Goal: Task Accomplishment & Management: Complete application form

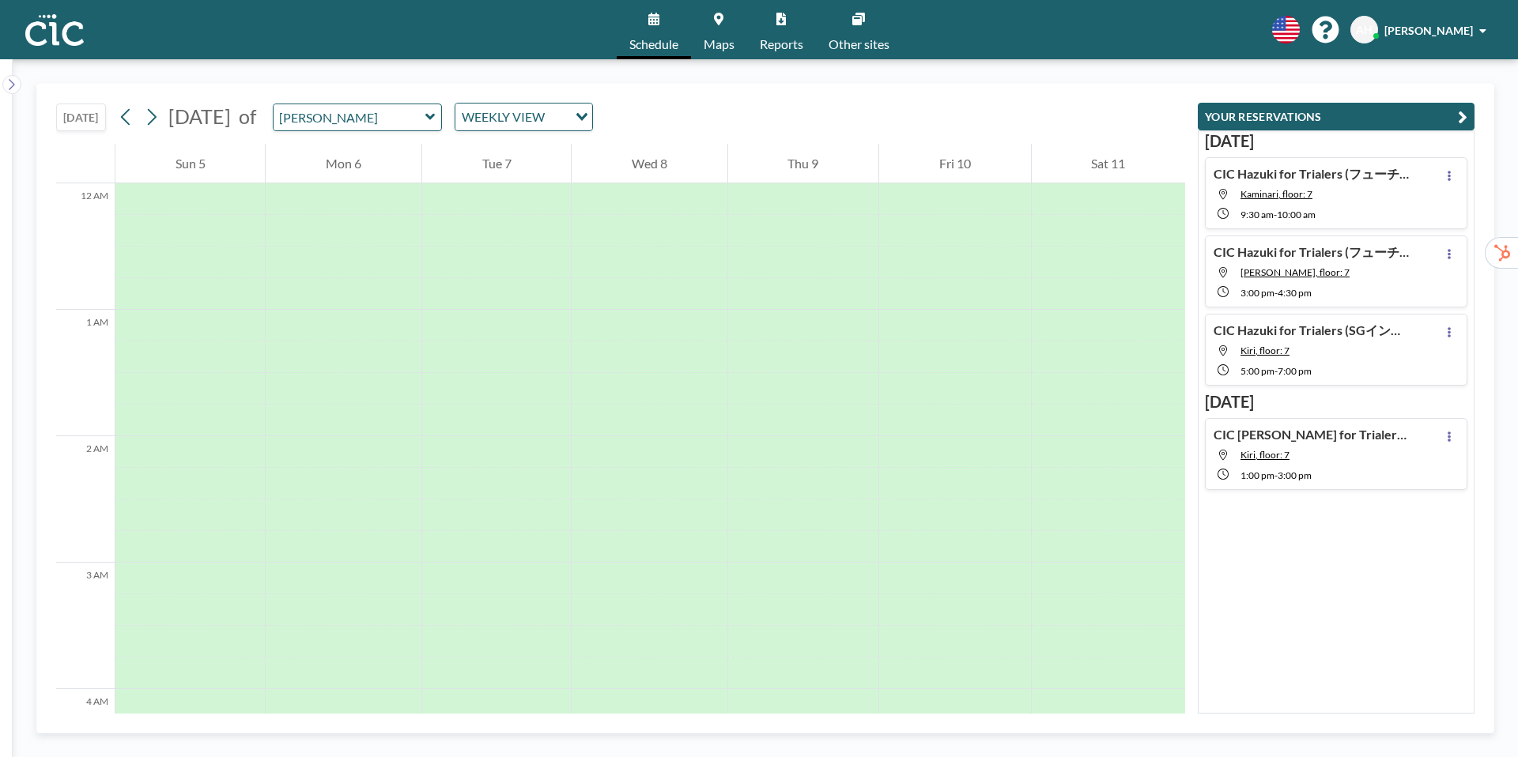
scroll to position [1606, 0]
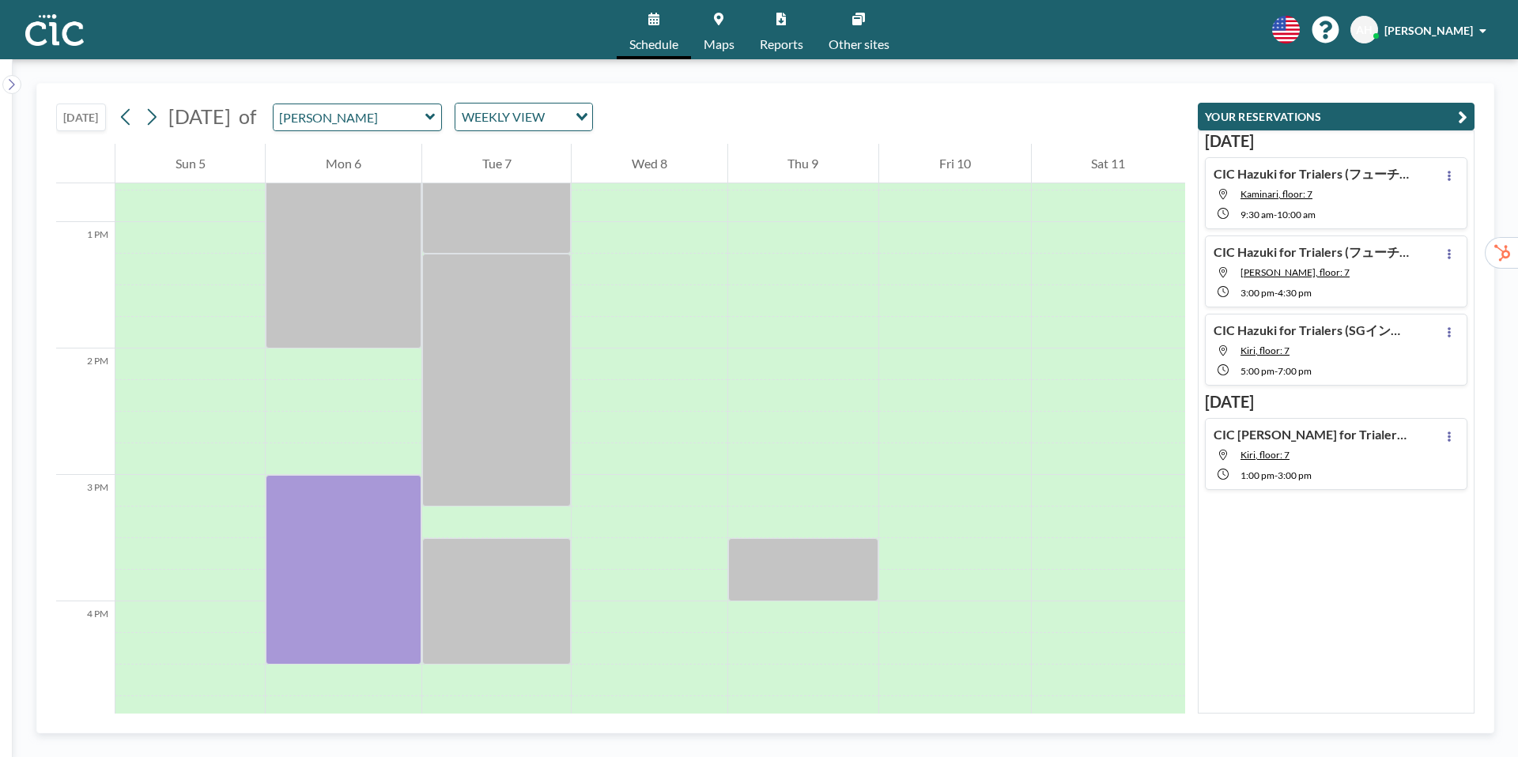
click at [436, 119] on icon at bounding box center [430, 117] width 10 height 16
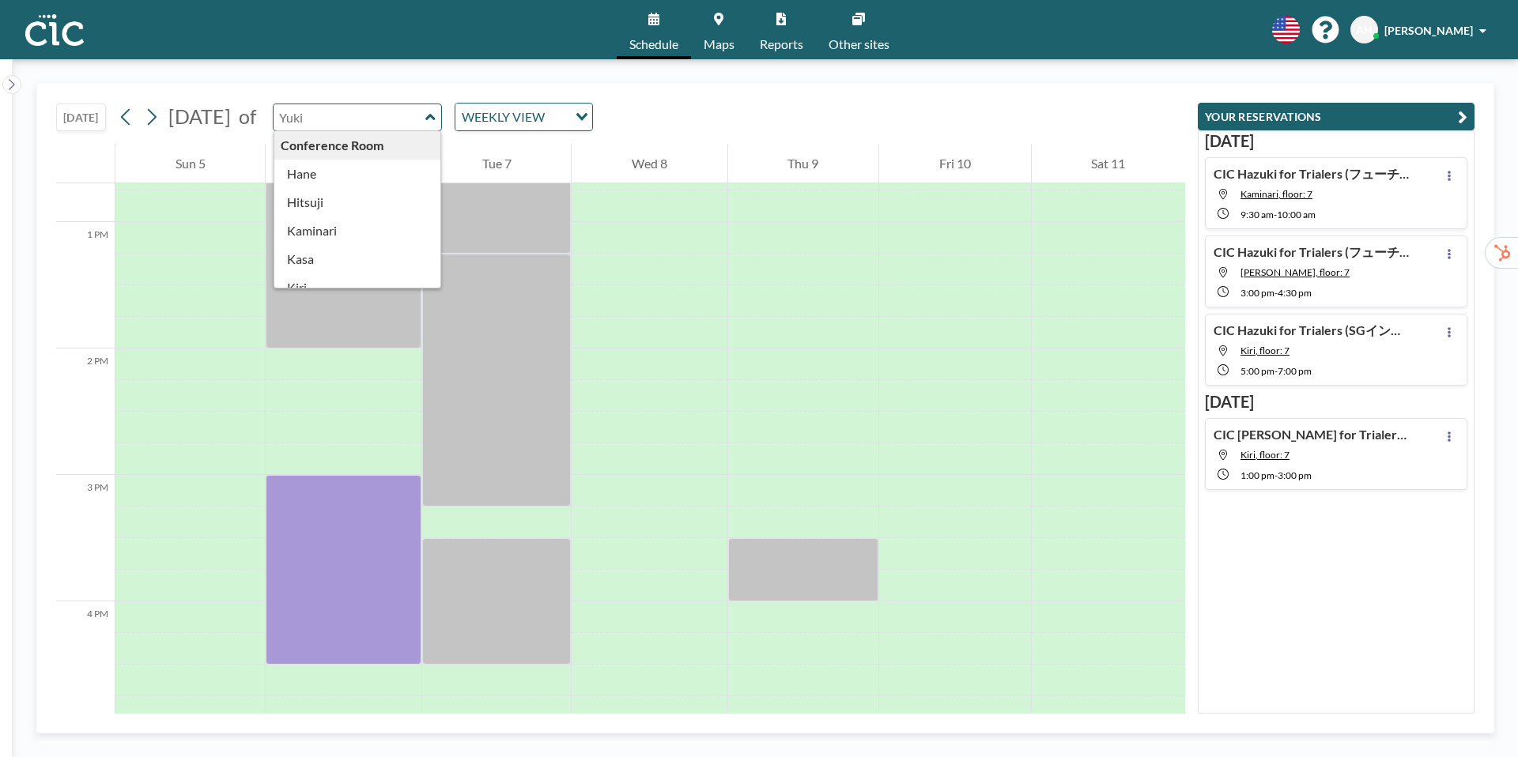
click at [510, 144] on div "Tue 7" at bounding box center [496, 164] width 149 height 40
click at [436, 123] on icon at bounding box center [430, 117] width 10 height 16
type input "Yuki"
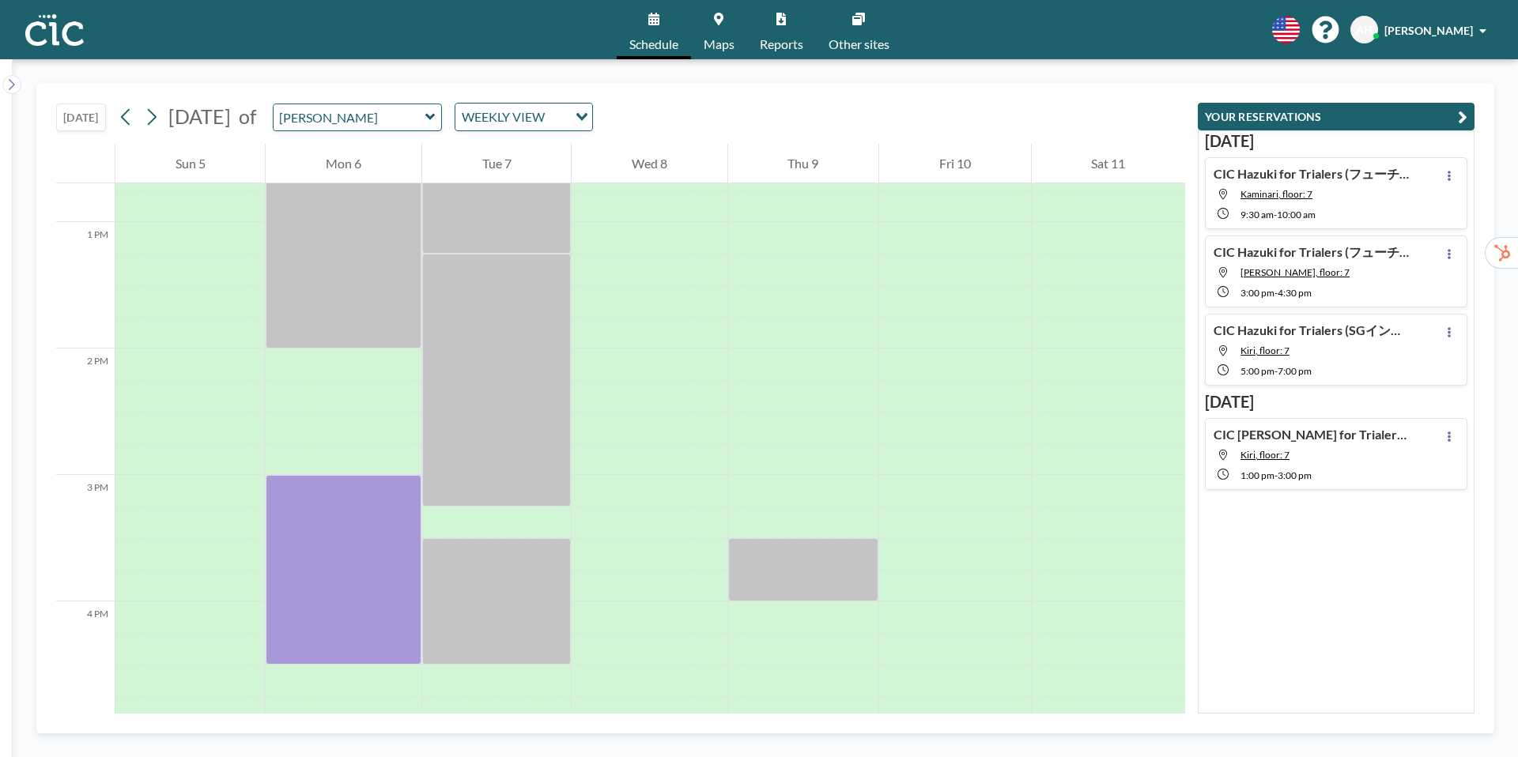
click at [436, 119] on icon at bounding box center [430, 117] width 10 height 16
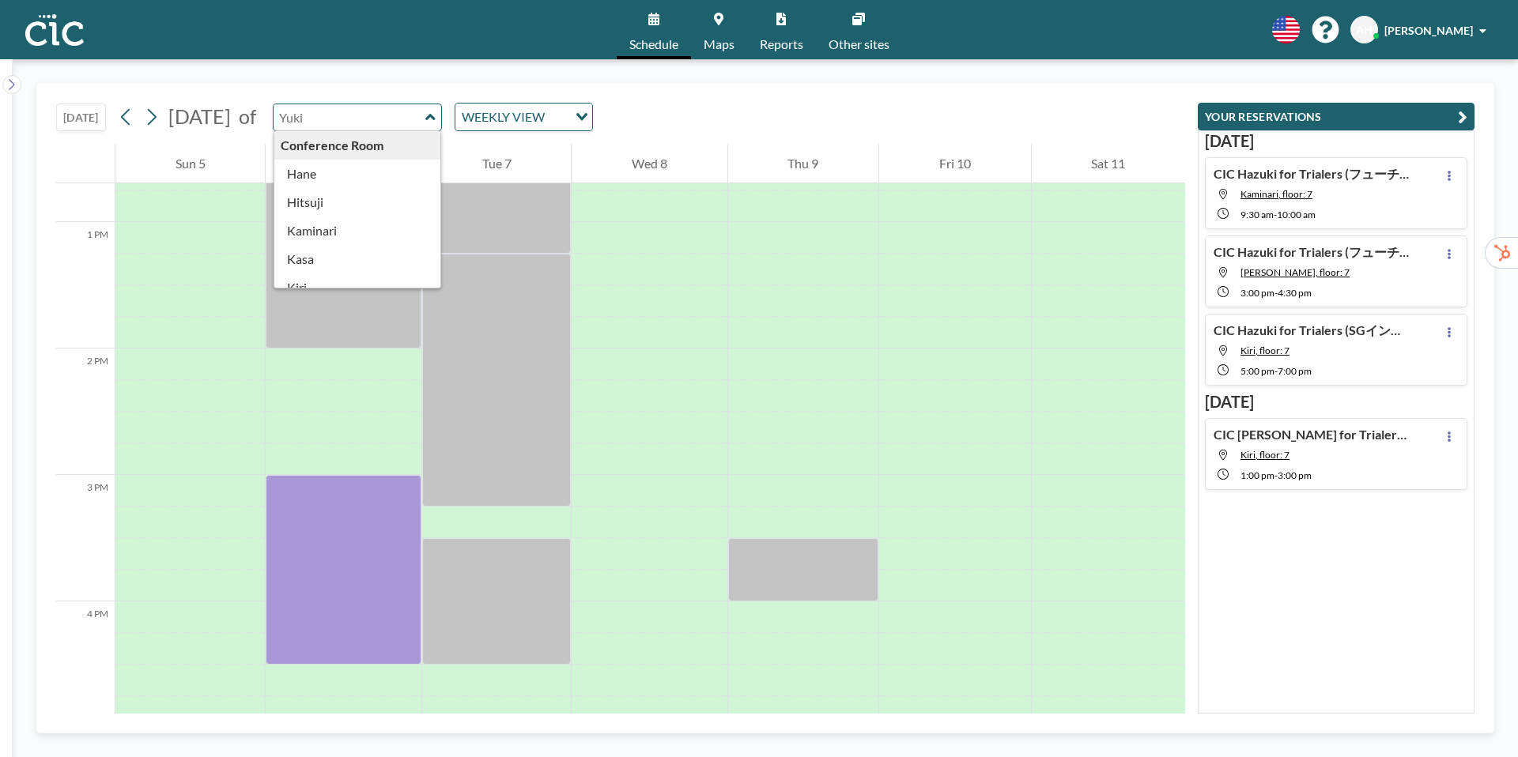
click at [700, 120] on div "TODAY October 2025 of Conference Room Hane Hitsuji Kaminari Kasa Kiri Kumori Ma…" at bounding box center [620, 114] width 1129 height 60
click at [861, 110] on div "TODAY October 2025 of Conference Room Hane Hitsuji Kaminari Kasa Kiri Kumori Ma…" at bounding box center [620, 114] width 1129 height 60
type input "Hane"
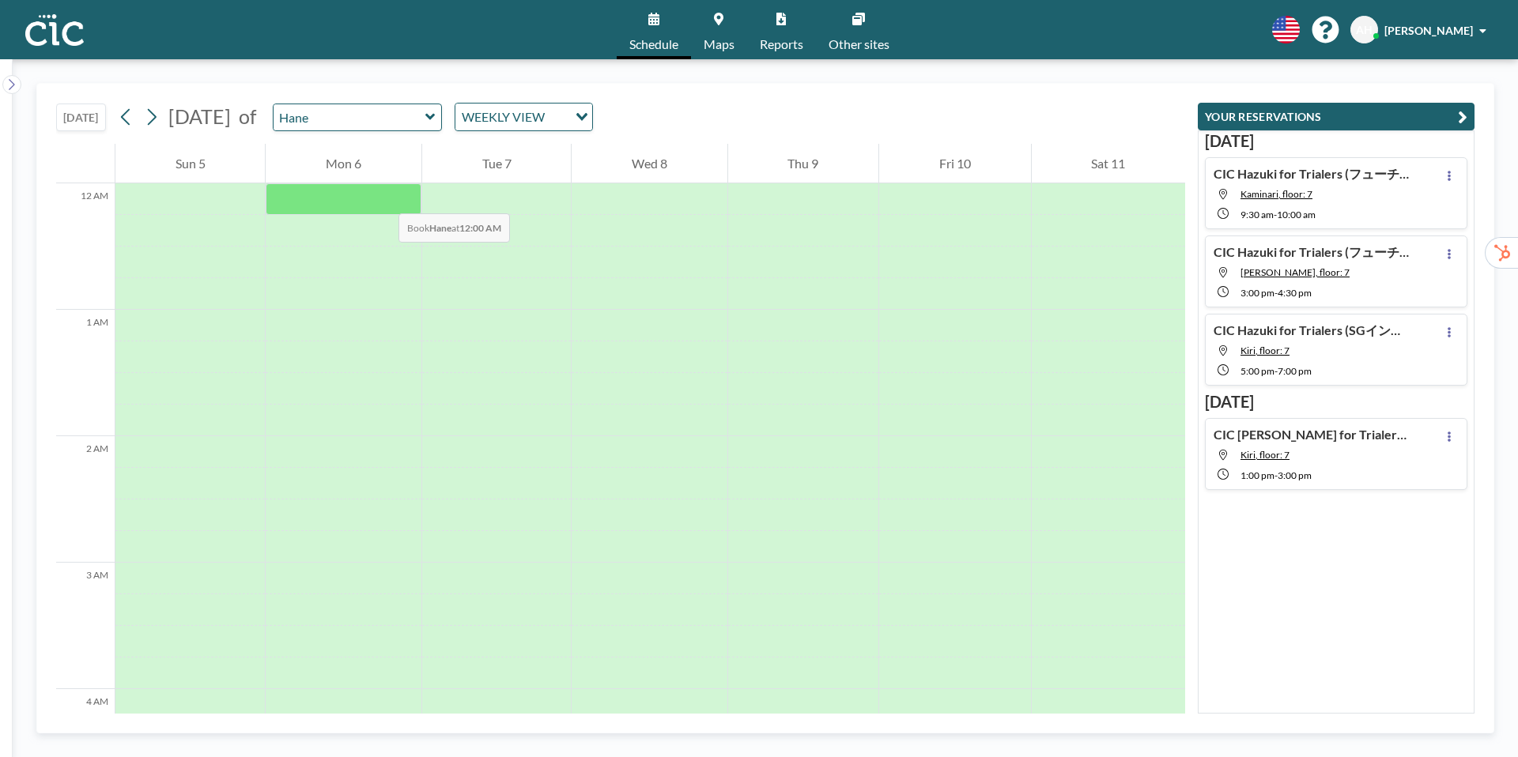
click at [383, 198] on div at bounding box center [343, 199] width 155 height 32
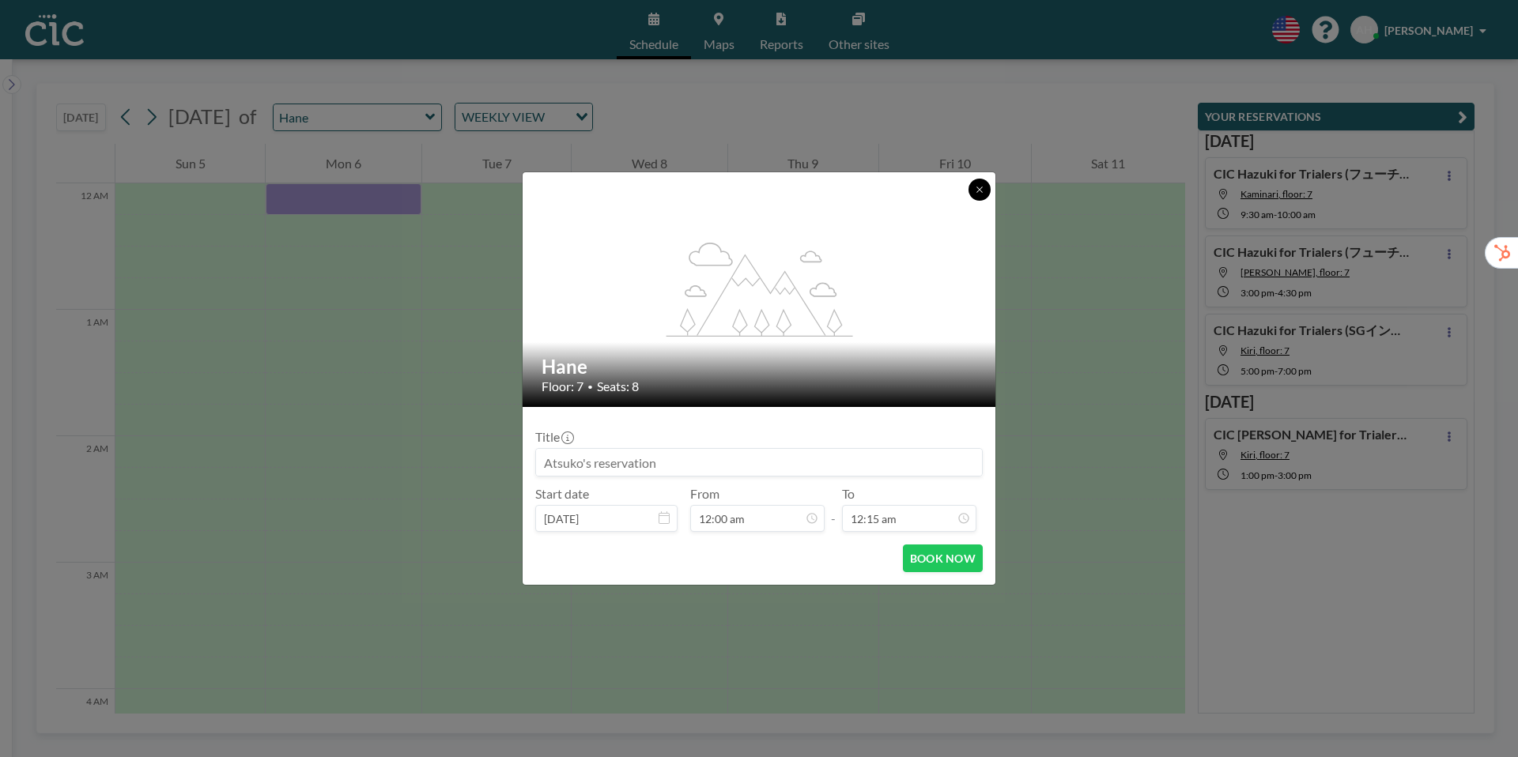
click at [975, 189] on icon at bounding box center [979, 189] width 9 height 9
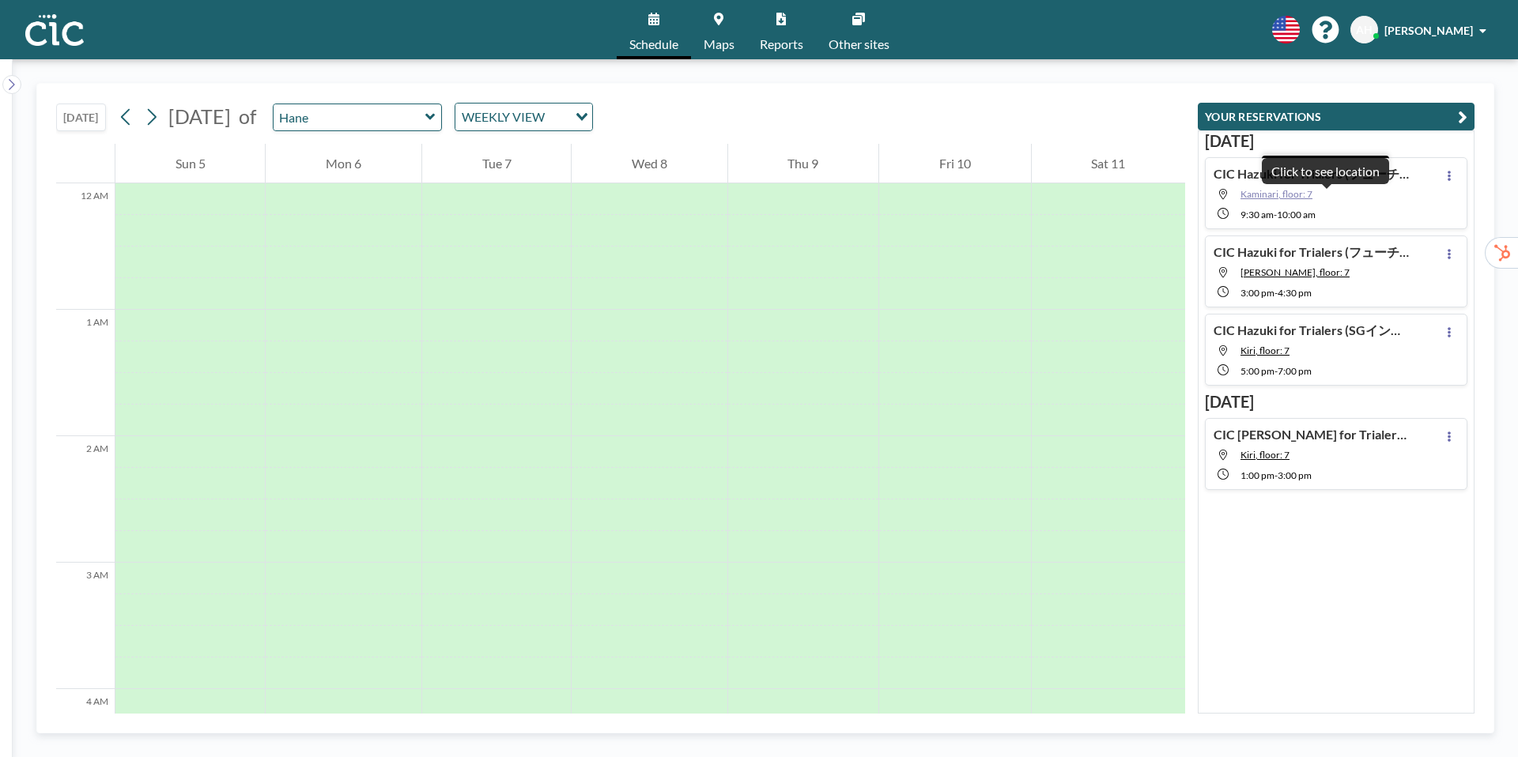
click at [1267, 195] on span "Kaminari, floor: 7" at bounding box center [1277, 194] width 72 height 12
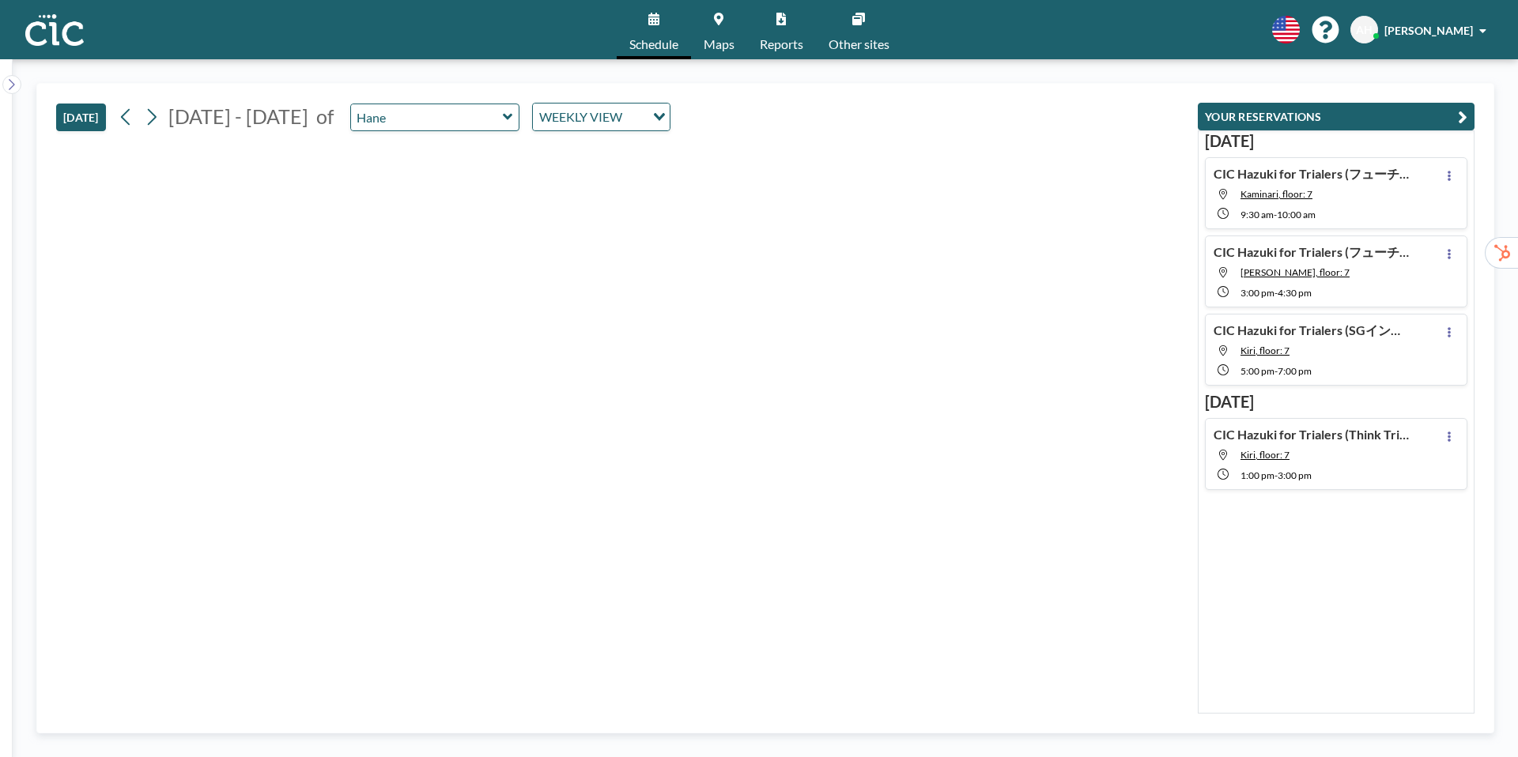
click at [718, 41] on span "Maps" at bounding box center [719, 44] width 31 height 13
click at [267, 231] on span "8" at bounding box center [270, 229] width 22 height 22
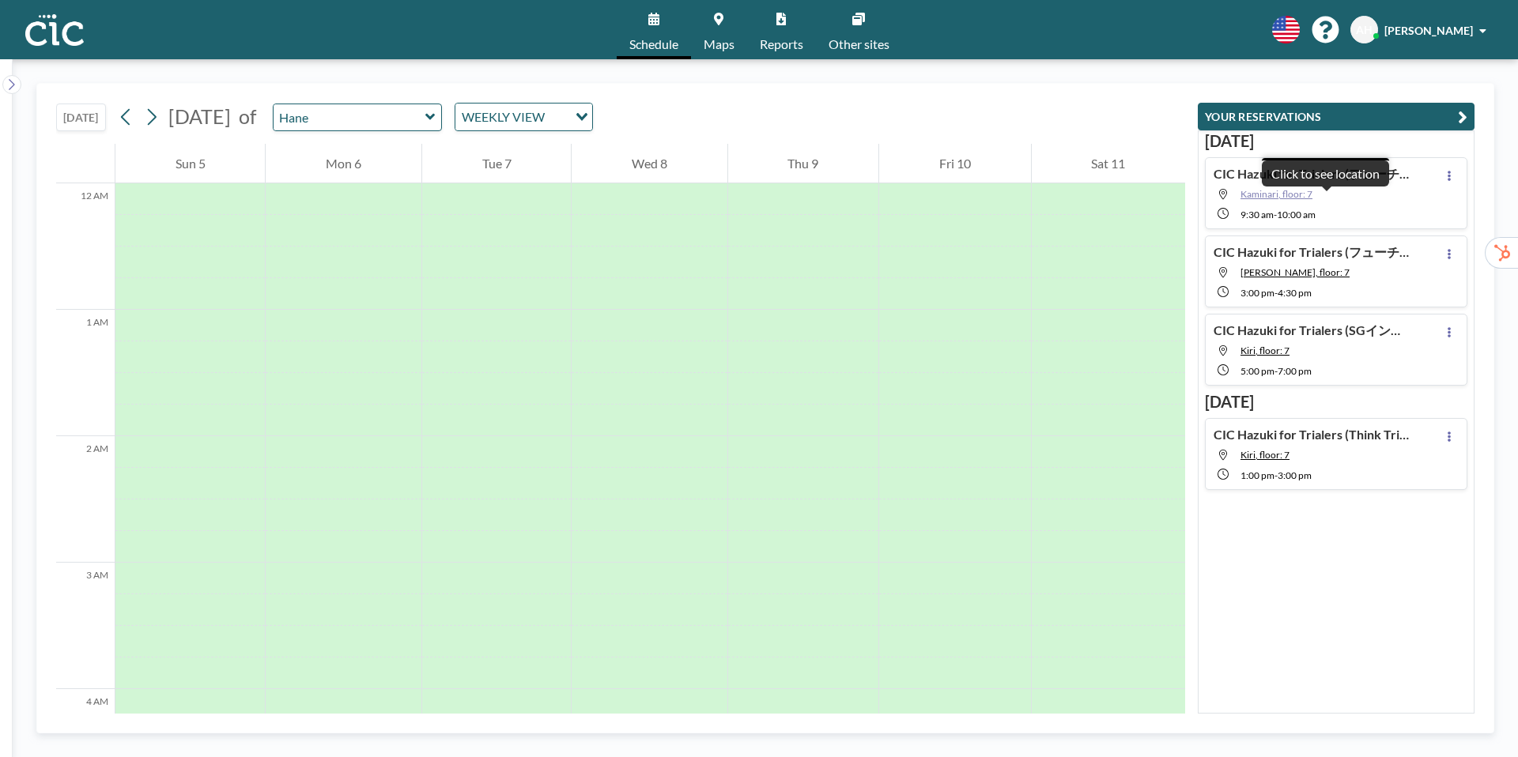
click at [1248, 194] on span "Kaminari, floor: 7" at bounding box center [1277, 194] width 72 height 12
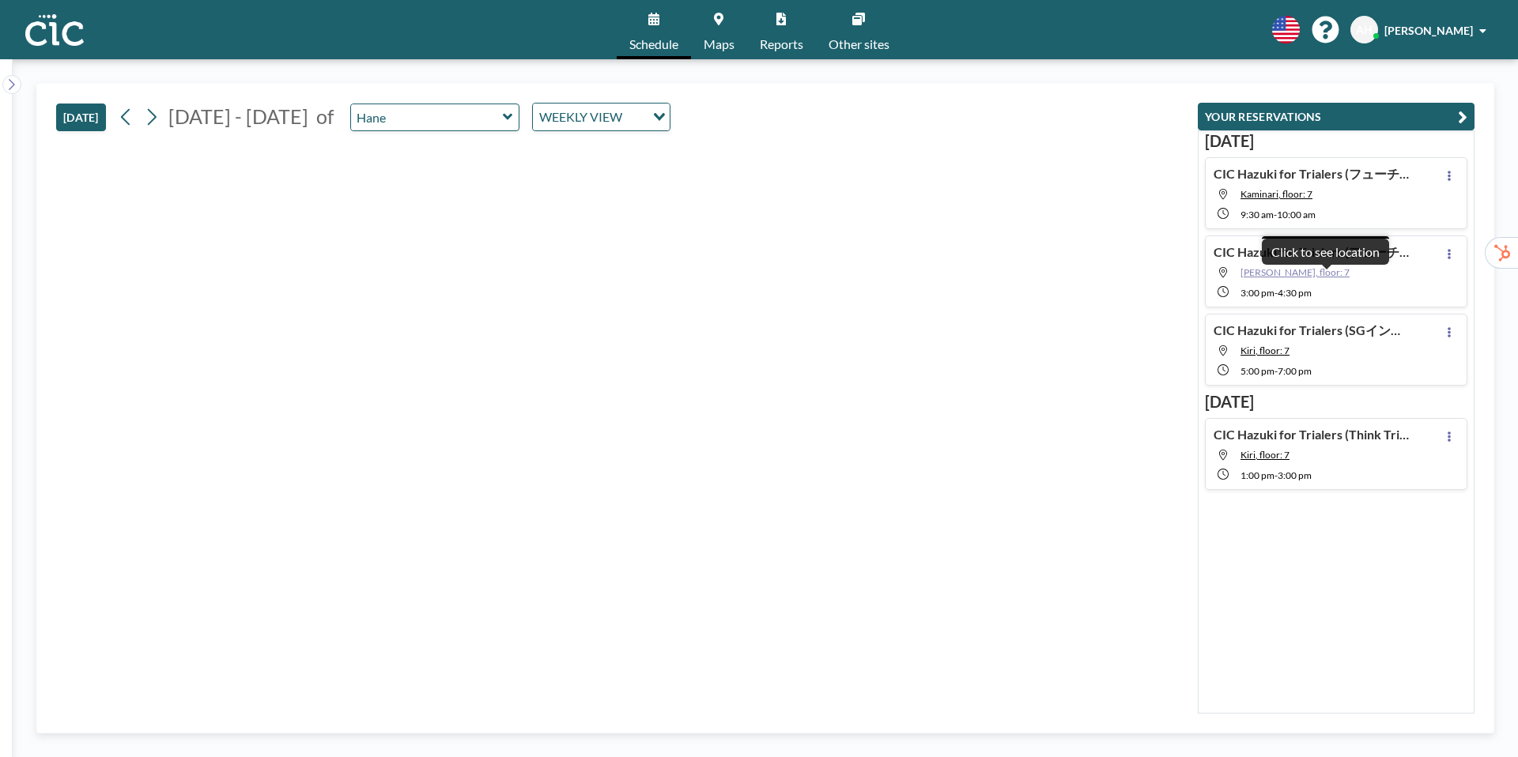
click at [1246, 274] on span "[PERSON_NAME], floor: 7" at bounding box center [1295, 272] width 109 height 12
click at [503, 120] on icon at bounding box center [508, 117] width 10 height 16
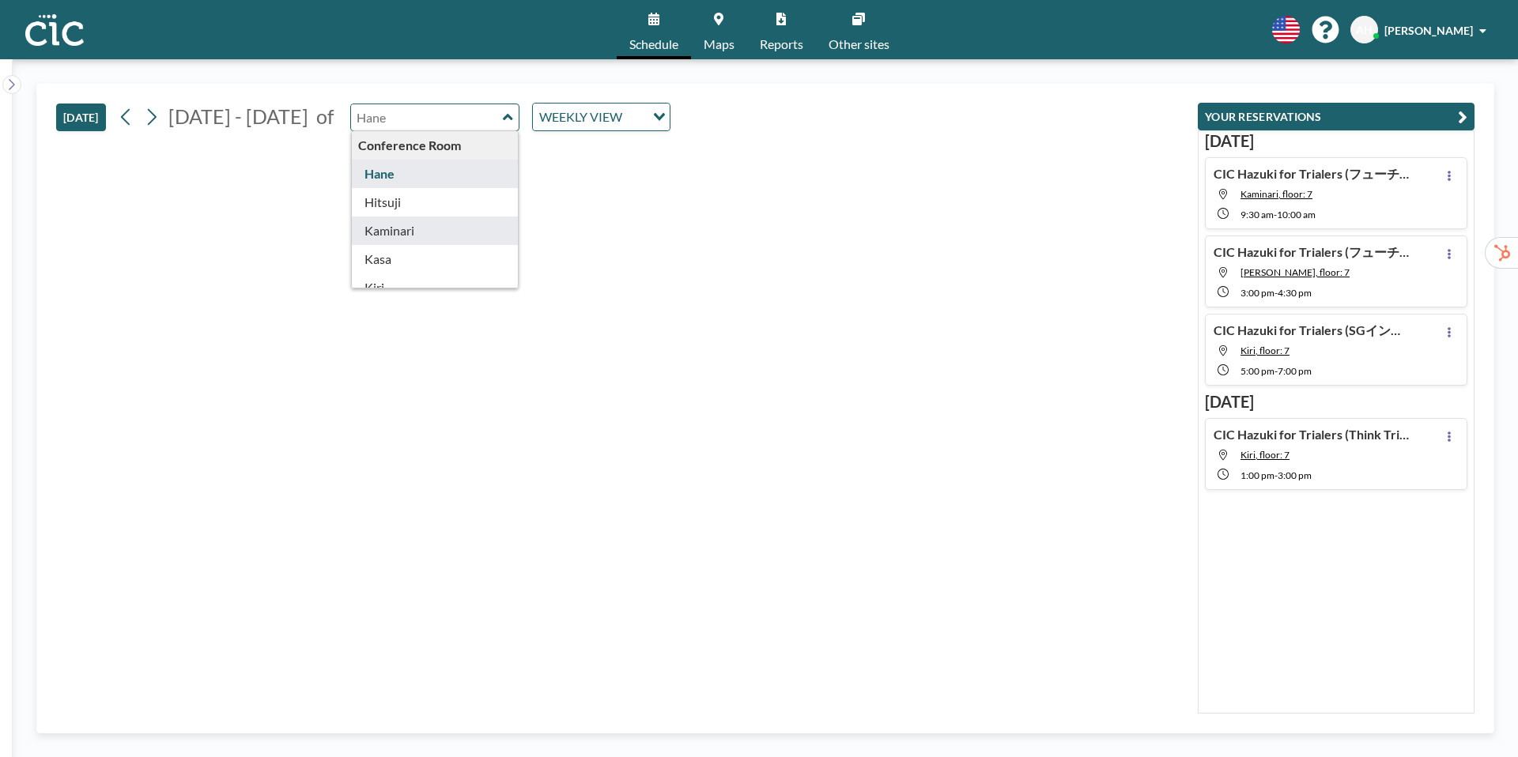
type input "Kaminari"
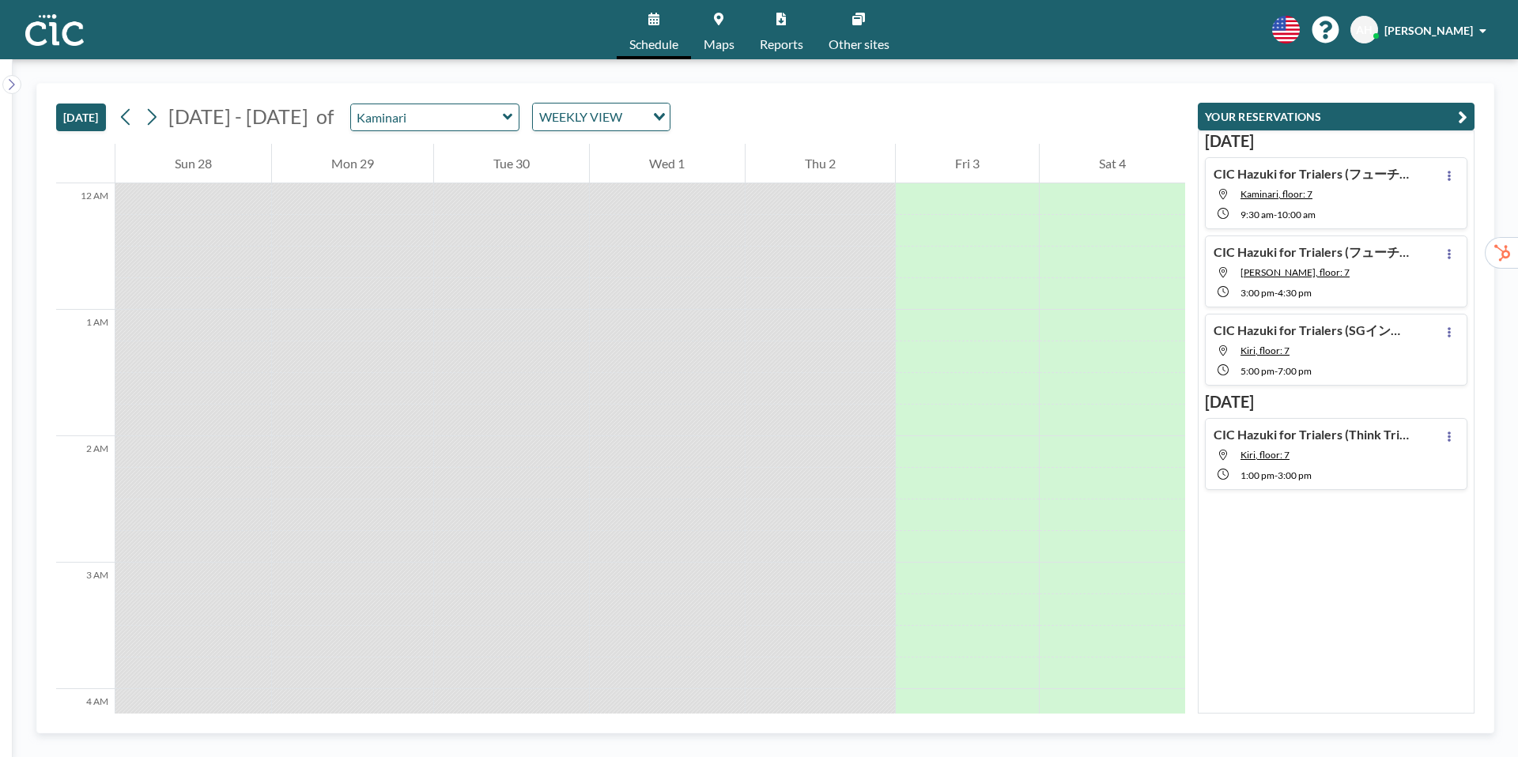
click at [1335, 205] on div "CIC Hazuki for Trialers (フューチャー様) Kaminari, floor: 7 9:30 AM - 10:00 AM" at bounding box center [1313, 193] width 198 height 55
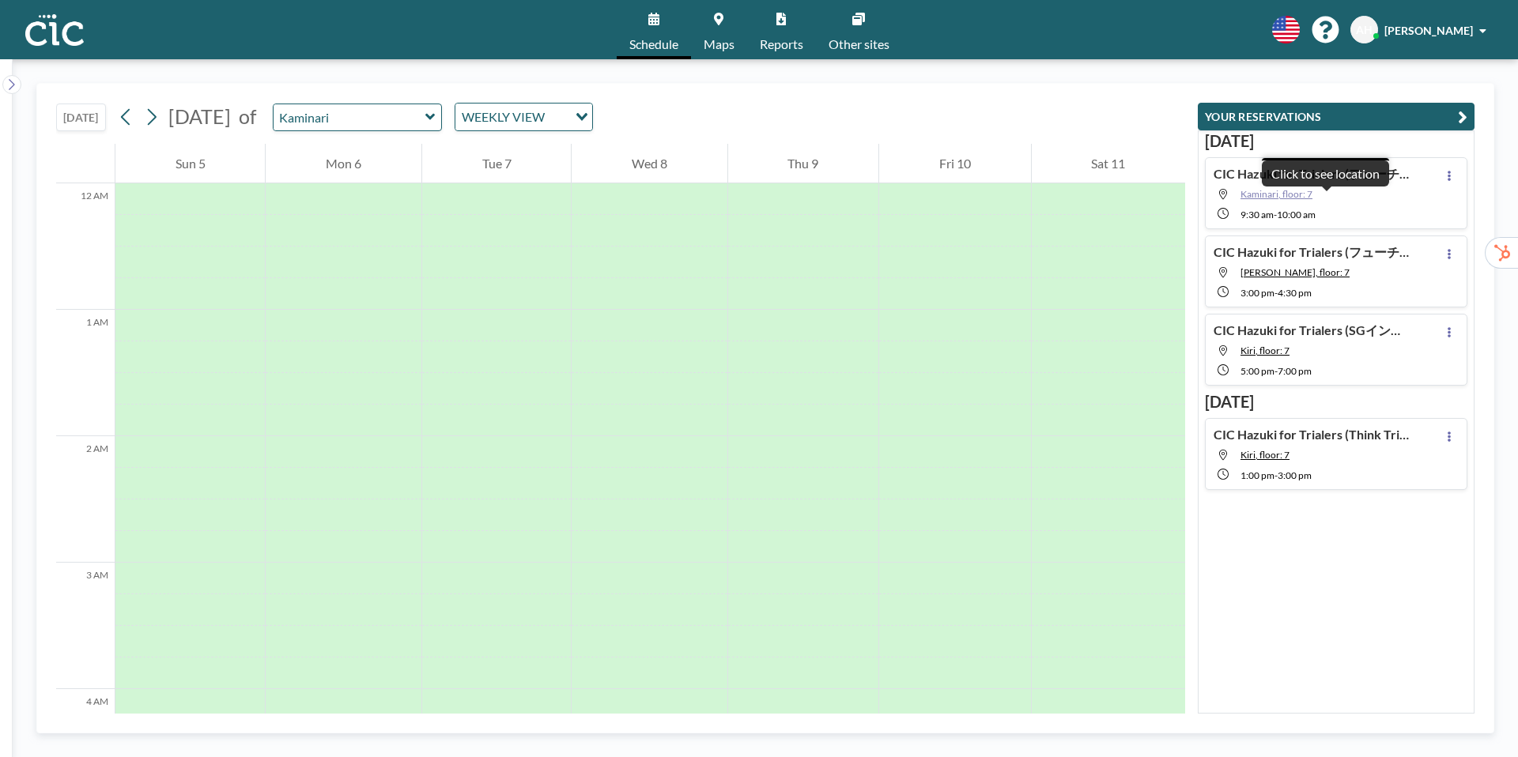
click at [1280, 195] on span "Kaminari, floor: 7" at bounding box center [1277, 194] width 72 height 12
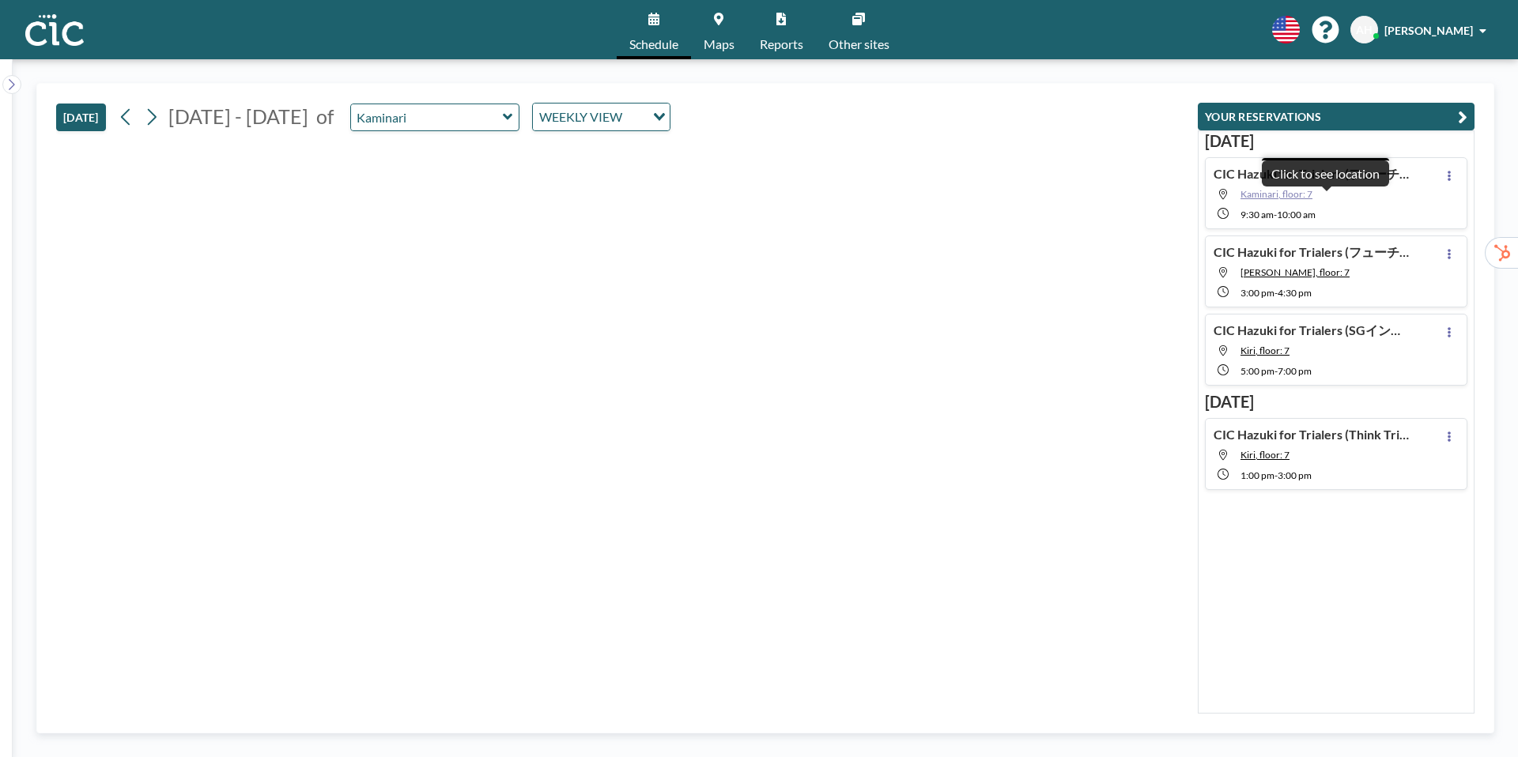
click at [1253, 193] on span "Kaminari, floor: 7" at bounding box center [1277, 194] width 72 height 12
type input "Kaminari"
click at [503, 119] on icon at bounding box center [507, 117] width 9 height 6
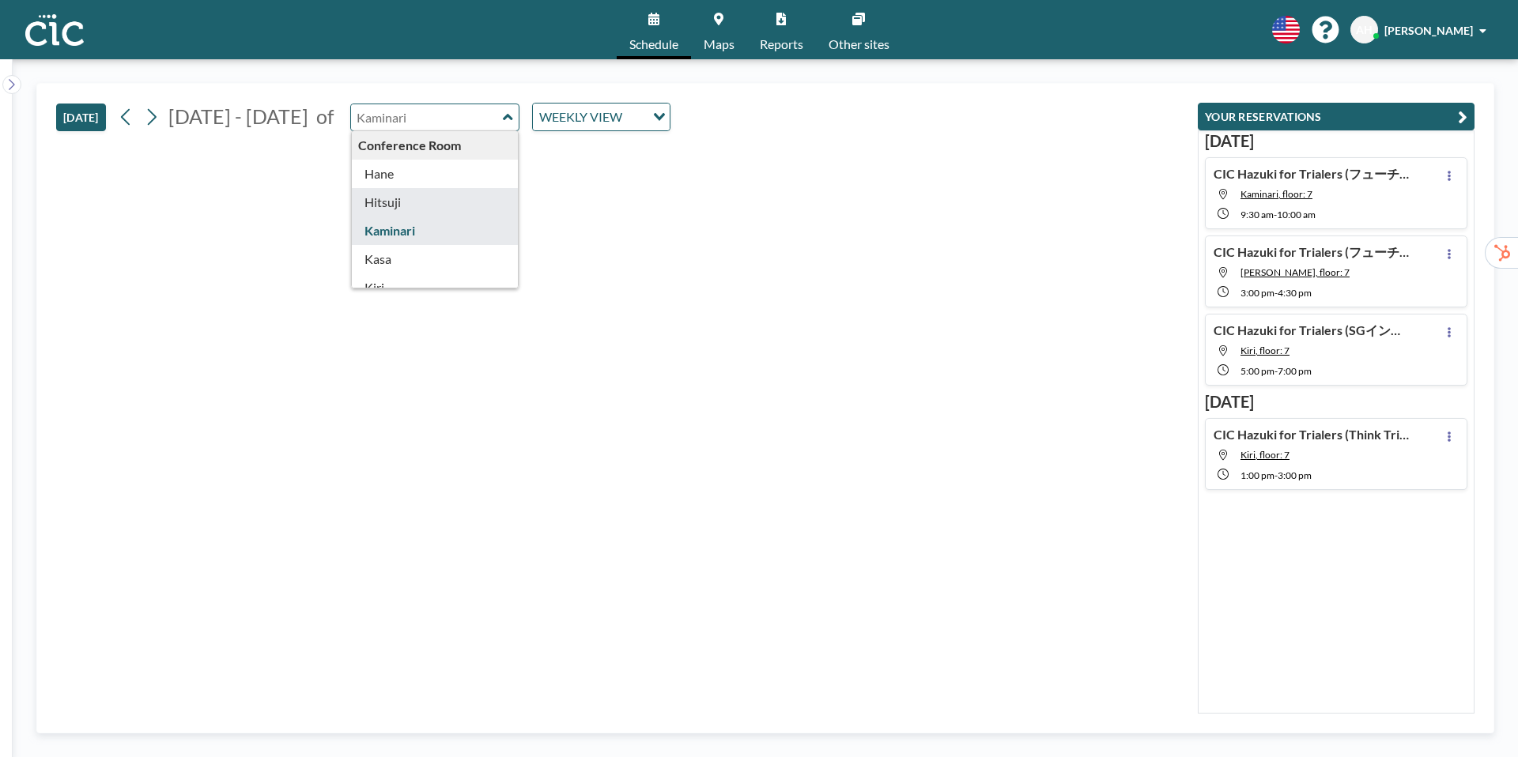
type input "Hitsuji"
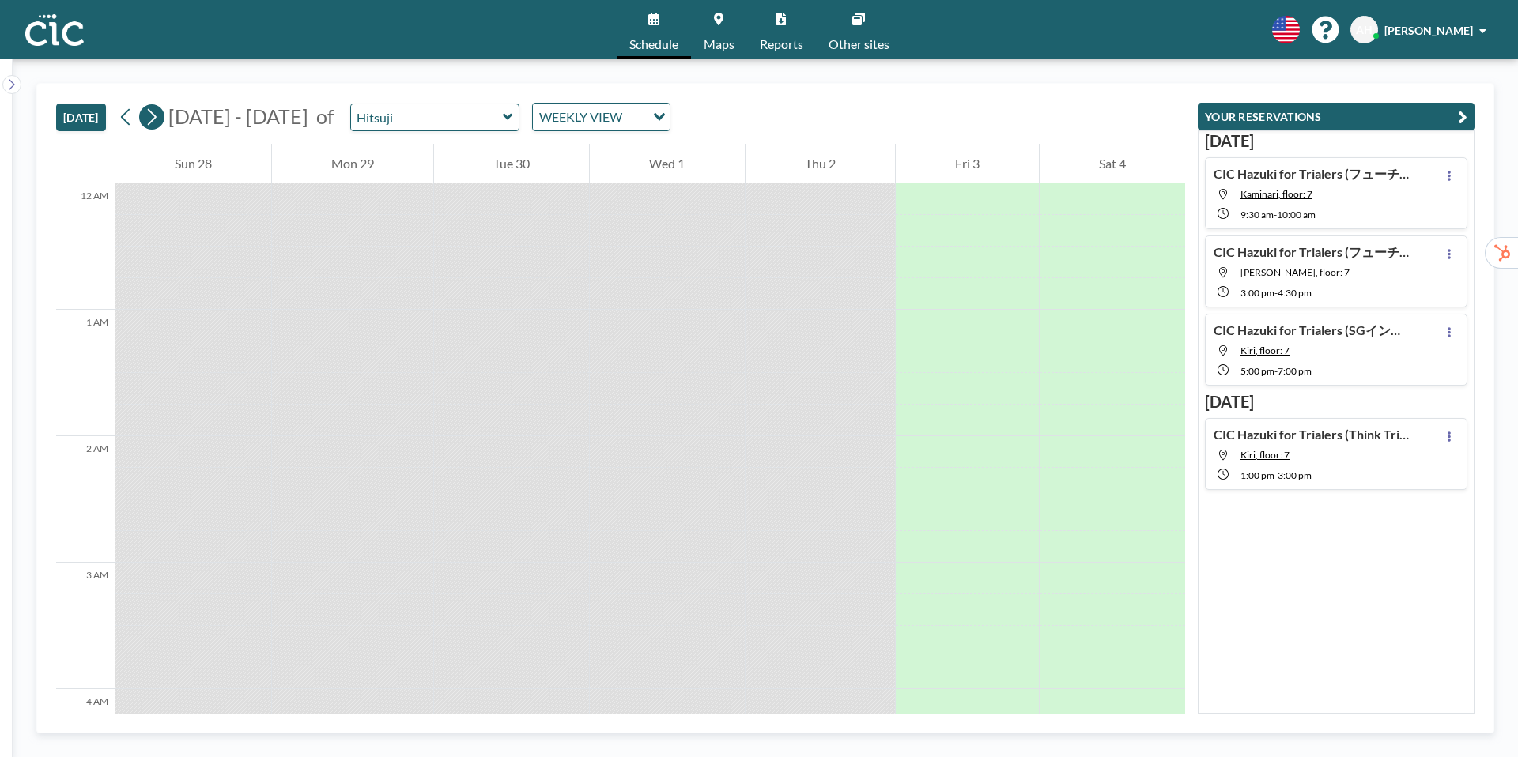
click at [149, 124] on icon at bounding box center [151, 117] width 15 height 24
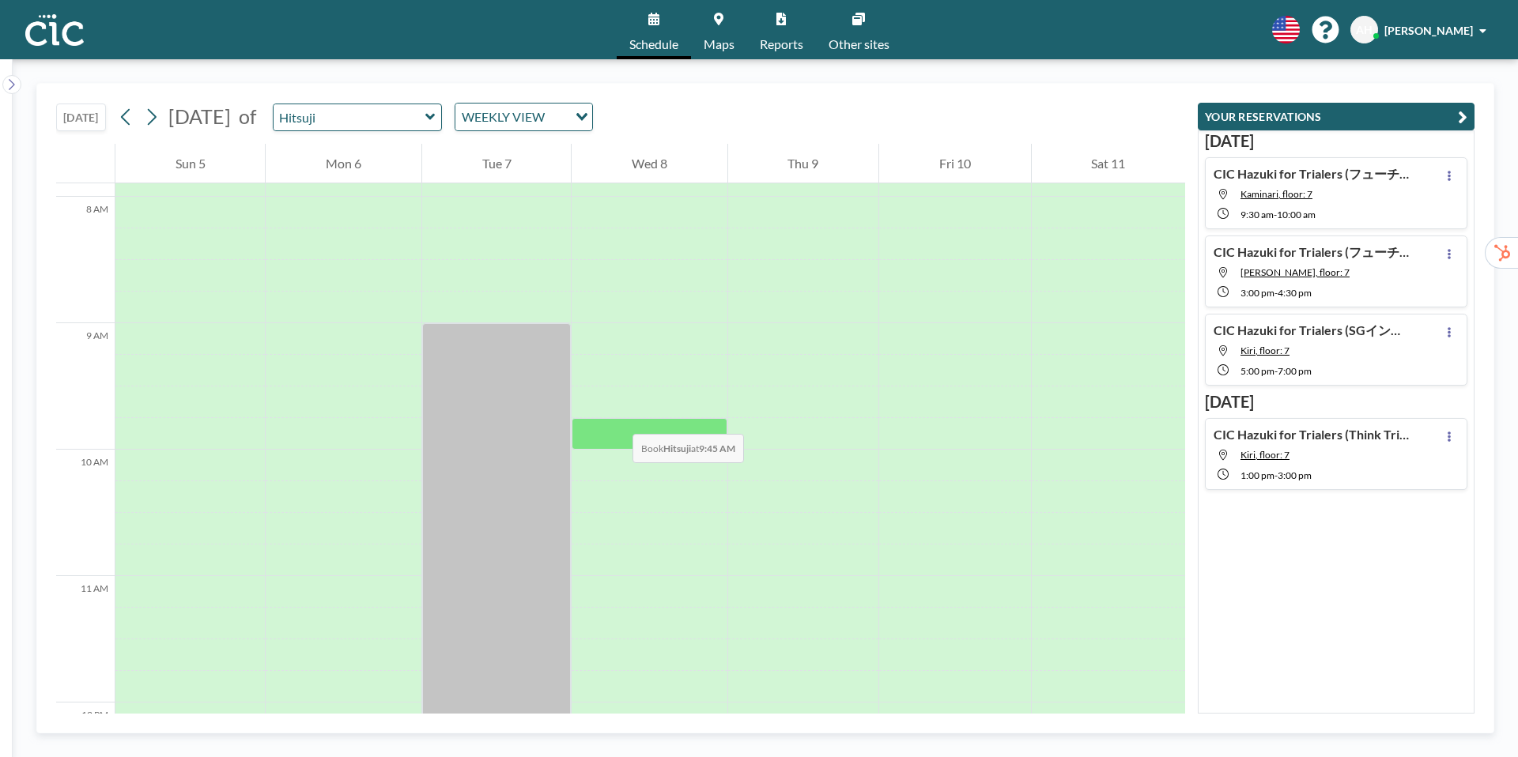
scroll to position [1000, 0]
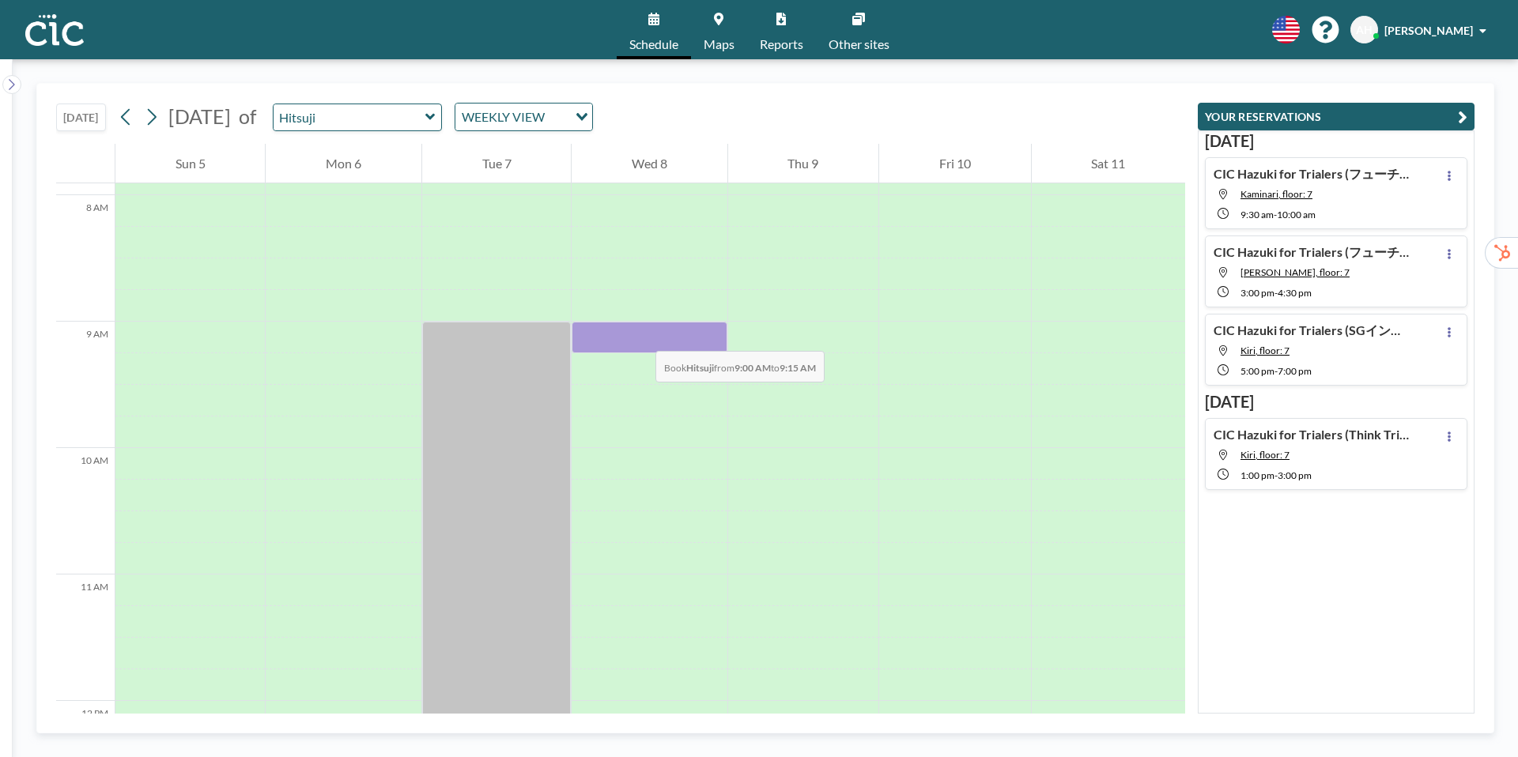
click at [640, 335] on div at bounding box center [649, 338] width 155 height 32
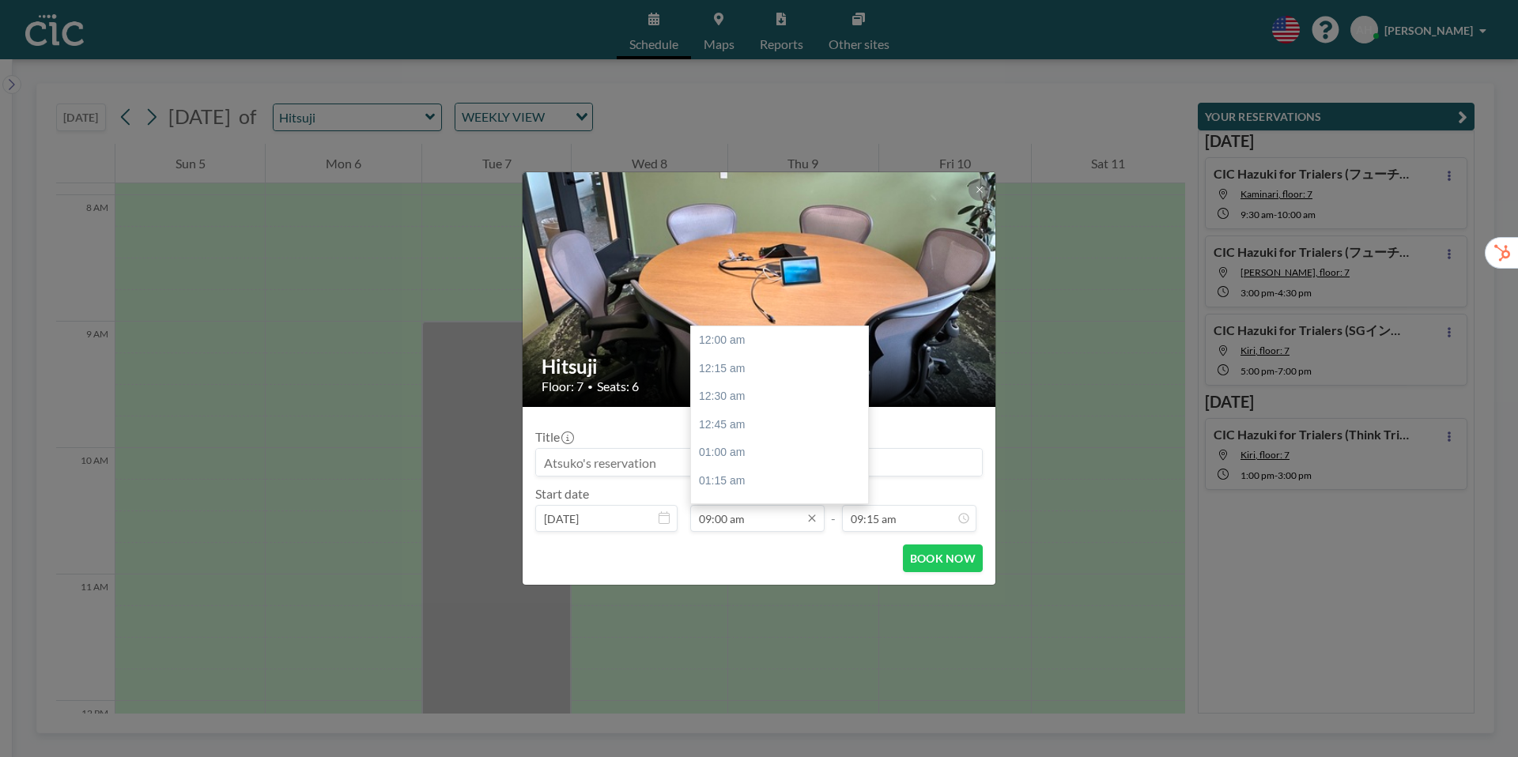
scroll to position [1013, 0]
click at [735, 402] on div "09:30 am" at bounding box center [779, 397] width 177 height 28
type input "09:30 am"
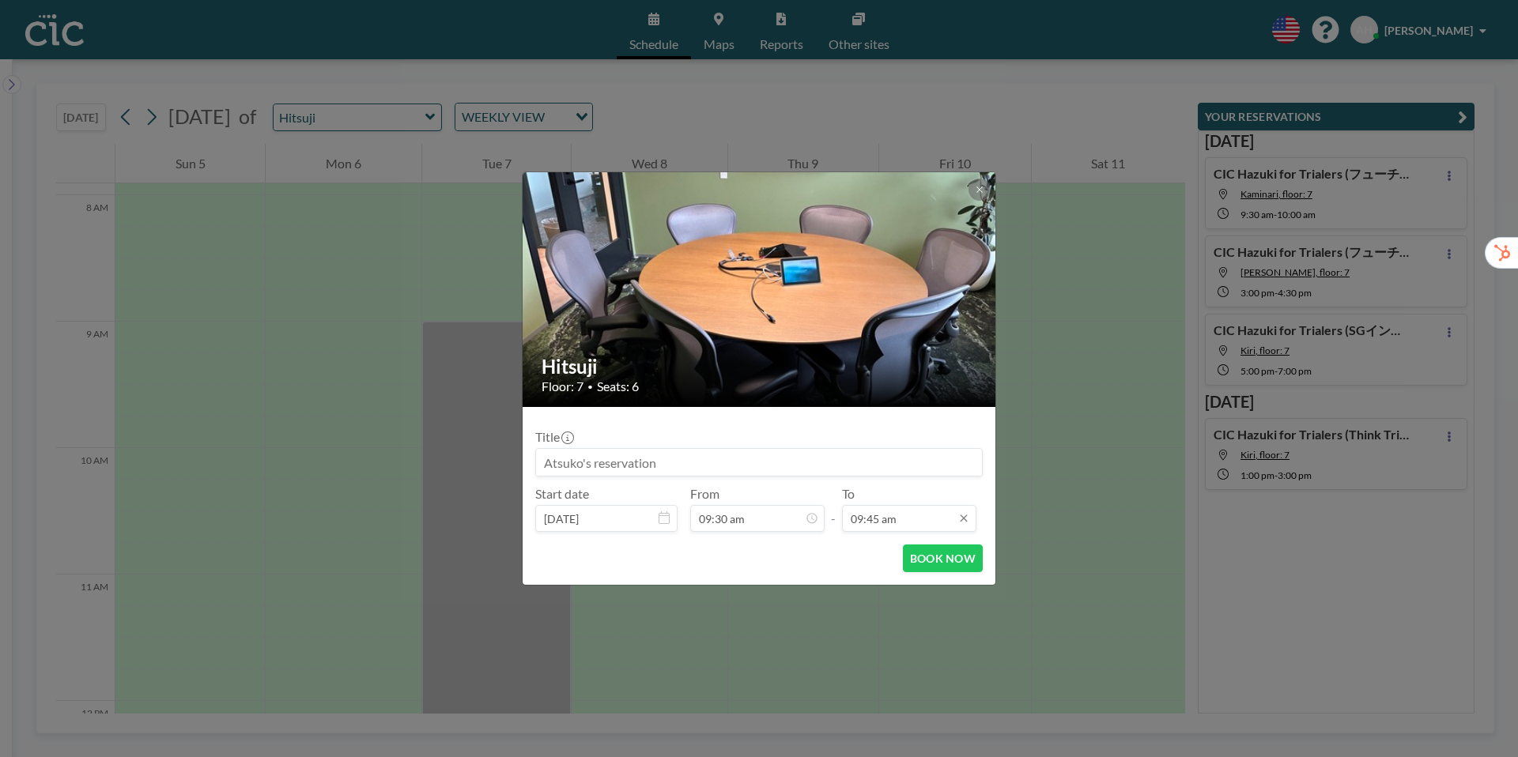
scroll to position [1097, 0]
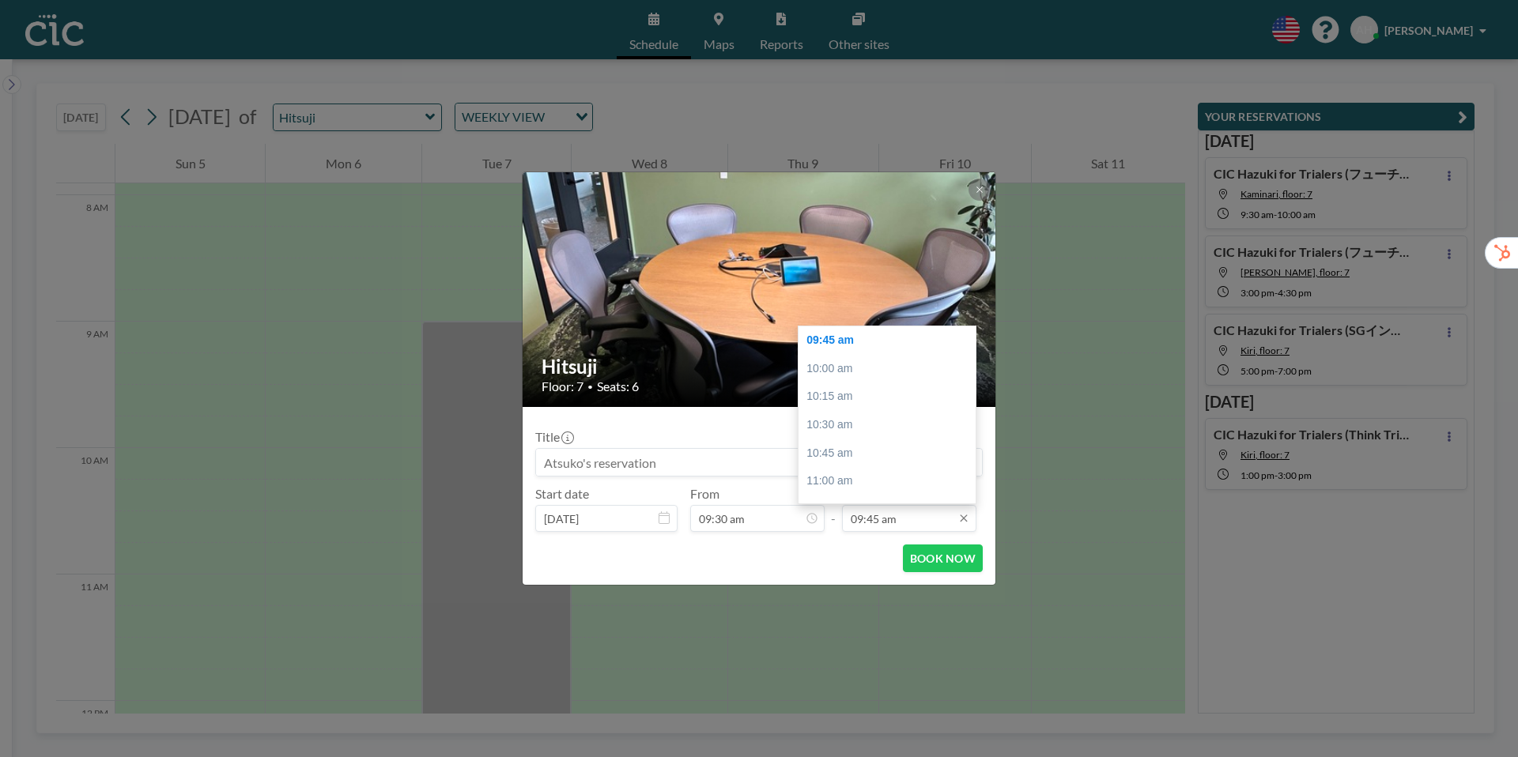
click at [908, 514] on input "09:45 am" at bounding box center [909, 518] width 134 height 27
click at [839, 374] on div "10:00 am" at bounding box center [887, 369] width 177 height 28
type input "10:00 am"
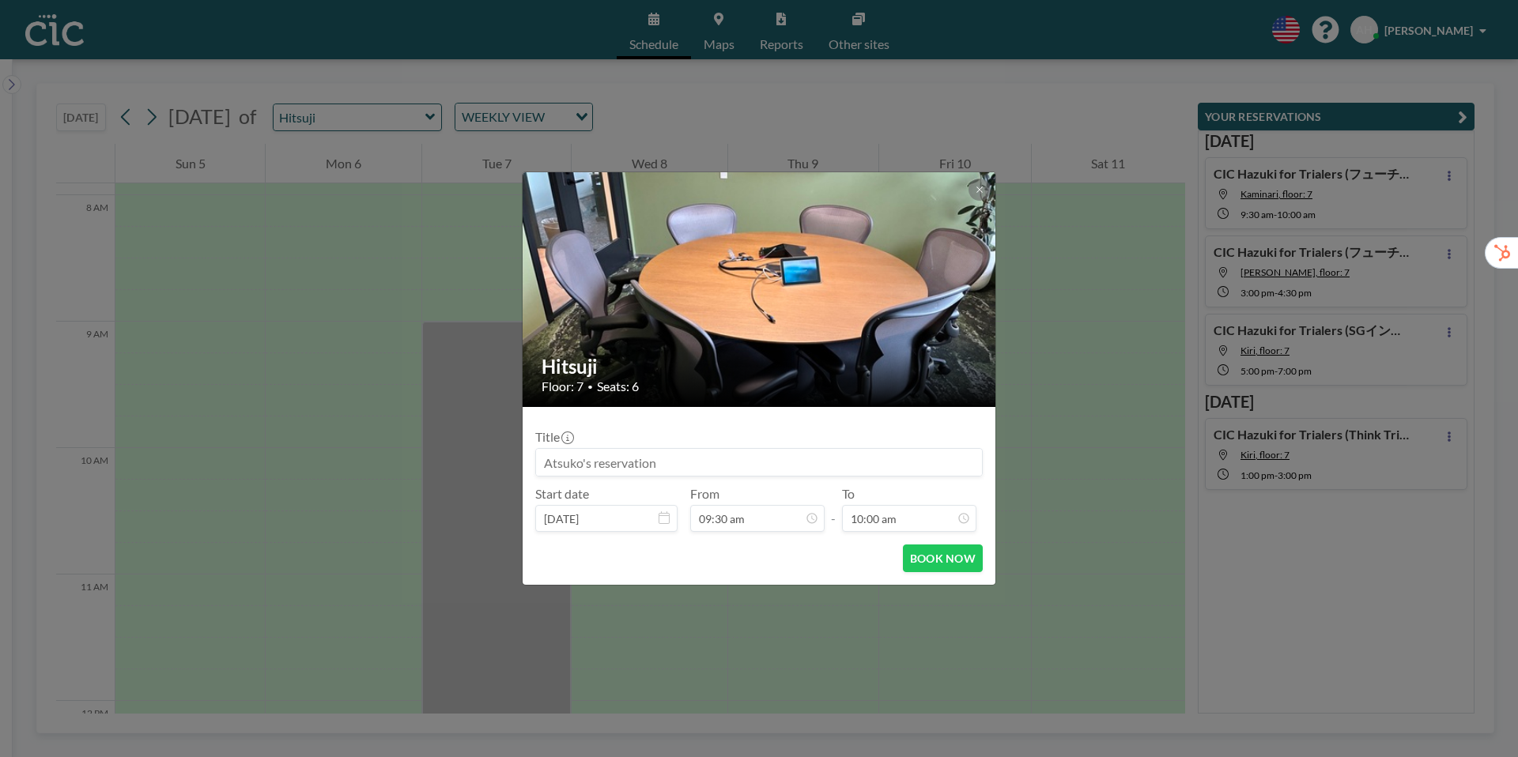
scroll to position [0, 0]
click at [565, 466] on input at bounding box center [759, 462] width 446 height 27
paste input "CIC Hazuki for Trialers (フューチャー様)"
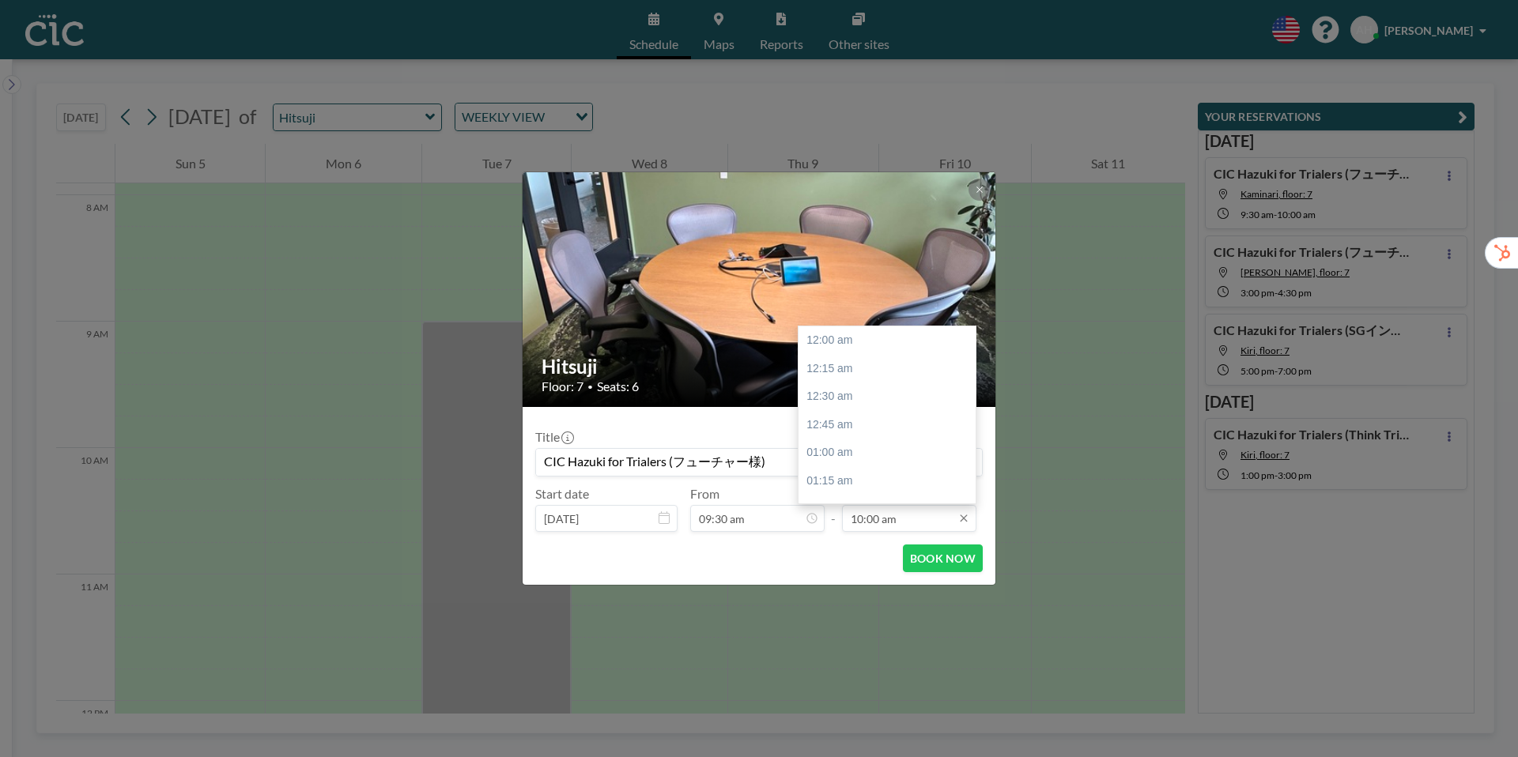
scroll to position [1126, 0]
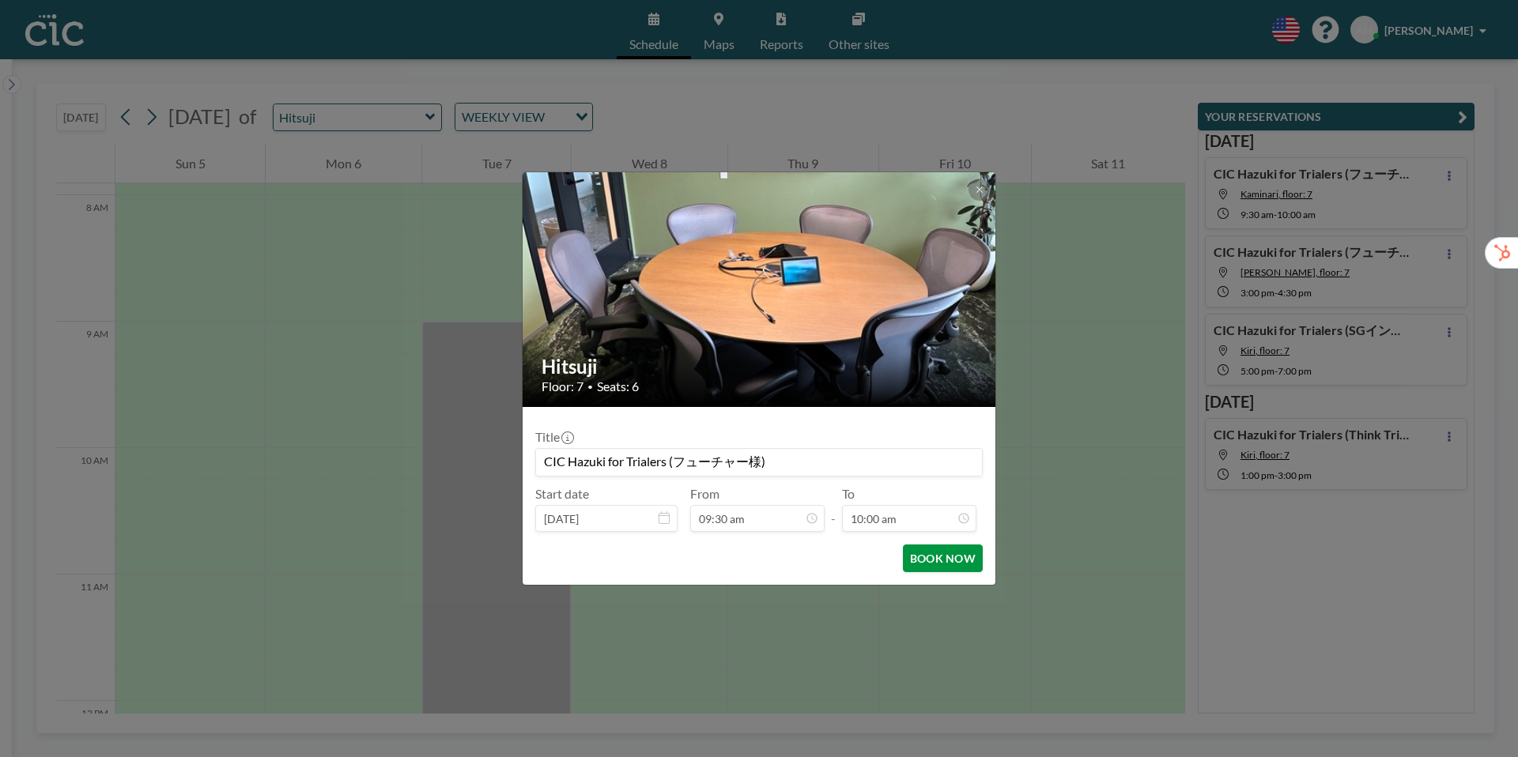
type input "CIC Hazuki for Trialers (フューチャー様)"
click at [941, 561] on button "BOOK NOW" at bounding box center [943, 559] width 80 height 28
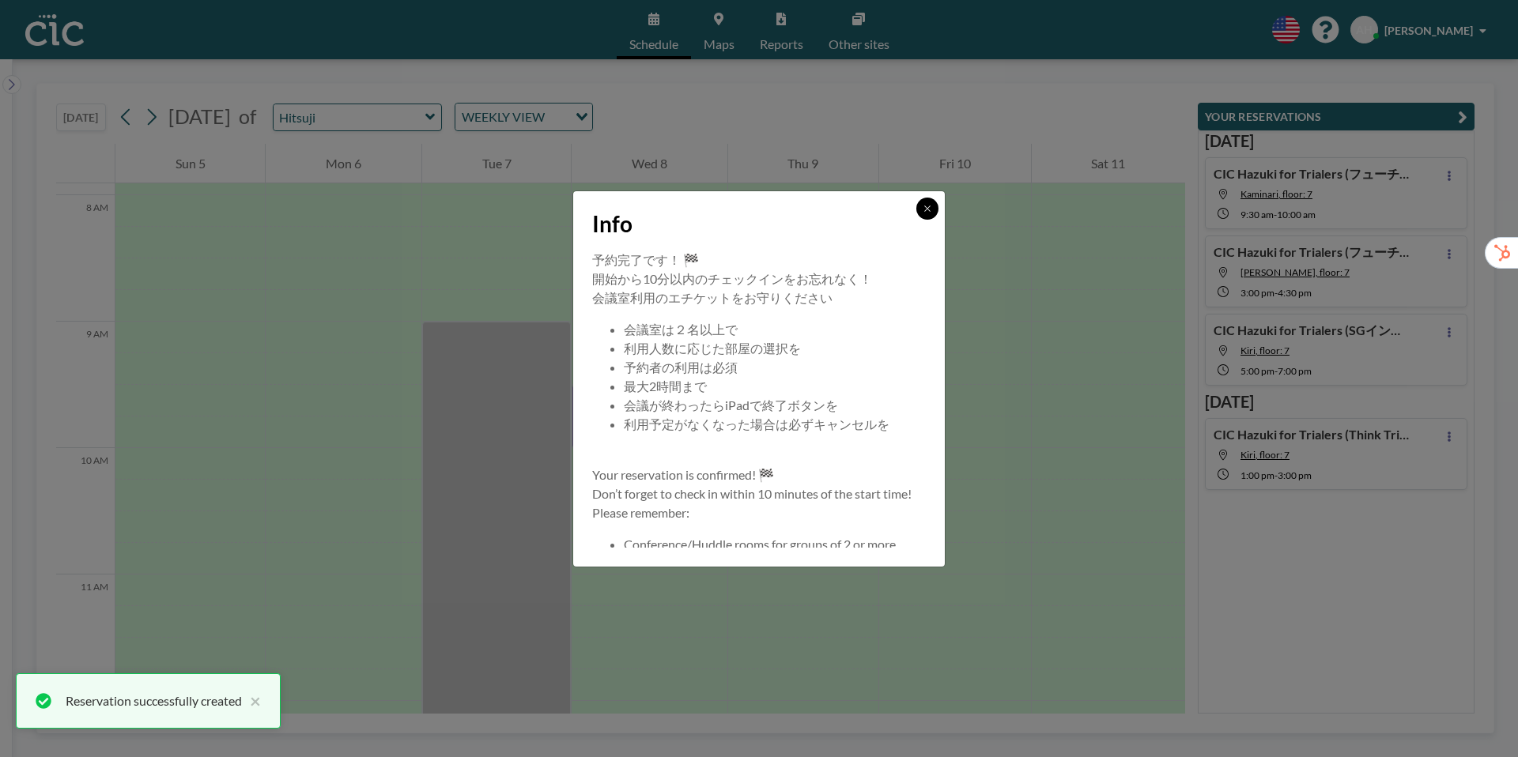
click at [931, 206] on icon at bounding box center [927, 208] width 9 height 9
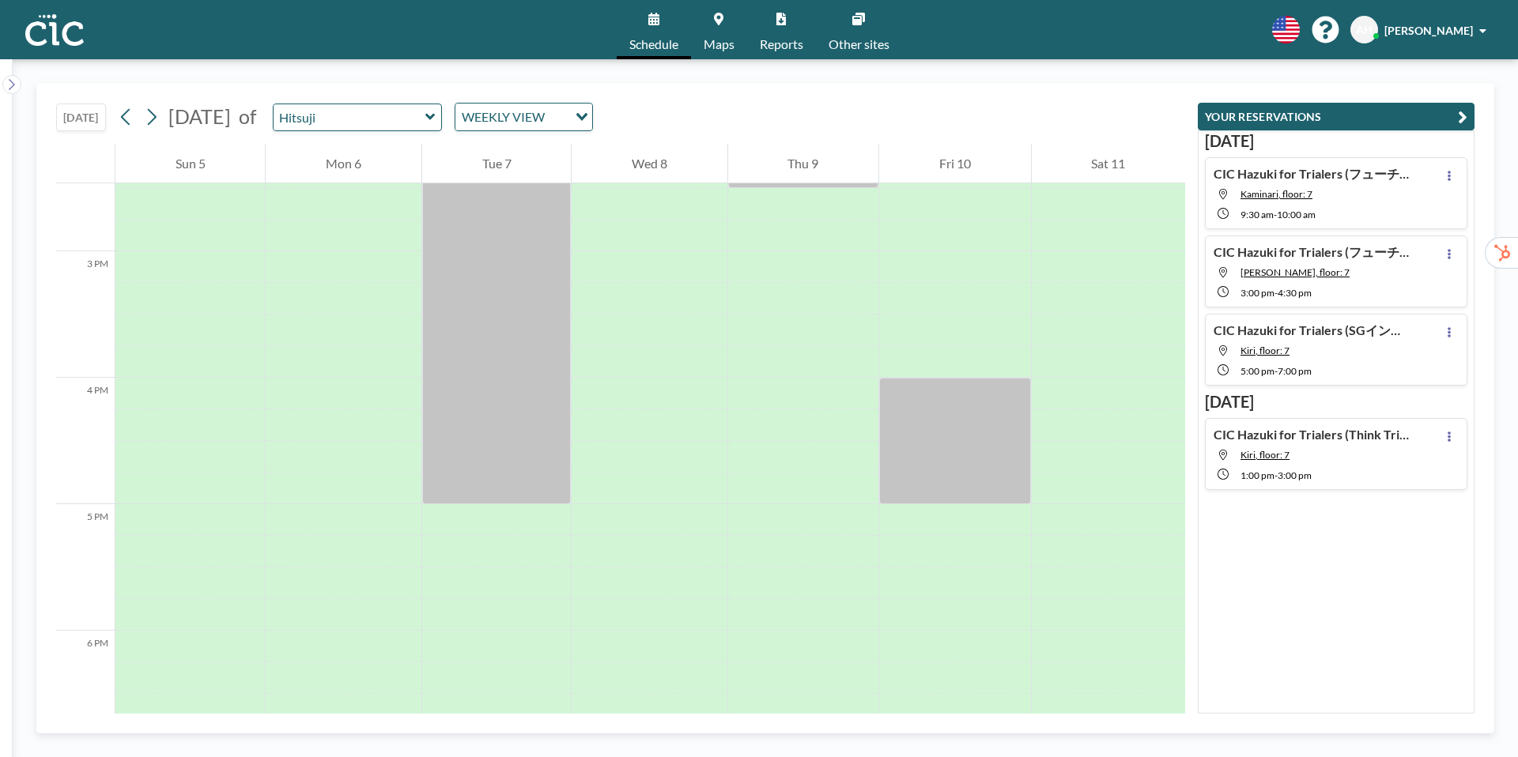
scroll to position [1834, 0]
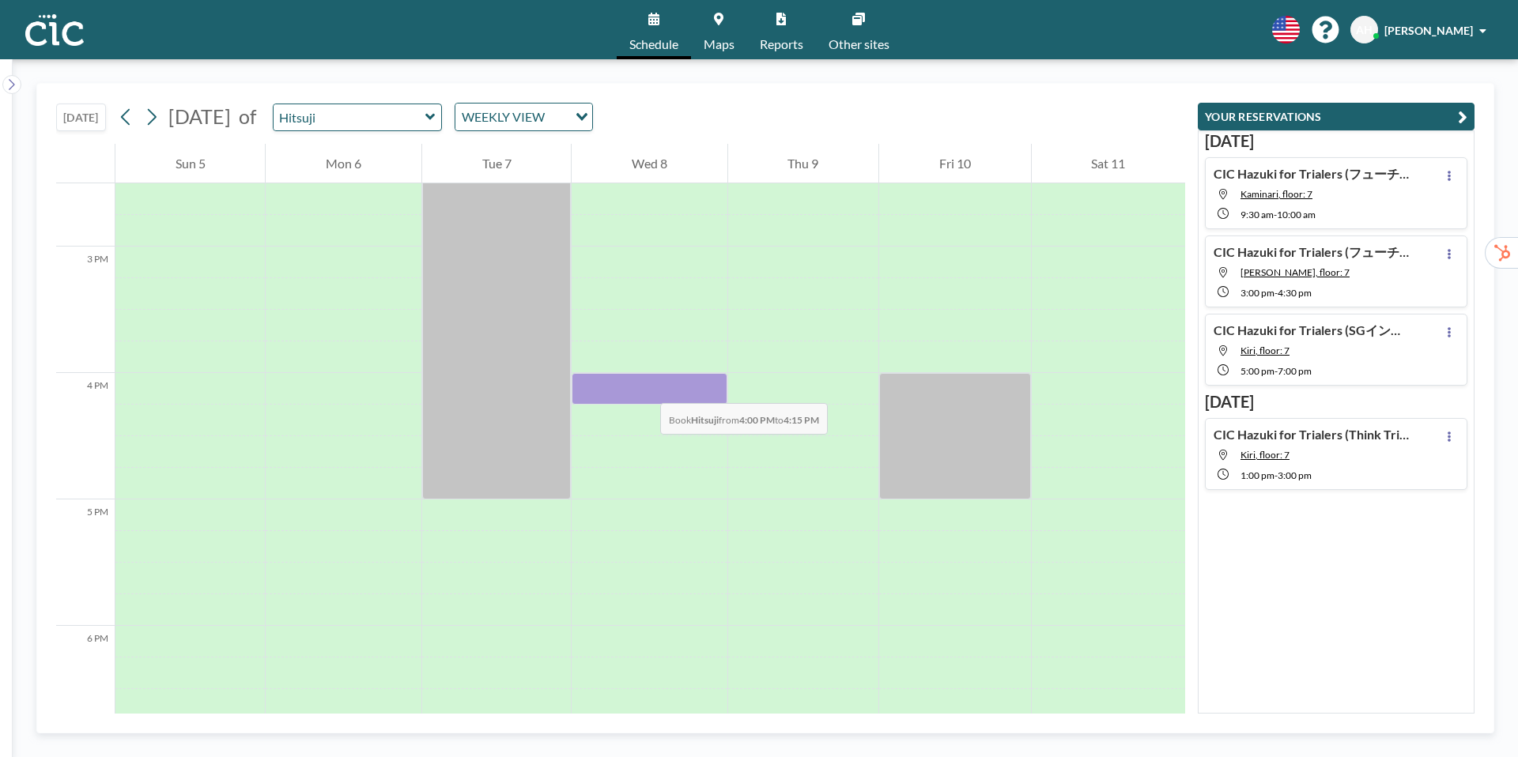
click at [644, 387] on div at bounding box center [649, 389] width 155 height 32
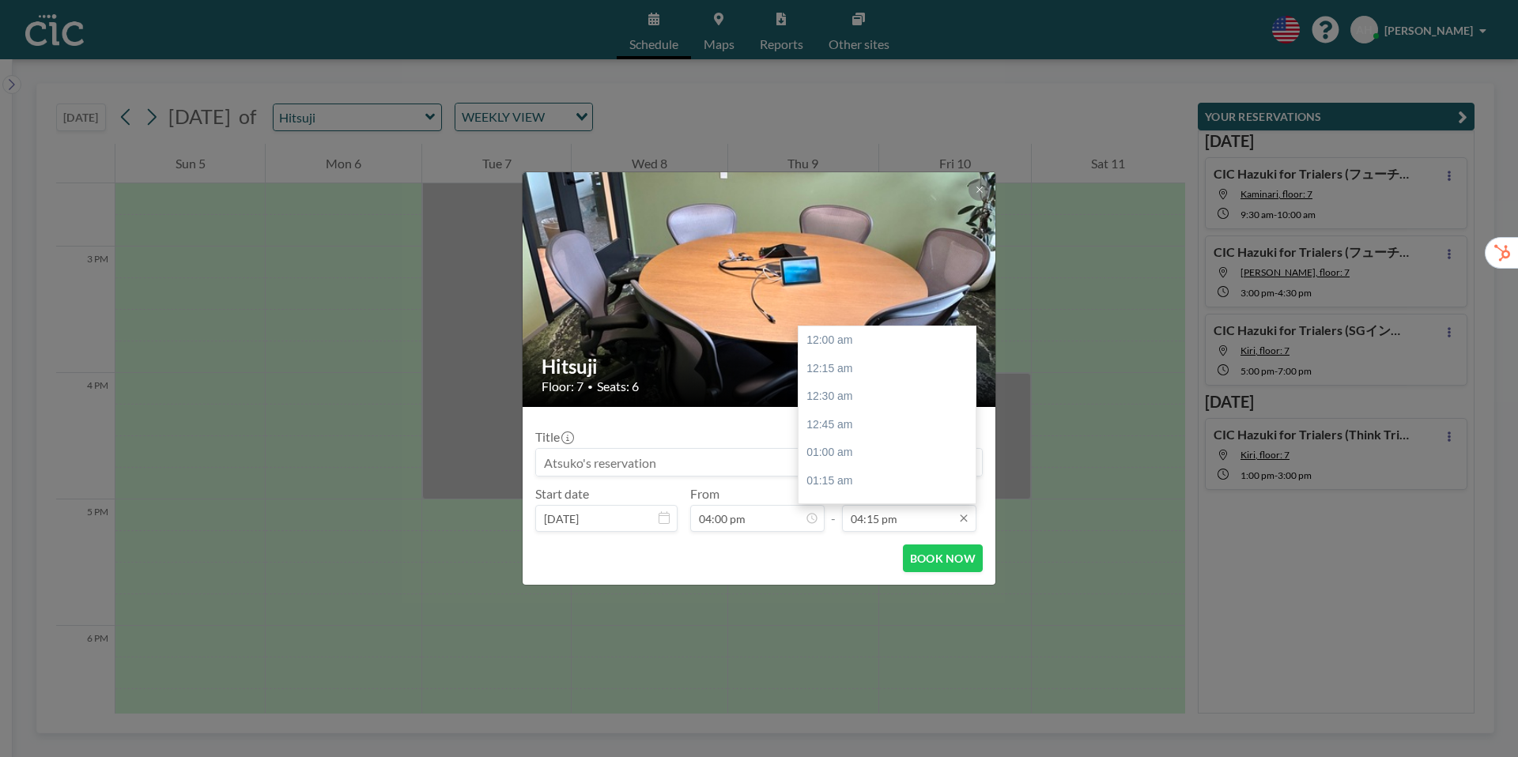
scroll to position [1830, 0]
click at [859, 371] on div "04:30 pm" at bounding box center [887, 368] width 177 height 28
type input "04:30 pm"
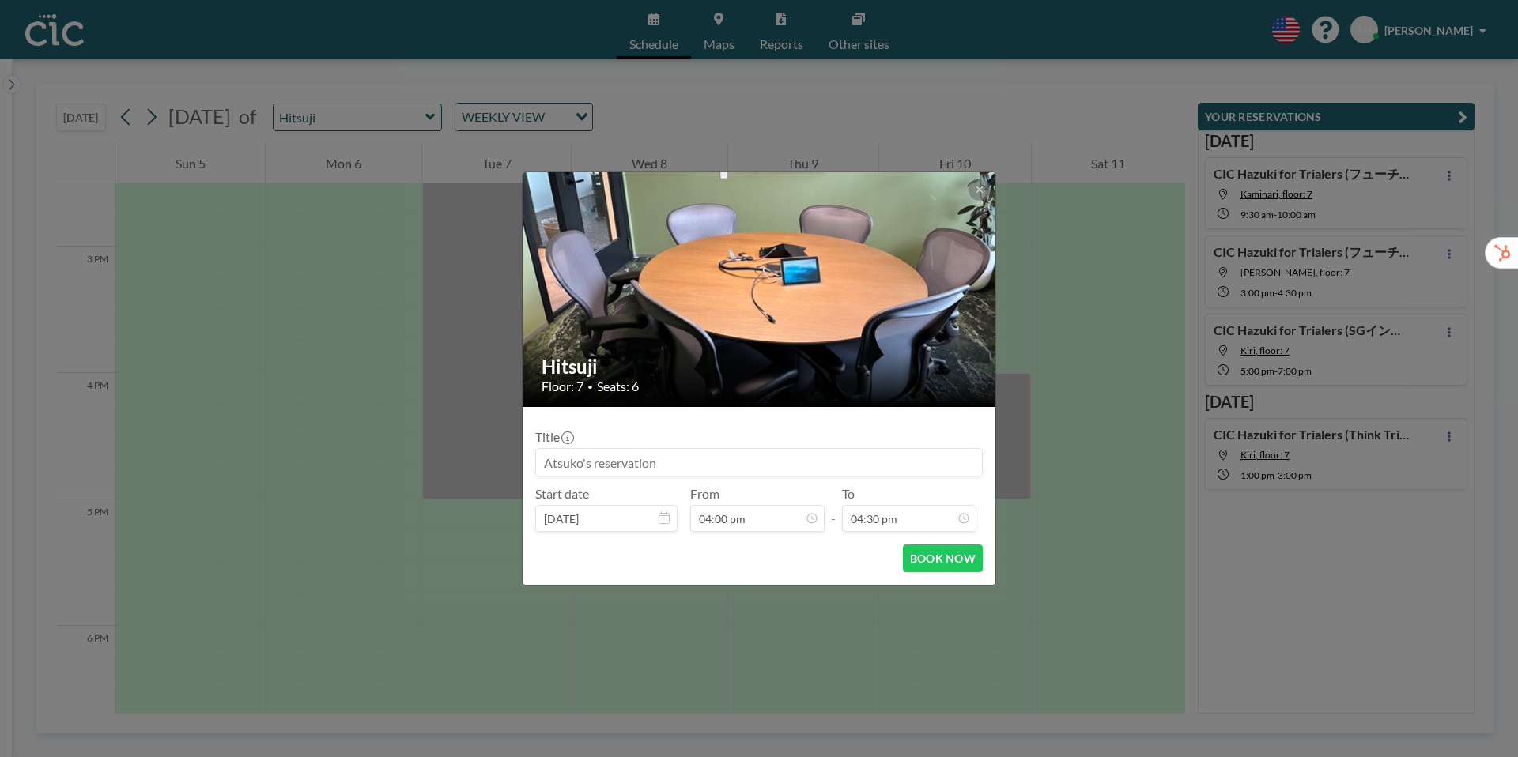
drag, startPoint x: 664, startPoint y: 468, endPoint x: 541, endPoint y: 460, distance: 123.6
click at [541, 460] on input at bounding box center [759, 462] width 446 height 27
paste input "CIC Hazuki for Trialers (フューチャー様)"
type input "CIC Hazuki for Trialers (フューチャー様)"
click at [946, 561] on button "BOOK NOW" at bounding box center [943, 559] width 80 height 28
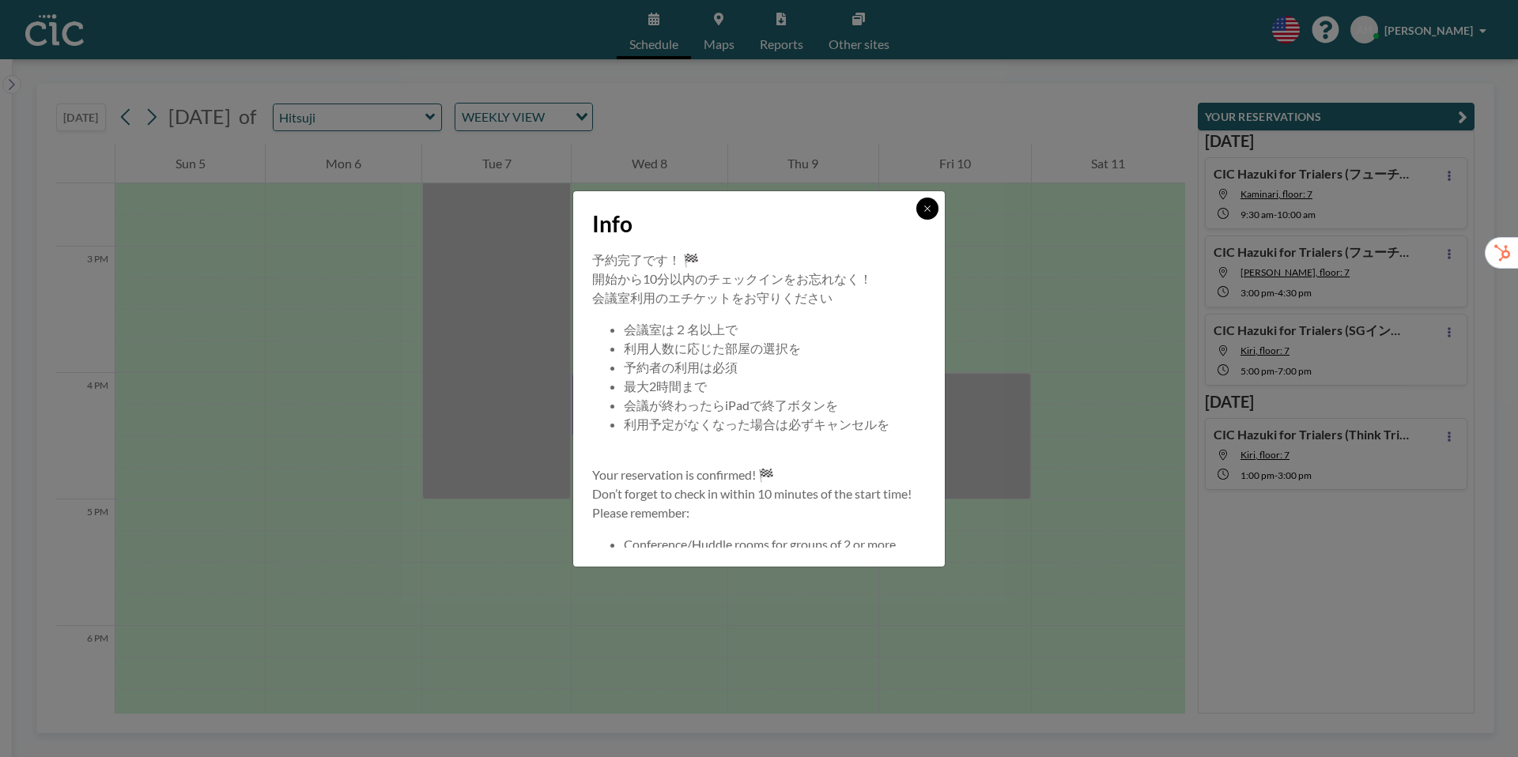
click at [927, 213] on button at bounding box center [927, 209] width 22 height 22
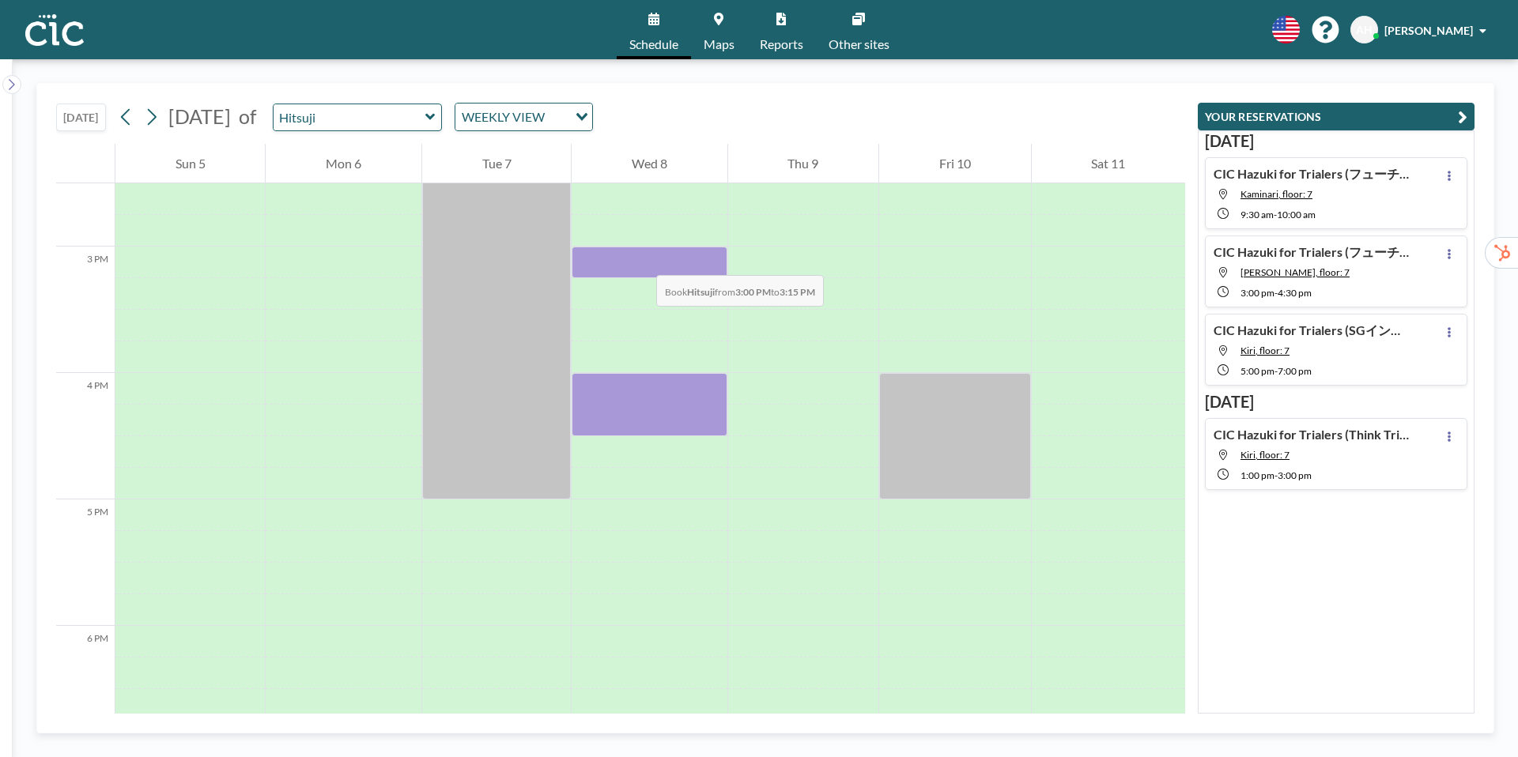
click at [640, 259] on div at bounding box center [649, 263] width 155 height 32
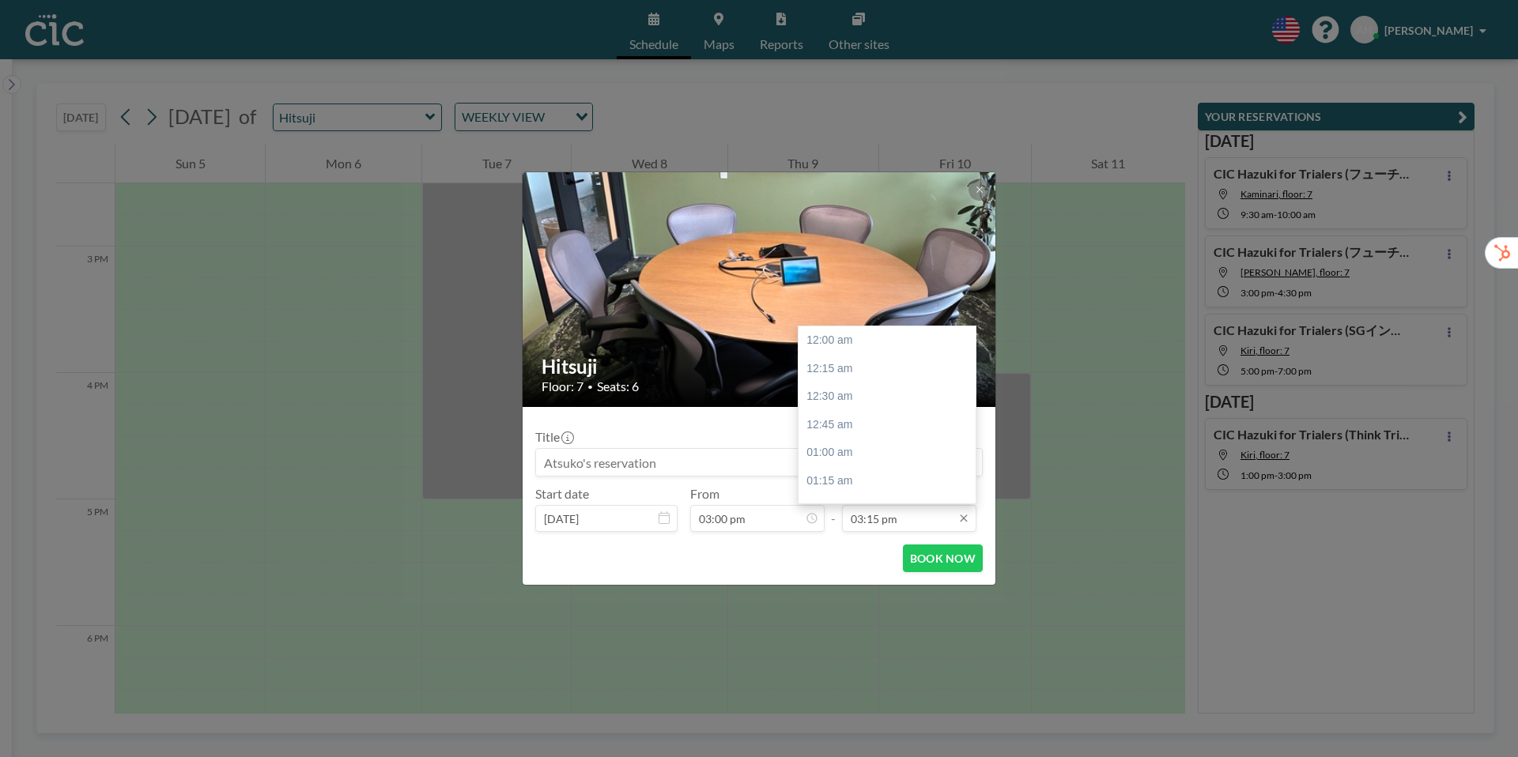
scroll to position [1717, 0]
click at [841, 371] on div "03:30 pm" at bounding box center [887, 369] width 177 height 28
type input "03:30 pm"
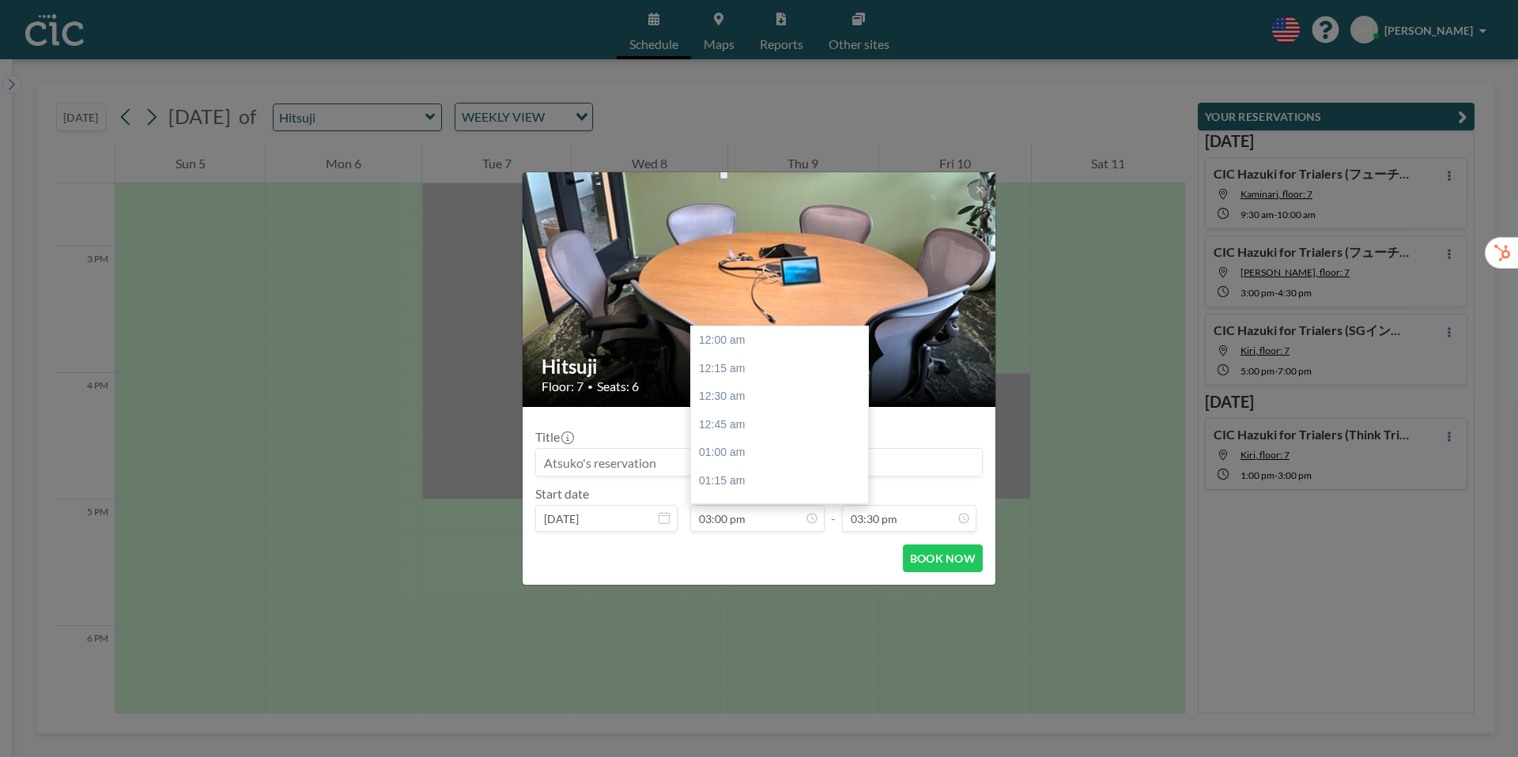
scroll to position [1689, 0]
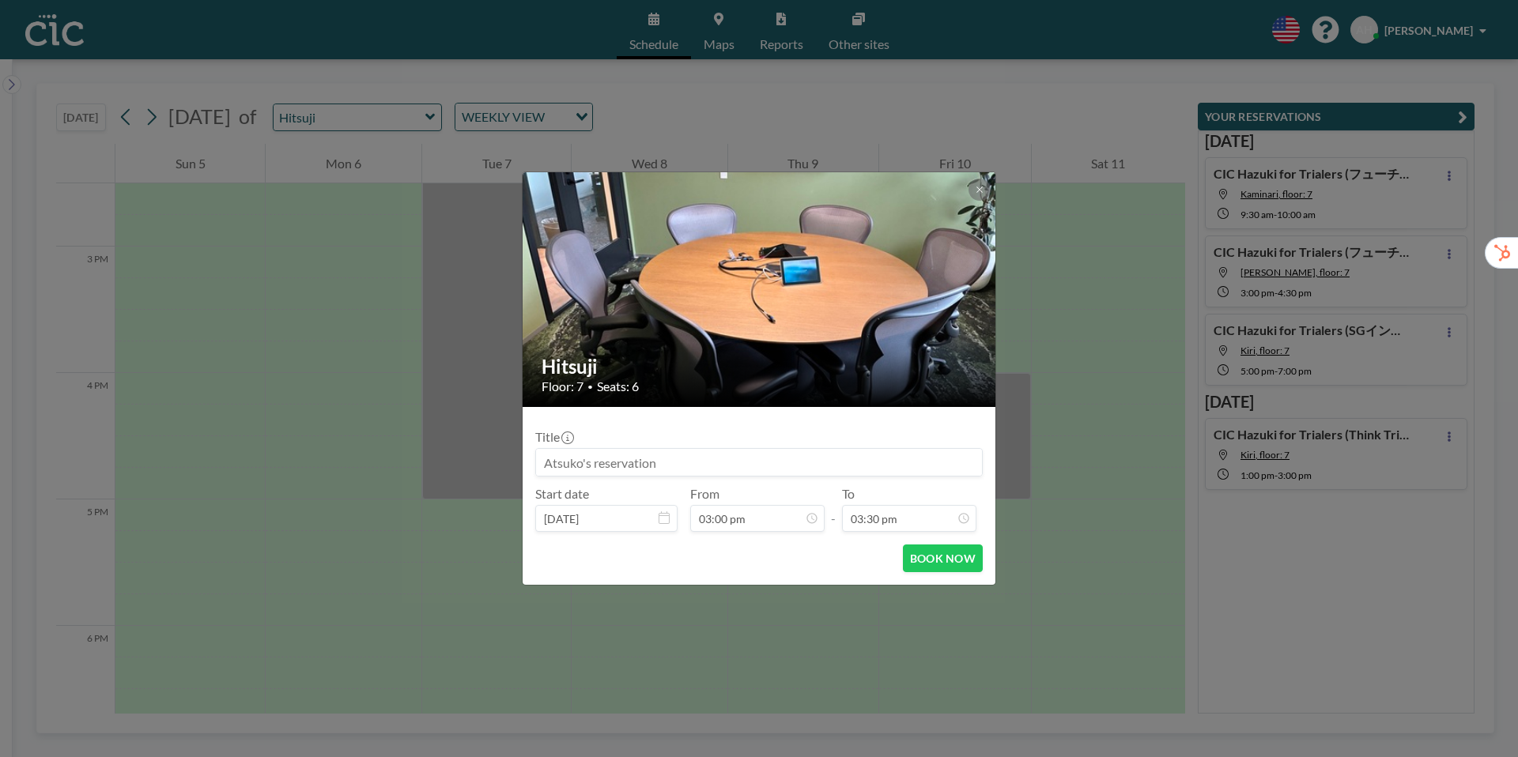
click at [573, 463] on input at bounding box center [759, 462] width 446 height 27
paste input "CIC Hazuki for Trialers (フューチャー様)"
type input "CIC Hazuki for Trialers (フューチャー様)"
click at [979, 194] on icon at bounding box center [979, 189] width 9 height 9
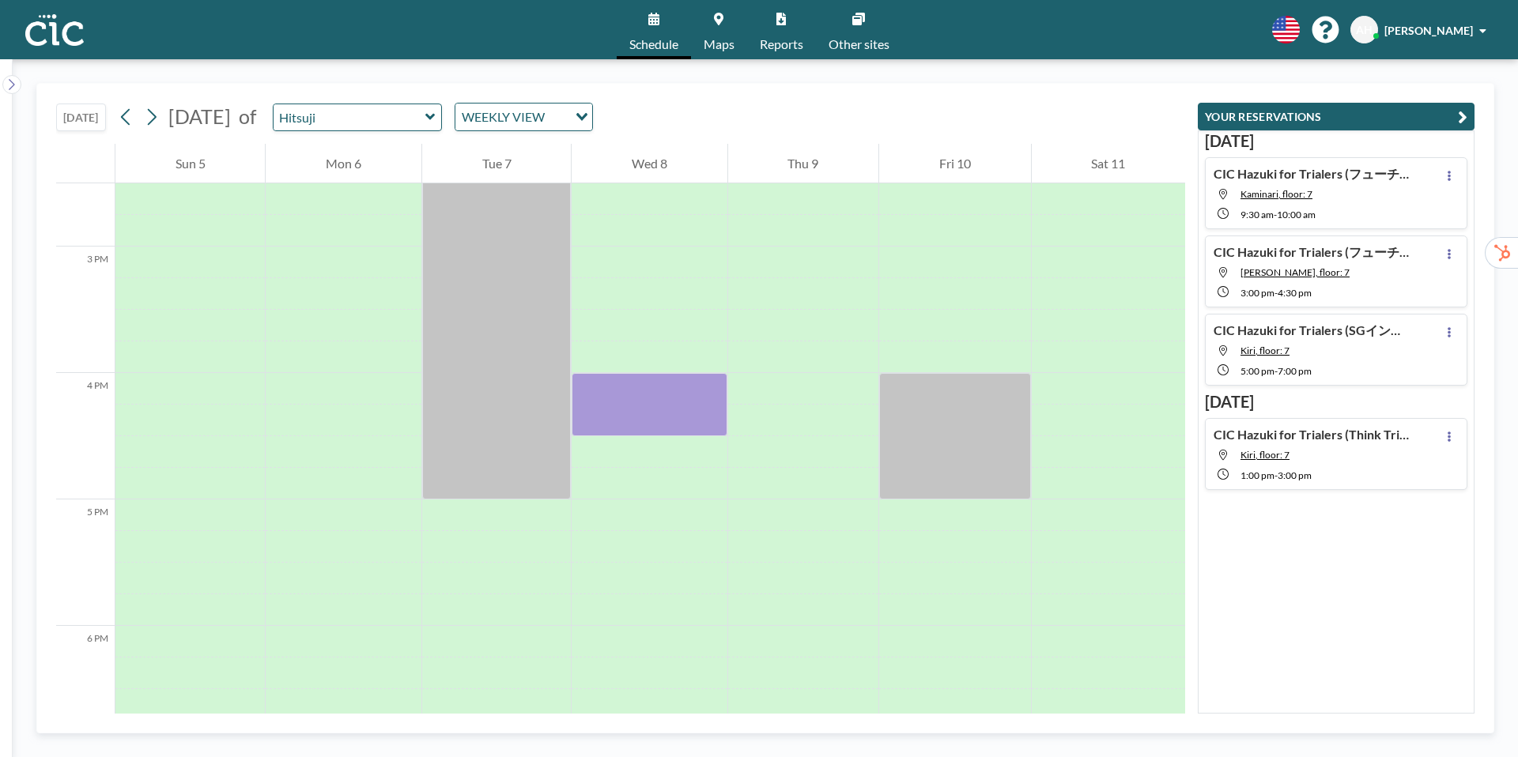
click at [651, 33] on link "Schedule" at bounding box center [654, 29] width 74 height 59
click at [435, 118] on icon at bounding box center [429, 117] width 9 height 6
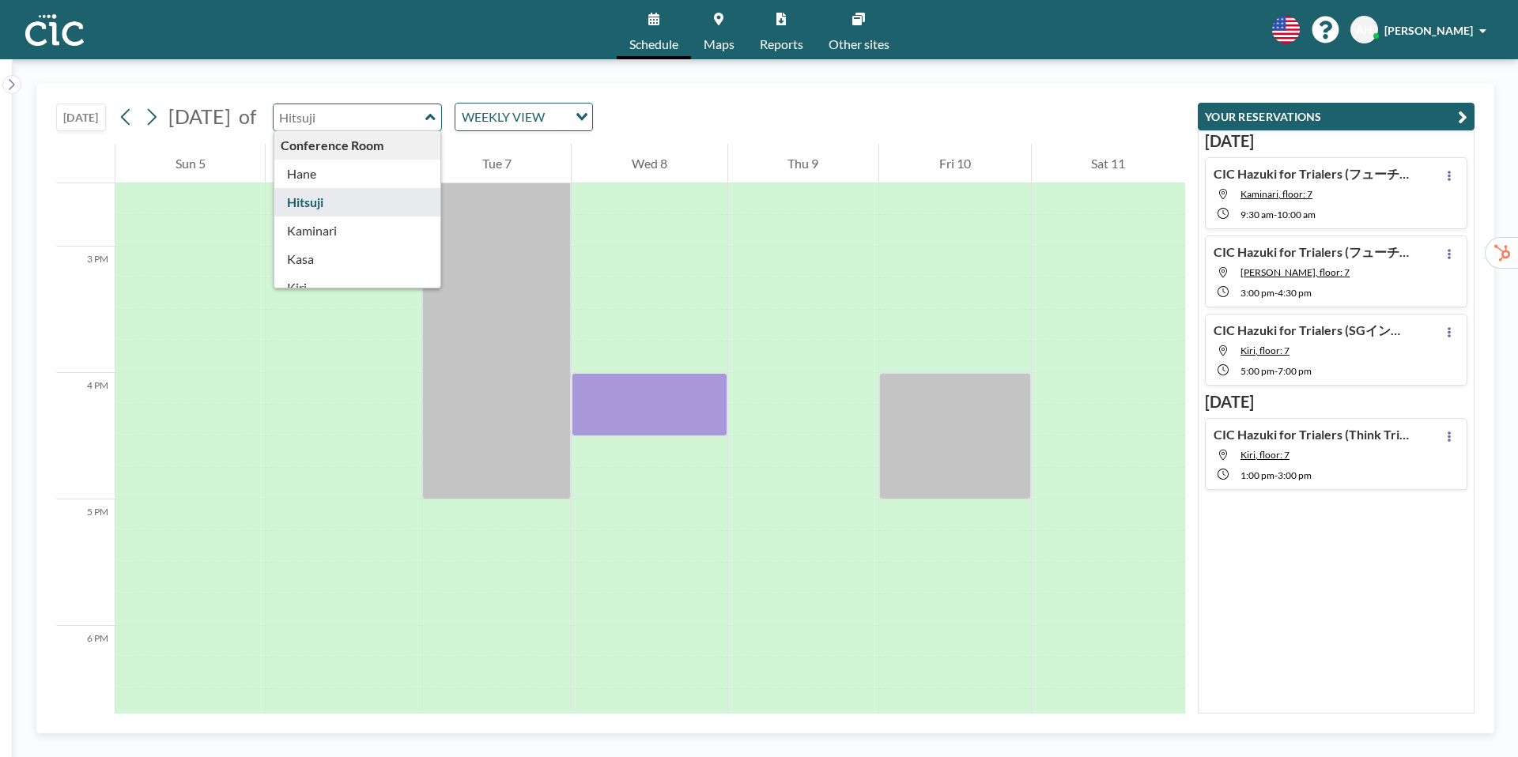
click at [718, 24] on icon at bounding box center [718, 19] width 9 height 13
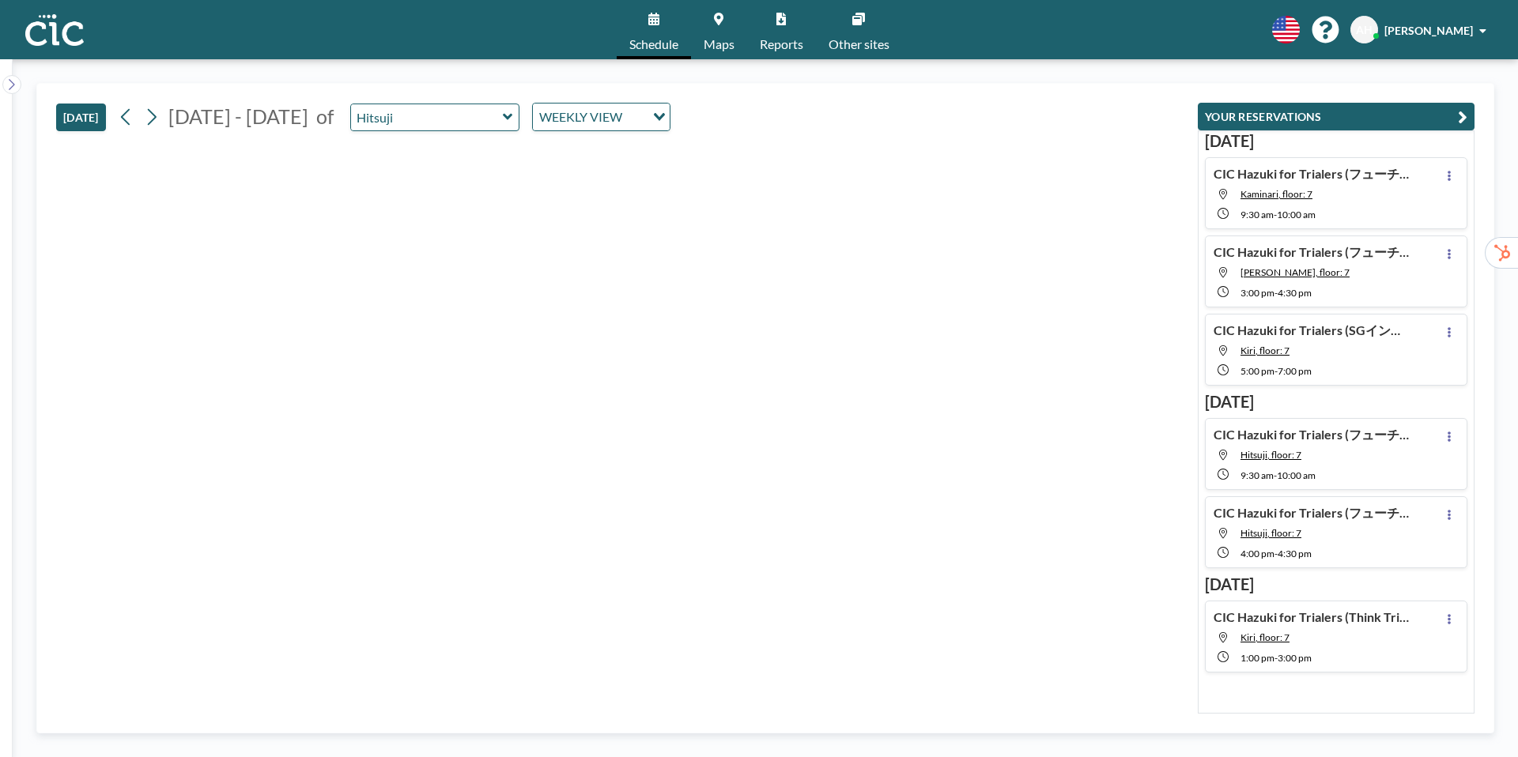
click at [503, 115] on icon at bounding box center [507, 117] width 9 height 6
click at [401, 119] on input "text" at bounding box center [427, 117] width 152 height 26
type input "に"
type input "Nyudo"
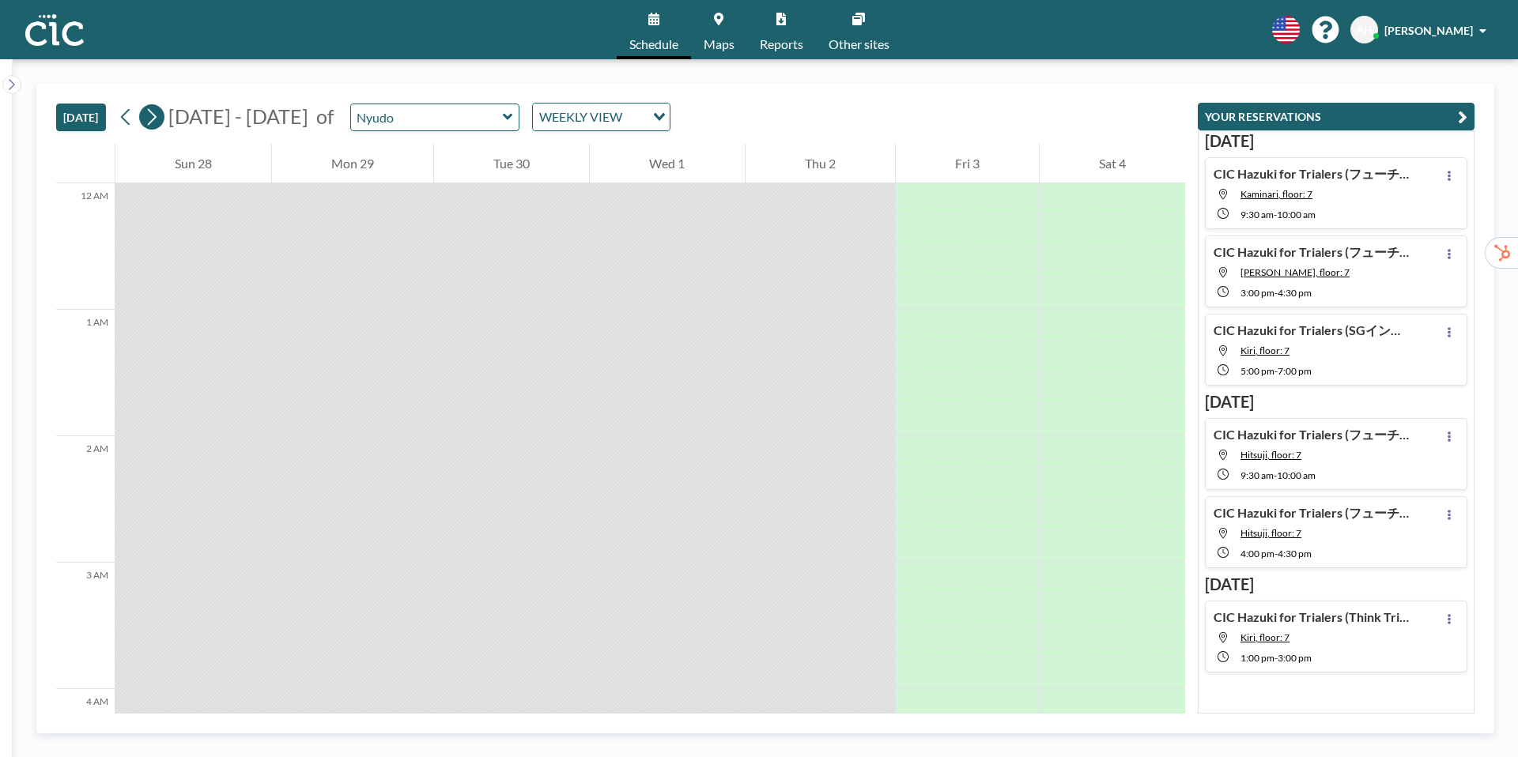
click at [159, 121] on icon at bounding box center [151, 117] width 15 height 24
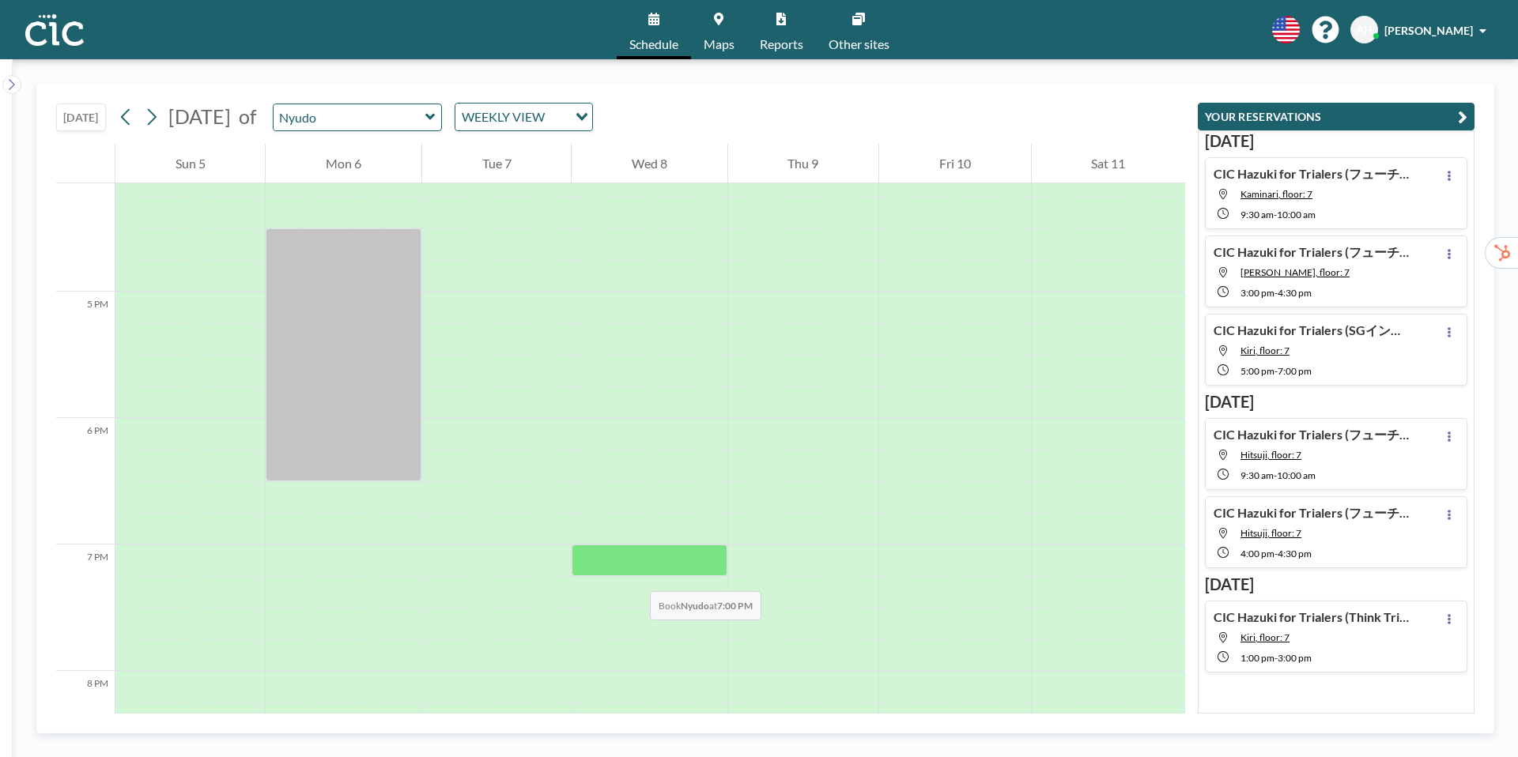
scroll to position [1979, 0]
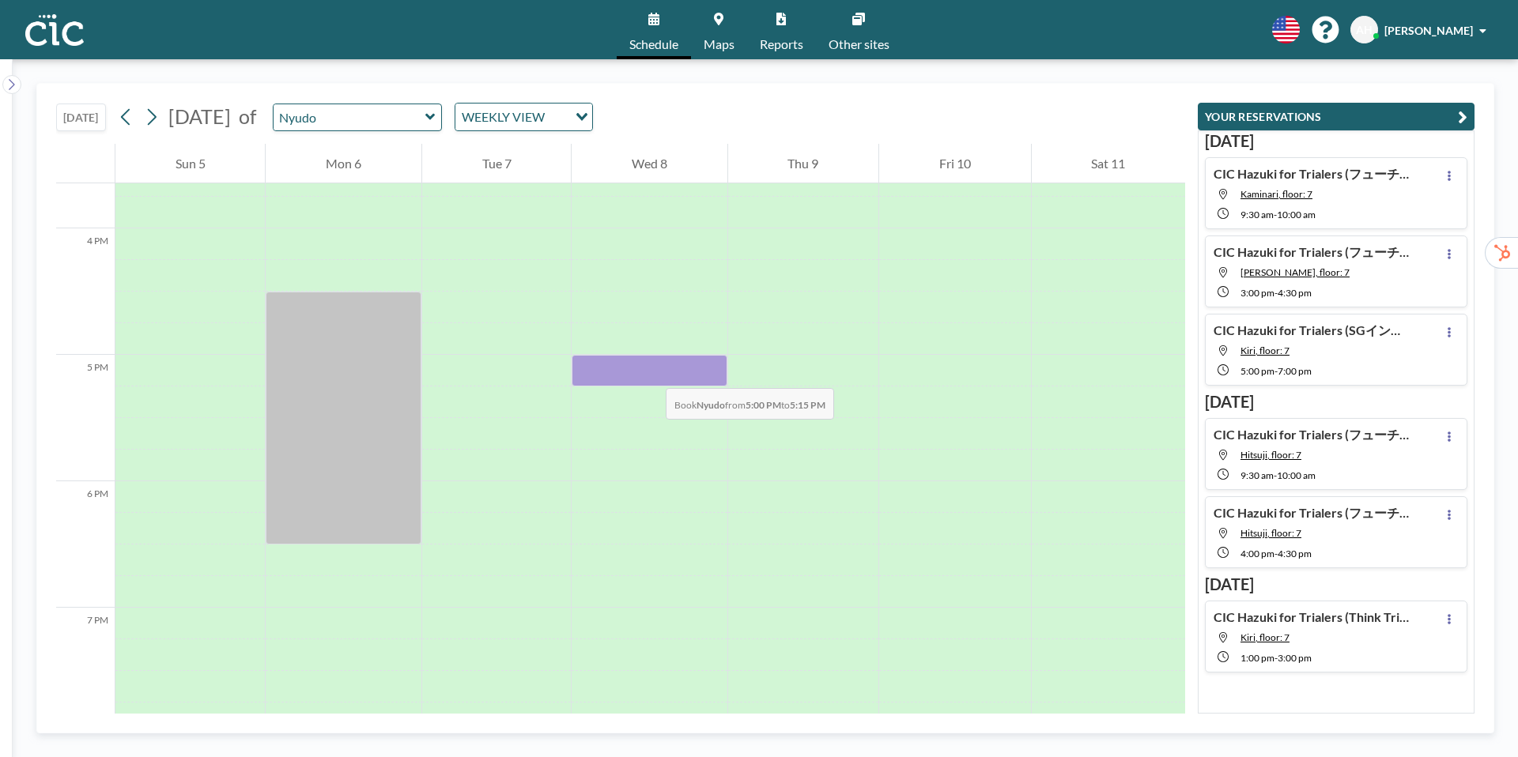
click at [650, 372] on div at bounding box center [649, 371] width 155 height 32
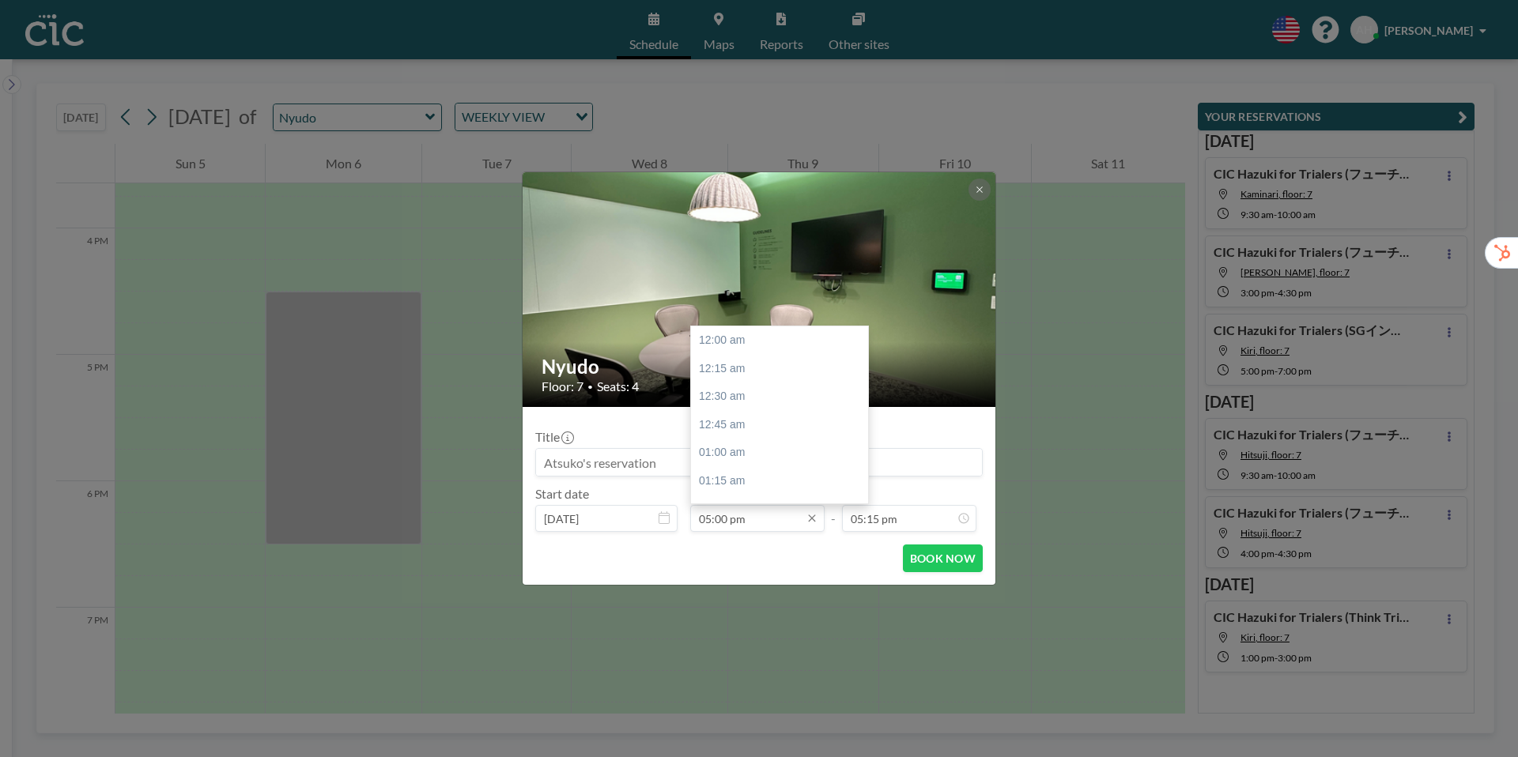
scroll to position [1913, 0]
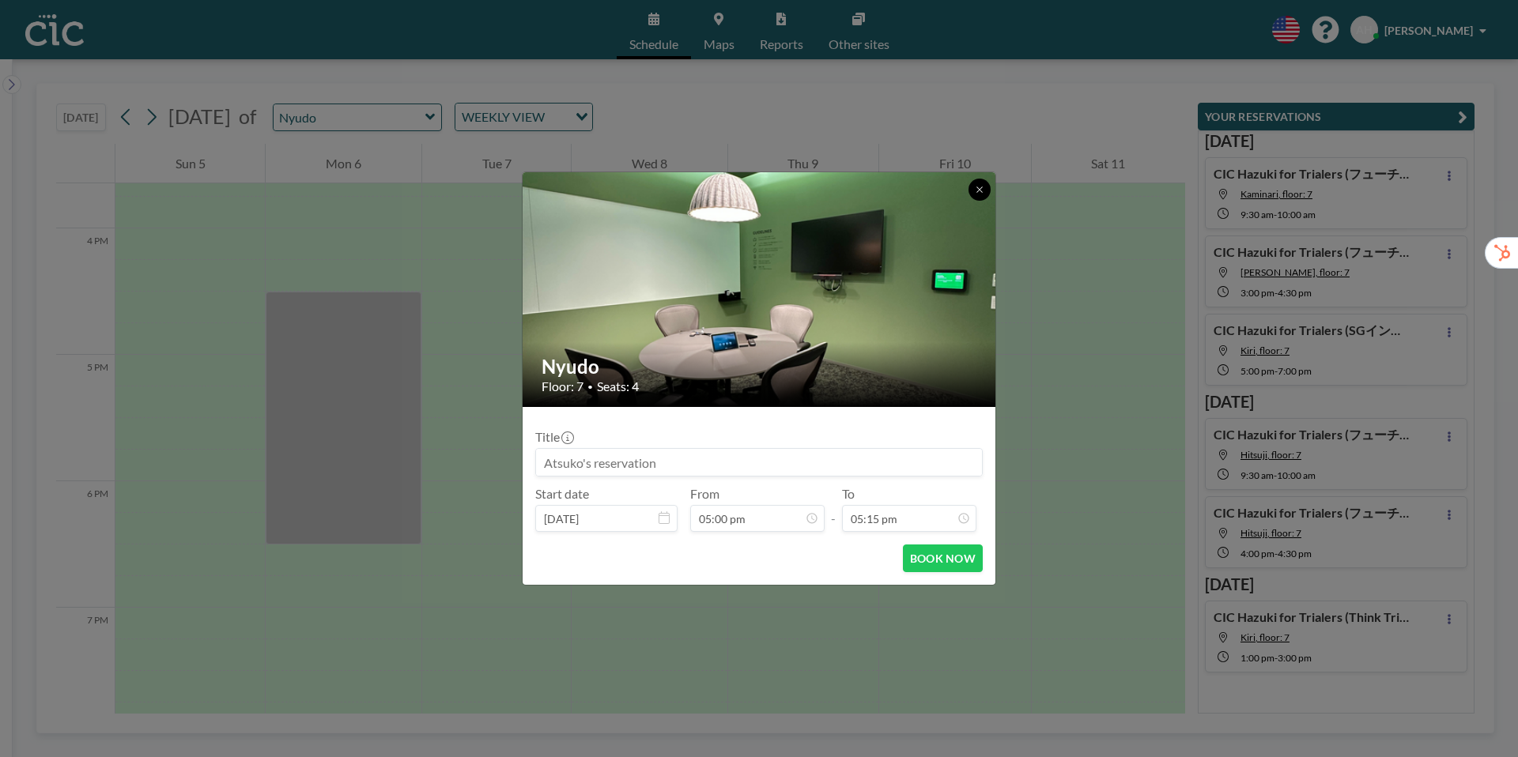
click at [981, 188] on icon at bounding box center [979, 189] width 9 height 9
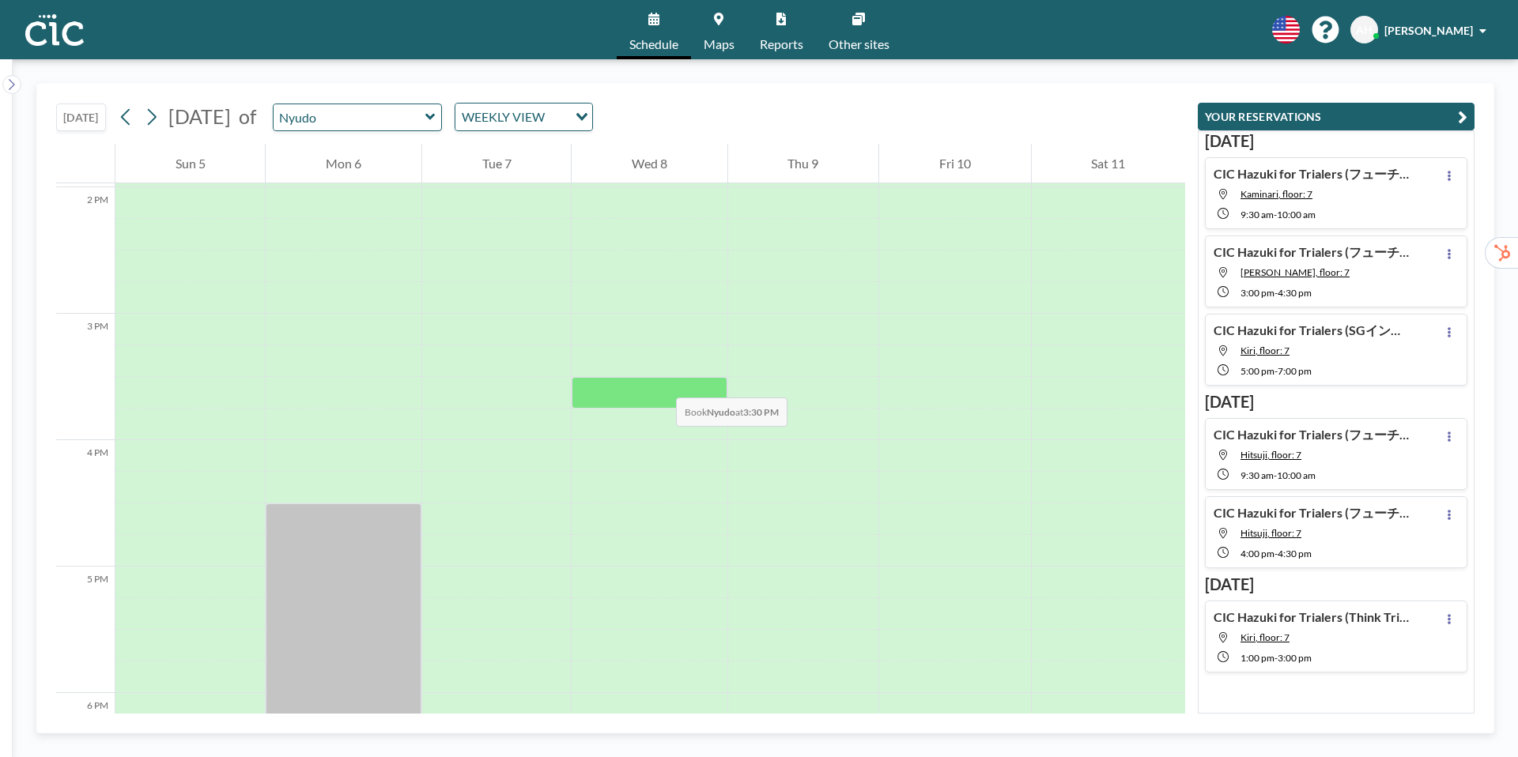
scroll to position [1765, 0]
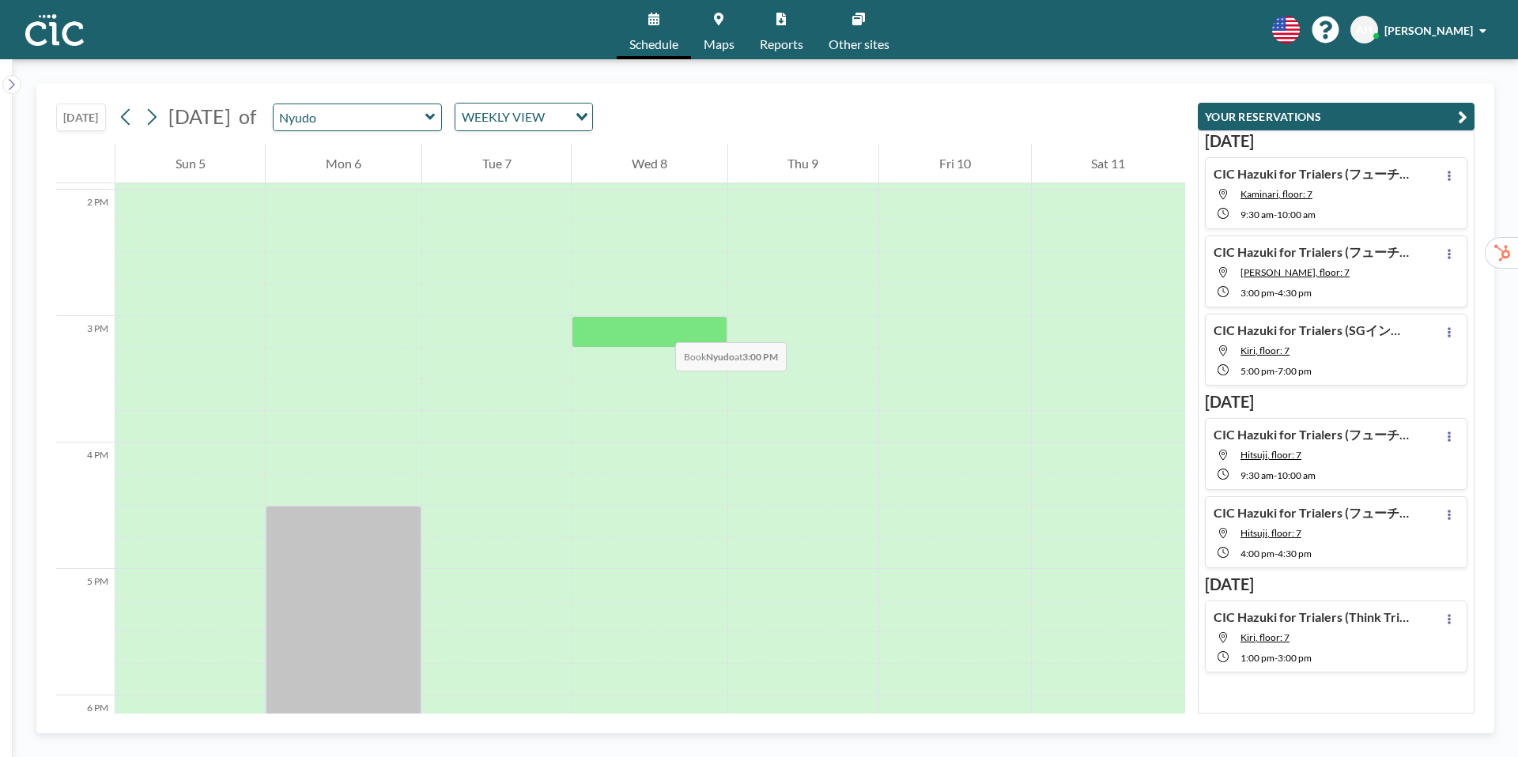
click at [659, 327] on div at bounding box center [649, 332] width 155 height 32
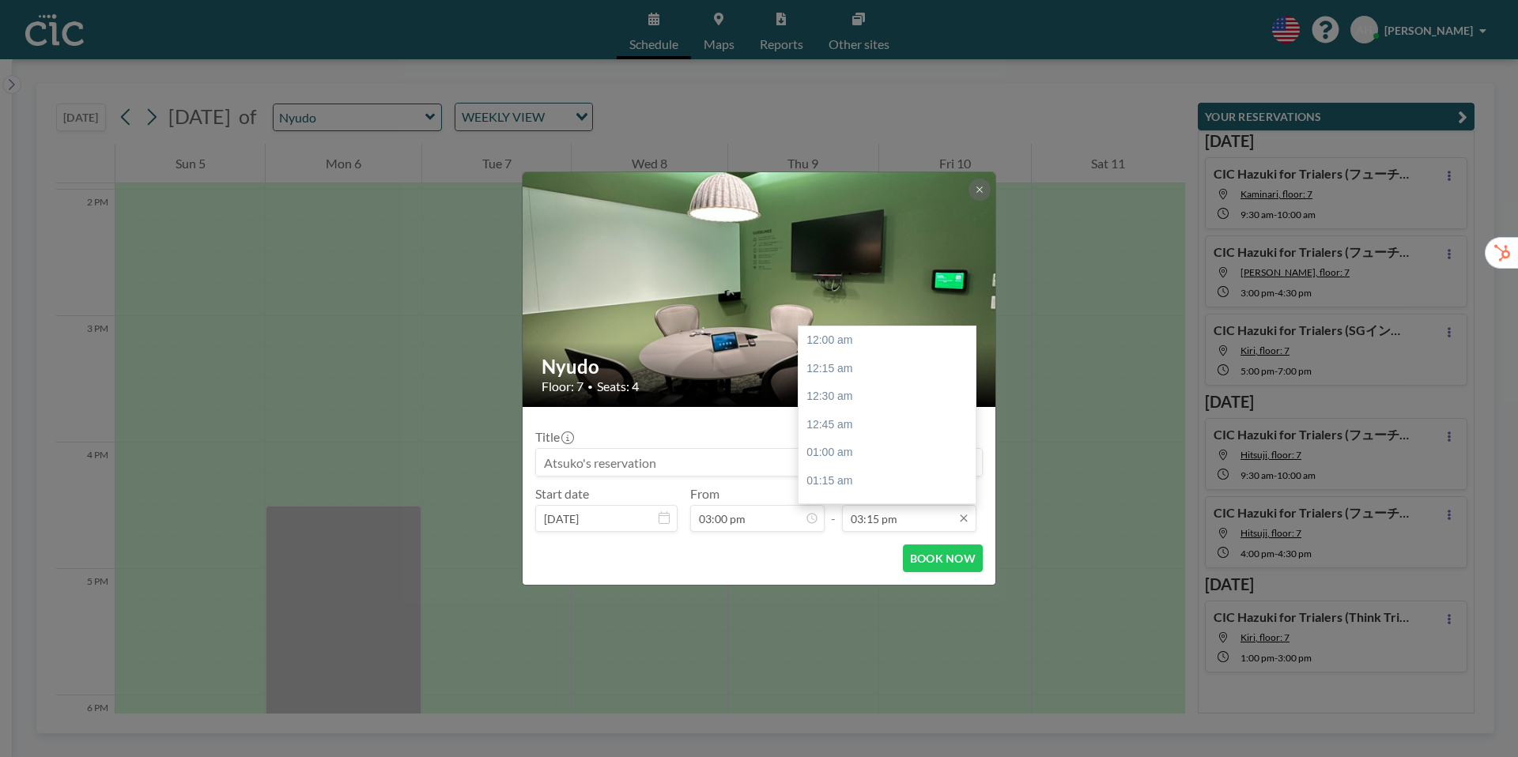
scroll to position [1717, 0]
click at [924, 523] on input "03:15 pm" at bounding box center [909, 518] width 134 height 27
click at [840, 362] on div "03:30 pm" at bounding box center [887, 369] width 177 height 28
type input "03:30 pm"
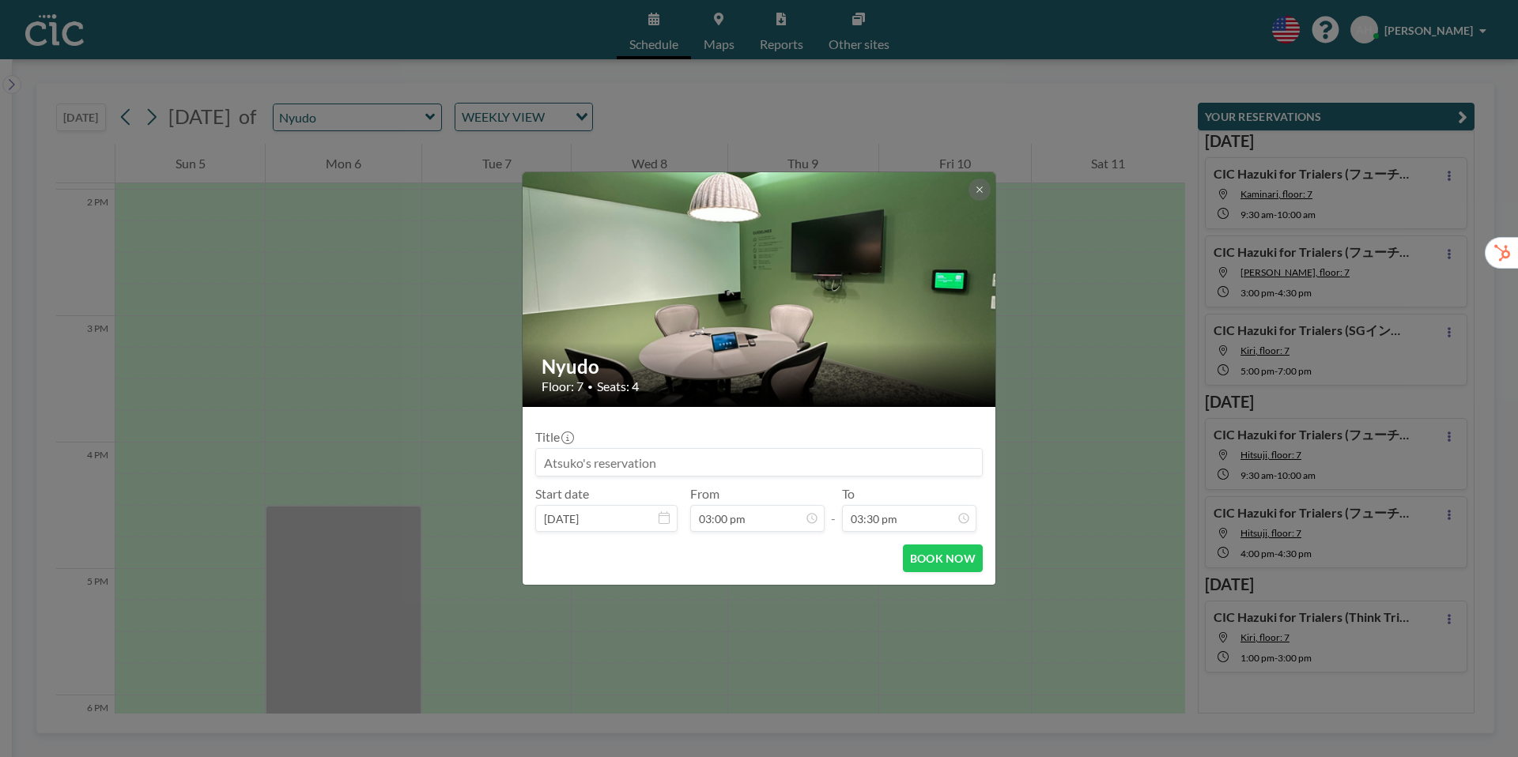
scroll to position [1689, 0]
click at [544, 466] on input at bounding box center [759, 462] width 446 height 27
paste input "CIC Hazuki for Trialers (フューチャー様)"
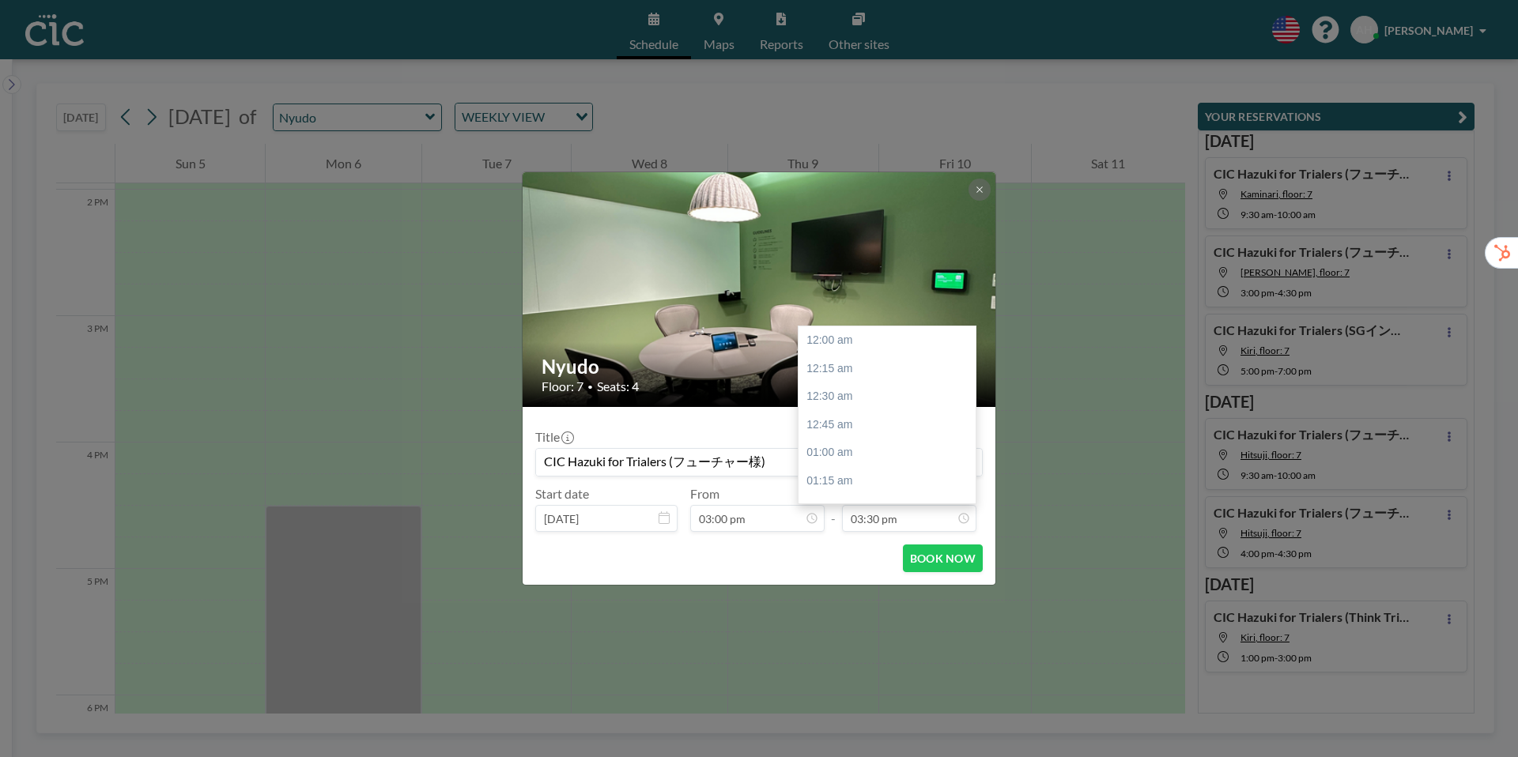
scroll to position [1745, 0]
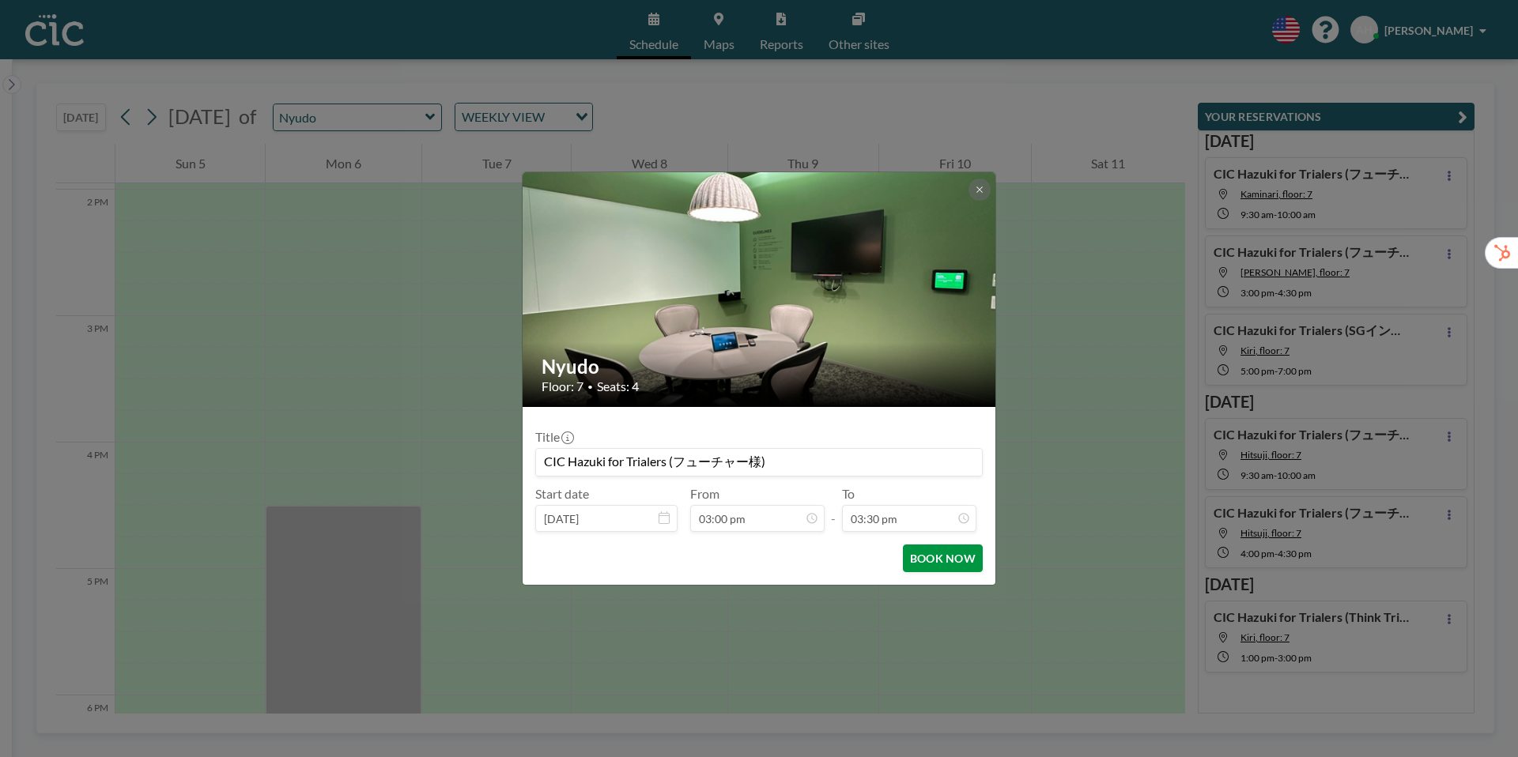
type input "CIC Hazuki for Trialers (フューチャー様)"
click at [950, 562] on button "BOOK NOW" at bounding box center [943, 559] width 80 height 28
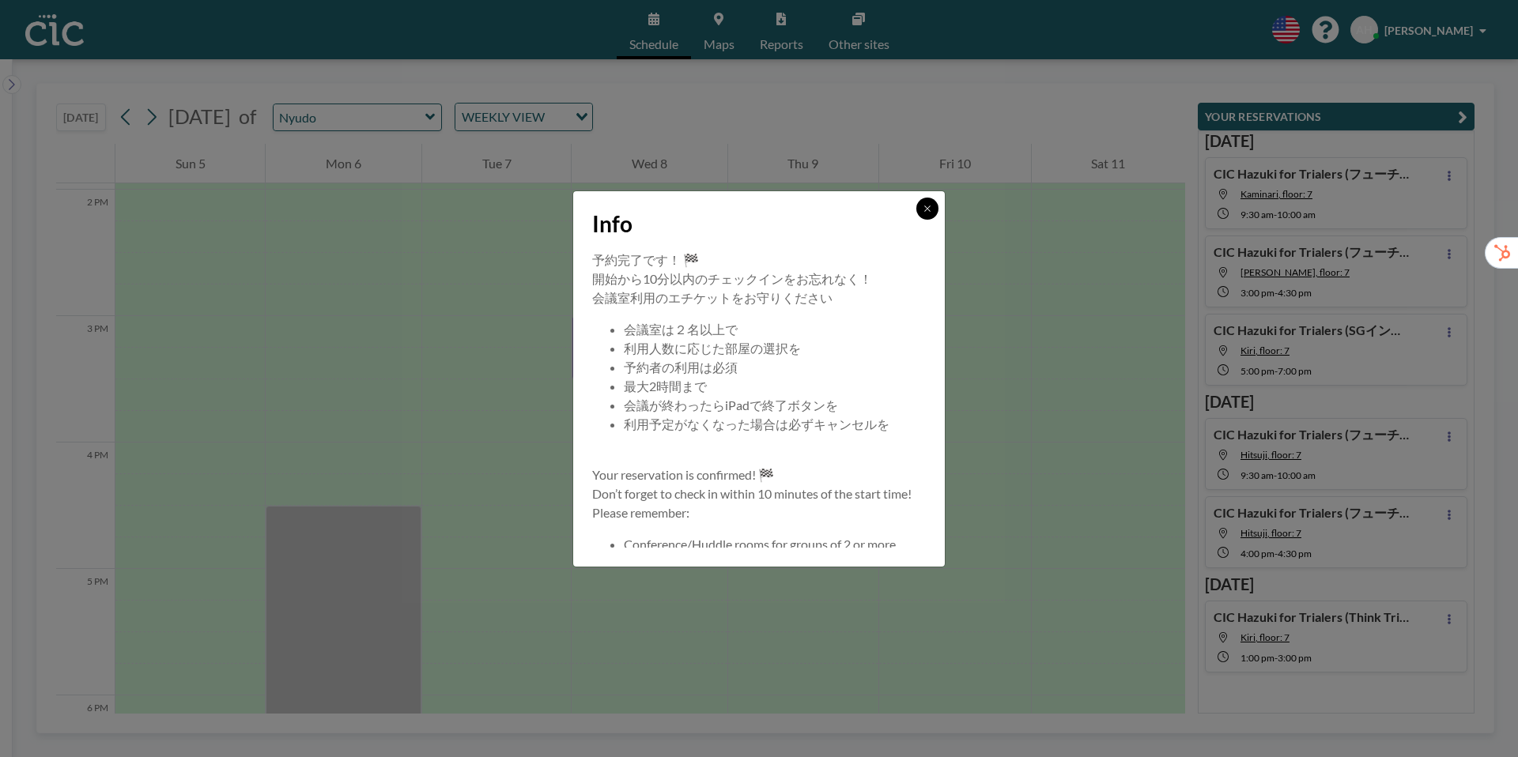
click at [924, 209] on icon at bounding box center [927, 208] width 9 height 9
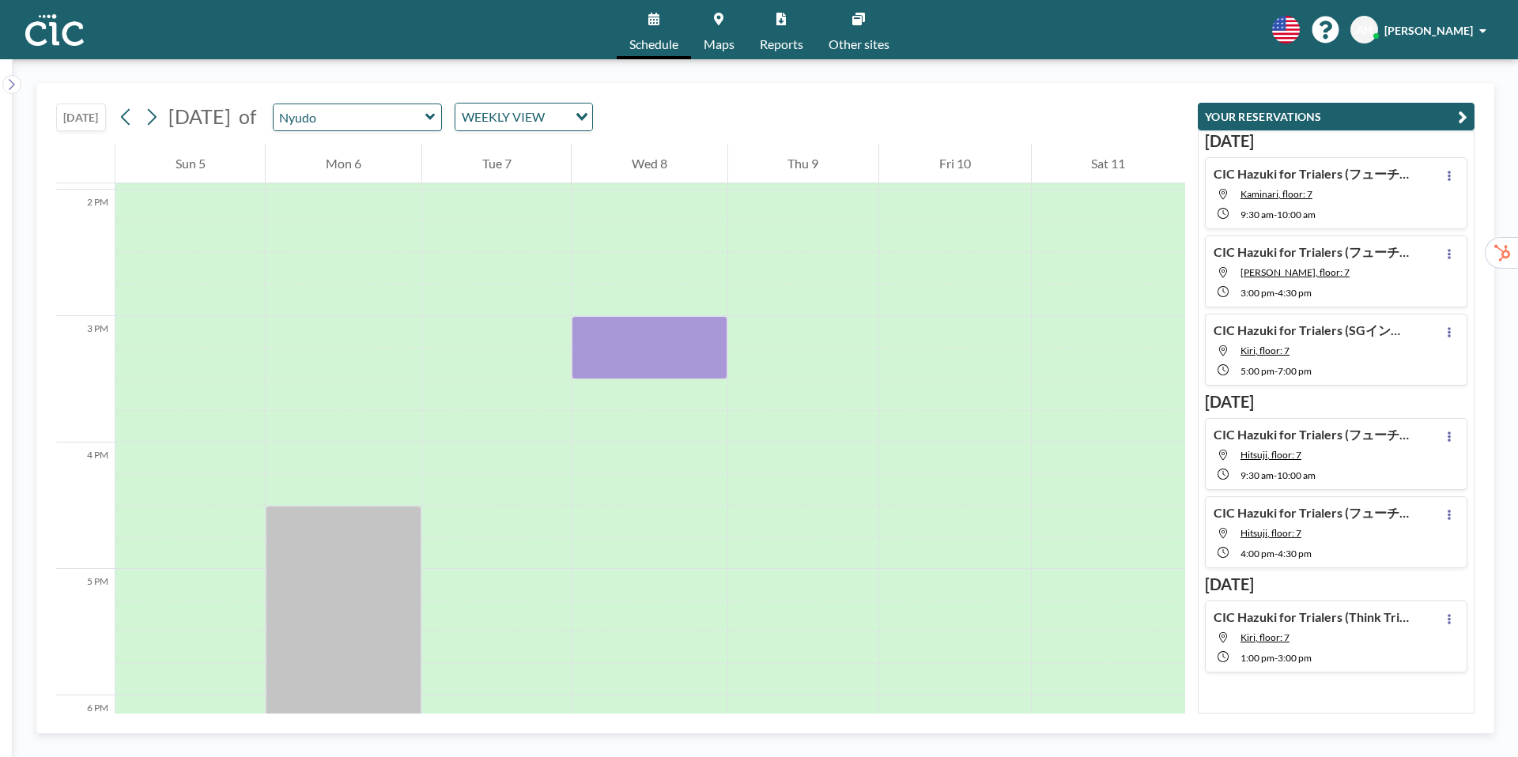
click at [435, 115] on icon at bounding box center [429, 117] width 9 height 6
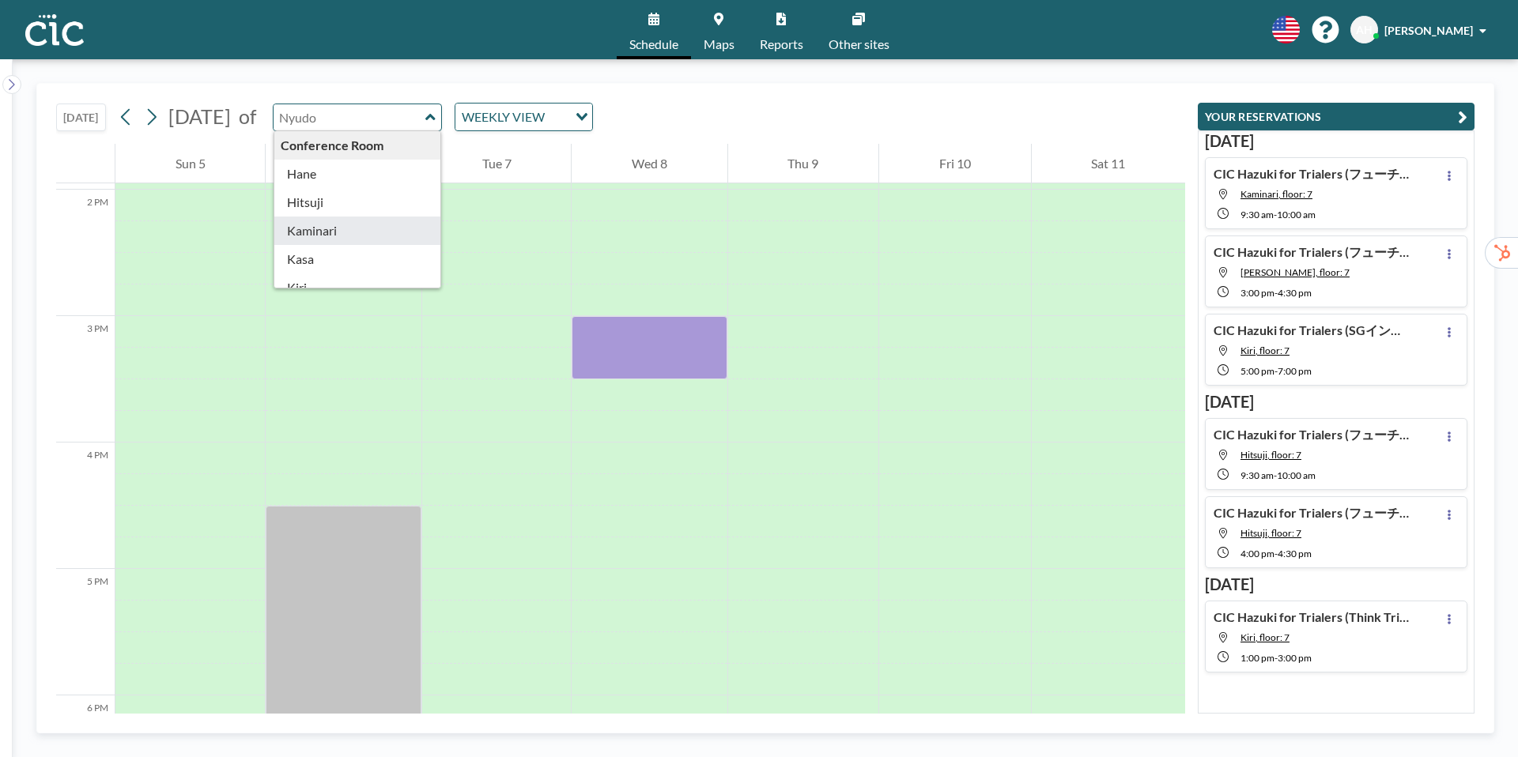
type input "Kaminari"
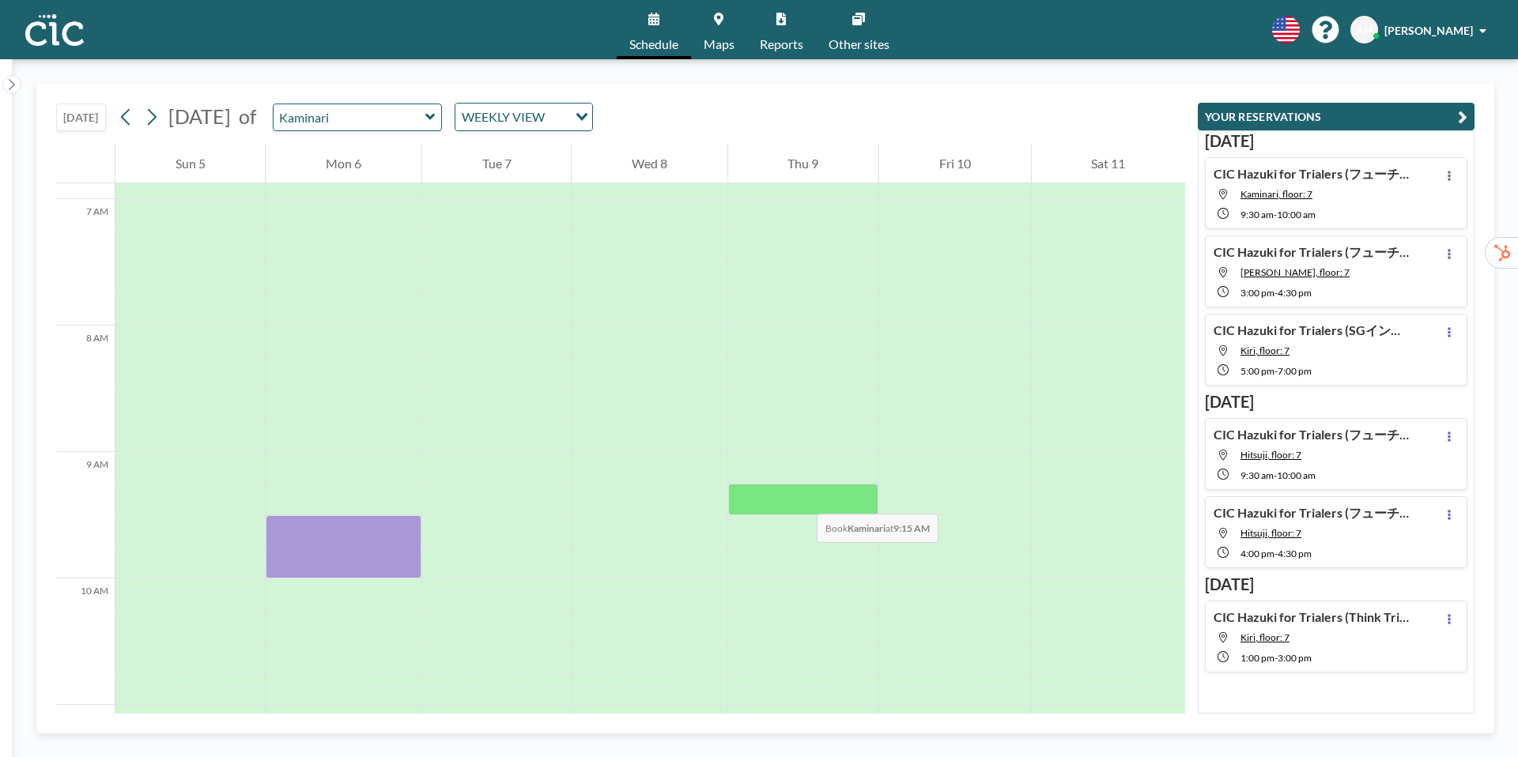
scroll to position [886, 0]
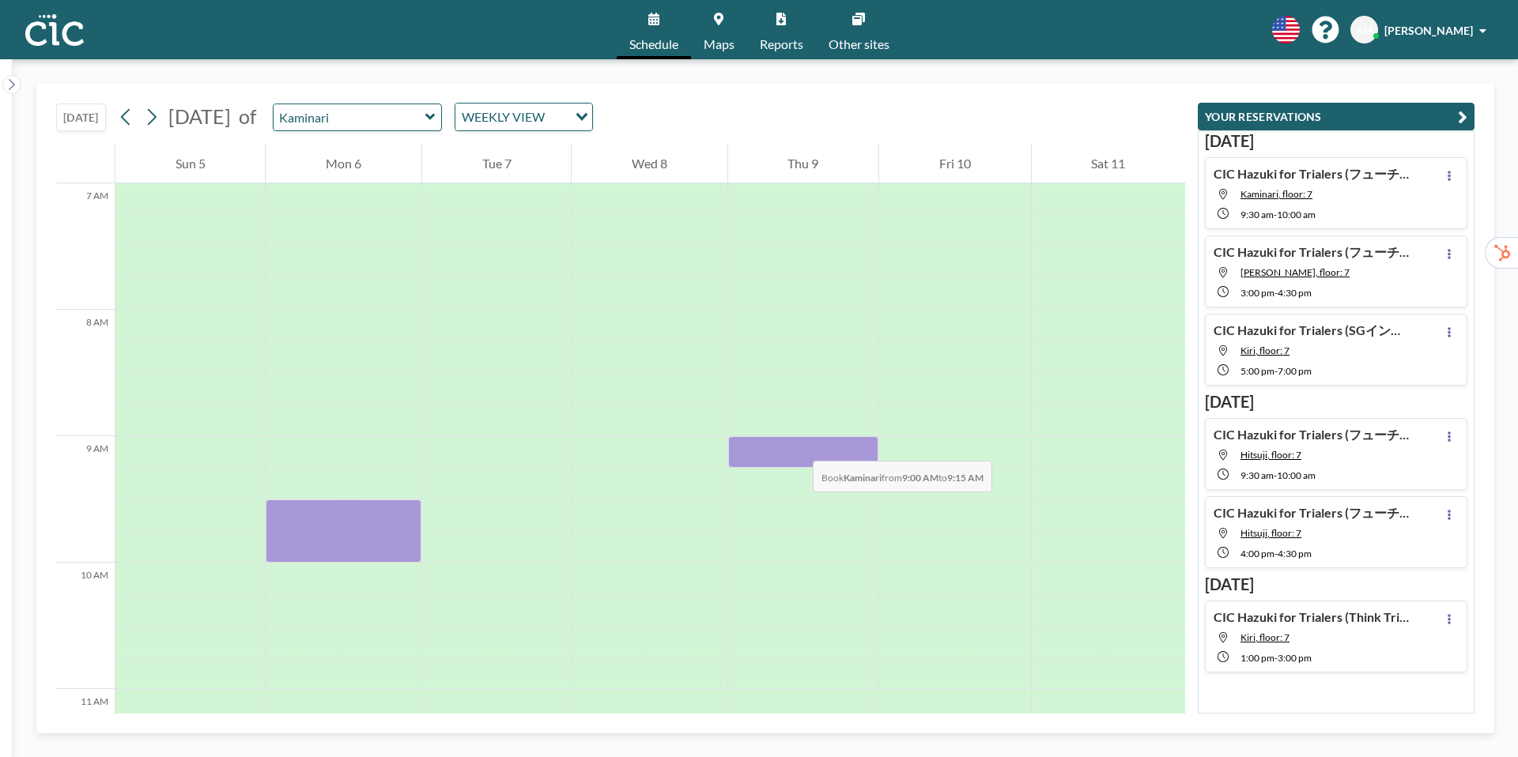
click at [797, 445] on div at bounding box center [803, 452] width 150 height 32
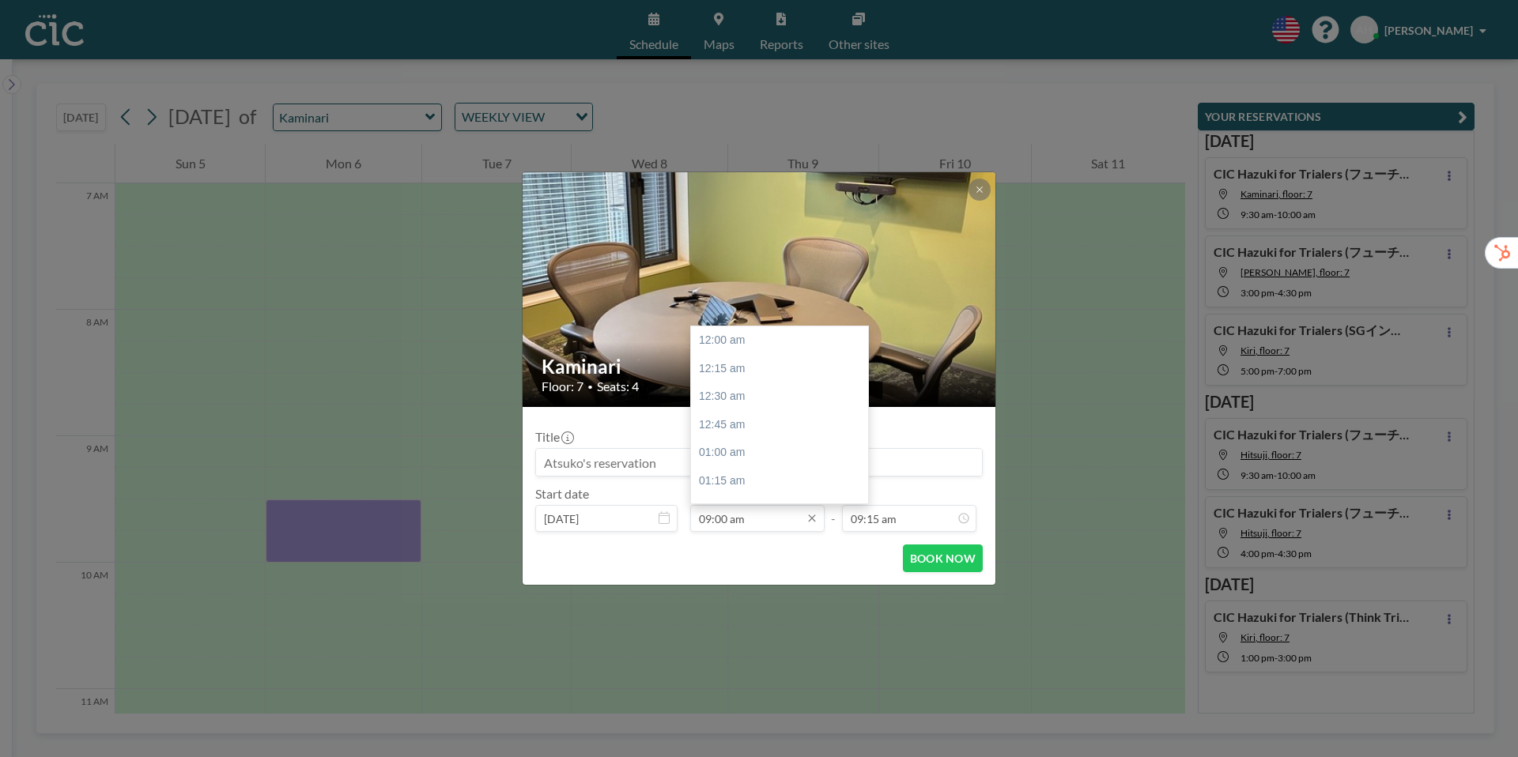
click at [759, 513] on input "09:00 am" at bounding box center [757, 518] width 134 height 27
click at [745, 402] on div "09:30 am" at bounding box center [779, 397] width 177 height 28
type input "09:30 am"
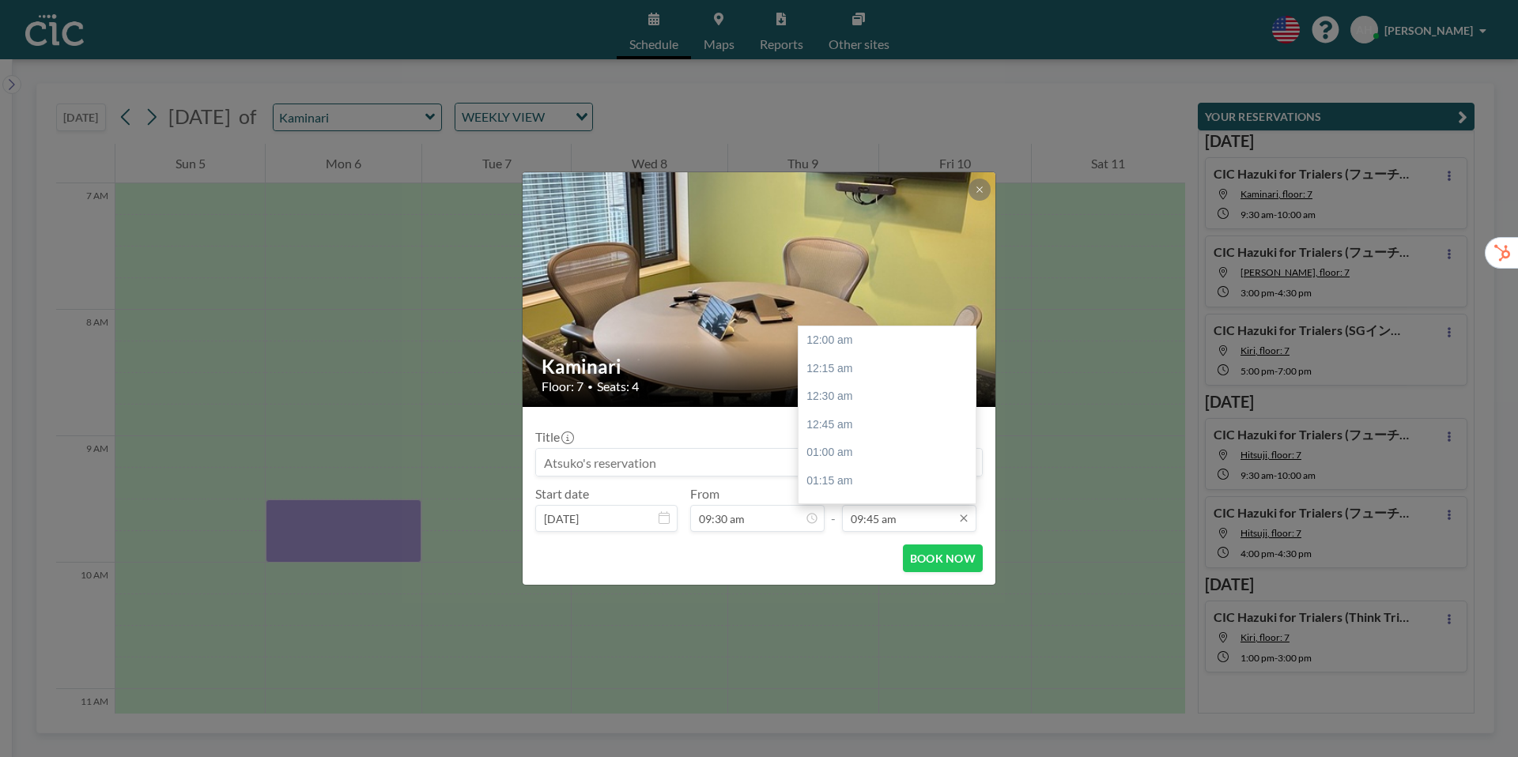
scroll to position [1097, 0]
click at [898, 516] on input "09:45 am" at bounding box center [909, 518] width 134 height 27
click at [834, 362] on div "10:00 am" at bounding box center [887, 369] width 177 height 28
type input "10:00 am"
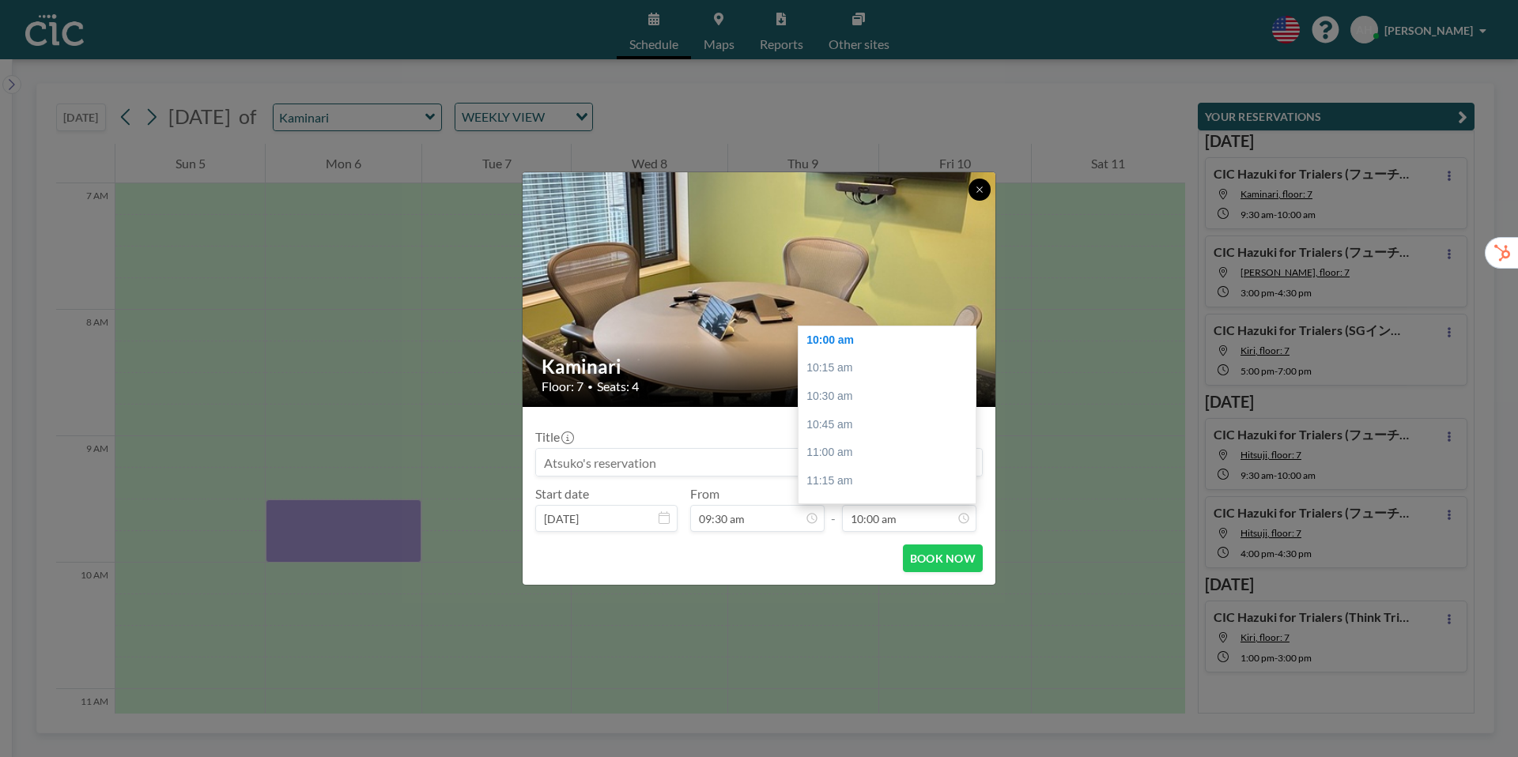
click at [977, 191] on icon at bounding box center [979, 189] width 9 height 9
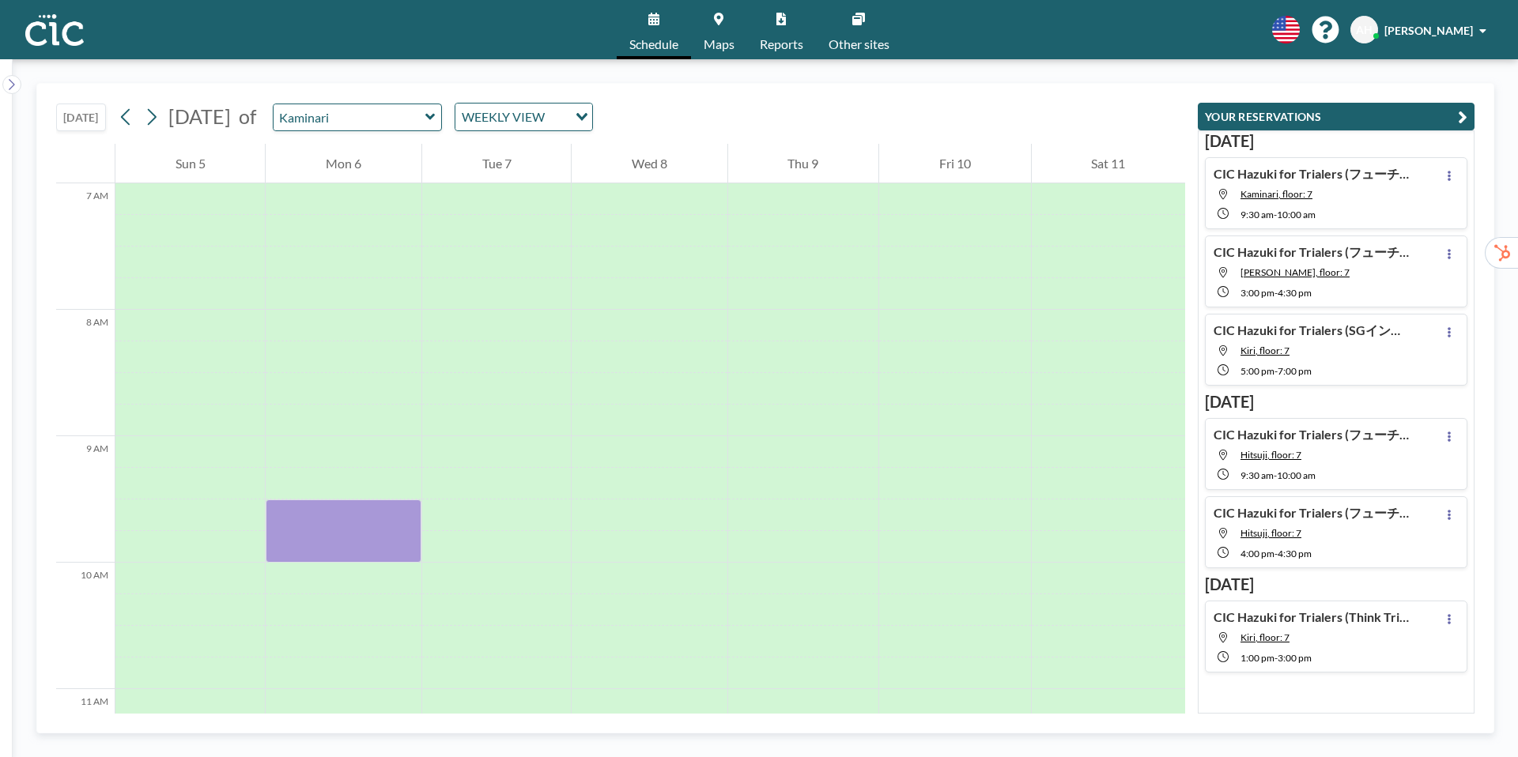
click at [435, 117] on icon at bounding box center [429, 117] width 9 height 6
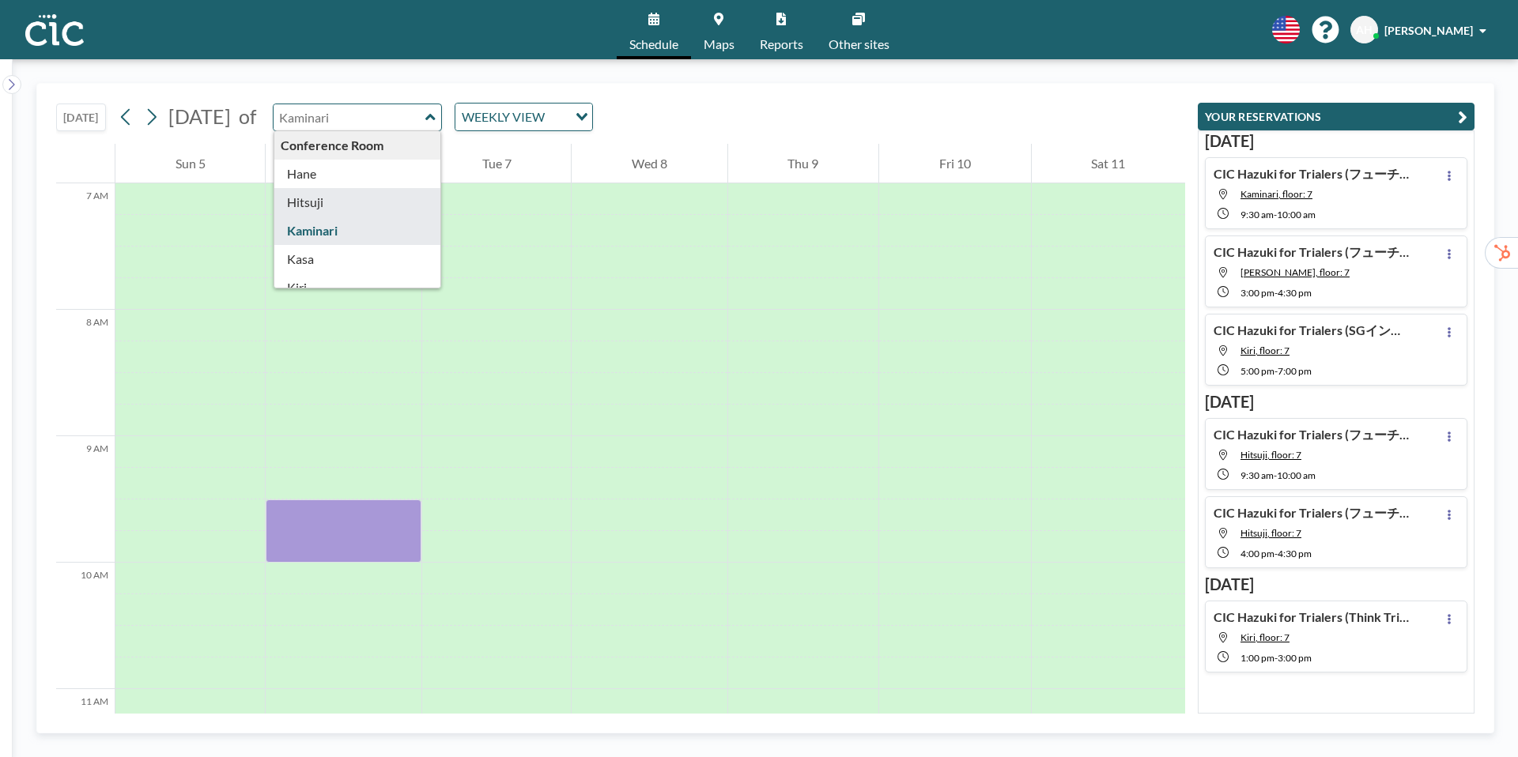
type input "Hitsuji"
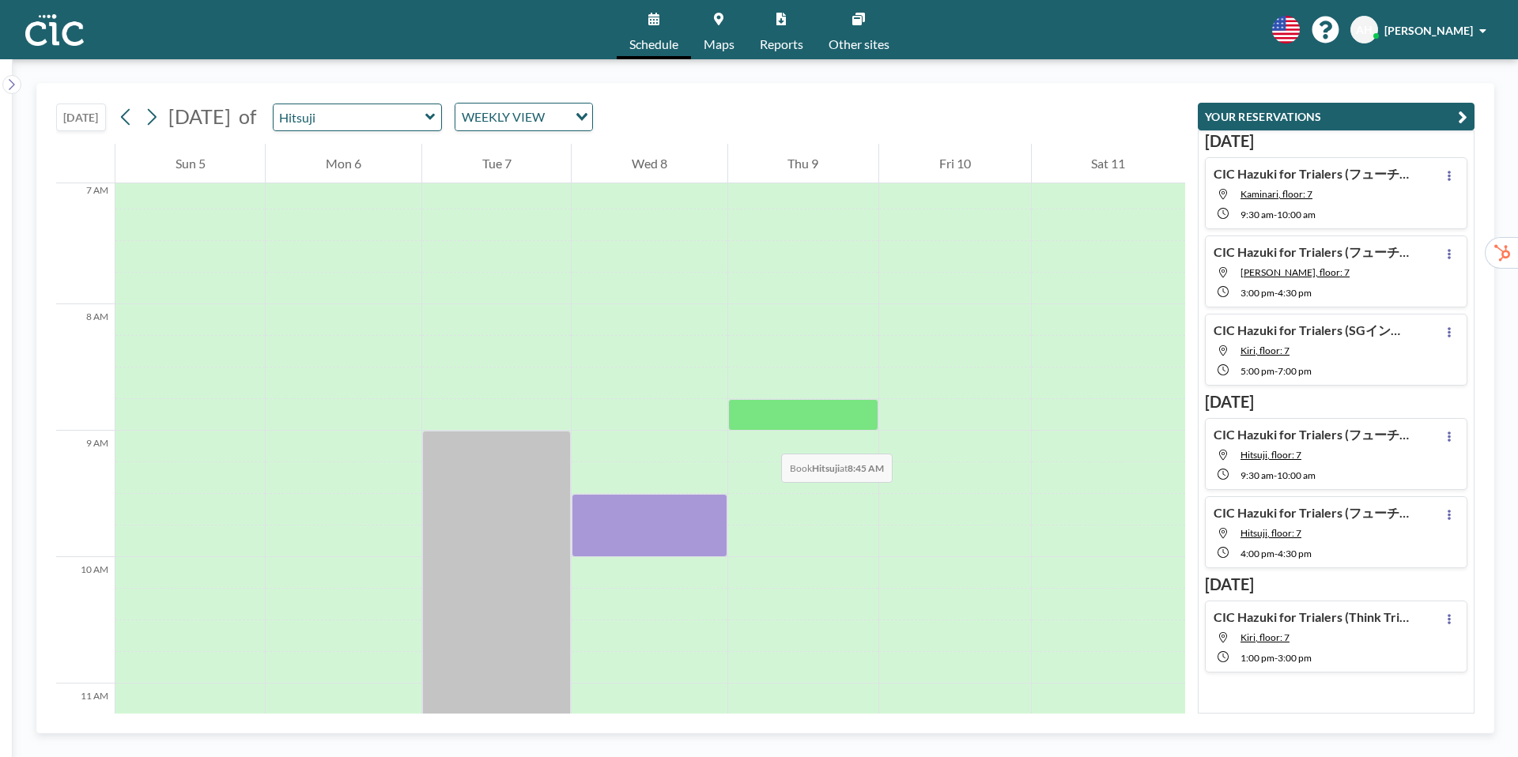
scroll to position [897, 0]
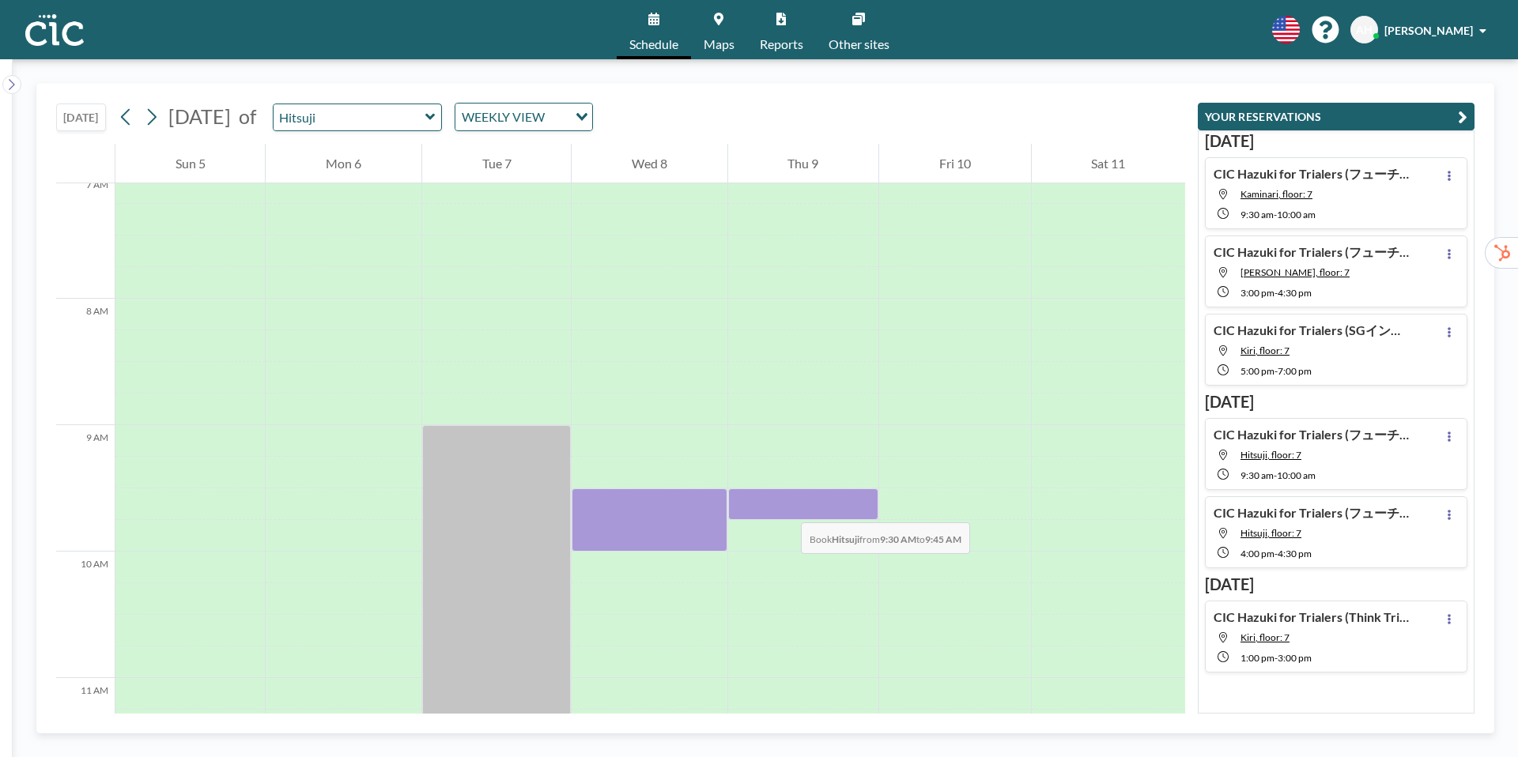
click at [785, 507] on div at bounding box center [803, 505] width 150 height 32
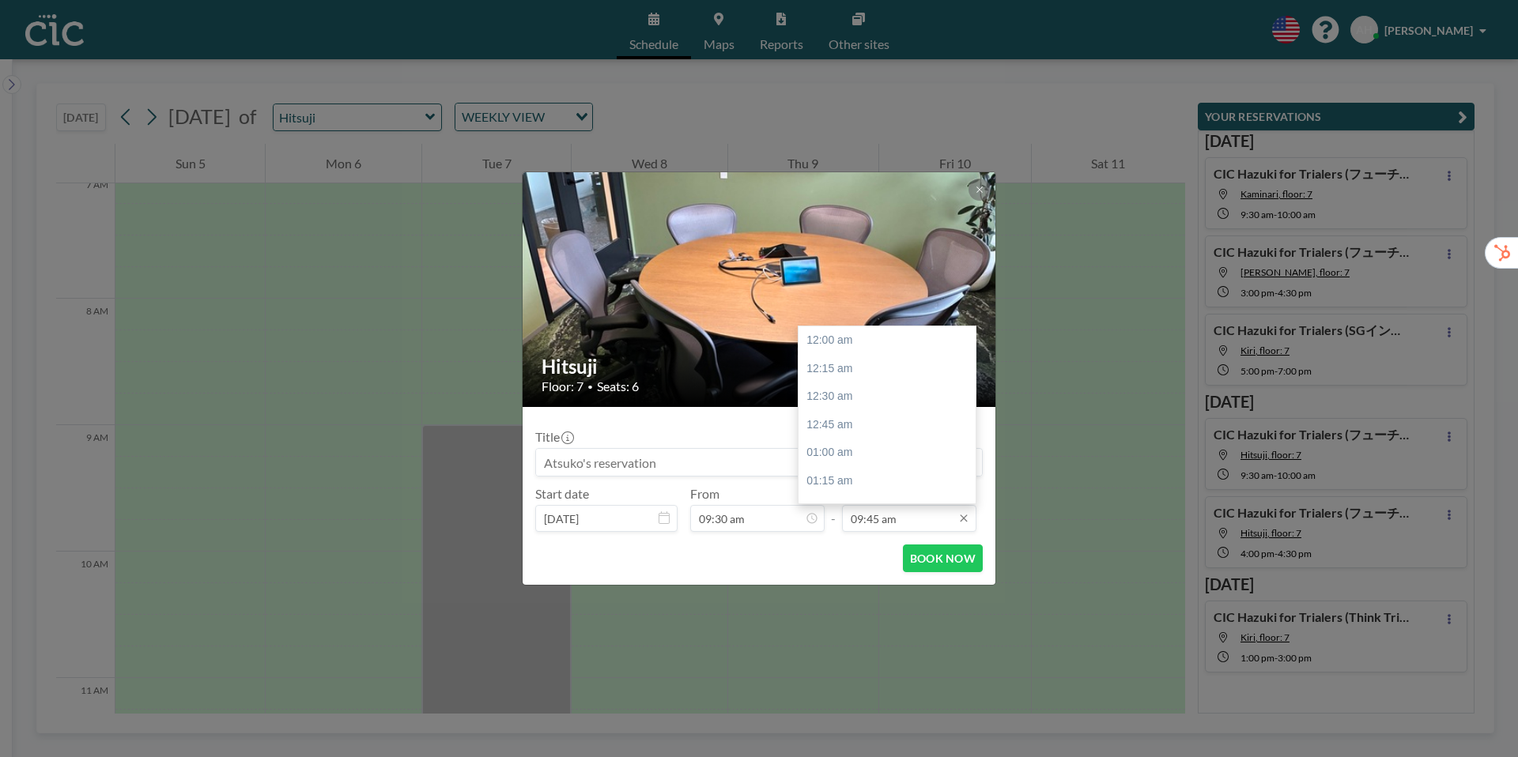
scroll to position [1097, 0]
click at [925, 526] on input "09:45 am" at bounding box center [909, 518] width 134 height 27
click at [826, 367] on div "10:00 am" at bounding box center [887, 369] width 177 height 28
type input "10:00 am"
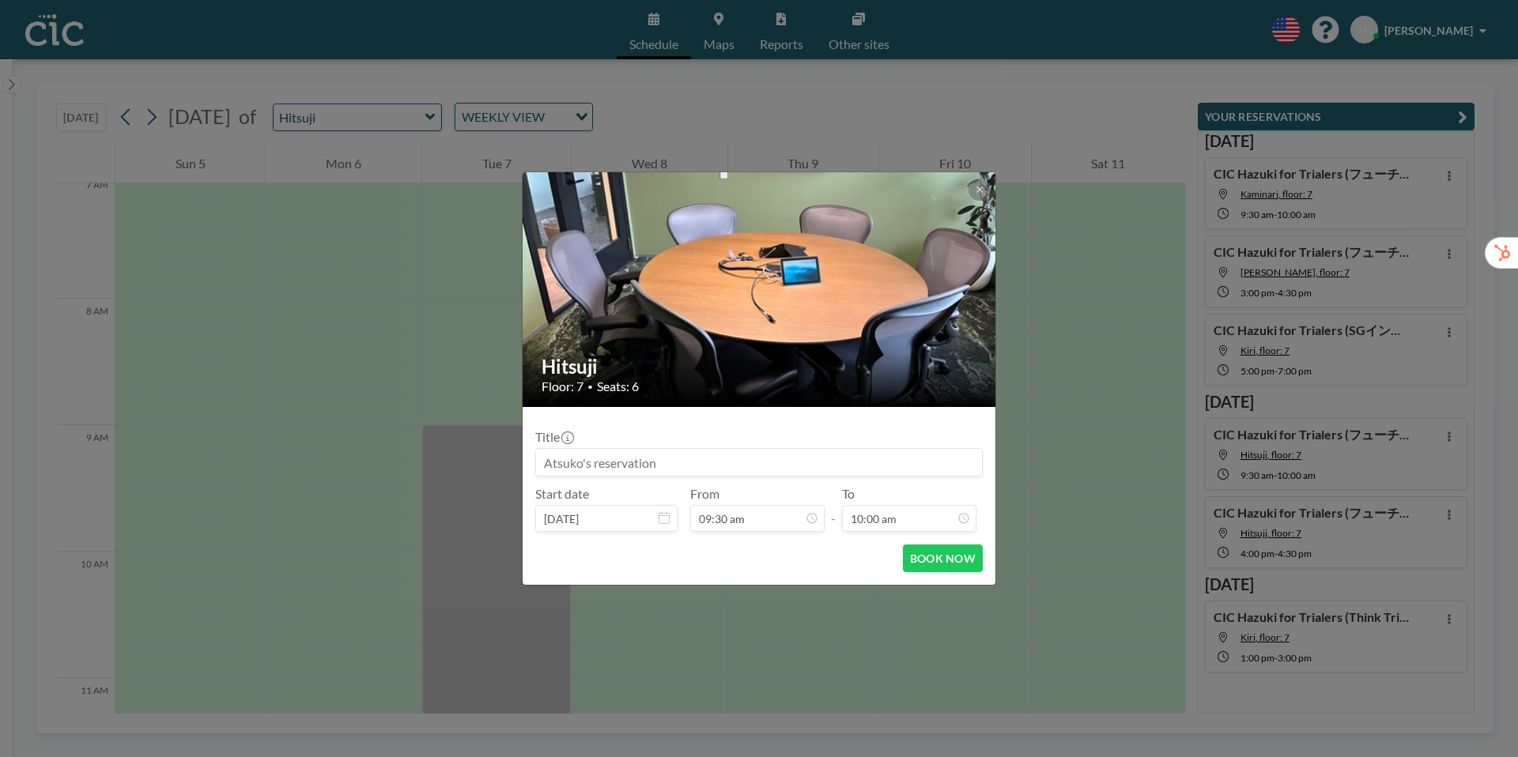
scroll to position [1070, 0]
click at [824, 372] on h2 "Hitsuji" at bounding box center [760, 367] width 436 height 24
click at [555, 462] on input at bounding box center [759, 462] width 446 height 27
paste input "CIC Hazuki for Trialers (フューチャー様)"
type input "CIC Hazuki for Trialers (フューチャー様)"
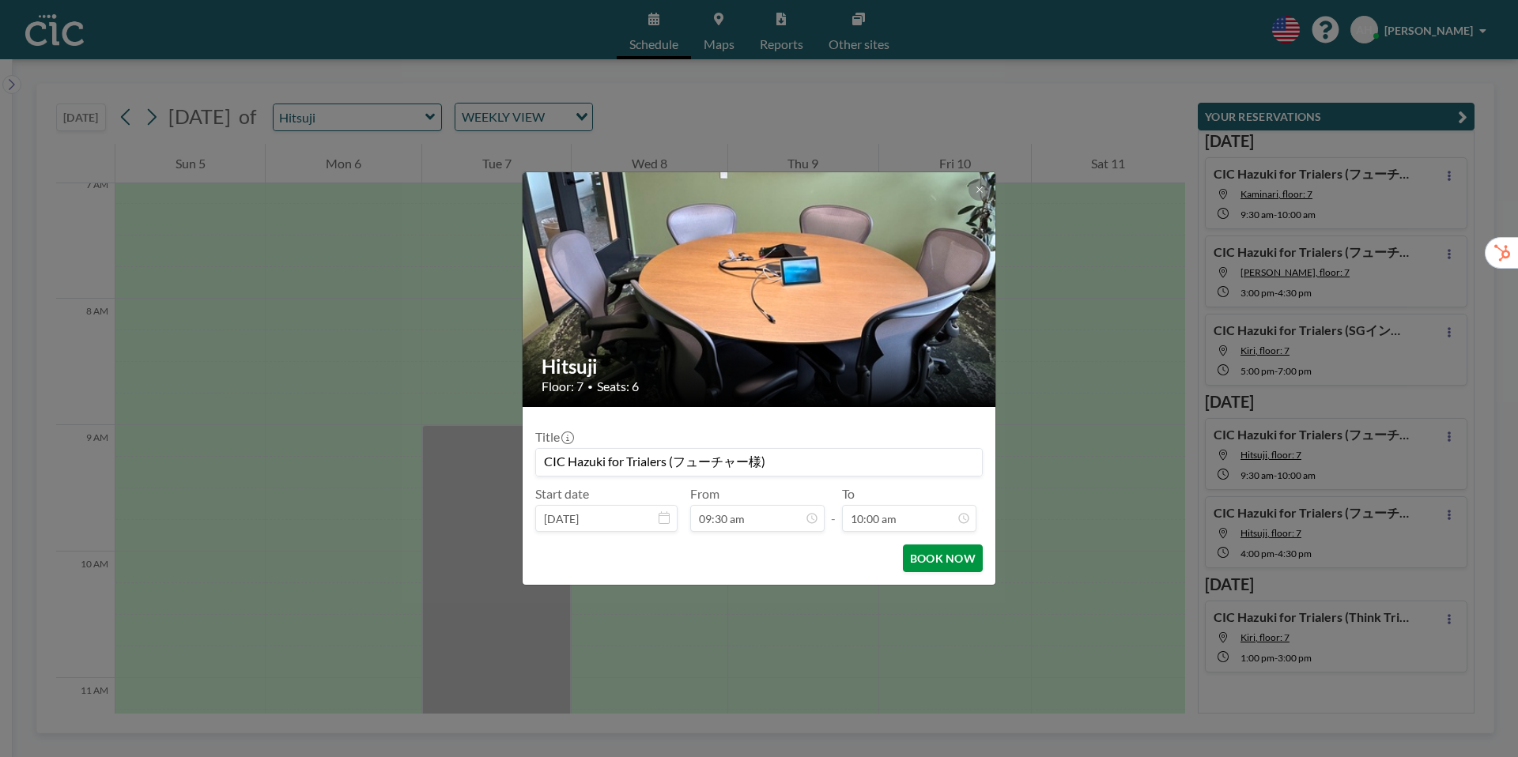
click at [944, 561] on button "BOOK NOW" at bounding box center [943, 559] width 80 height 28
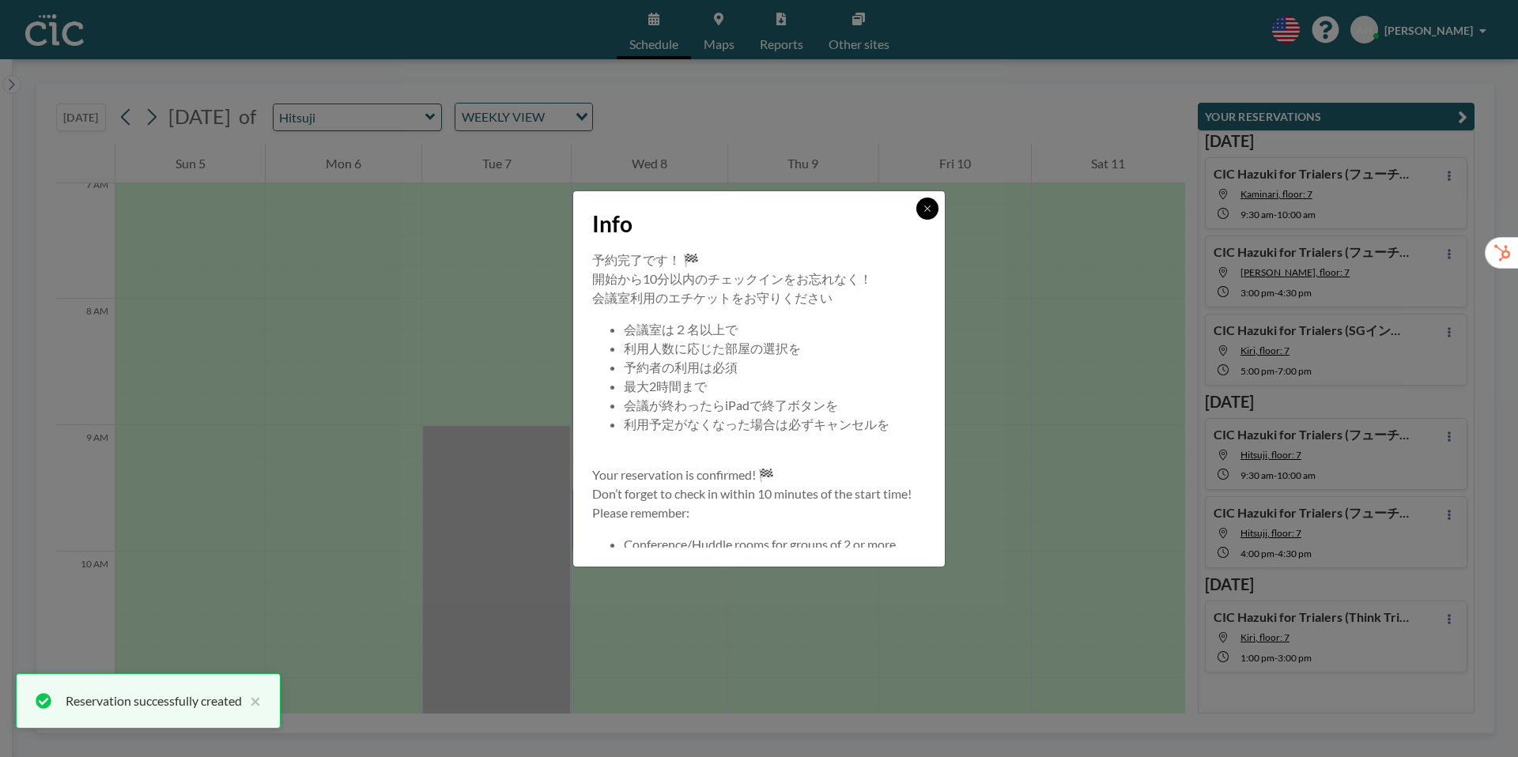
click at [926, 212] on icon at bounding box center [927, 208] width 9 height 9
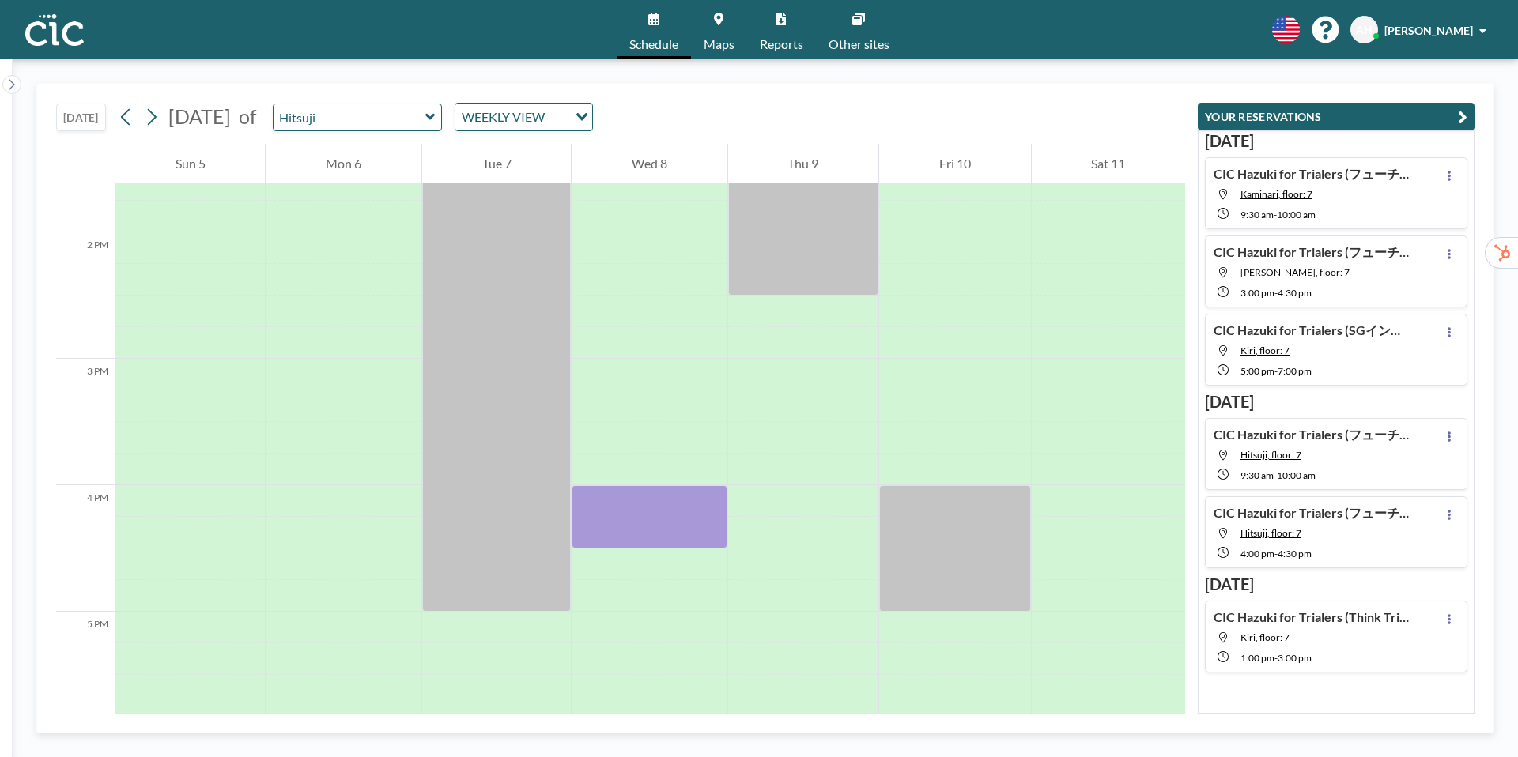
scroll to position [1724, 0]
click at [782, 496] on div at bounding box center [803, 500] width 150 height 32
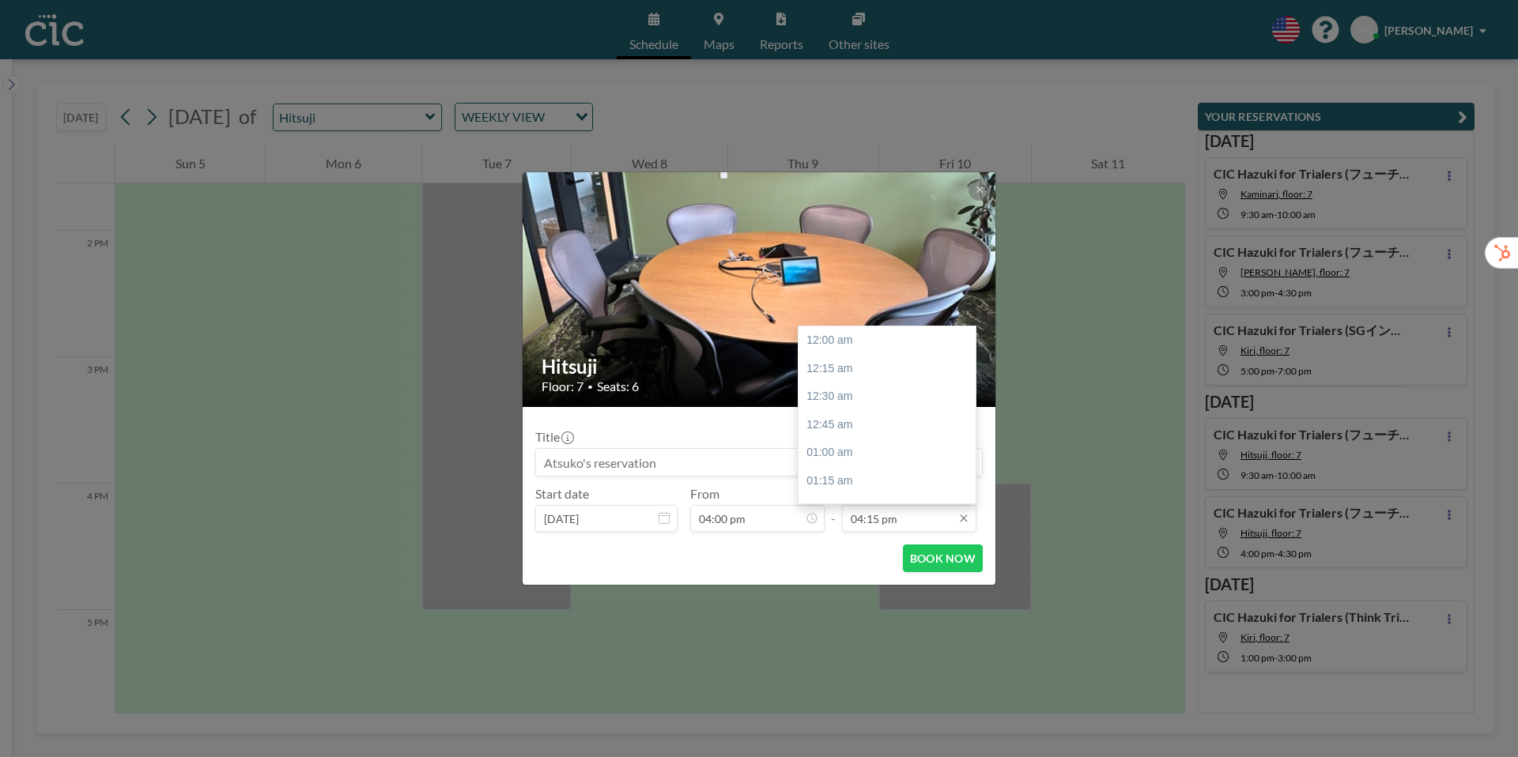
scroll to position [1830, 0]
click at [879, 523] on input "04:15 pm" at bounding box center [909, 518] width 134 height 27
drag, startPoint x: 879, startPoint y: 523, endPoint x: 871, endPoint y: 523, distance: 8.7
click at [871, 523] on input "04:15 pm" at bounding box center [909, 518] width 134 height 27
click at [842, 375] on div "04:30 pm" at bounding box center [887, 368] width 177 height 28
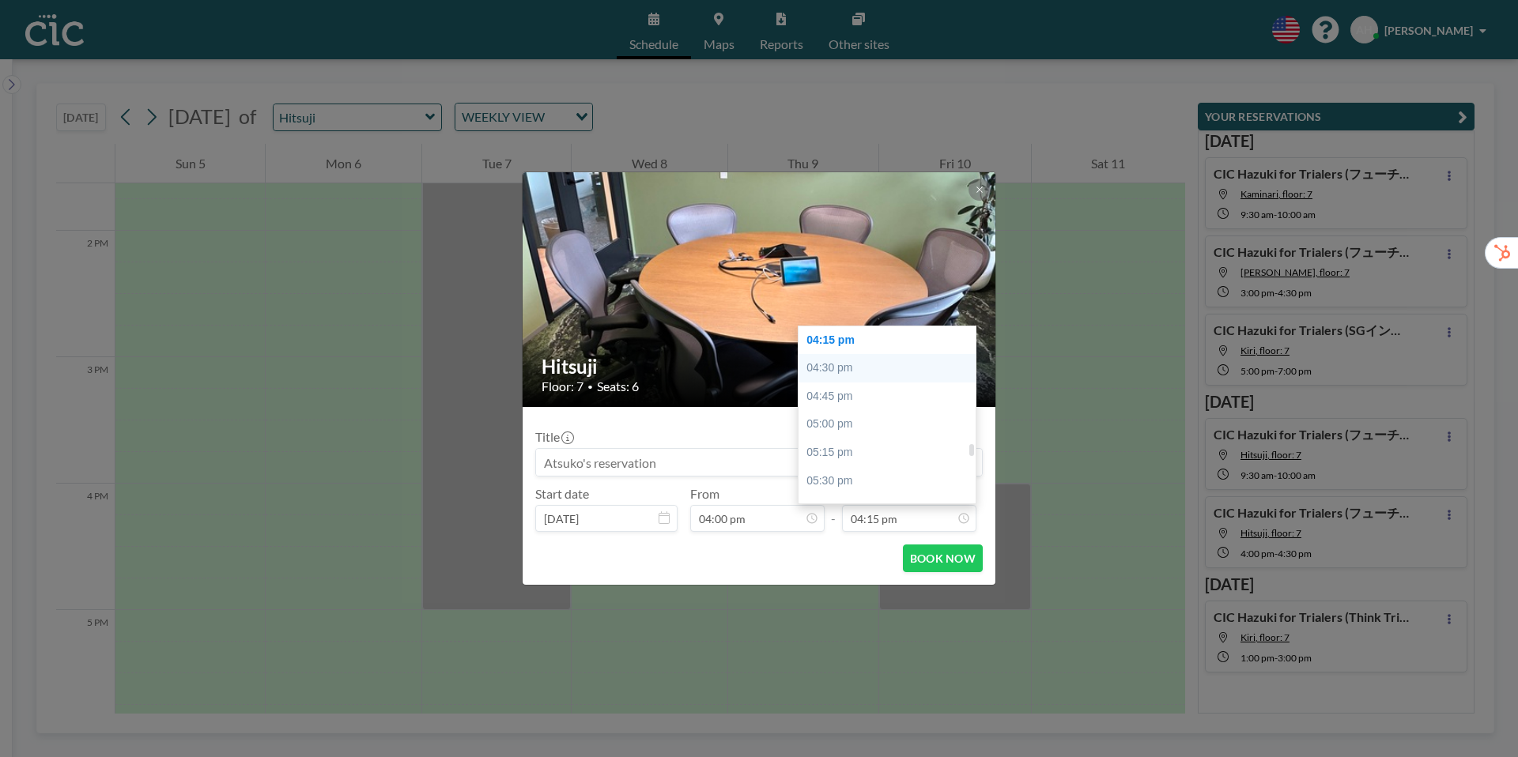
type input "04:30 pm"
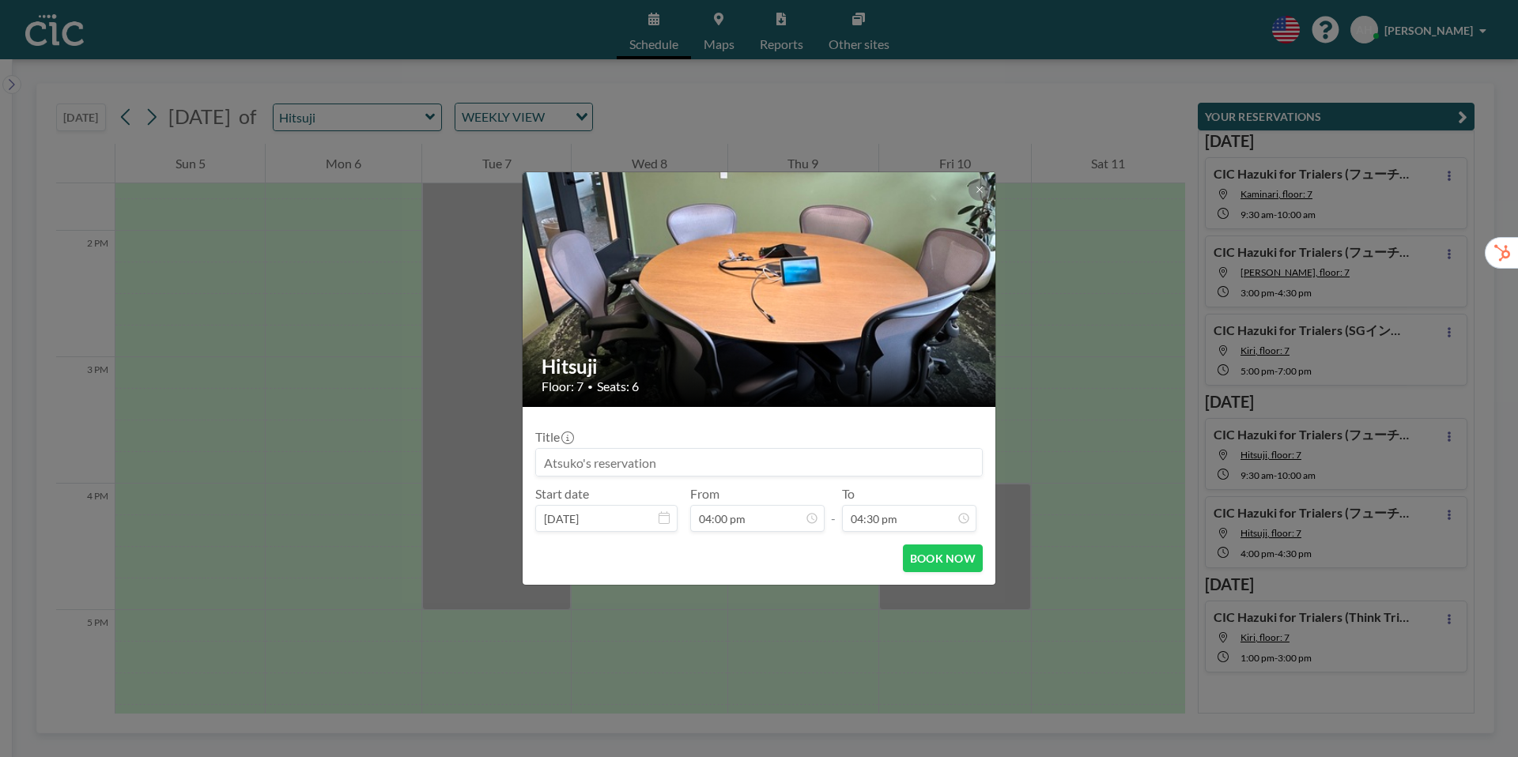
click at [773, 456] on input at bounding box center [759, 462] width 446 height 27
paste input "CIC Hazuki for Trialers (フューチャー様)"
type input "CIC Hazuki for Trialers (フューチャー様)"
click at [939, 425] on div "Title CIC Hazuki for Trialers (フューチャー様) Start date Oct 9, 2025 From 04:00 pm - …" at bounding box center [759, 476] width 448 height 112
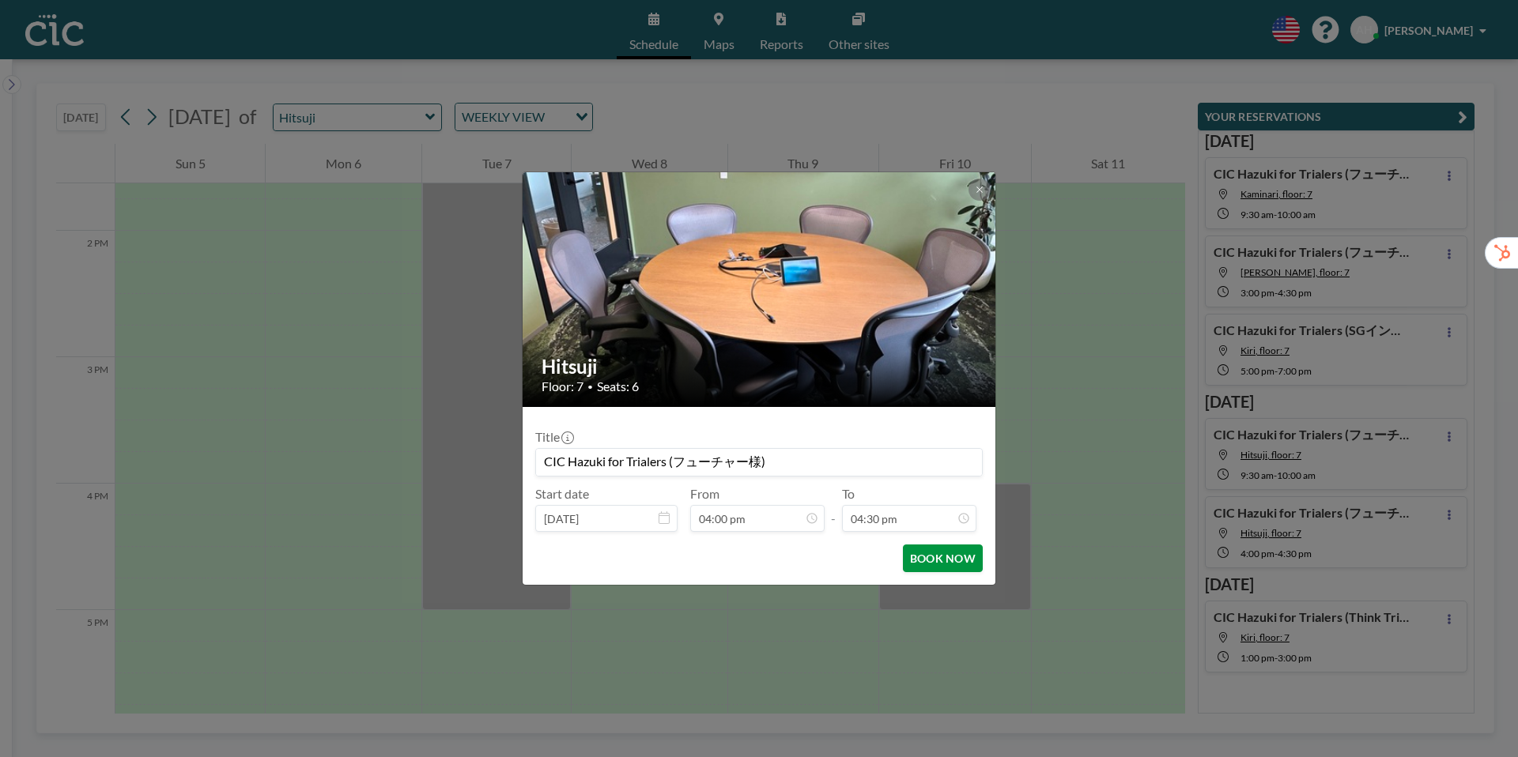
click at [942, 557] on button "BOOK NOW" at bounding box center [943, 559] width 80 height 28
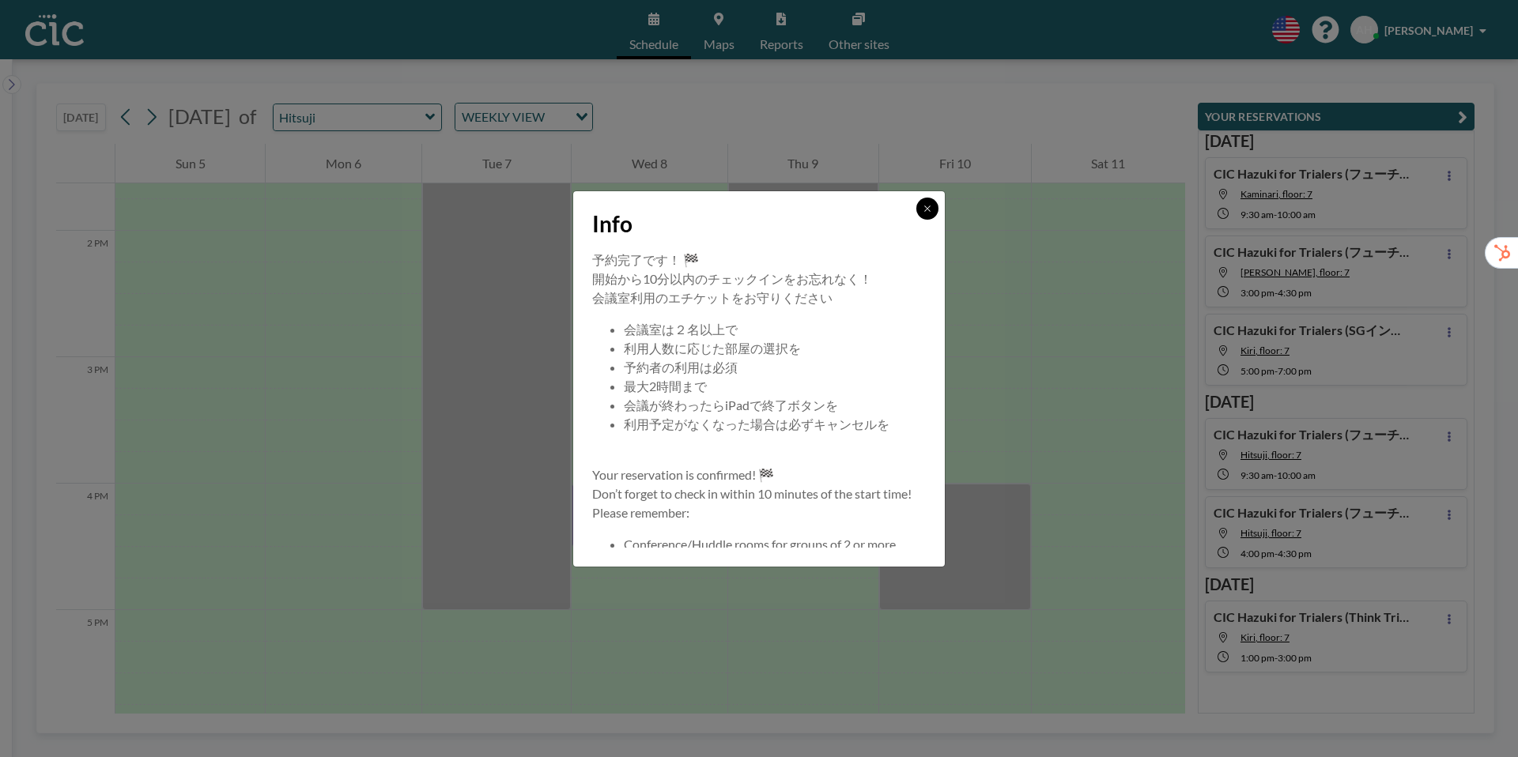
click at [928, 213] on button at bounding box center [927, 209] width 22 height 22
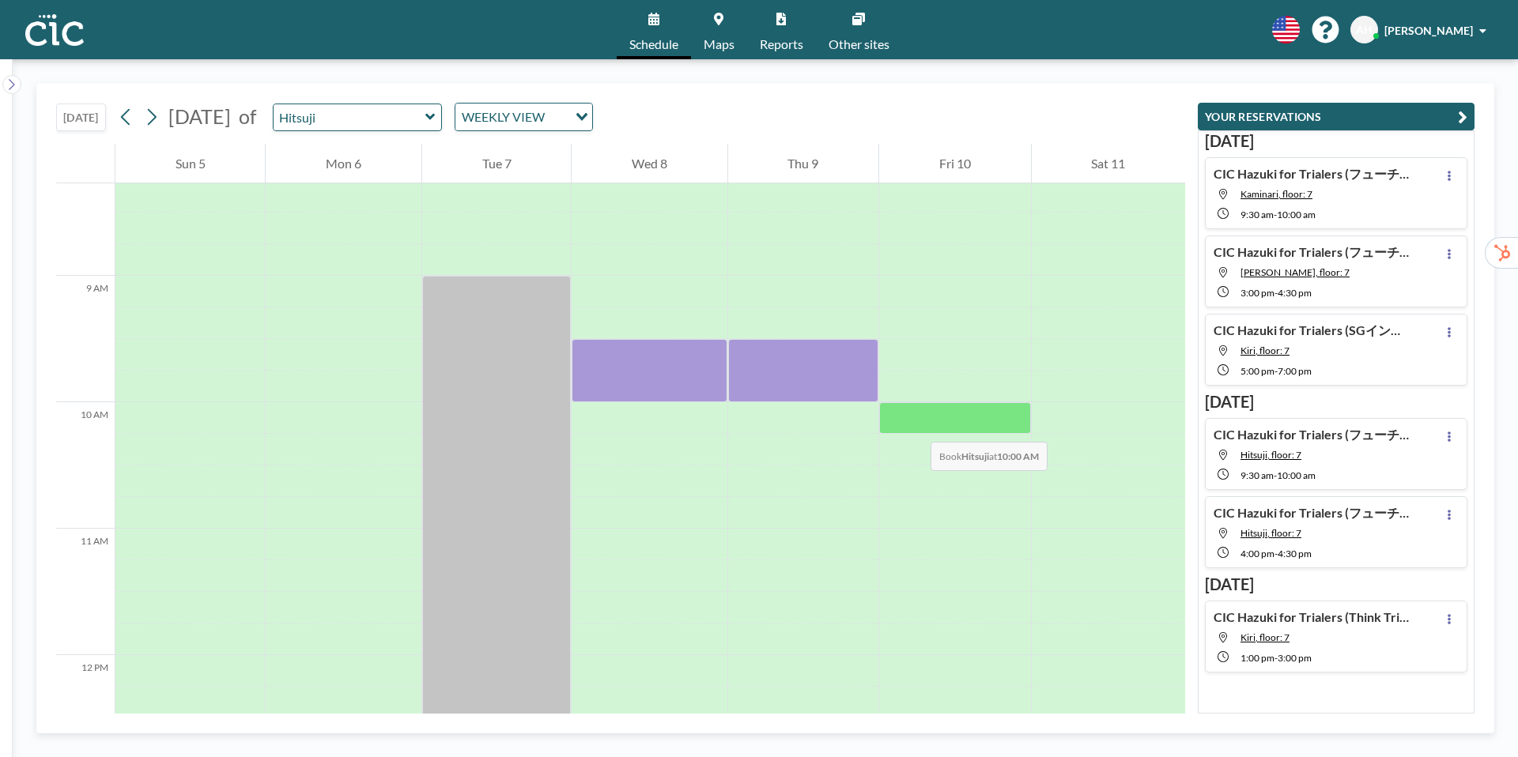
scroll to position [1041, 0]
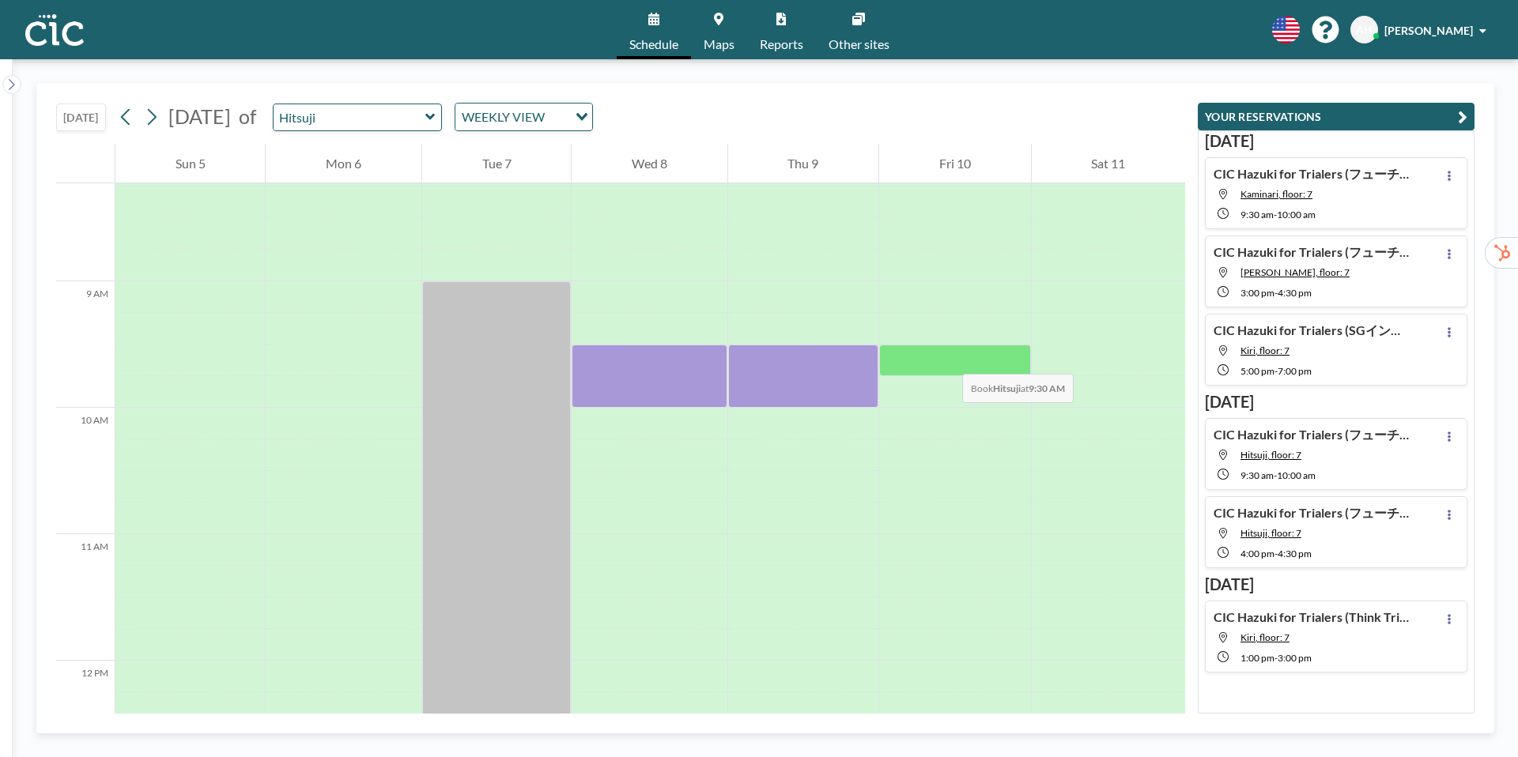
click at [946, 358] on div at bounding box center [954, 361] width 151 height 32
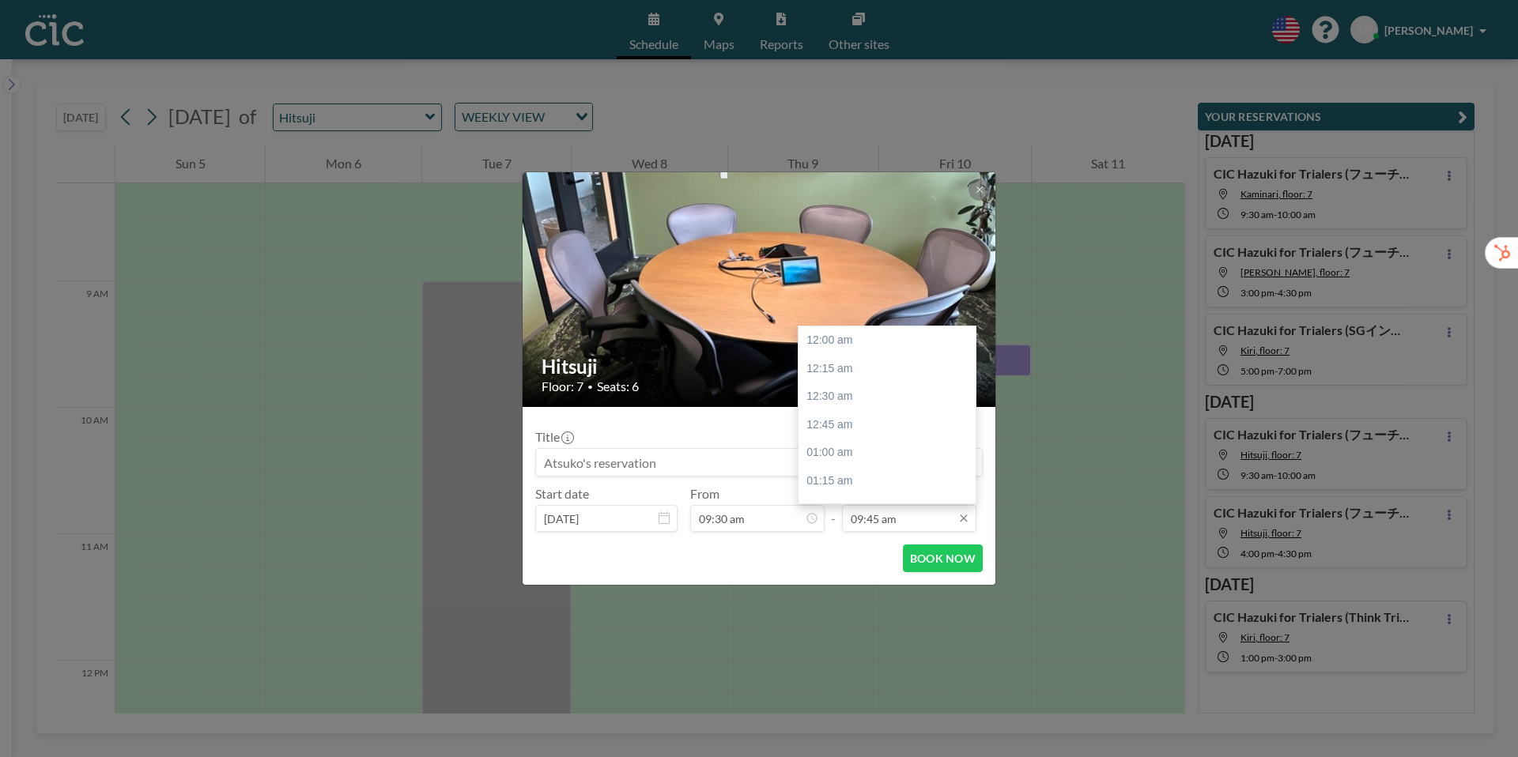
scroll to position [1097, 0]
click at [900, 526] on input "09:45 am" at bounding box center [909, 518] width 134 height 27
click at [841, 372] on div "10:00 am" at bounding box center [887, 369] width 177 height 28
type input "10:00 am"
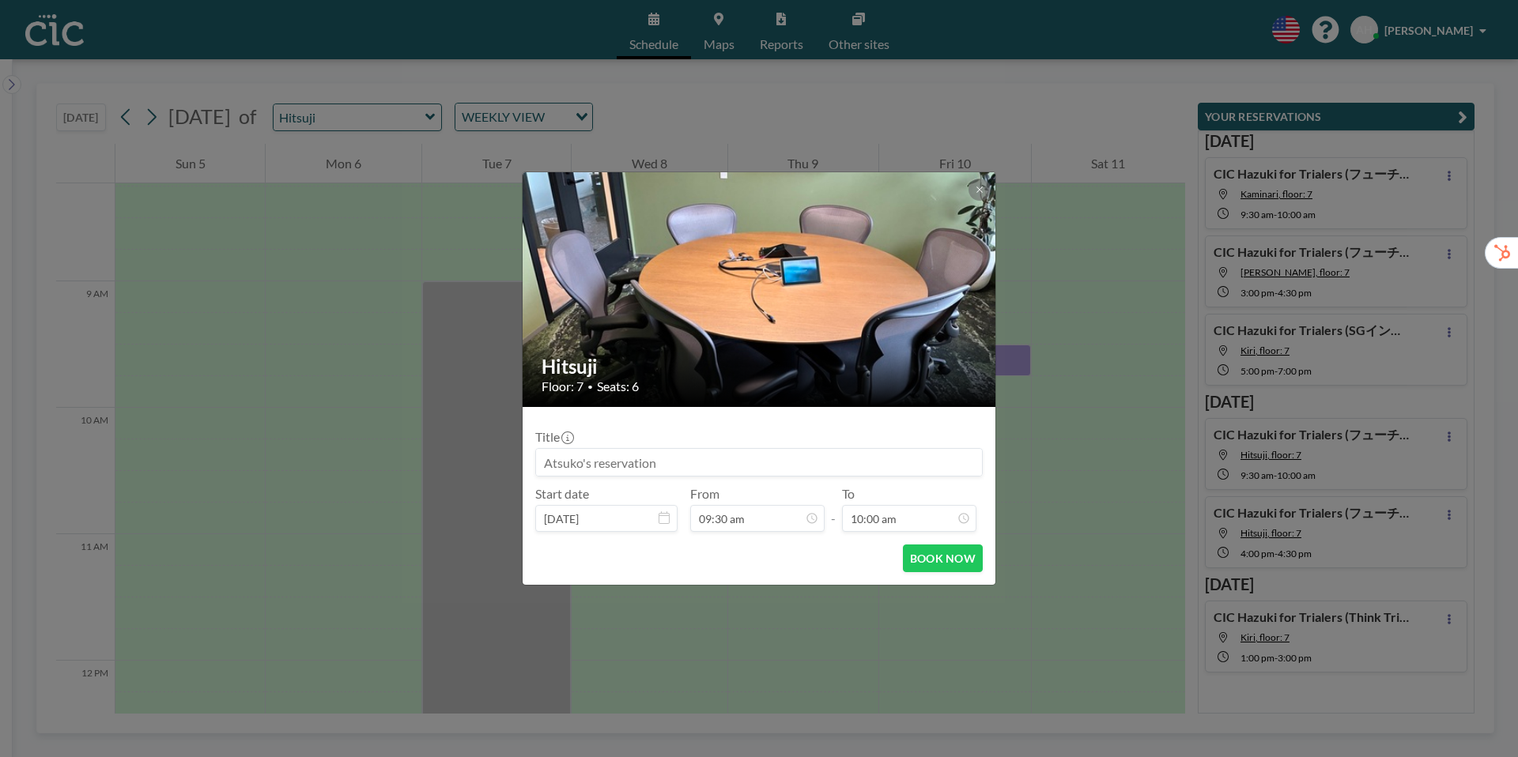
scroll to position [1126, 0]
click at [551, 462] on input at bounding box center [759, 462] width 446 height 27
paste input "CIC Hazuki for Trialers (フューチャー様)"
type input "CIC Hazuki for Trialers (フューチャー様)"
click at [927, 555] on button "BOOK NOW" at bounding box center [943, 559] width 80 height 28
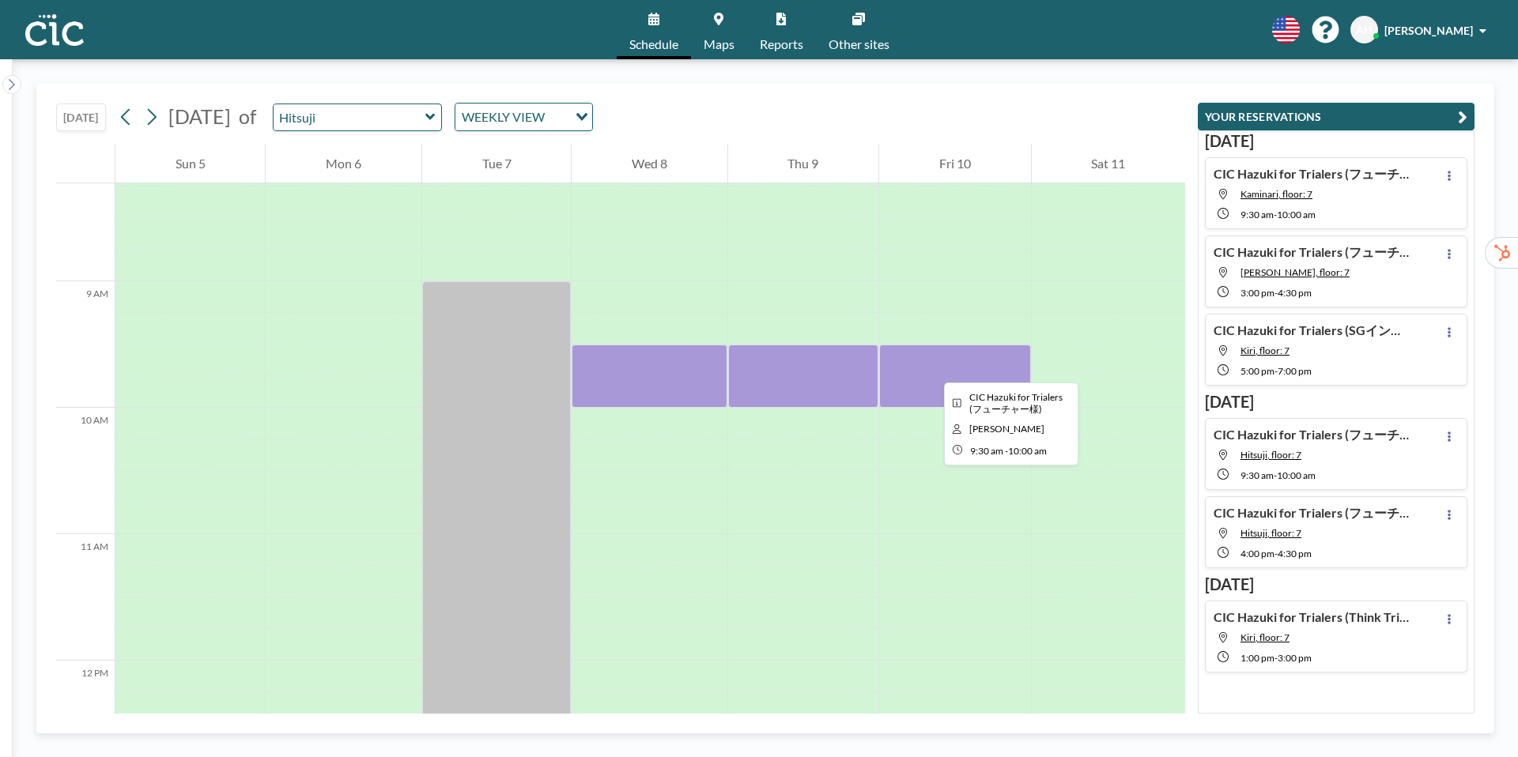
click at [931, 368] on div at bounding box center [954, 376] width 151 height 63
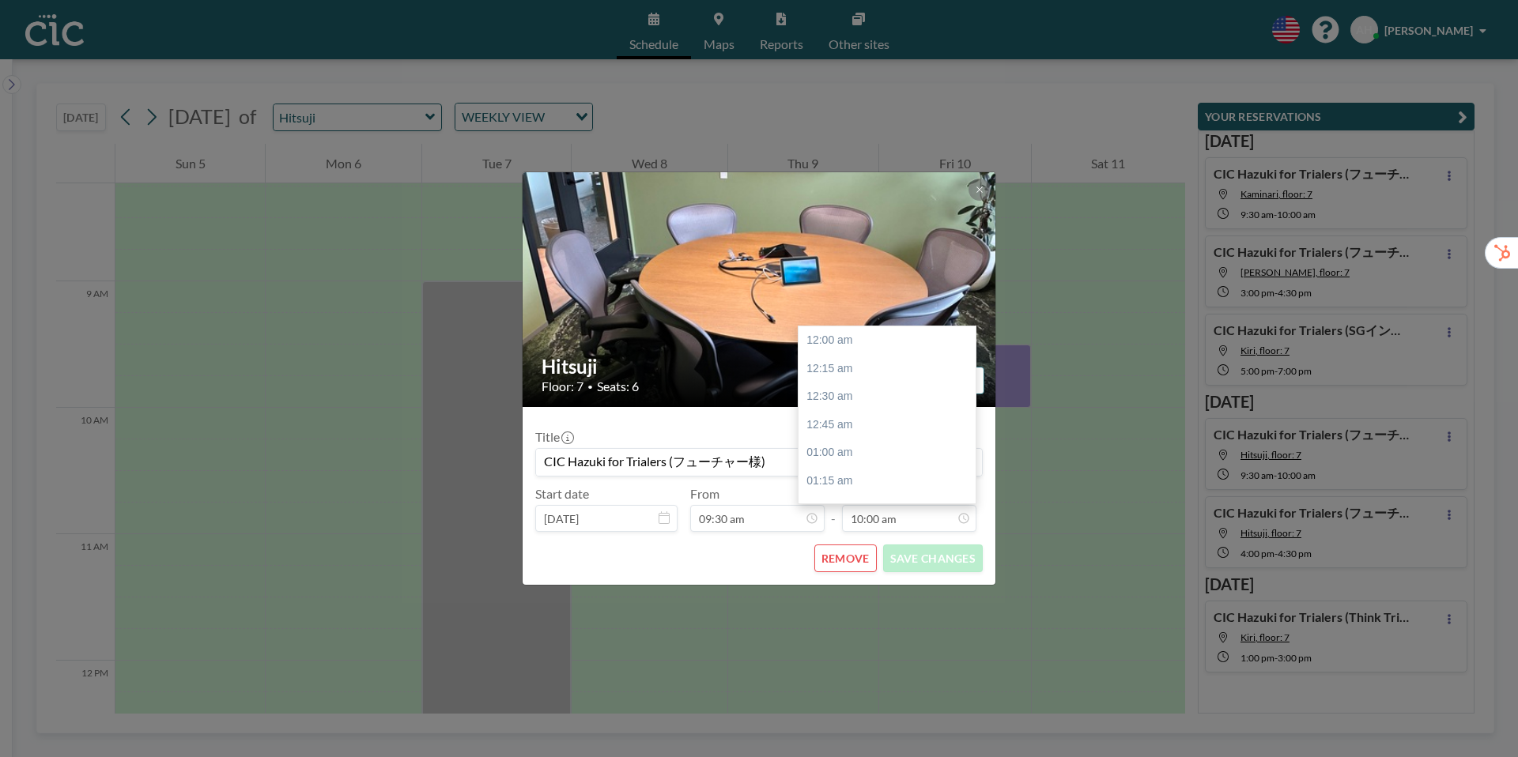
scroll to position [1126, 0]
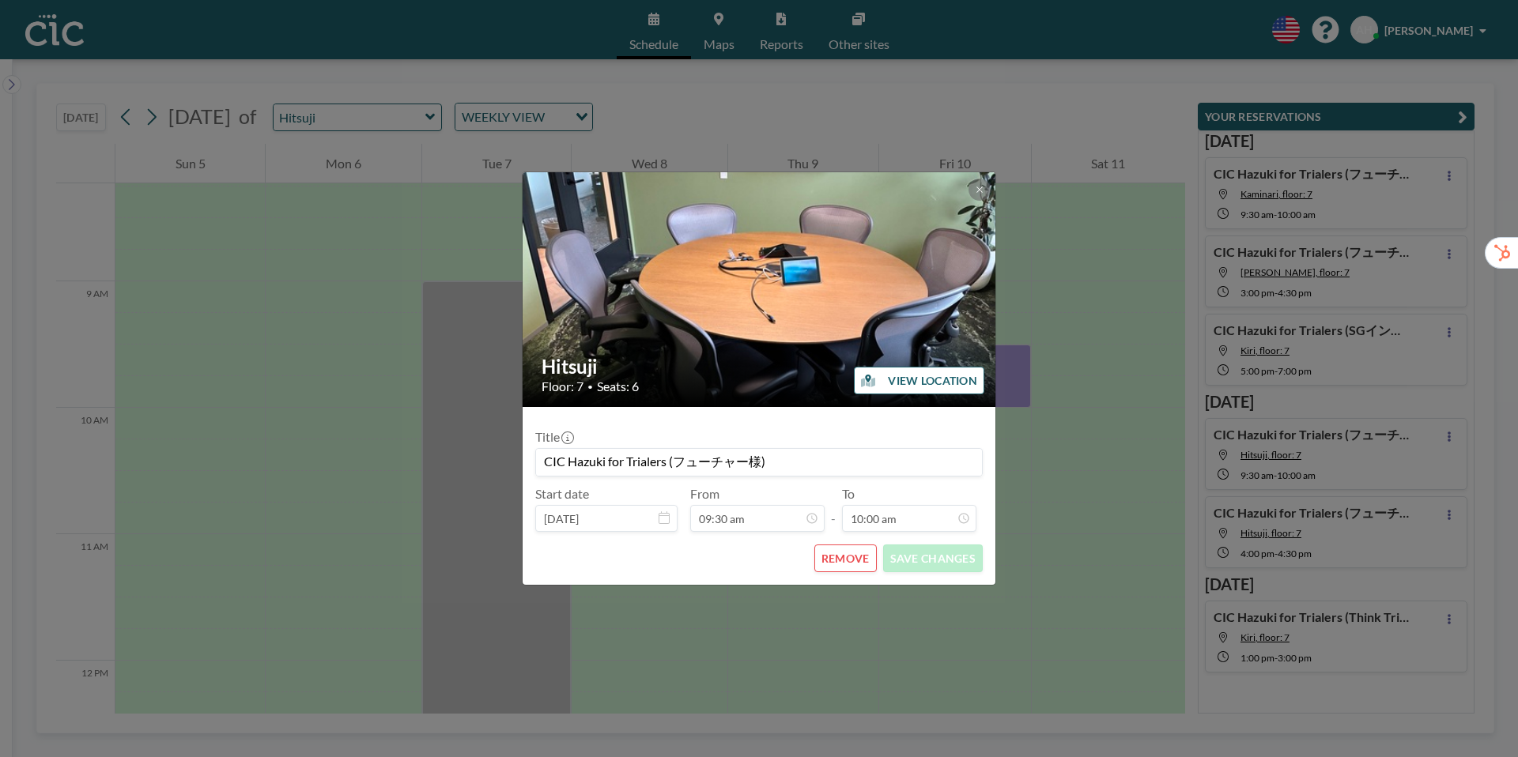
click at [1054, 489] on div "Hitsuji Floor: 7 • Seats: 6 VIEW LOCATION Title CIC Hazuki for Trialers (フューチャー…" at bounding box center [759, 378] width 1518 height 757
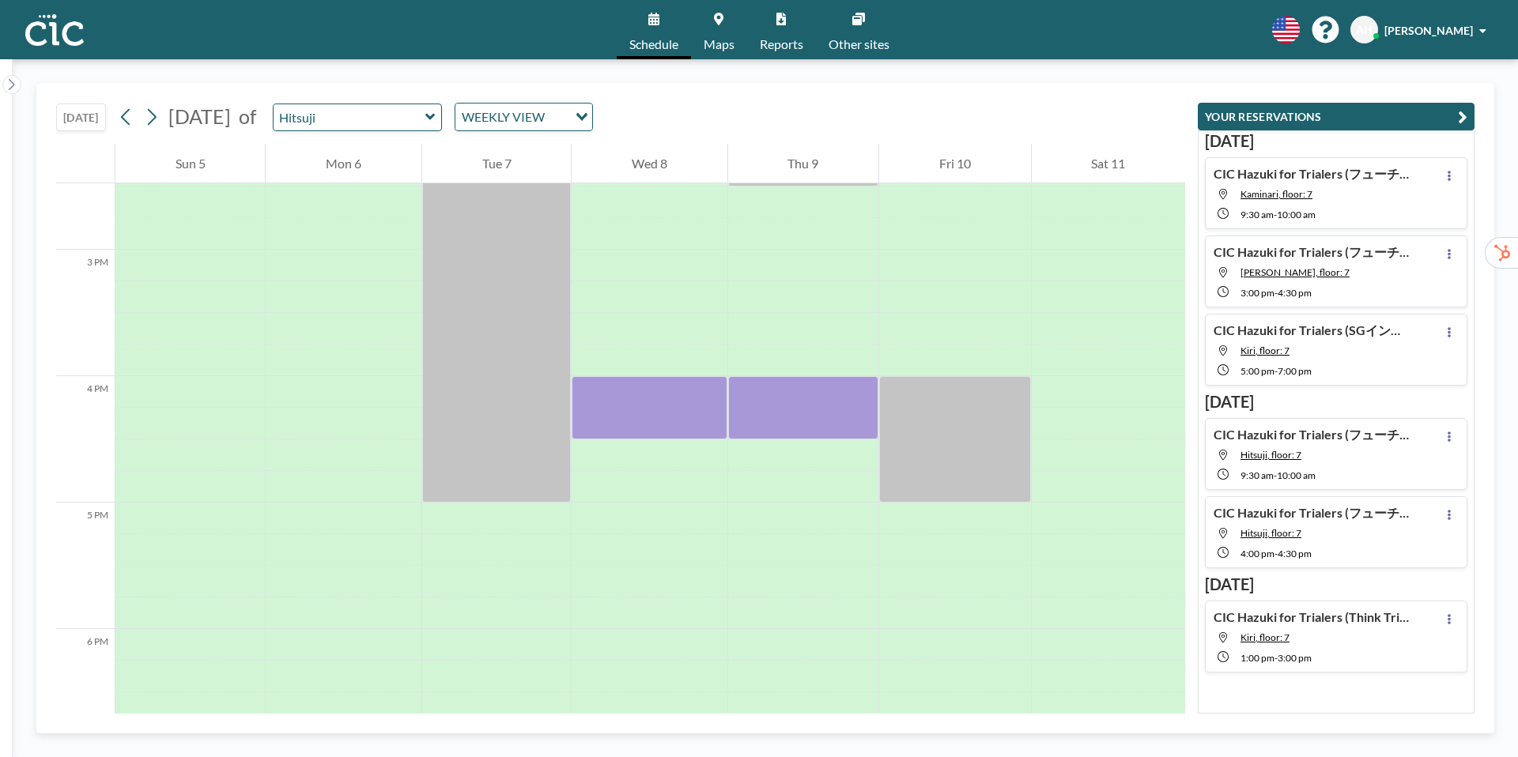
scroll to position [1789, 0]
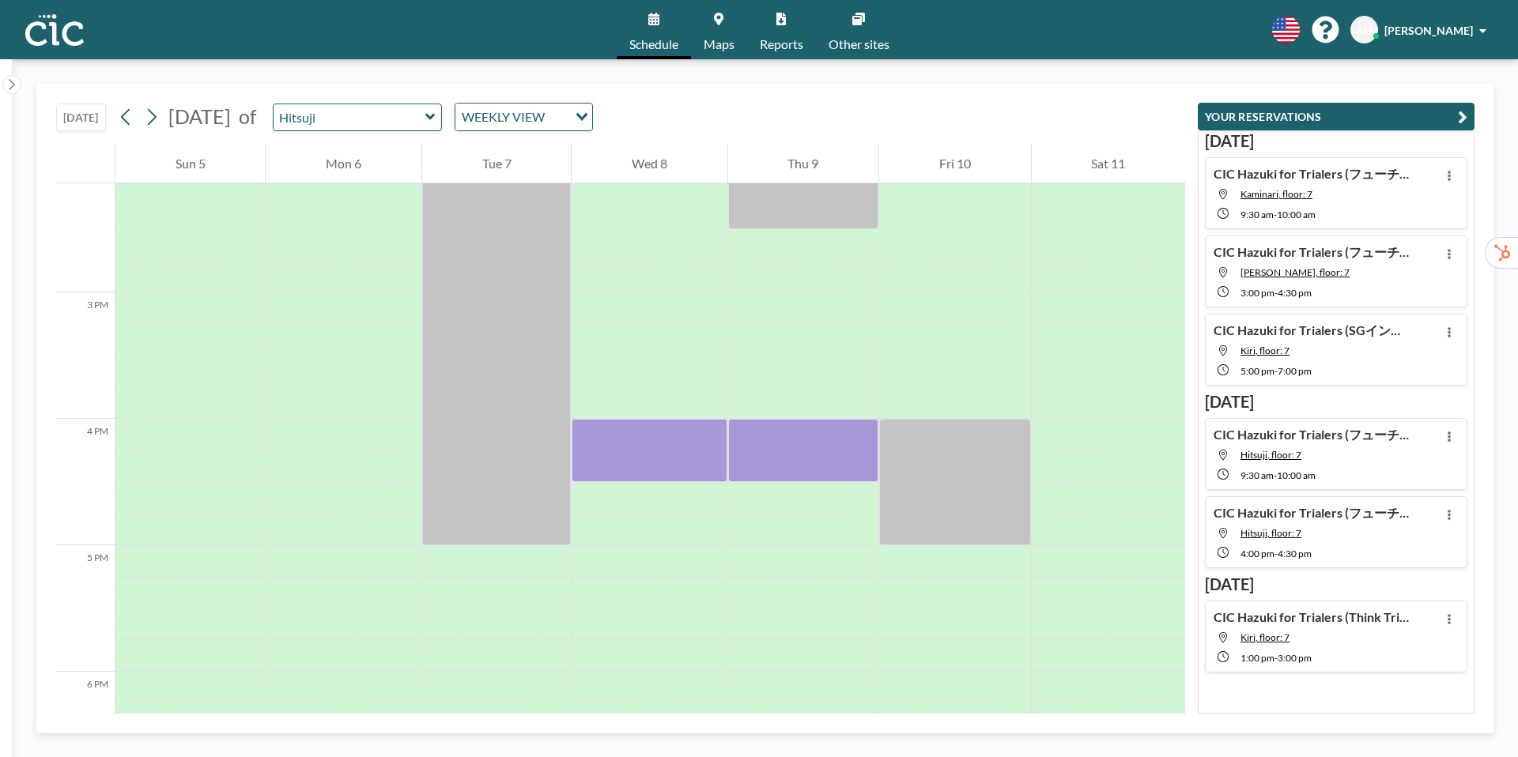
click at [435, 118] on icon at bounding box center [429, 117] width 9 height 6
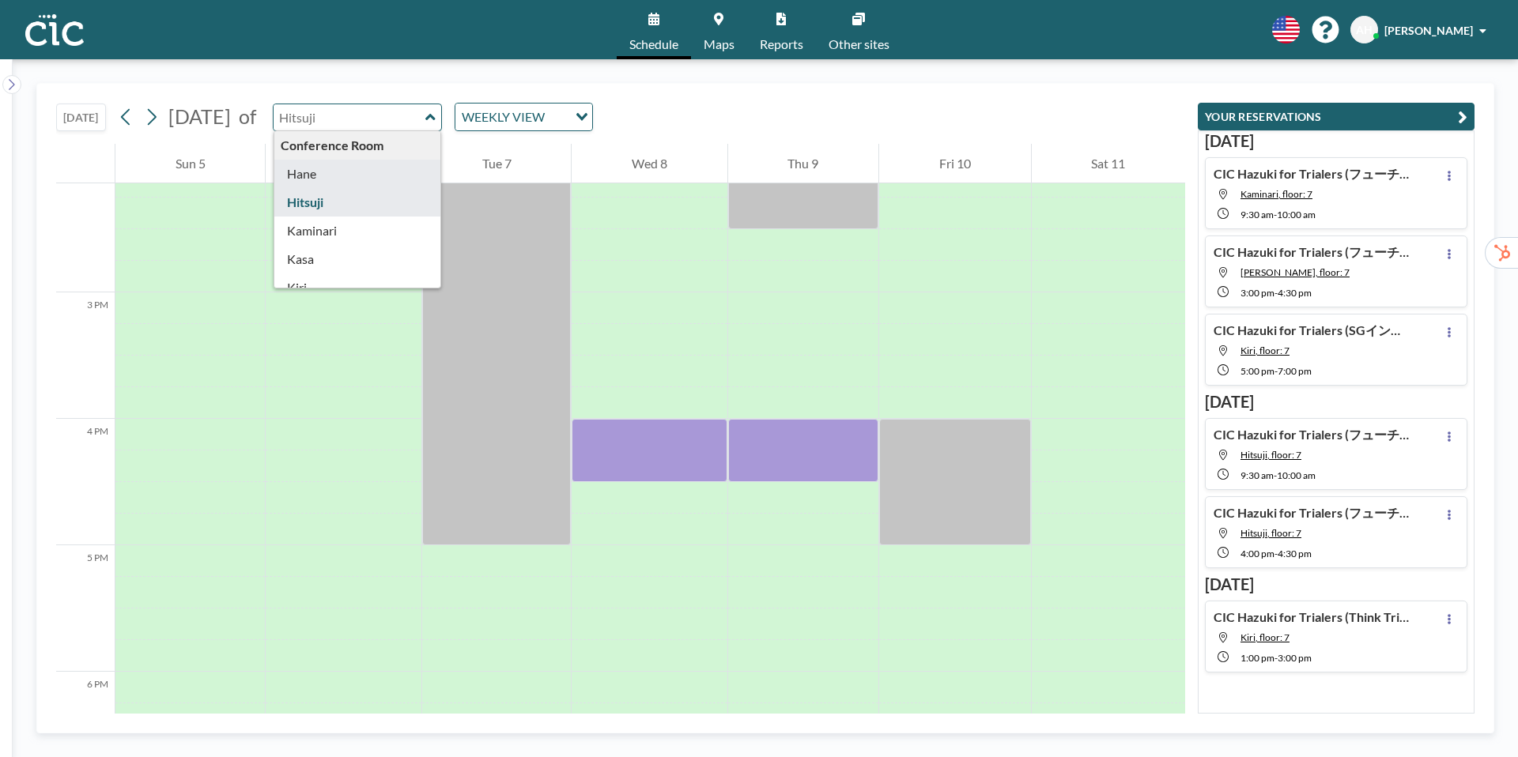
type input "Hane"
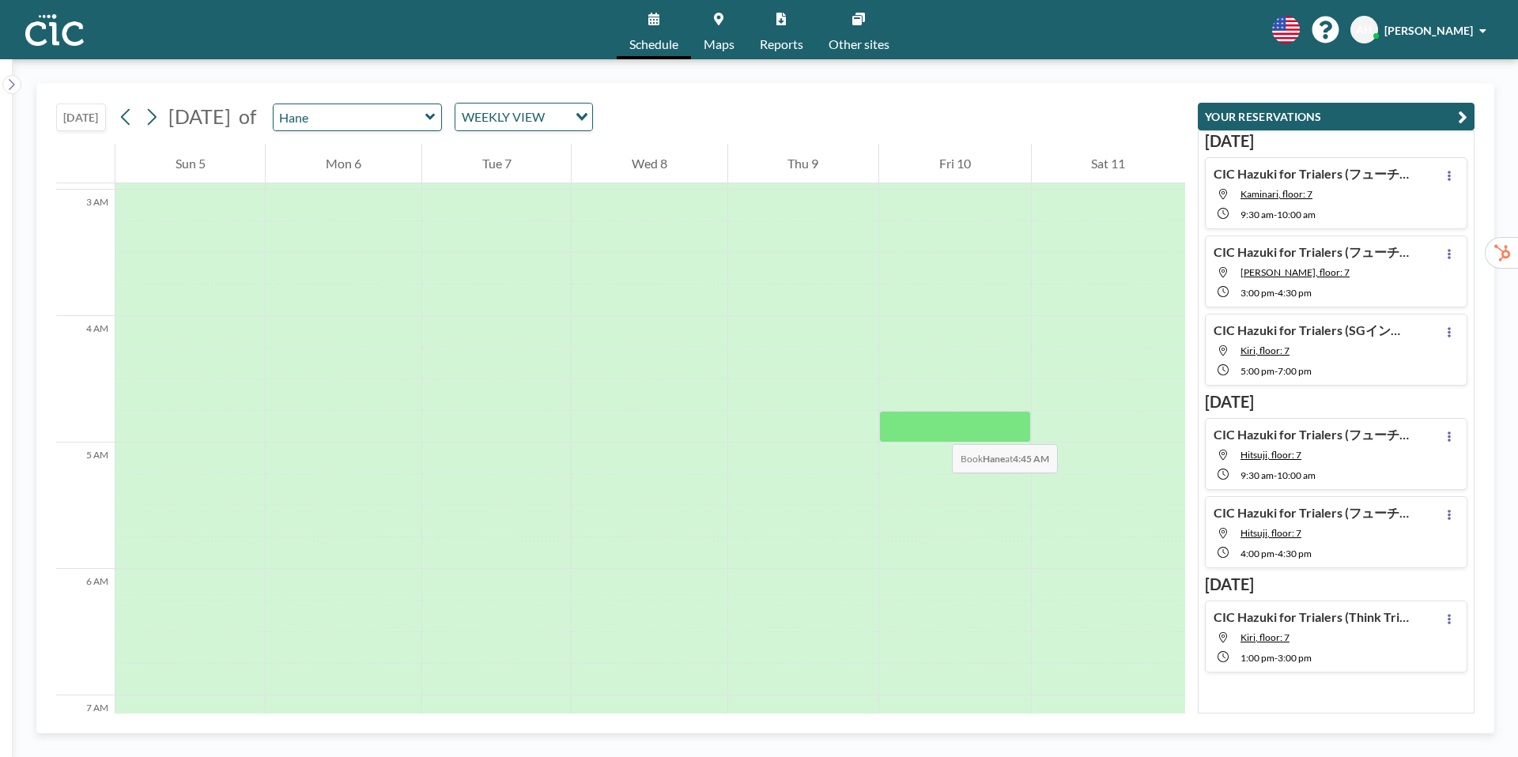
scroll to position [369, 0]
click at [941, 398] on div at bounding box center [954, 399] width 151 height 32
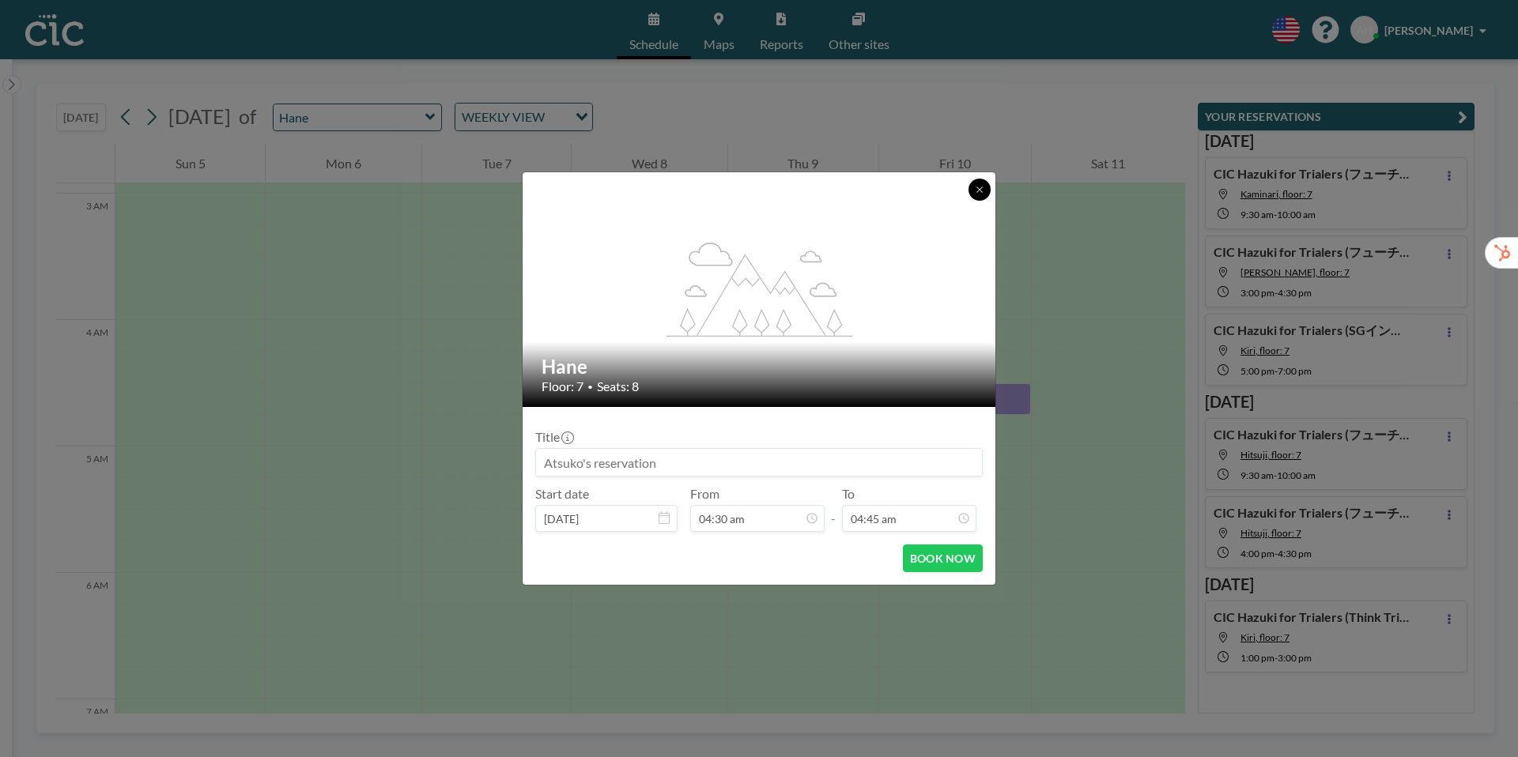
click at [975, 195] on button at bounding box center [980, 190] width 22 height 22
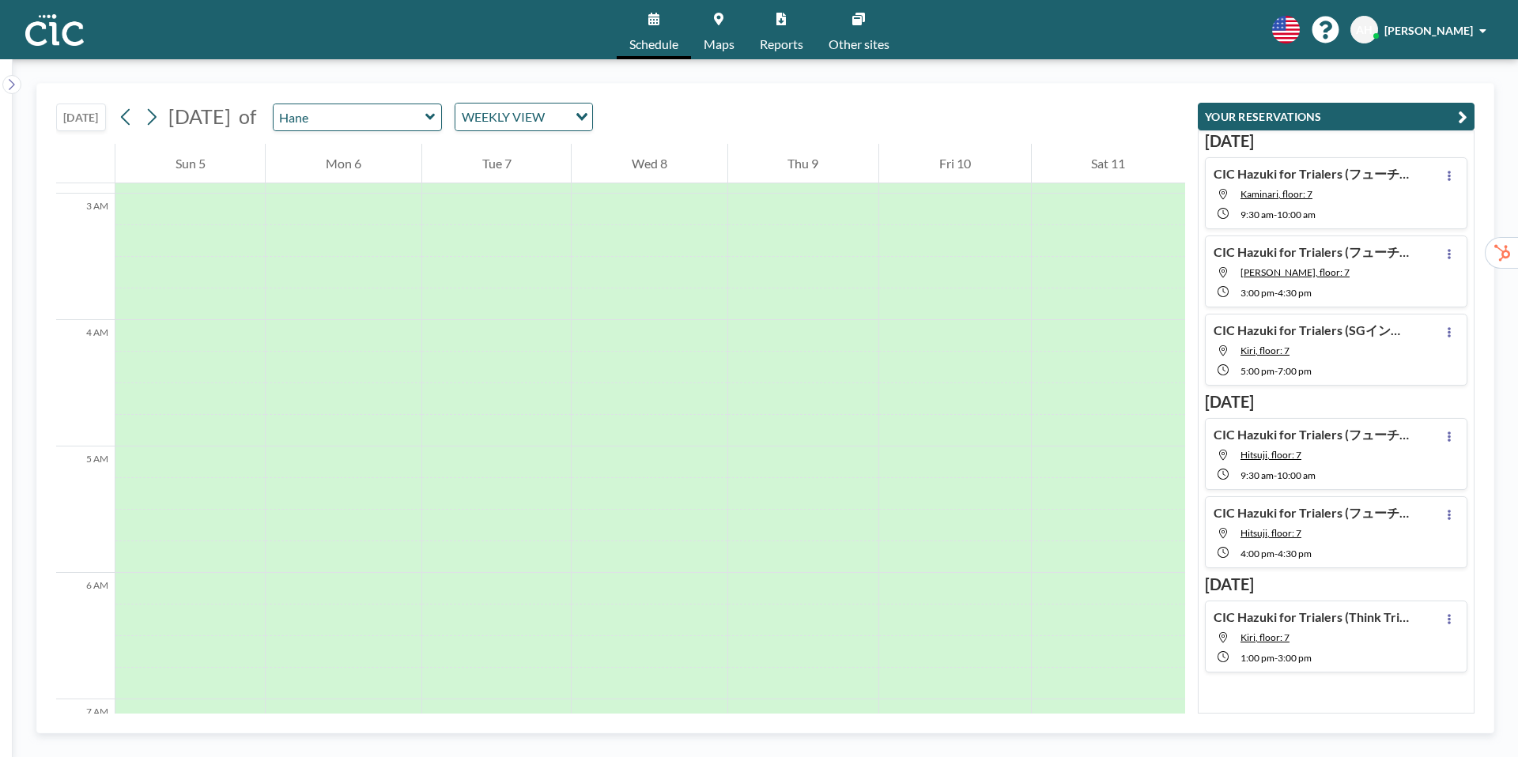
click at [435, 115] on icon at bounding box center [429, 117] width 9 height 6
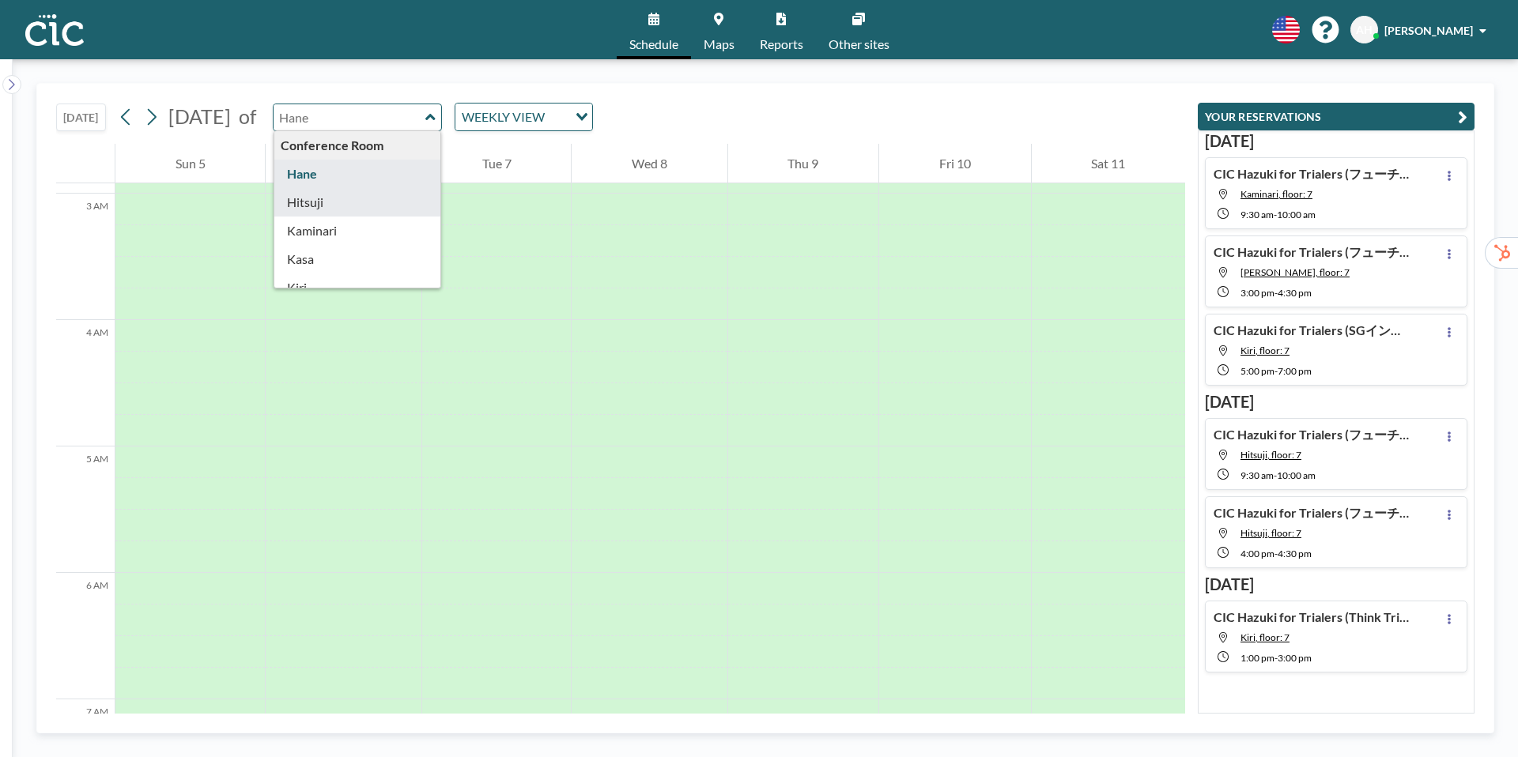
type input "Hitsuji"
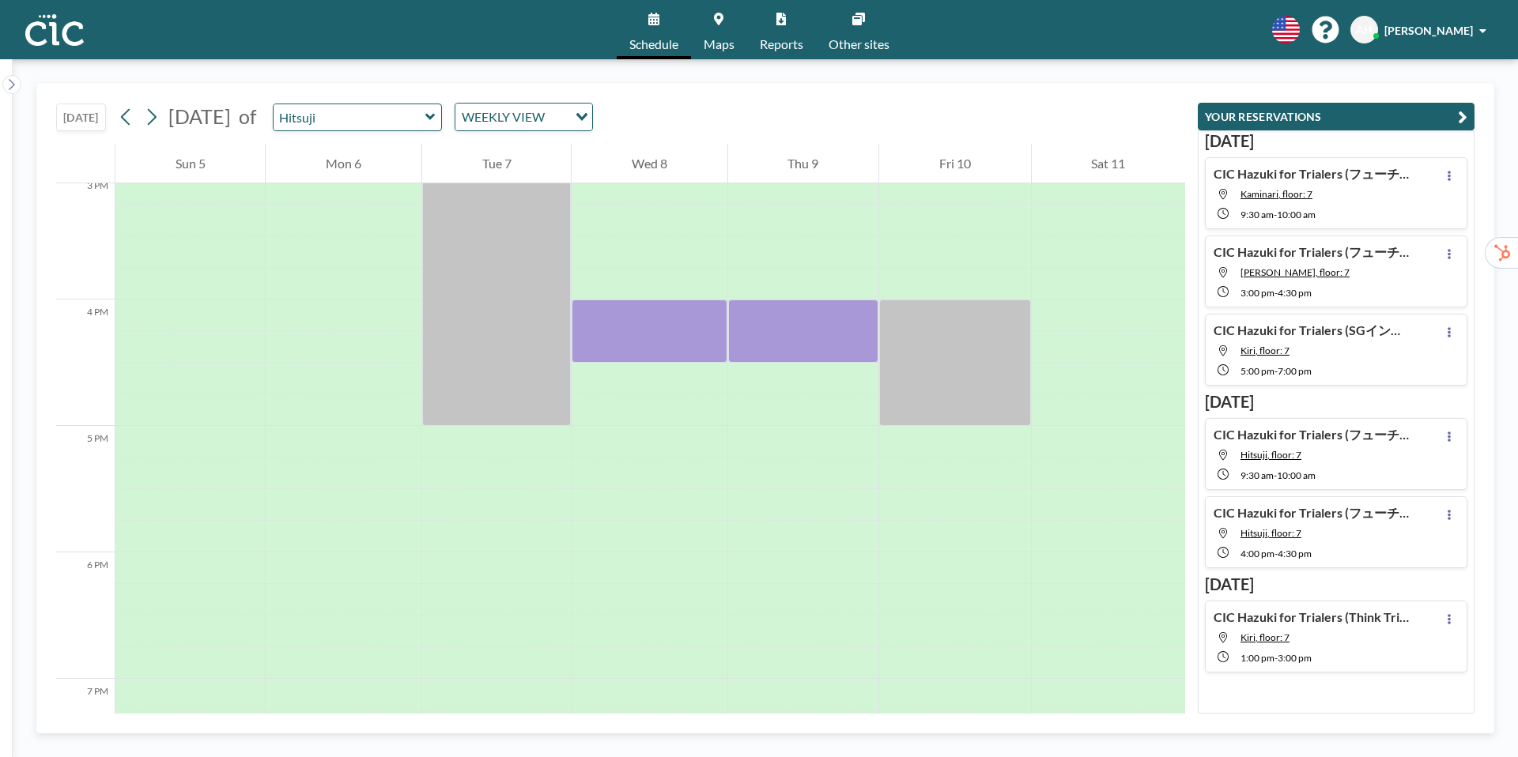
scroll to position [1907, 0]
click at [435, 119] on icon at bounding box center [429, 117] width 9 height 6
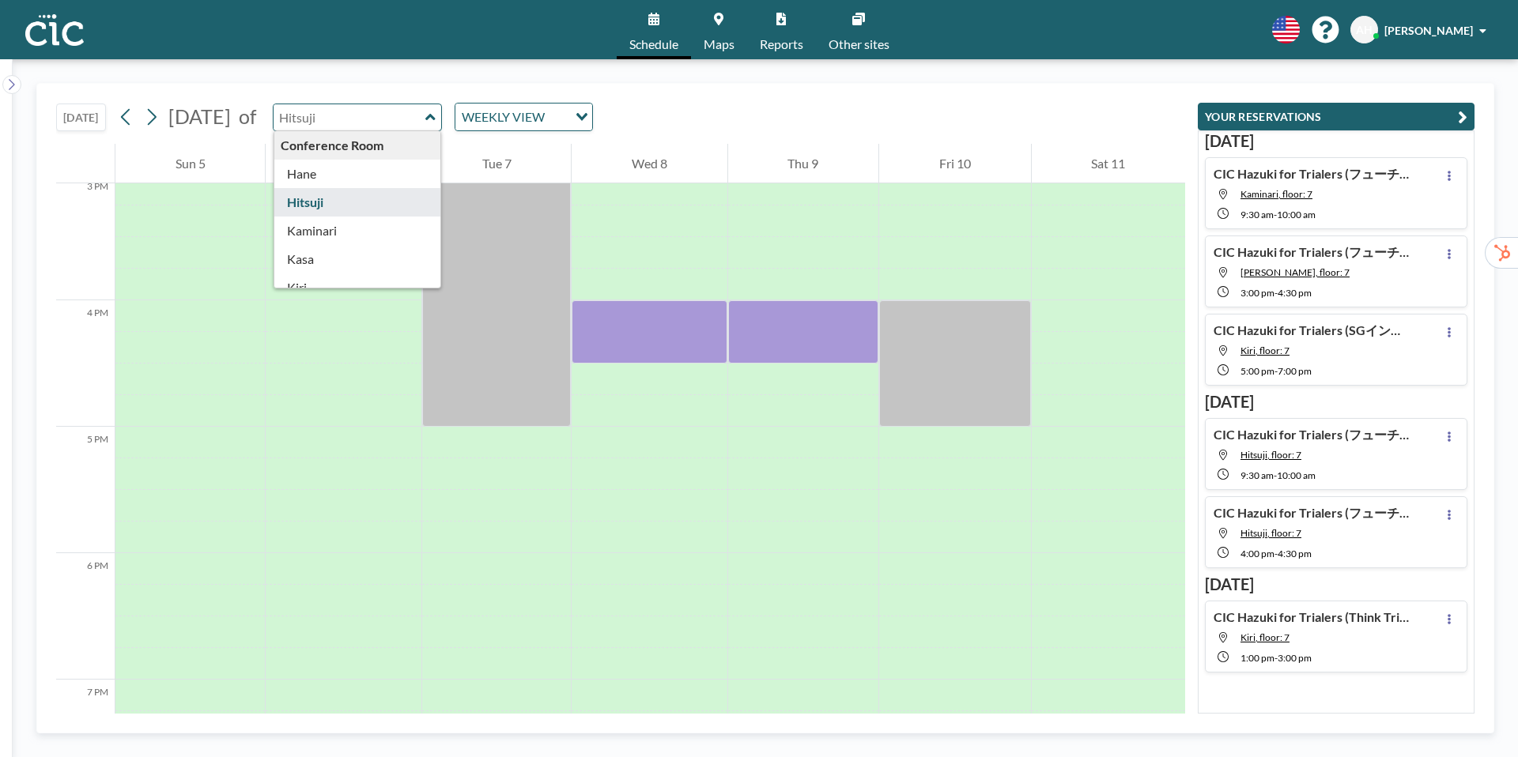
click at [722, 28] on link "Maps" at bounding box center [719, 29] width 56 height 59
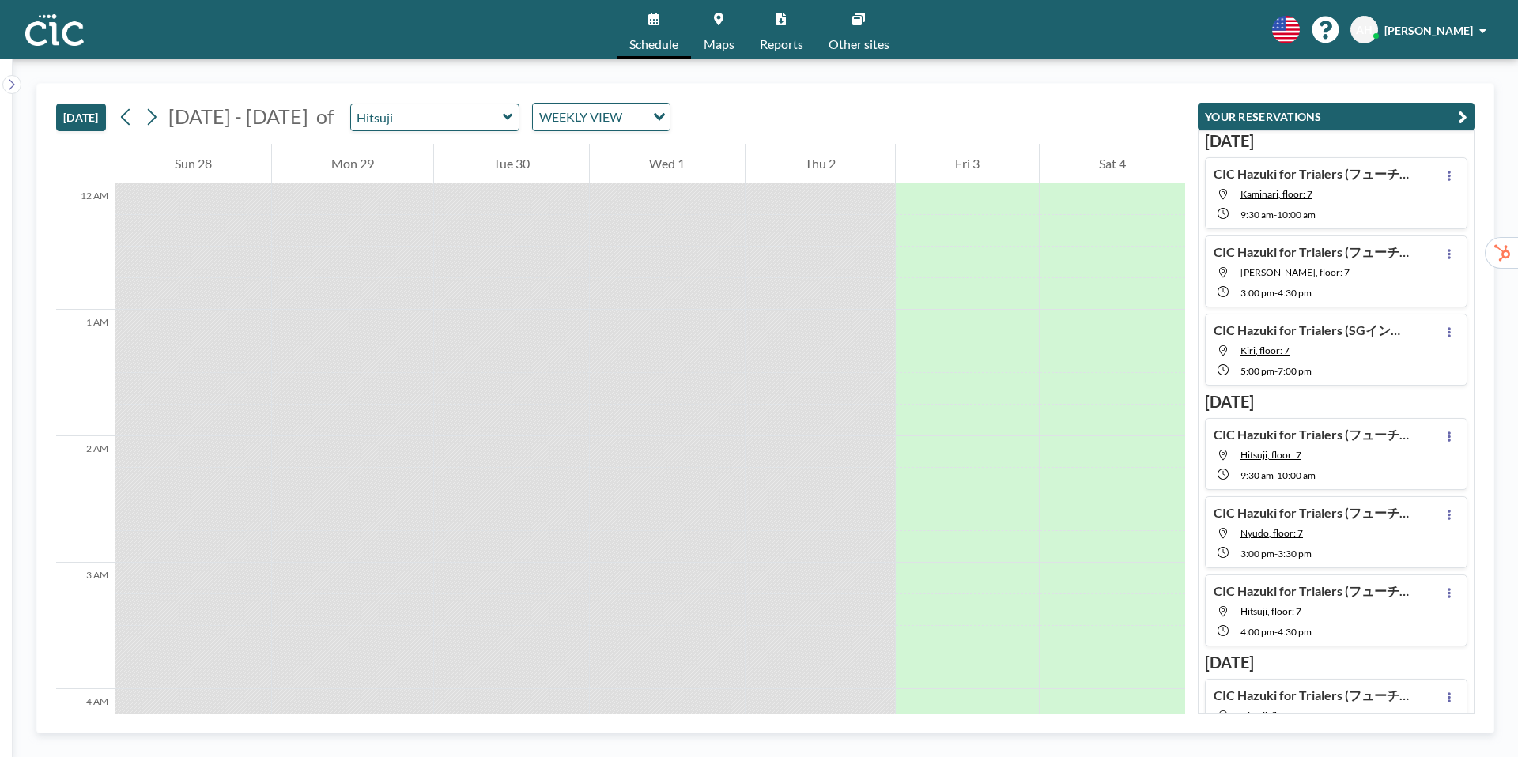
click at [503, 113] on icon at bounding box center [508, 117] width 10 height 16
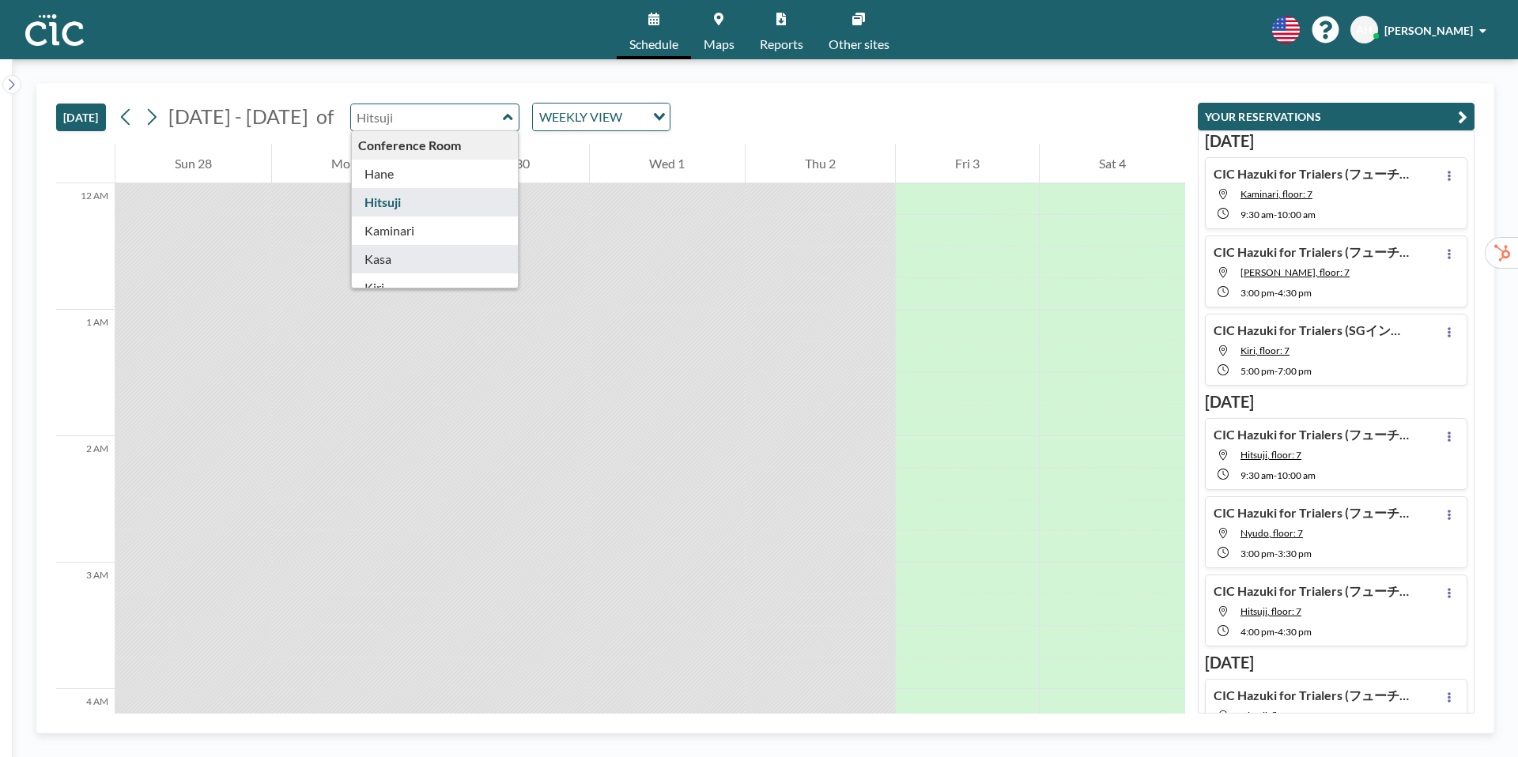
type input "Kasa"
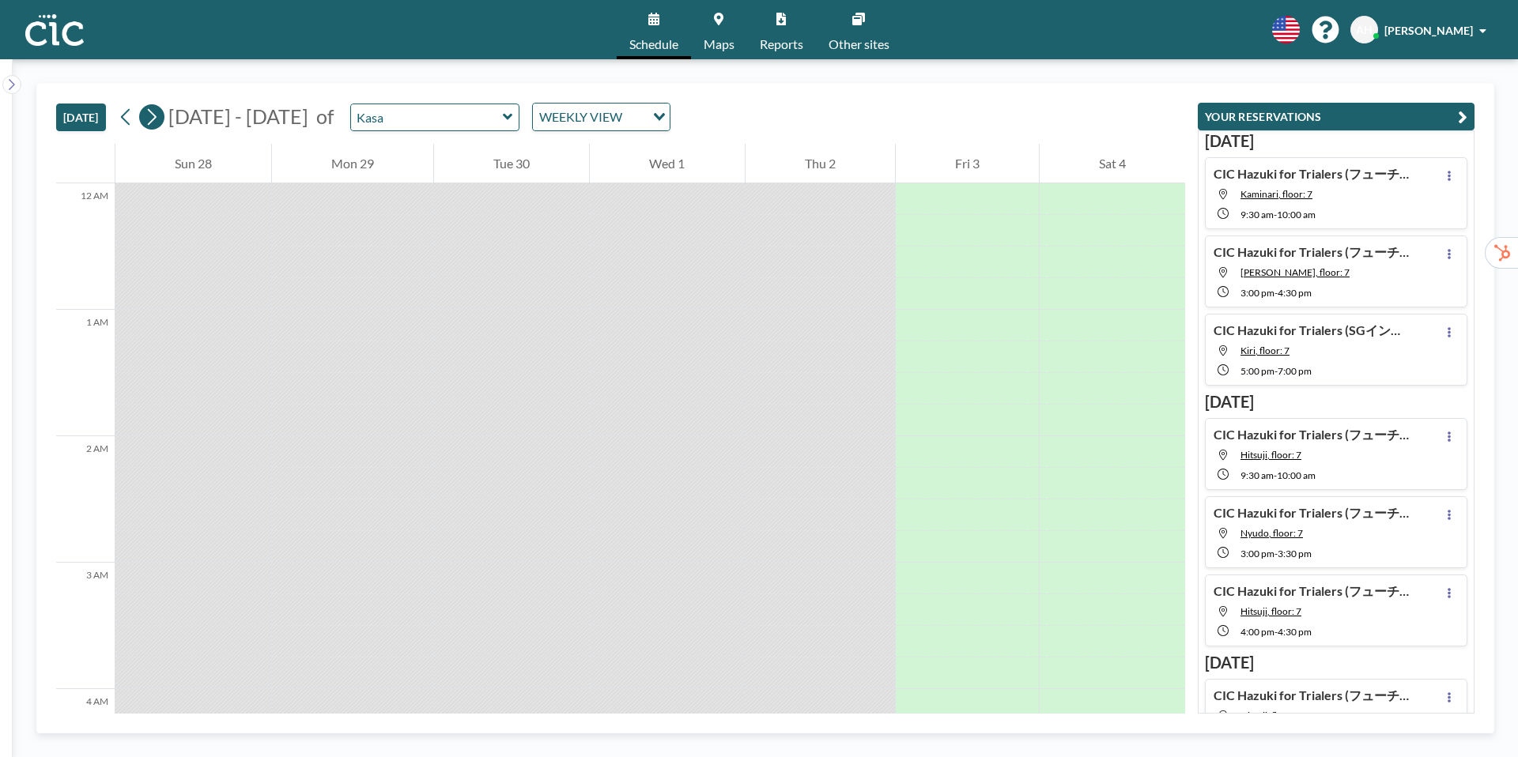
click at [159, 119] on icon at bounding box center [151, 117] width 15 height 24
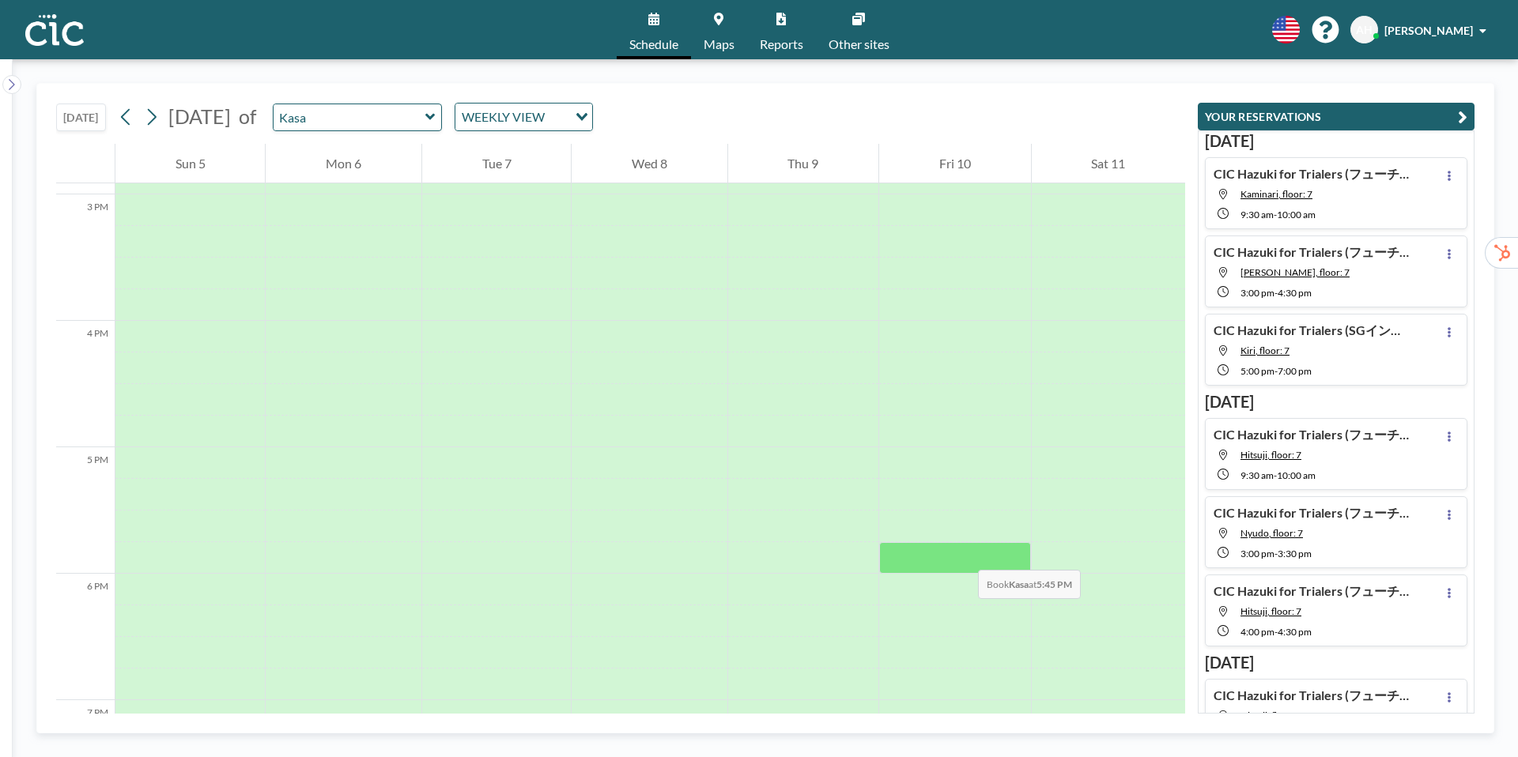
scroll to position [1887, 0]
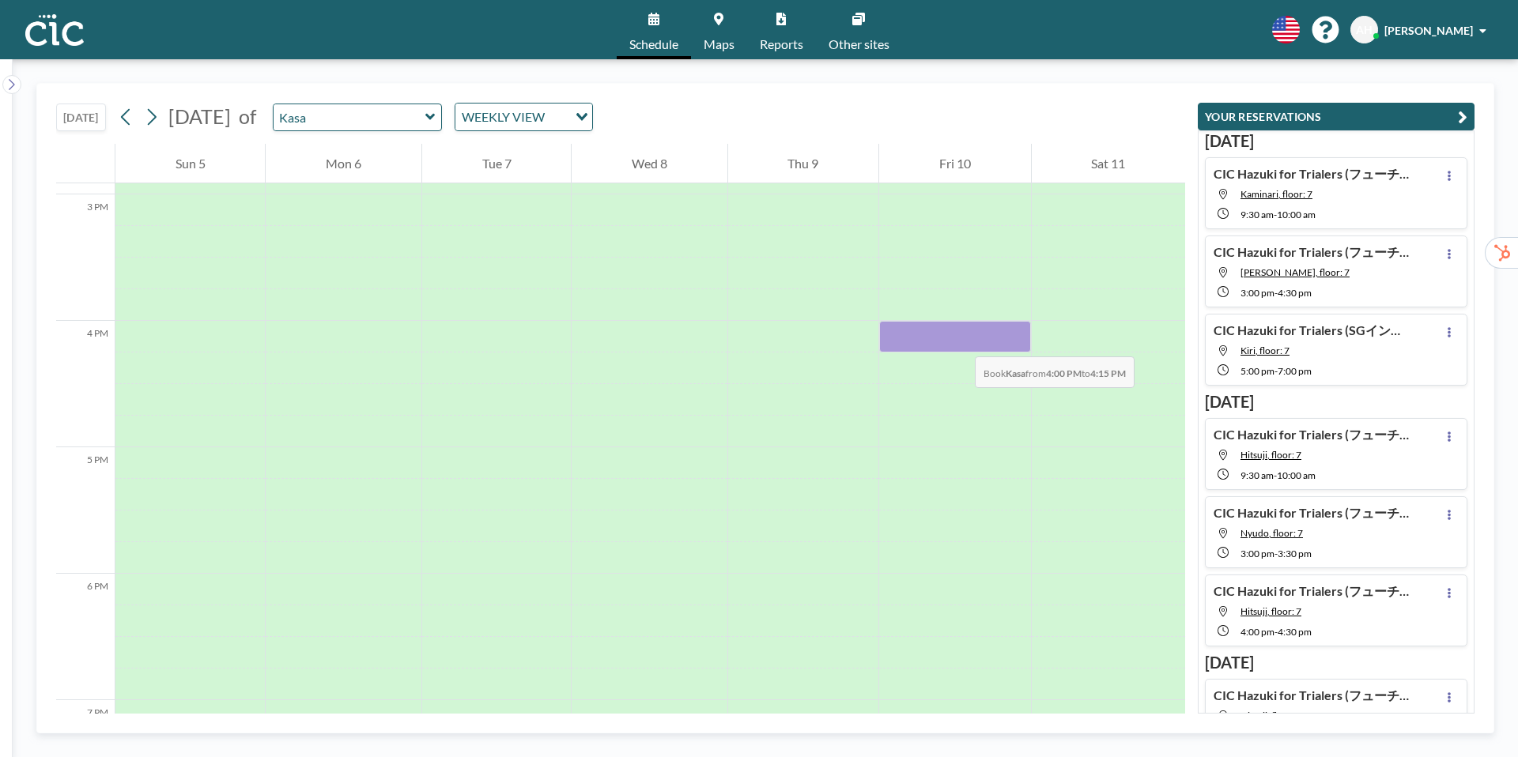
click at [959, 341] on div at bounding box center [954, 337] width 151 height 32
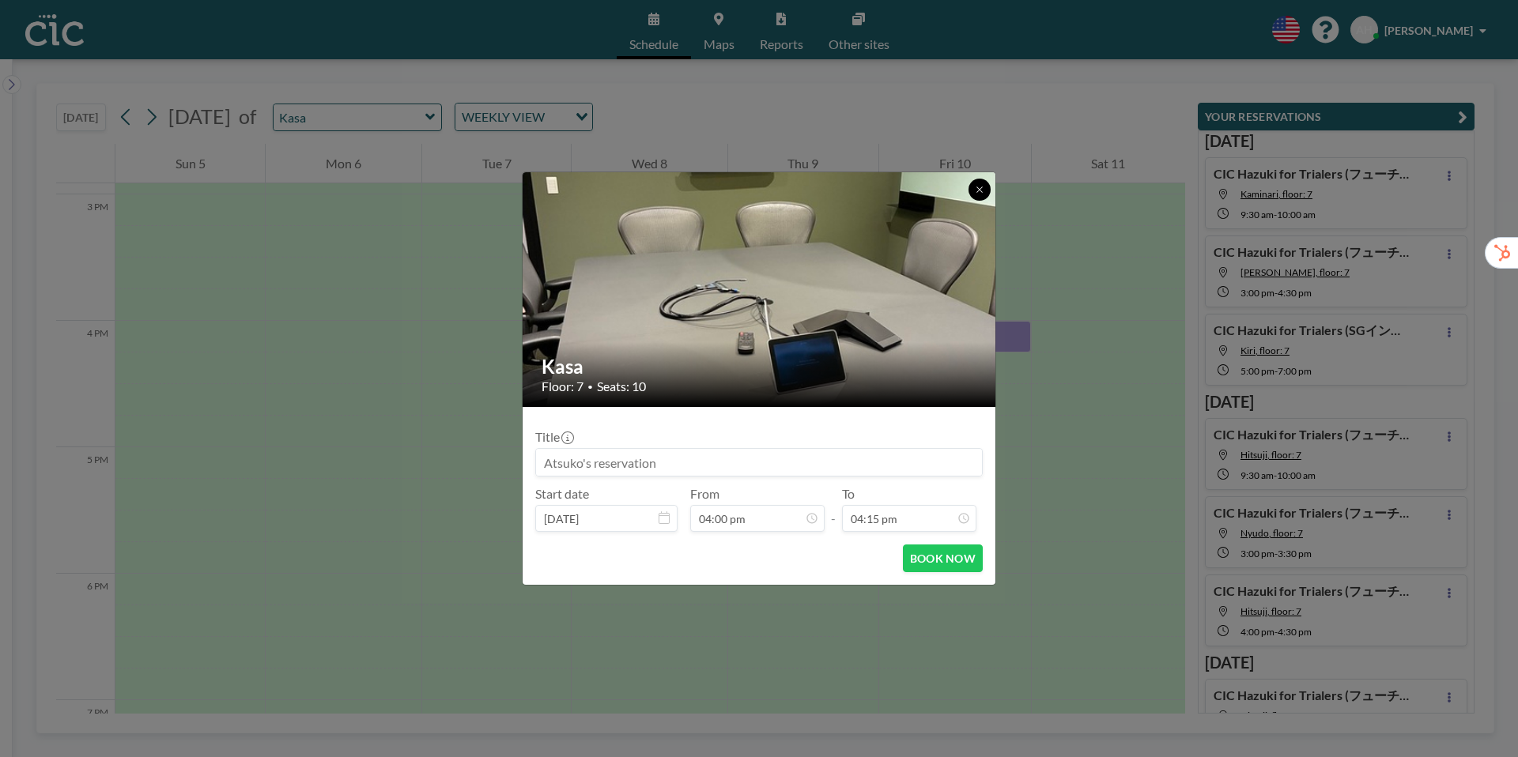
click at [980, 193] on icon at bounding box center [979, 189] width 9 height 9
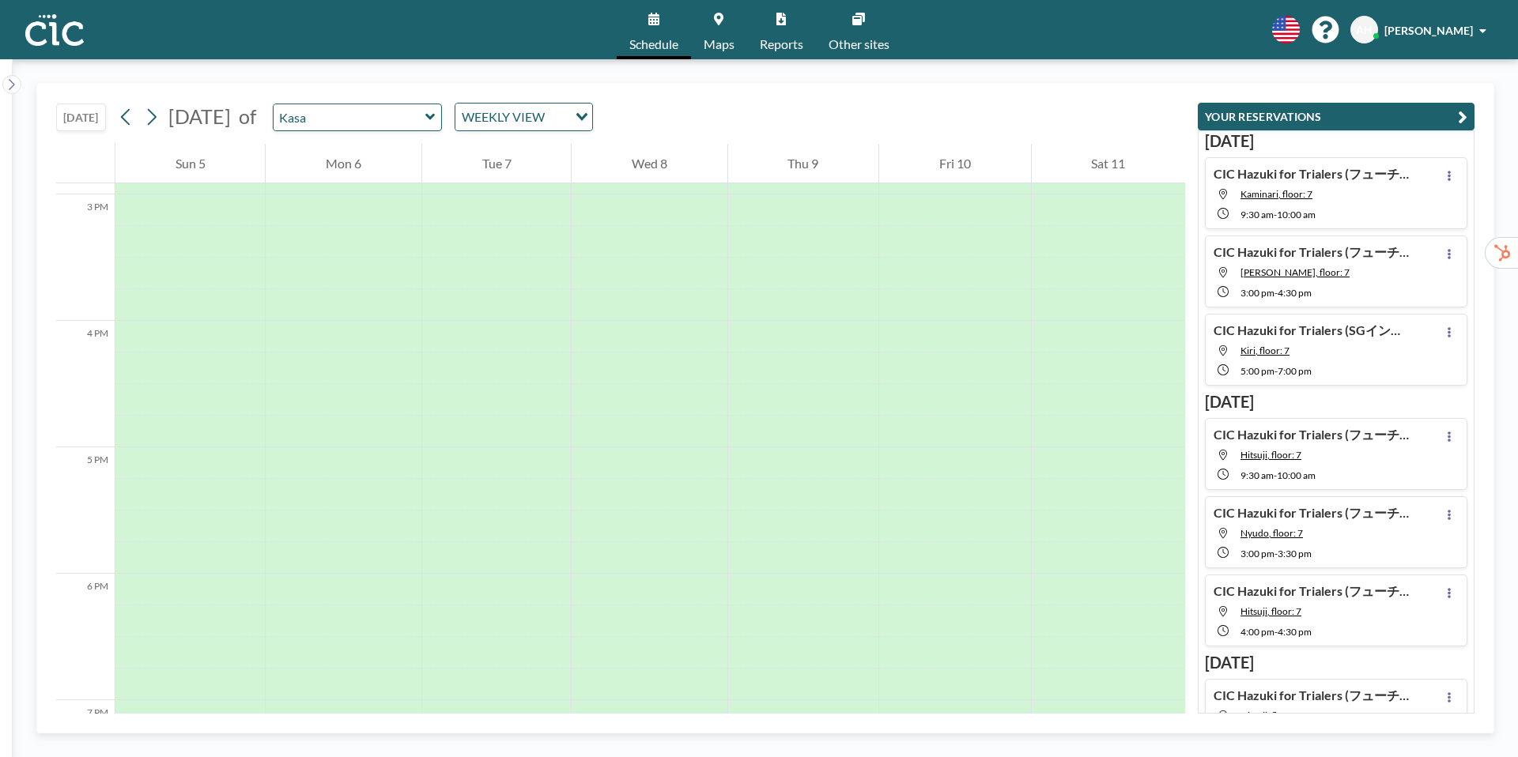
click at [436, 119] on icon at bounding box center [430, 117] width 10 height 16
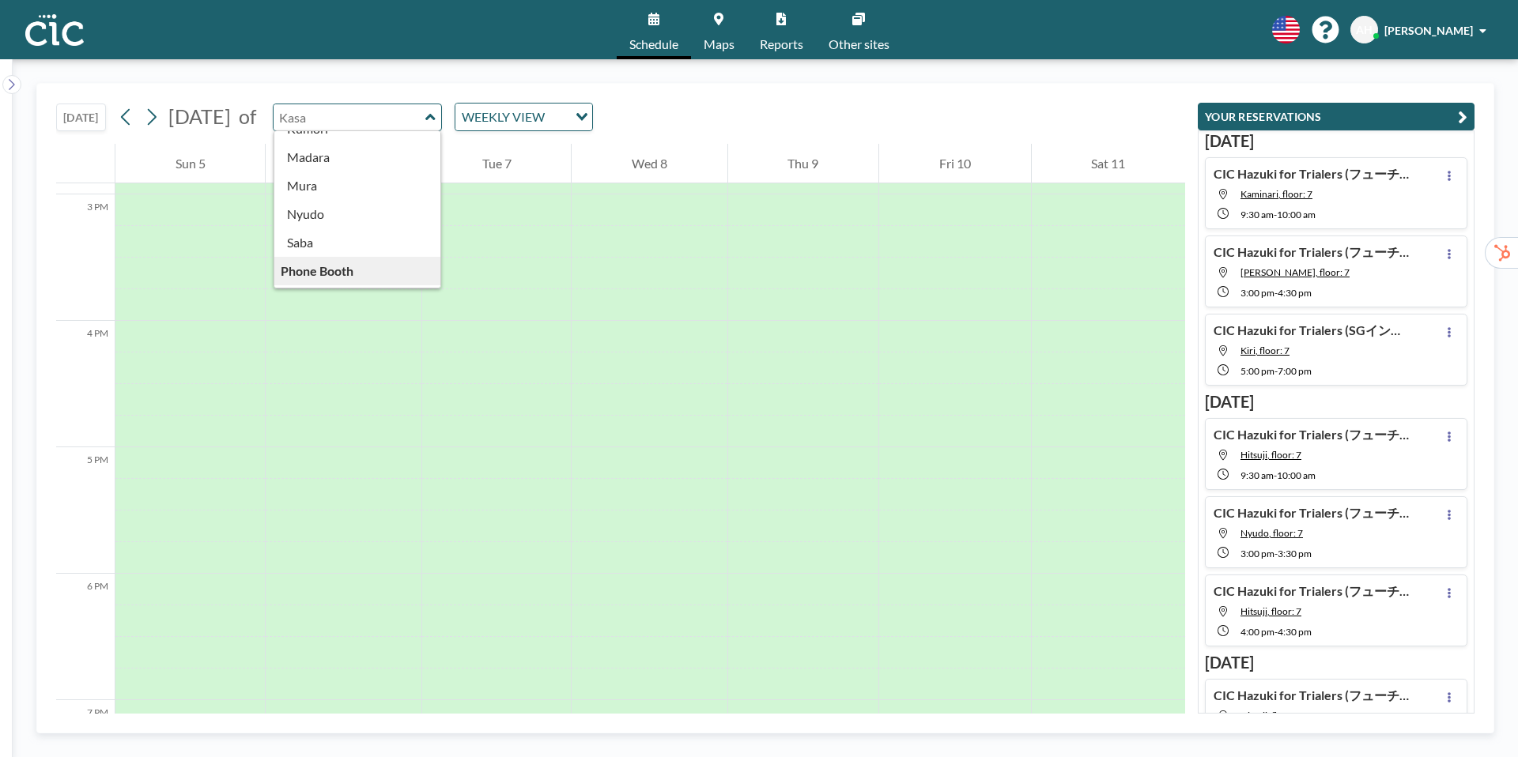
scroll to position [186, 0]
type input "Nyudo"
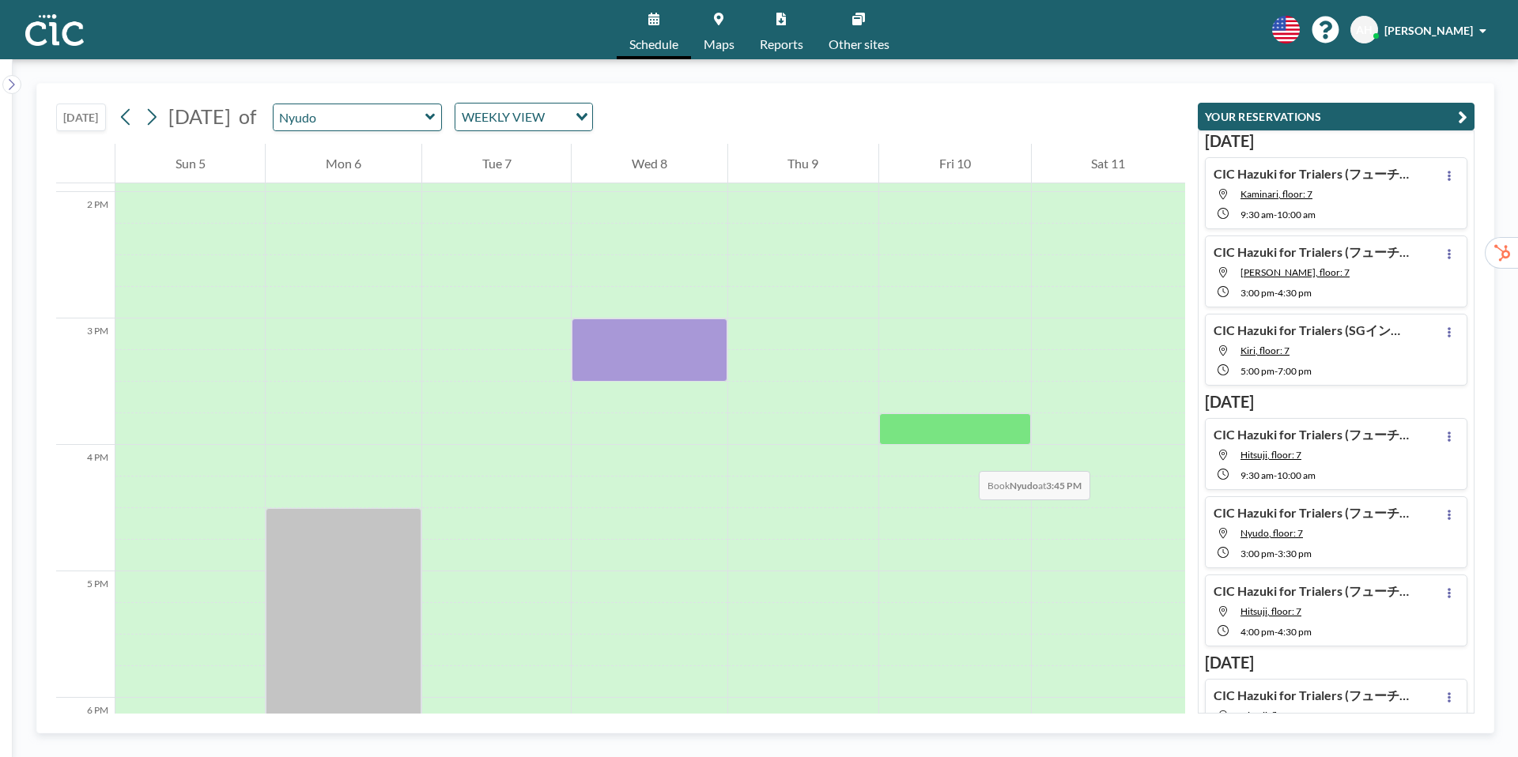
scroll to position [1767, 0]
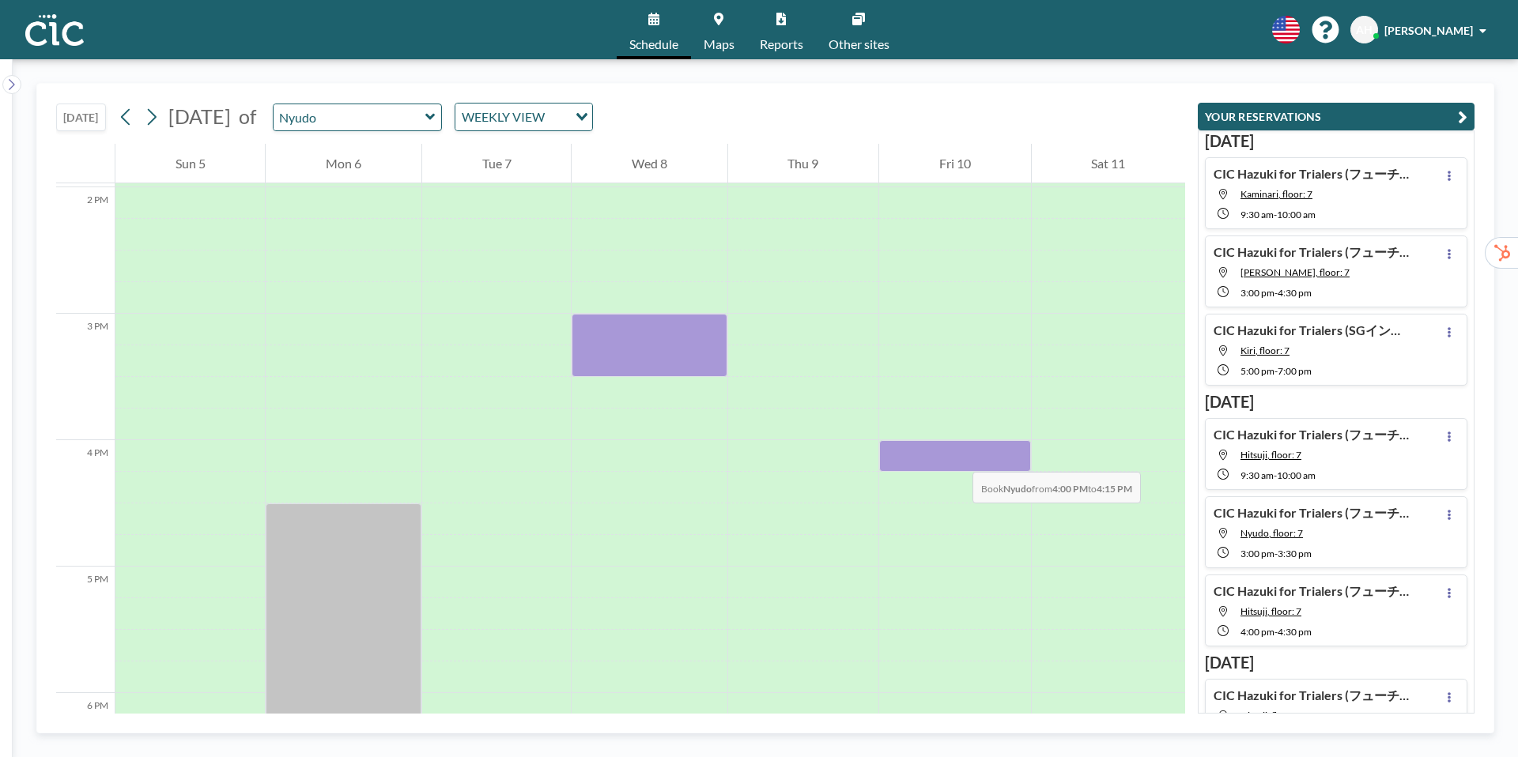
click at [957, 456] on div at bounding box center [954, 456] width 151 height 32
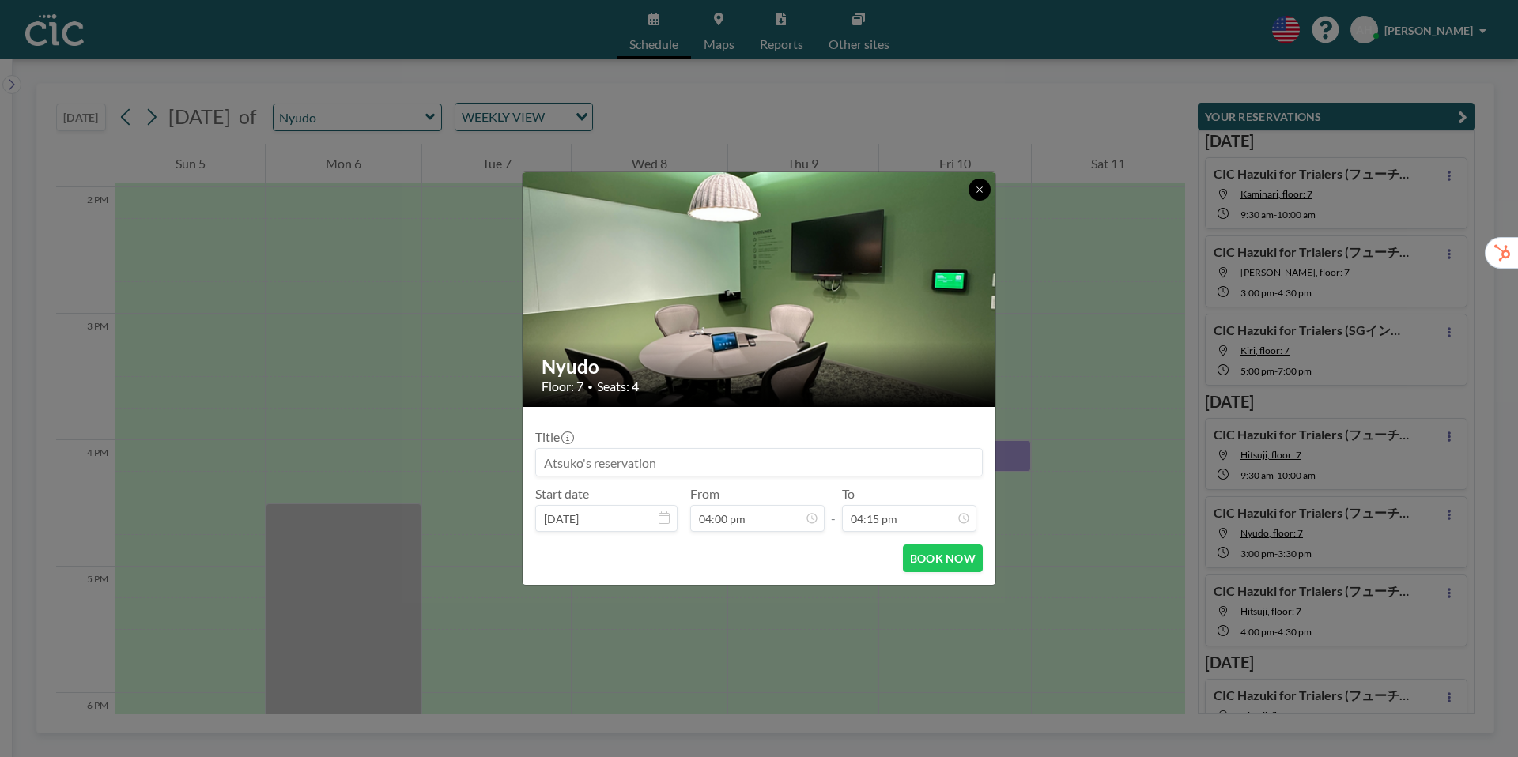
click at [987, 189] on button at bounding box center [980, 190] width 22 height 22
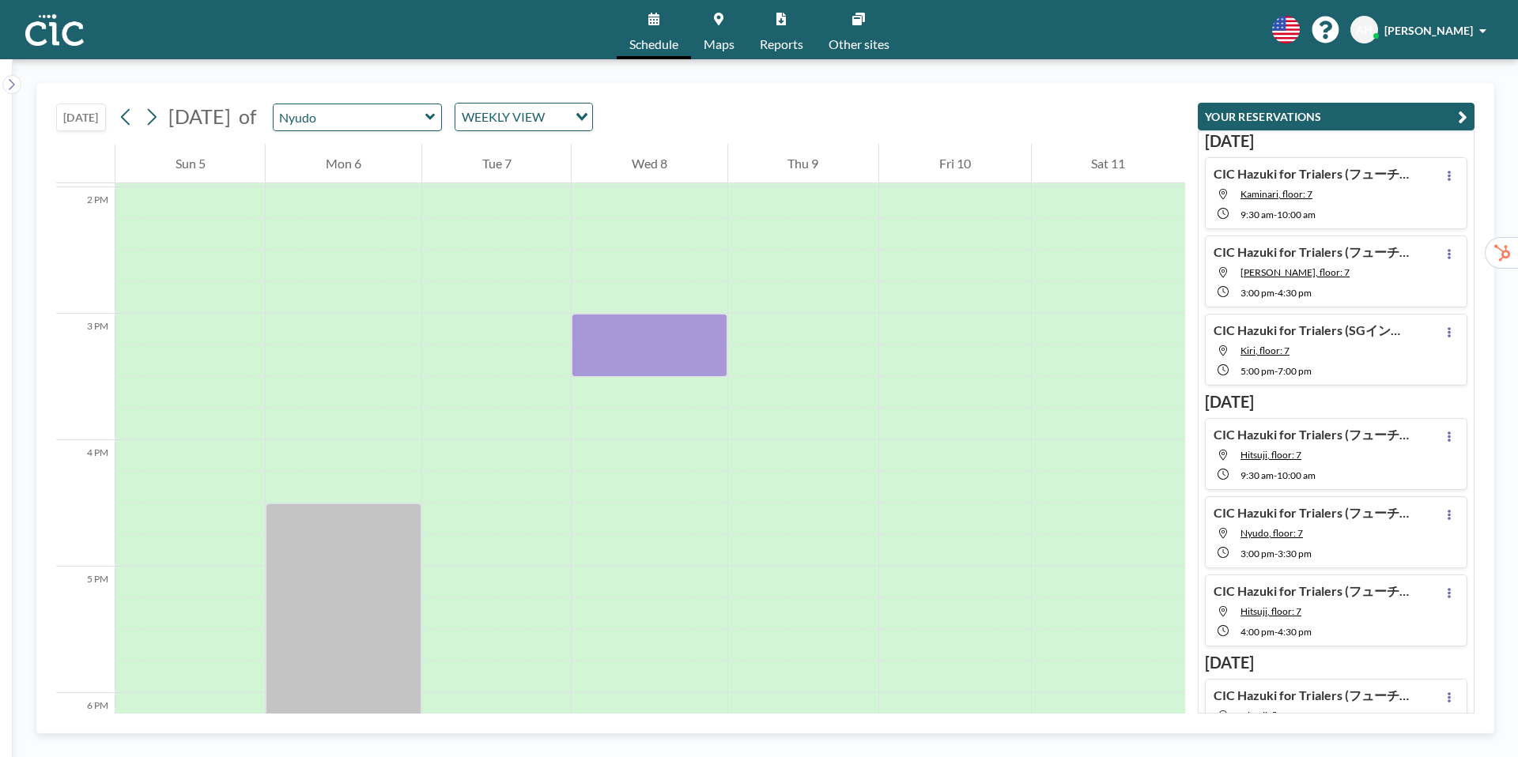
click at [435, 115] on icon at bounding box center [429, 117] width 9 height 6
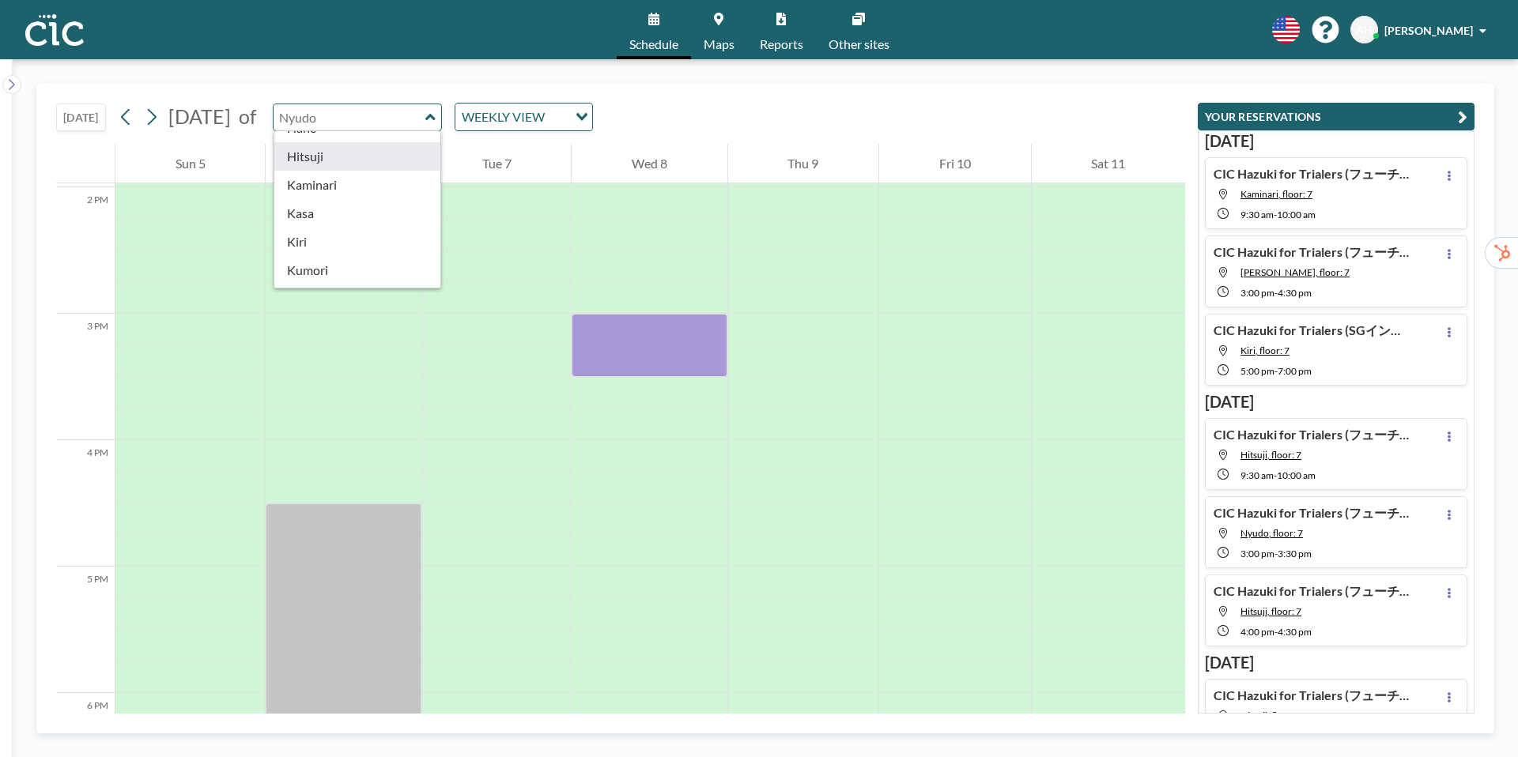
scroll to position [2, 0]
type input "Hane"
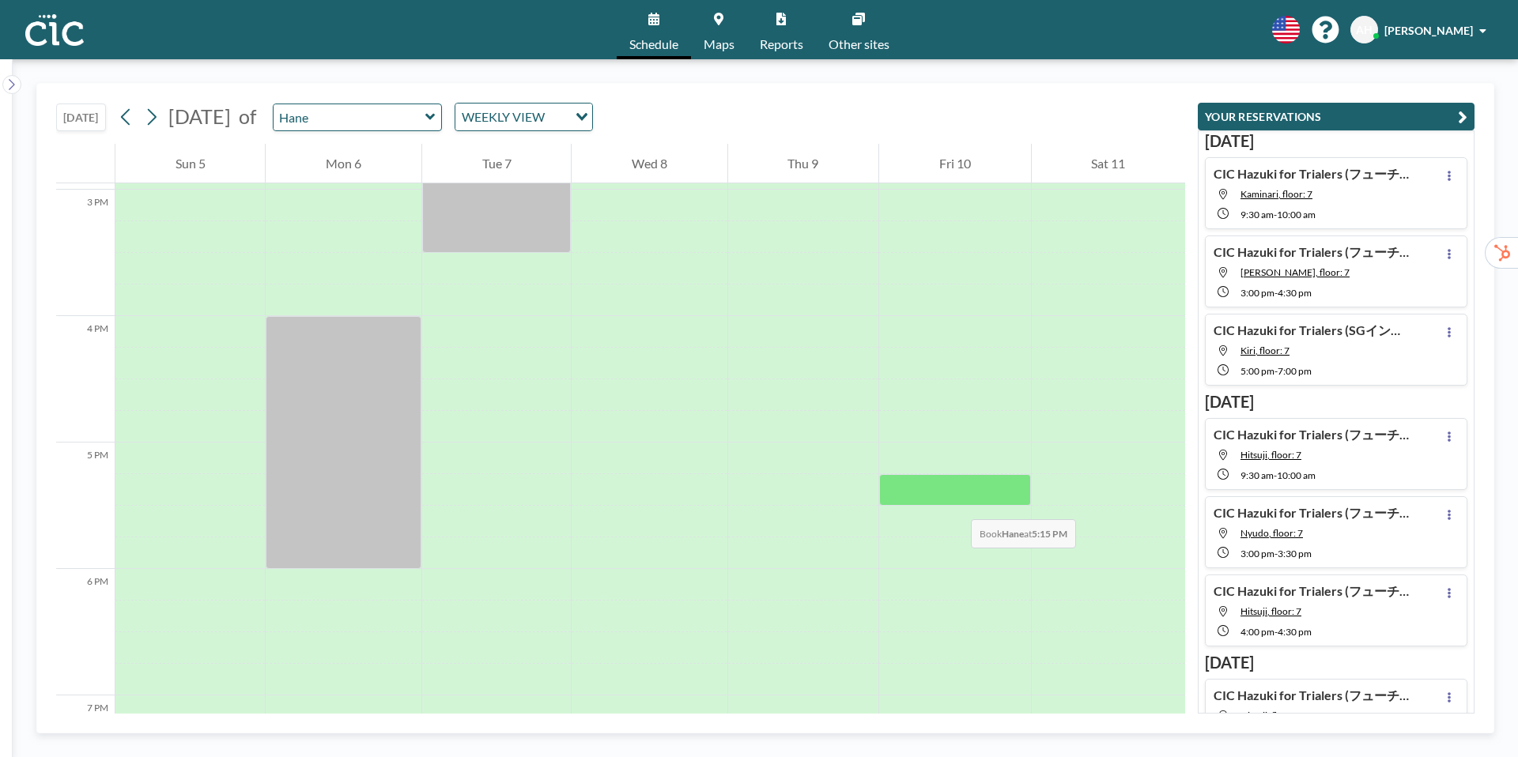
scroll to position [1848, 0]
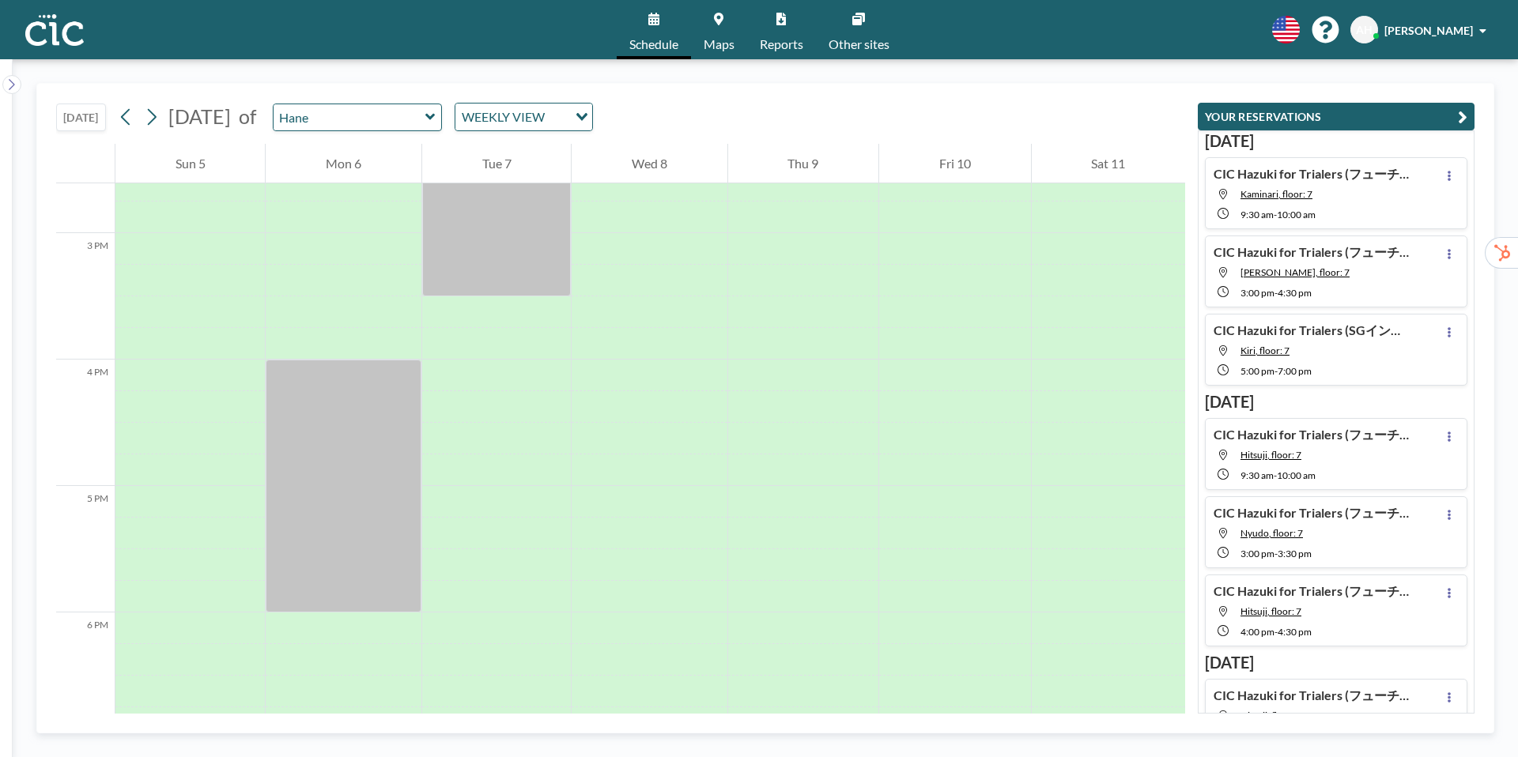
click at [720, 41] on span "Maps" at bounding box center [719, 44] width 31 height 13
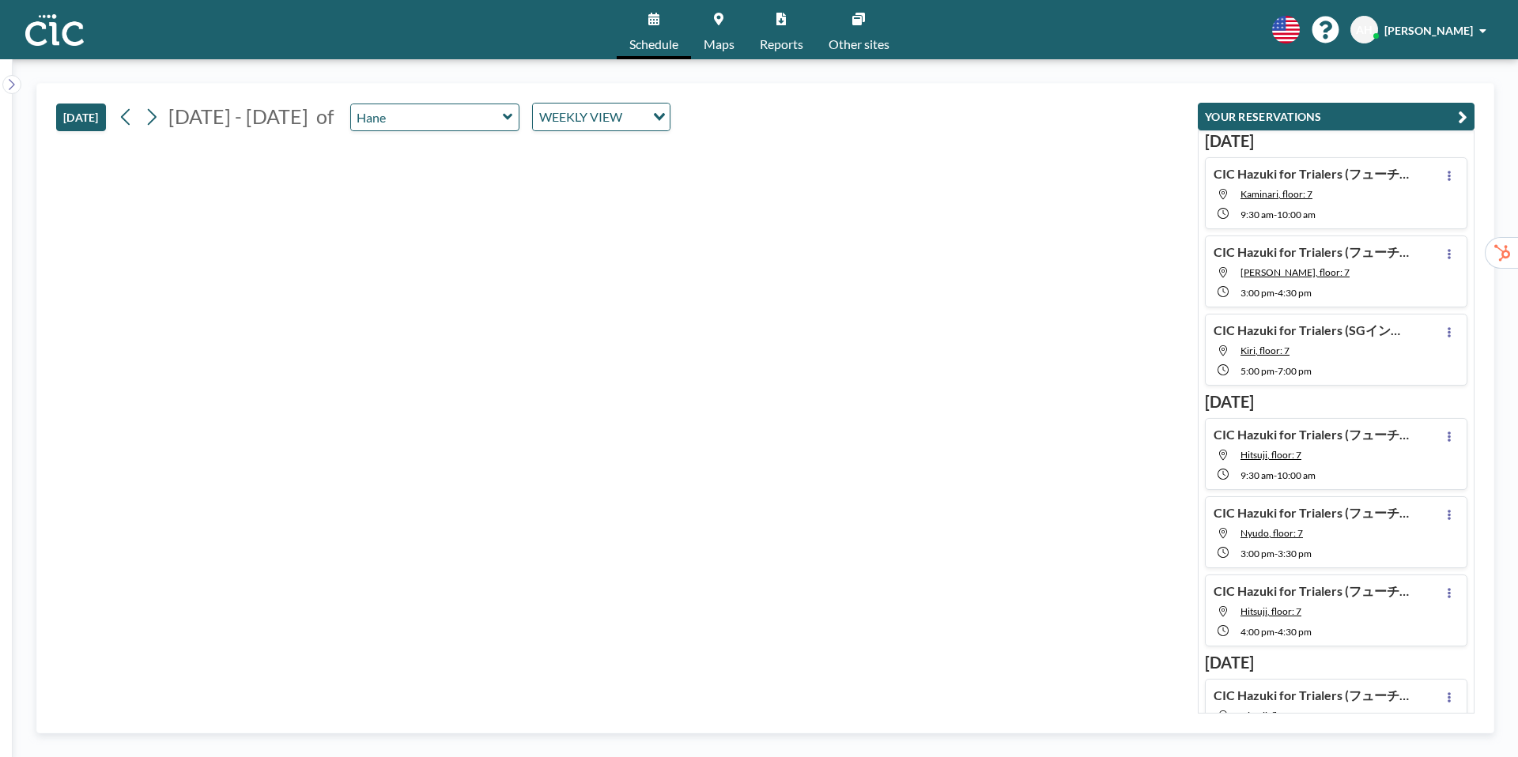
click at [503, 119] on icon at bounding box center [507, 117] width 9 height 6
type input "Kiri"
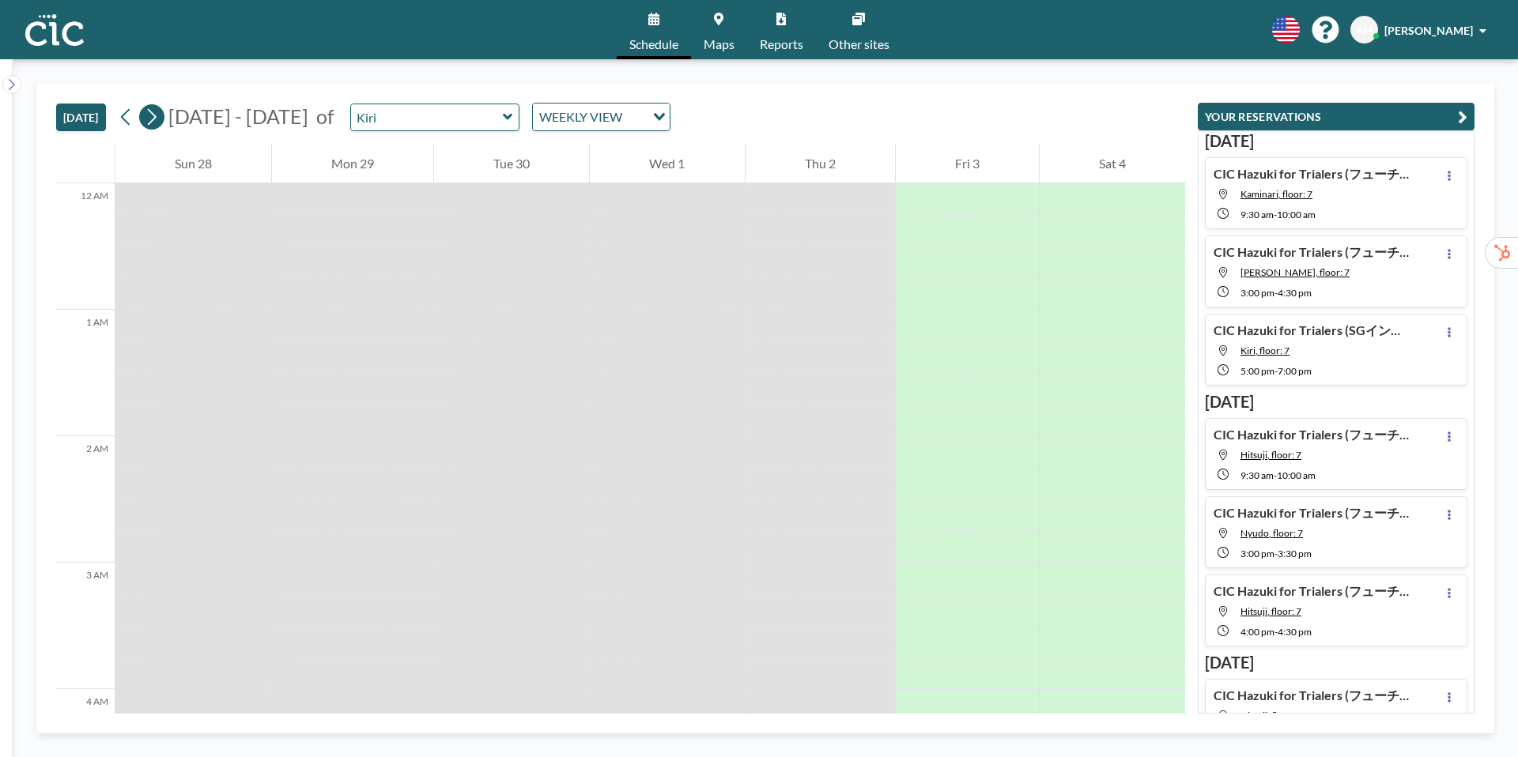
click at [153, 120] on icon at bounding box center [151, 117] width 15 height 24
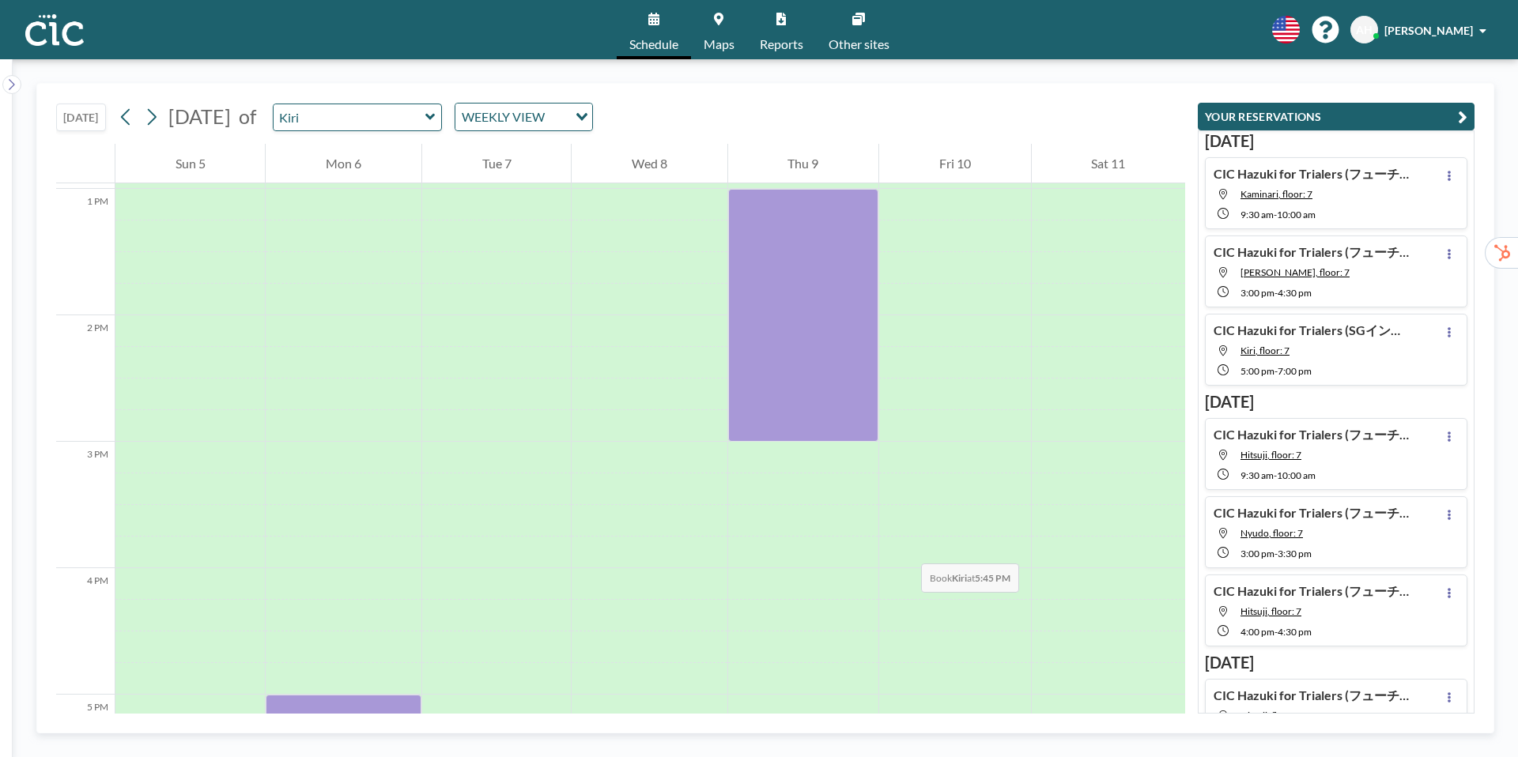
scroll to position [1964, 0]
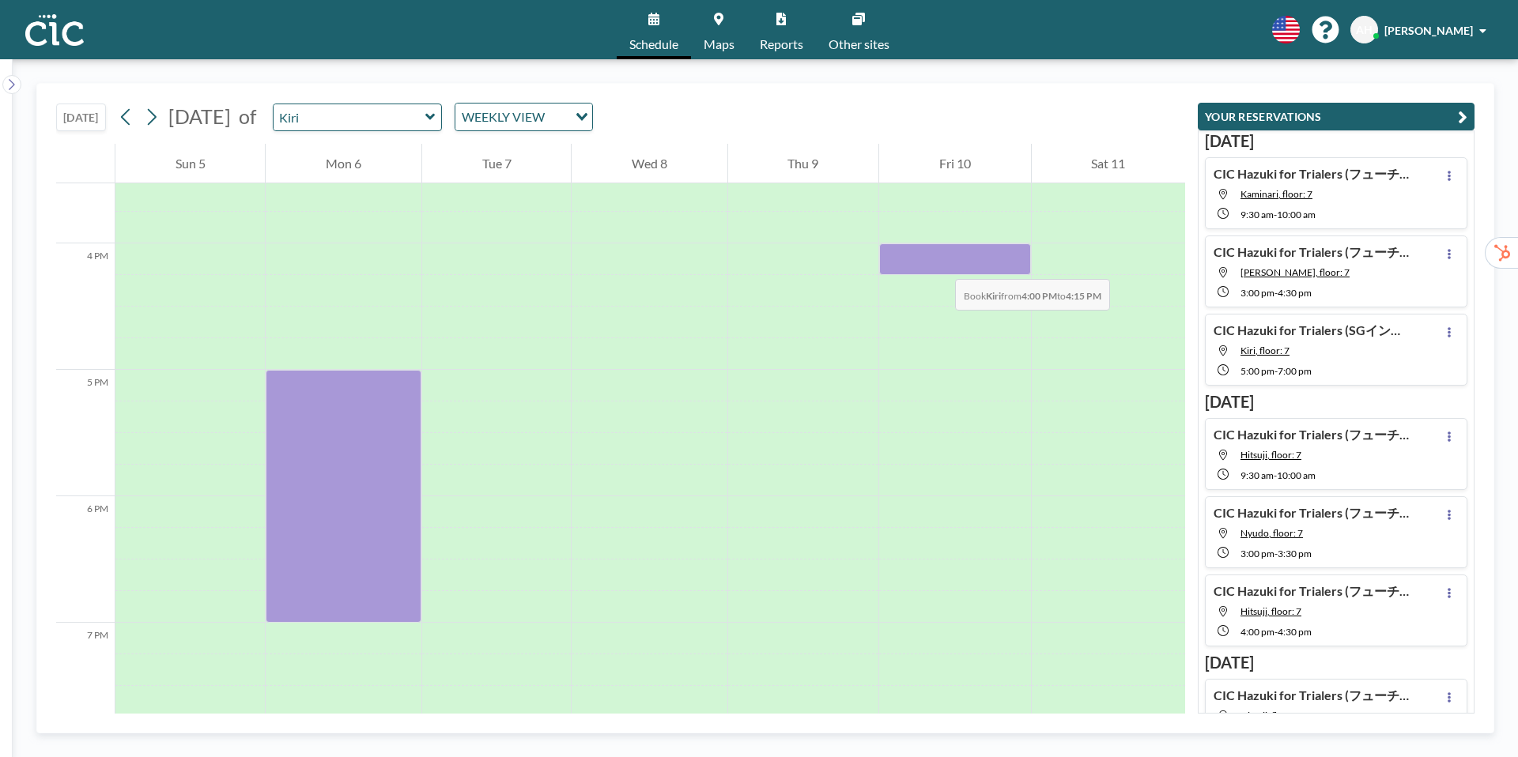
click at [939, 263] on div at bounding box center [954, 260] width 151 height 32
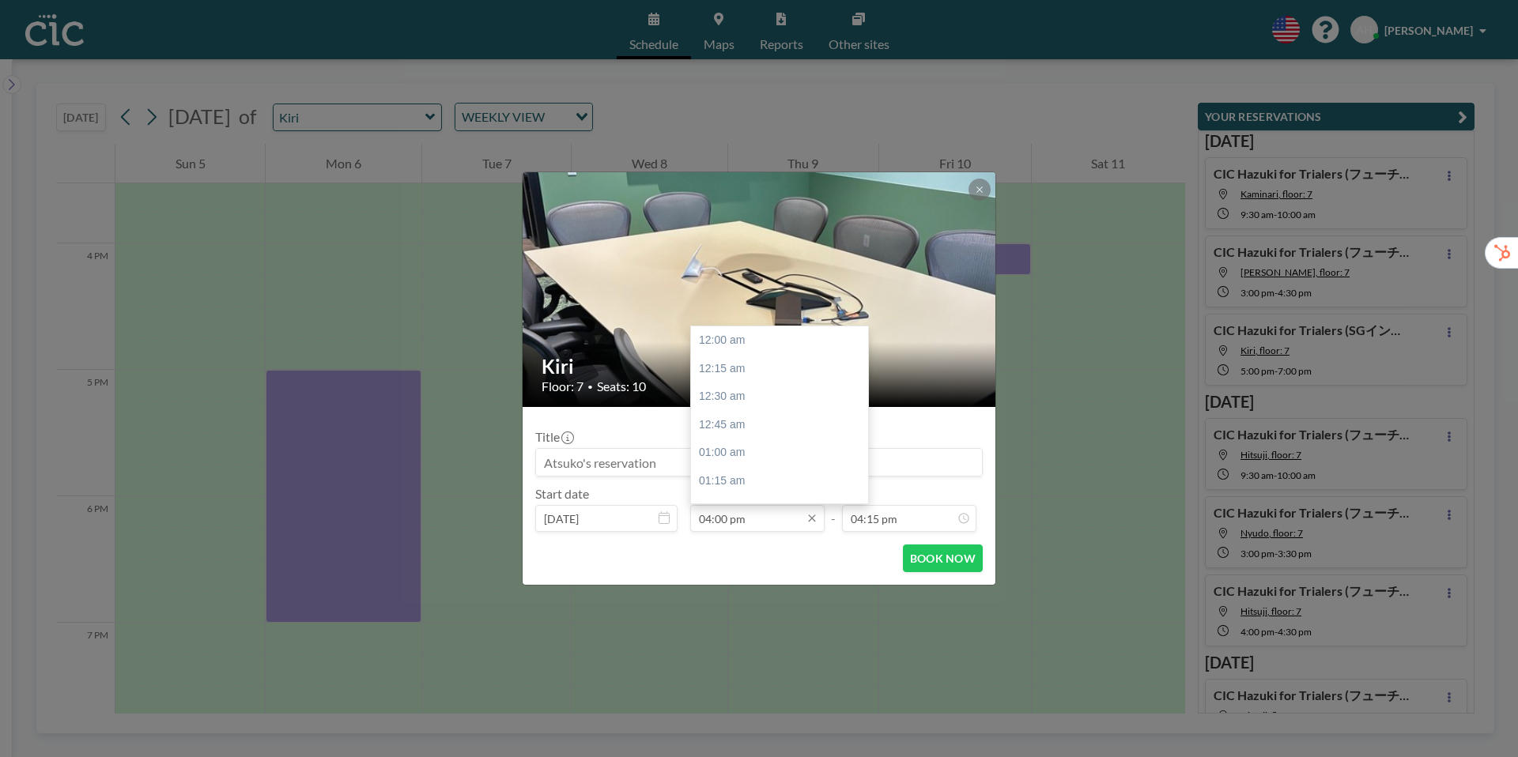
scroll to position [1801, 0]
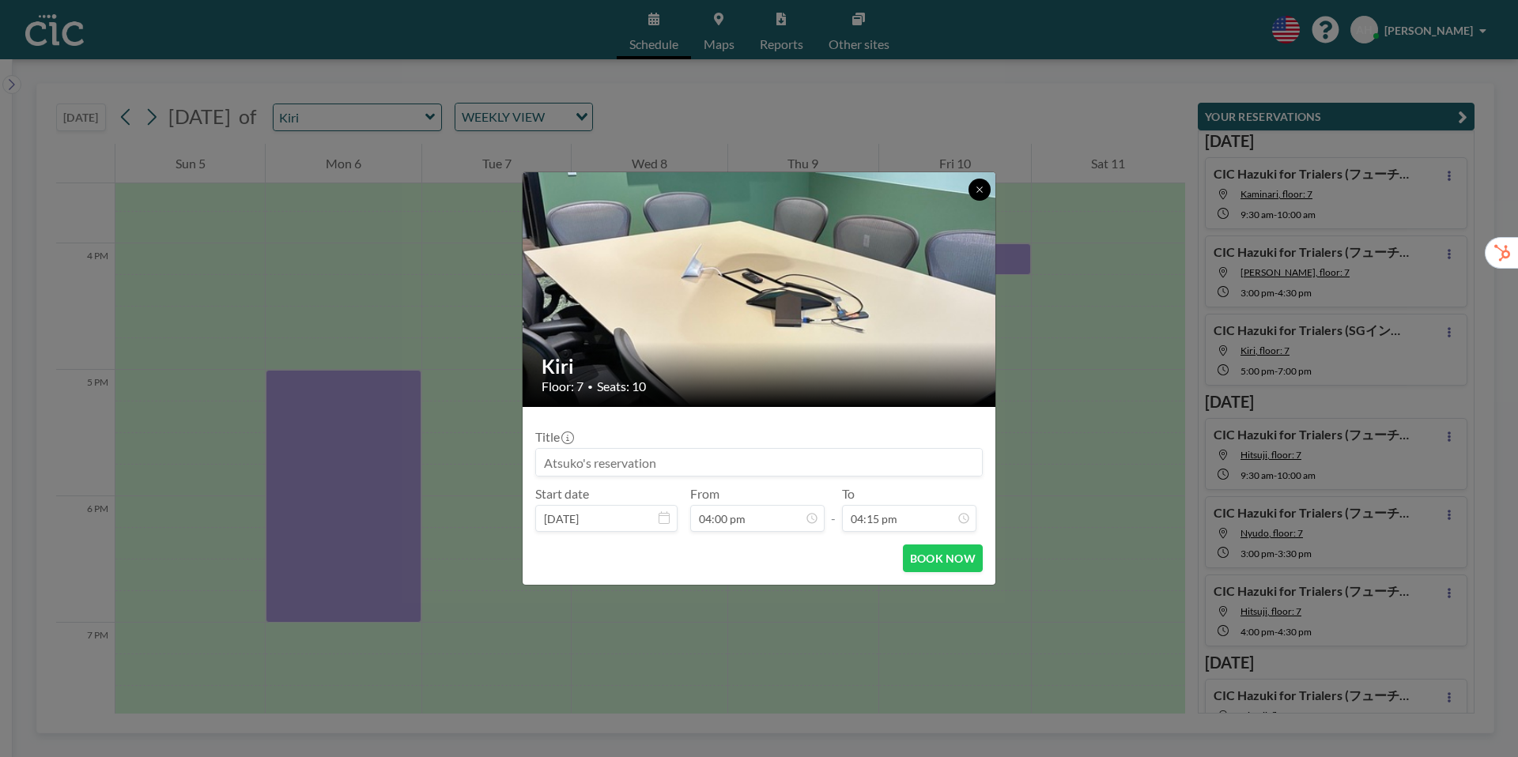
click at [977, 192] on icon at bounding box center [979, 189] width 9 height 9
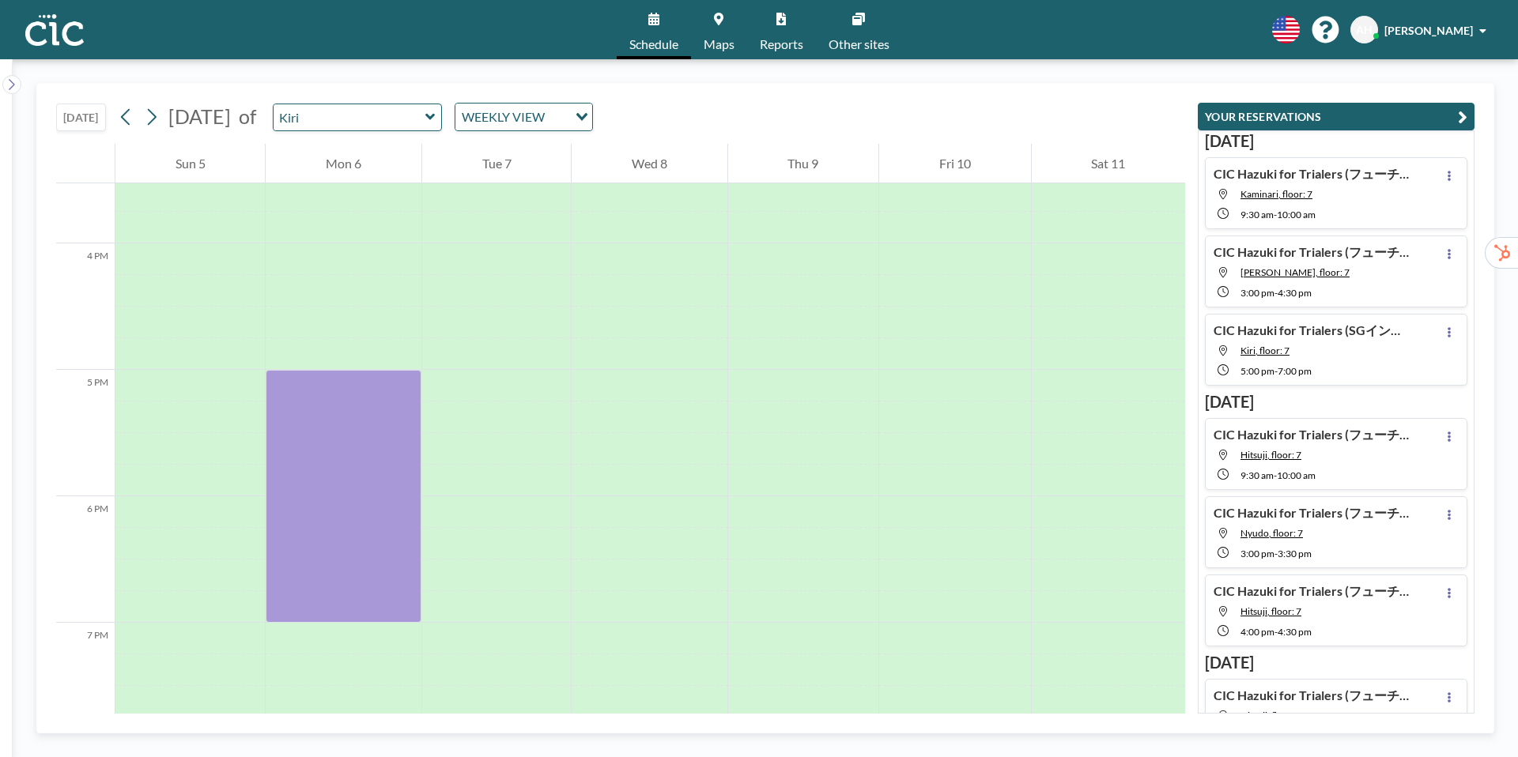
click at [443, 127] on div "Kiri" at bounding box center [358, 118] width 170 height 28
click at [436, 121] on icon at bounding box center [430, 117] width 10 height 16
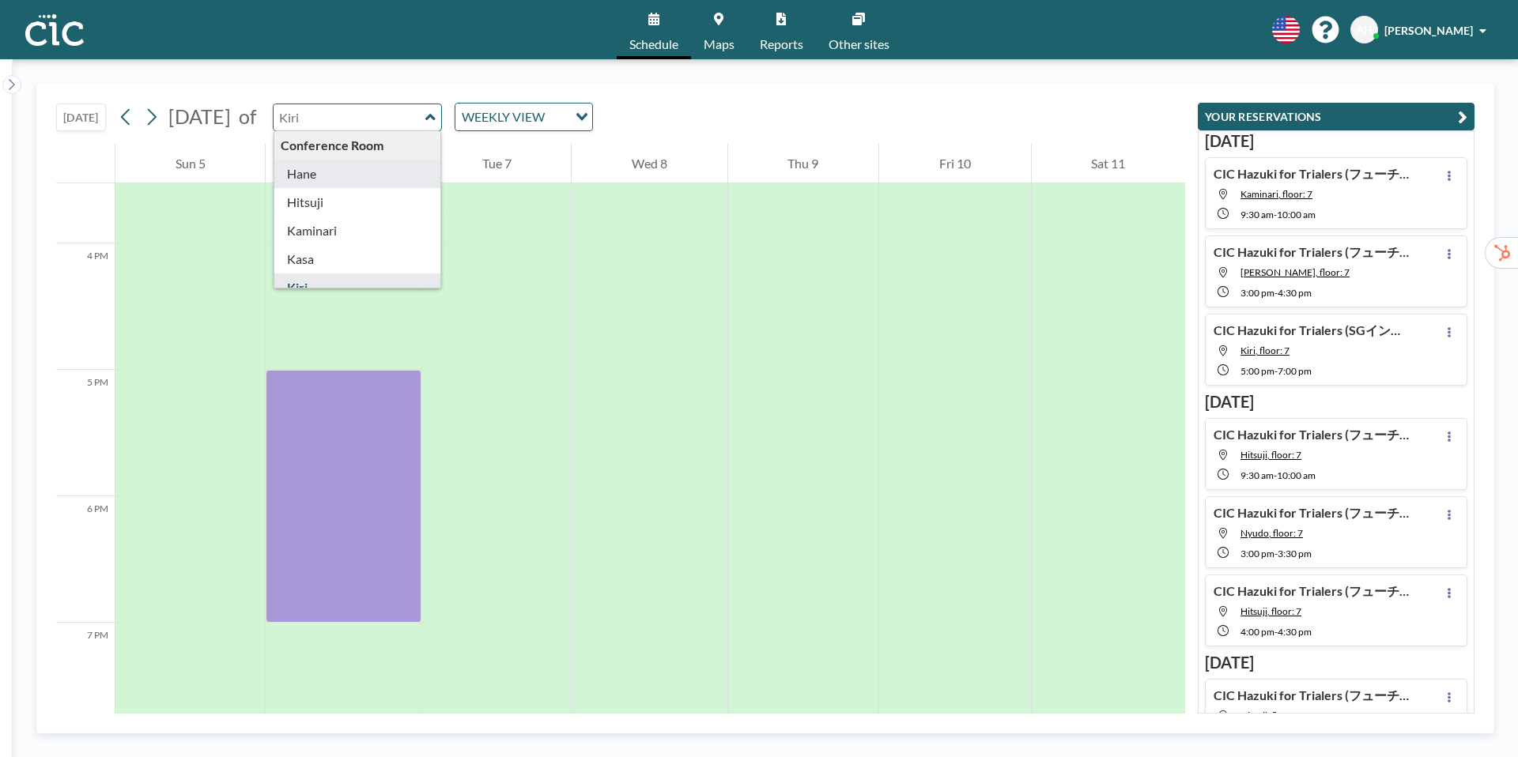
type input "Hane"
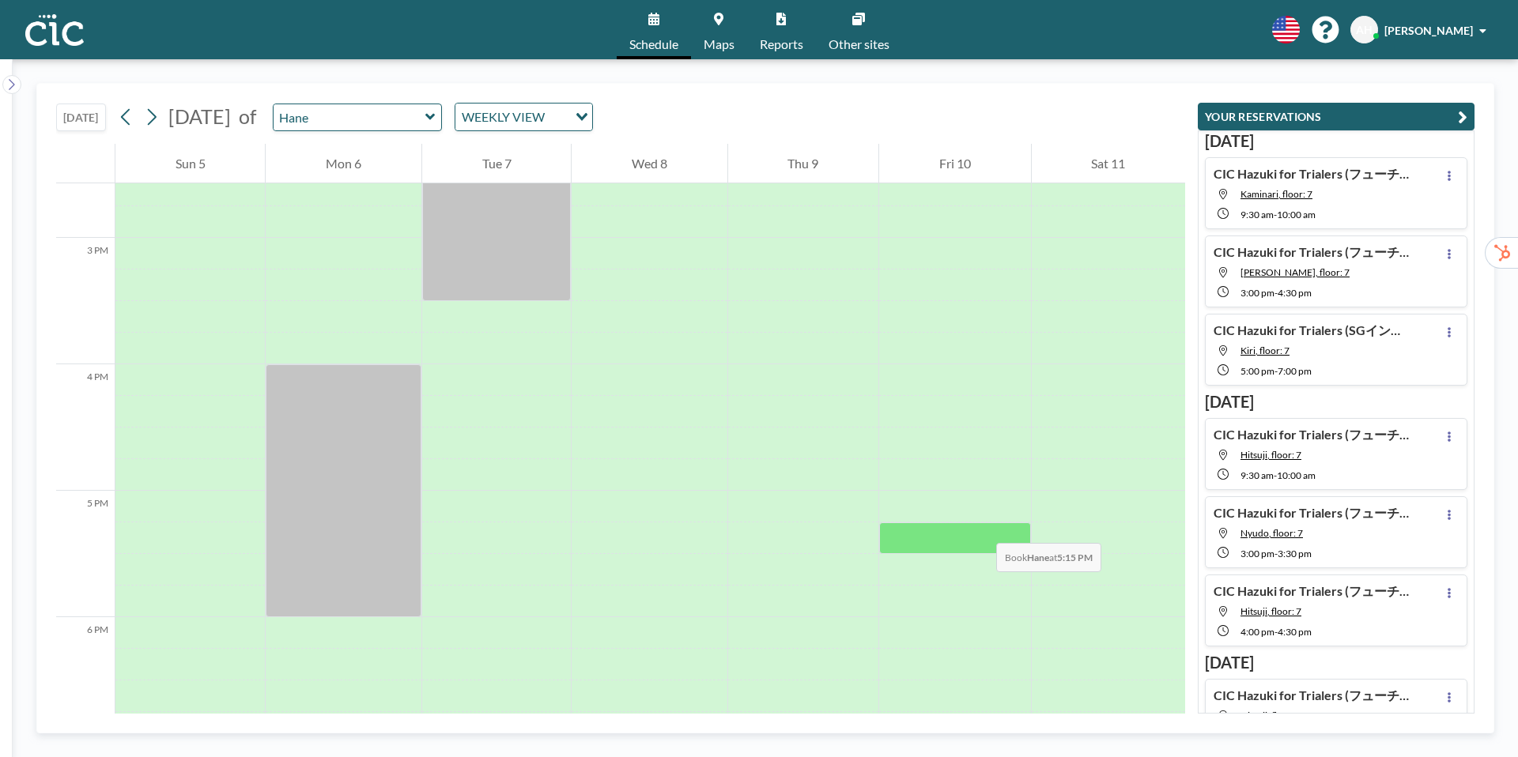
scroll to position [1877, 0]
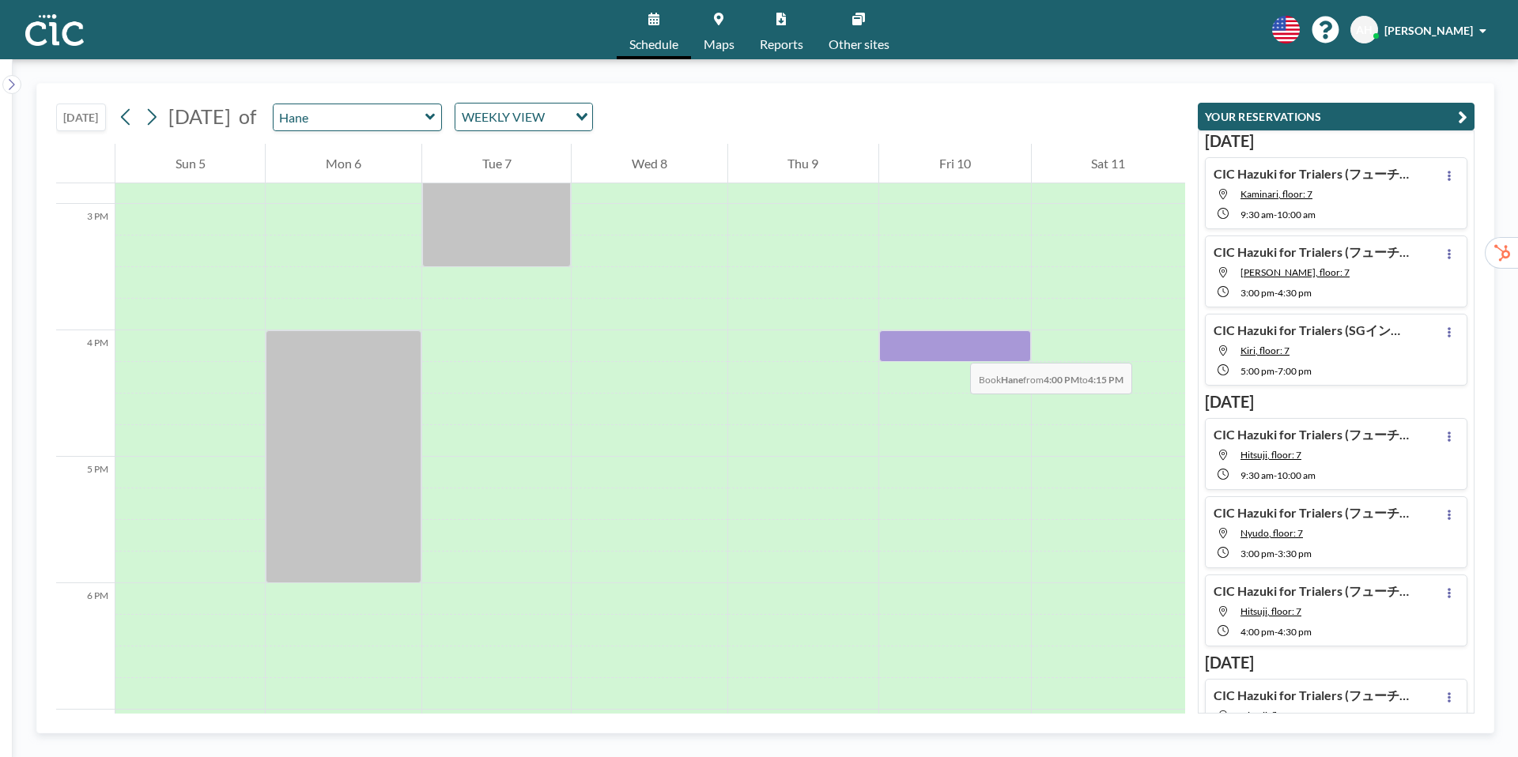
click at [954, 347] on div at bounding box center [954, 347] width 151 height 32
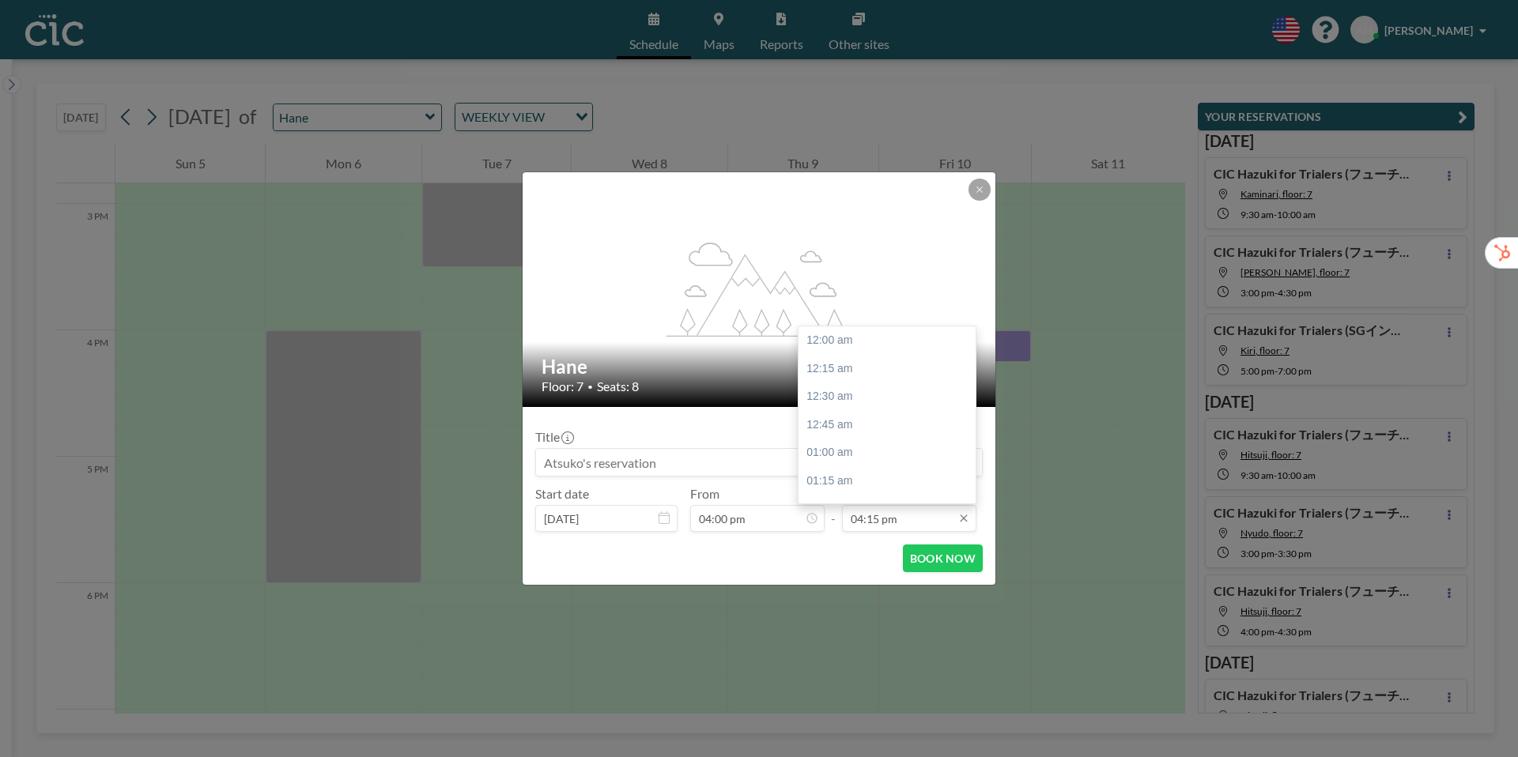
scroll to position [1830, 0]
click at [845, 367] on div "04:30 pm" at bounding box center [887, 368] width 177 height 28
type input "04:30 pm"
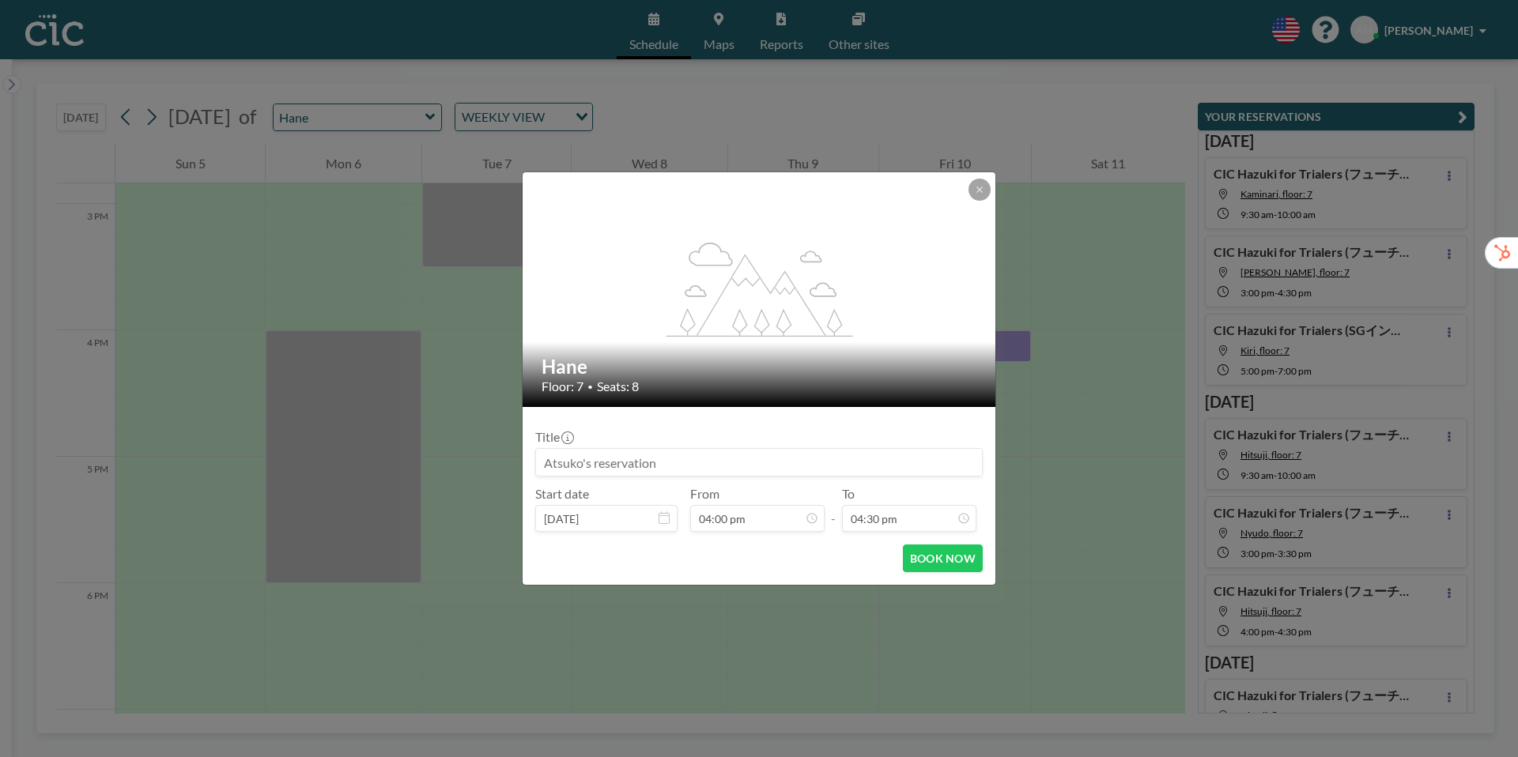
click at [549, 462] on input at bounding box center [759, 462] width 446 height 27
paste input "[URL][DOMAIN_NAME]"
type input "[URL][DOMAIN_NAME]"
drag, startPoint x: 894, startPoint y: 459, endPoint x: 535, endPoint y: 464, distance: 359.0
click at [536, 464] on input "[URL][DOMAIN_NAME]" at bounding box center [759, 462] width 446 height 27
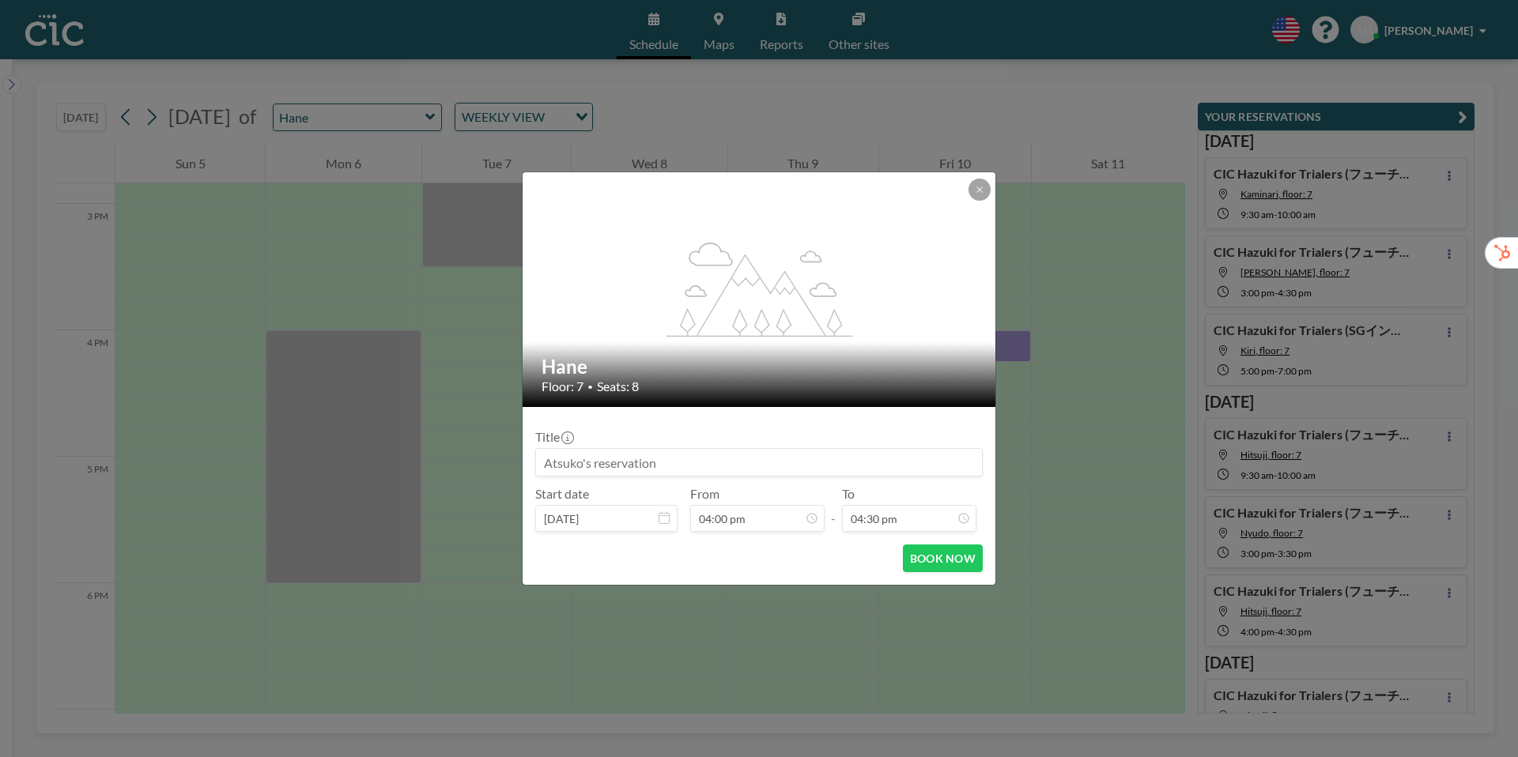
paste input "CIC Hazuki for Trialers (フューチャー様)"
type input "CIC Hazuki for Trialers (フューチャー様)"
click at [937, 553] on button "BOOK NOW" at bounding box center [943, 559] width 80 height 28
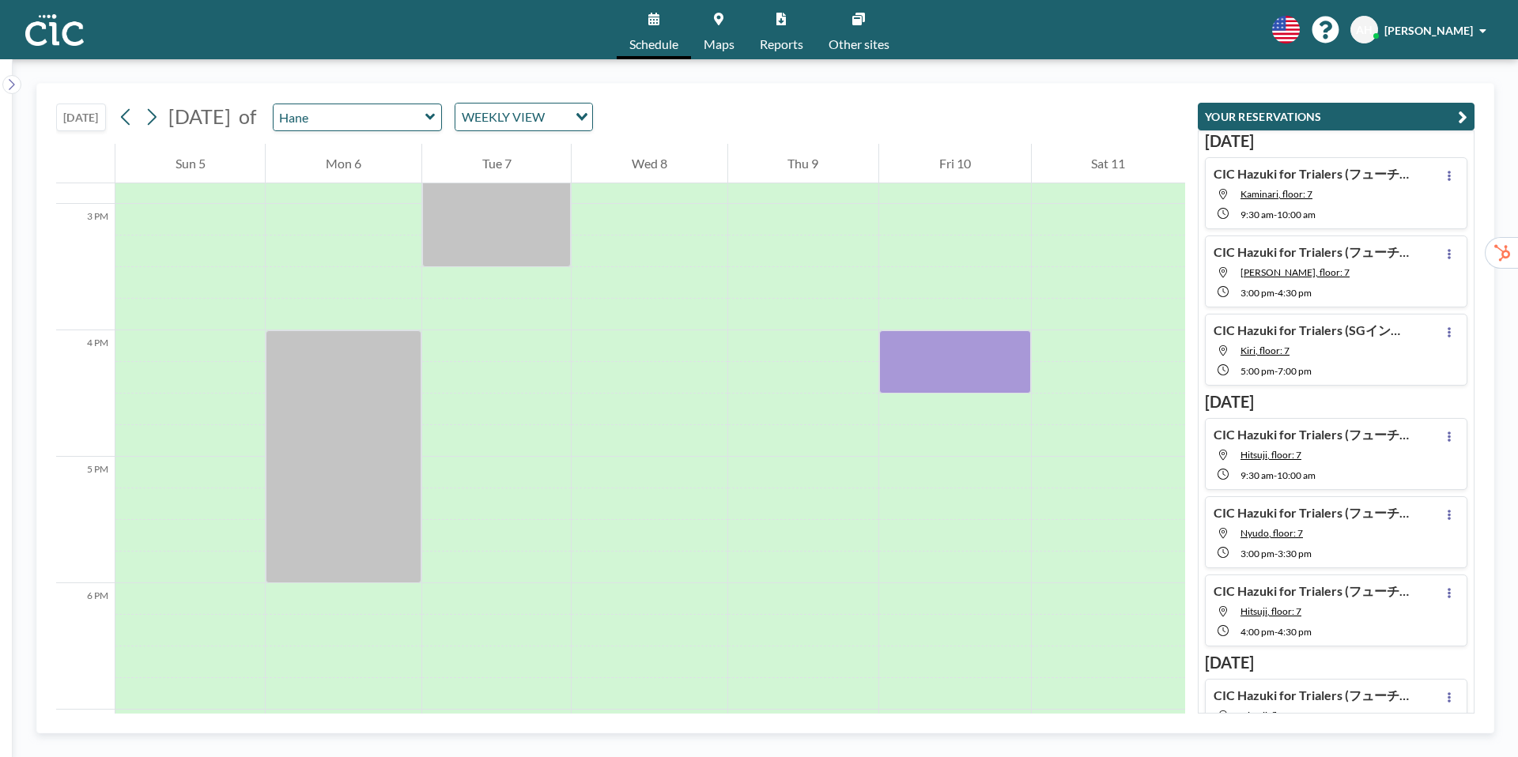
click at [436, 119] on icon at bounding box center [430, 117] width 10 height 16
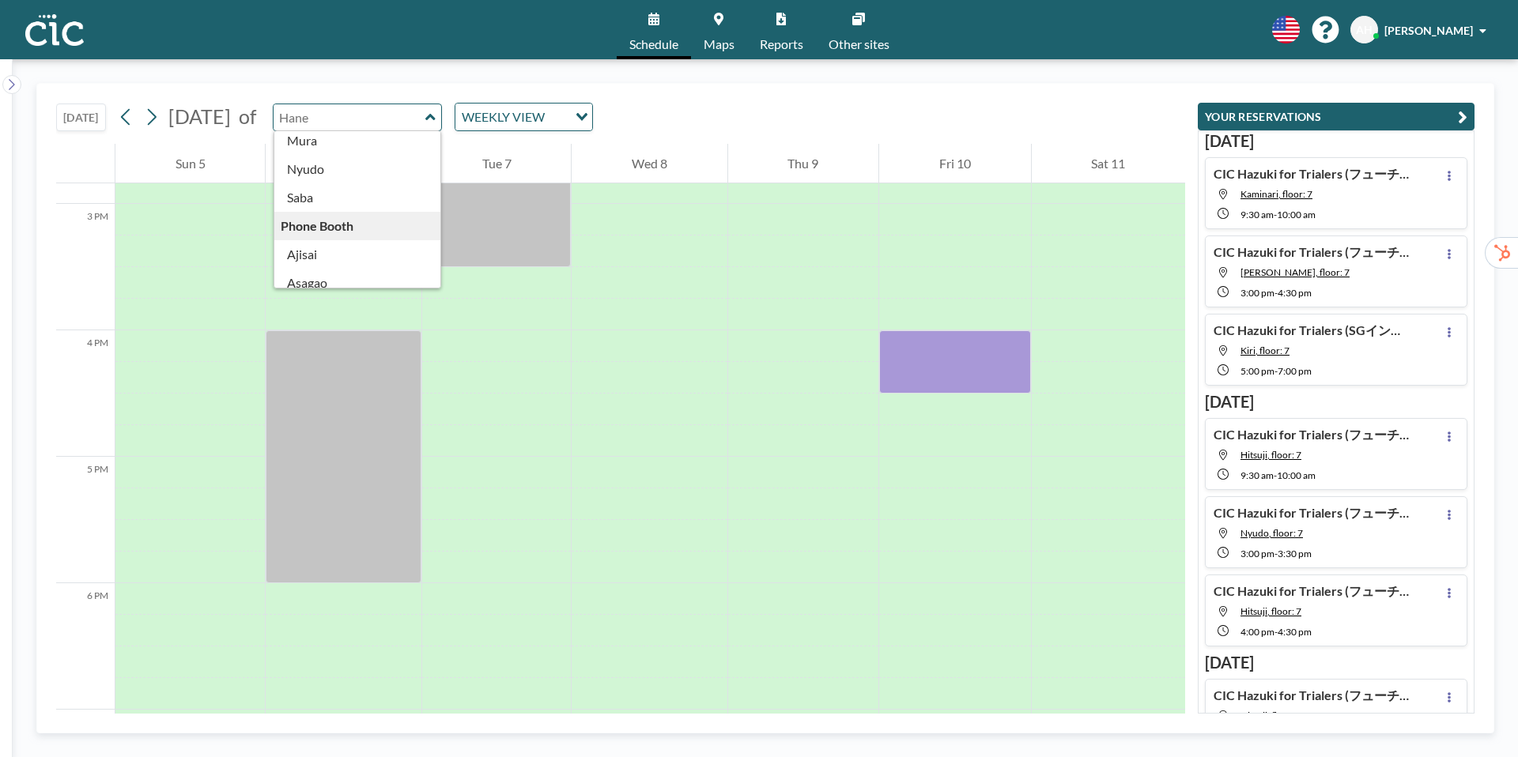
scroll to position [238, 0]
type input "Nyudo"
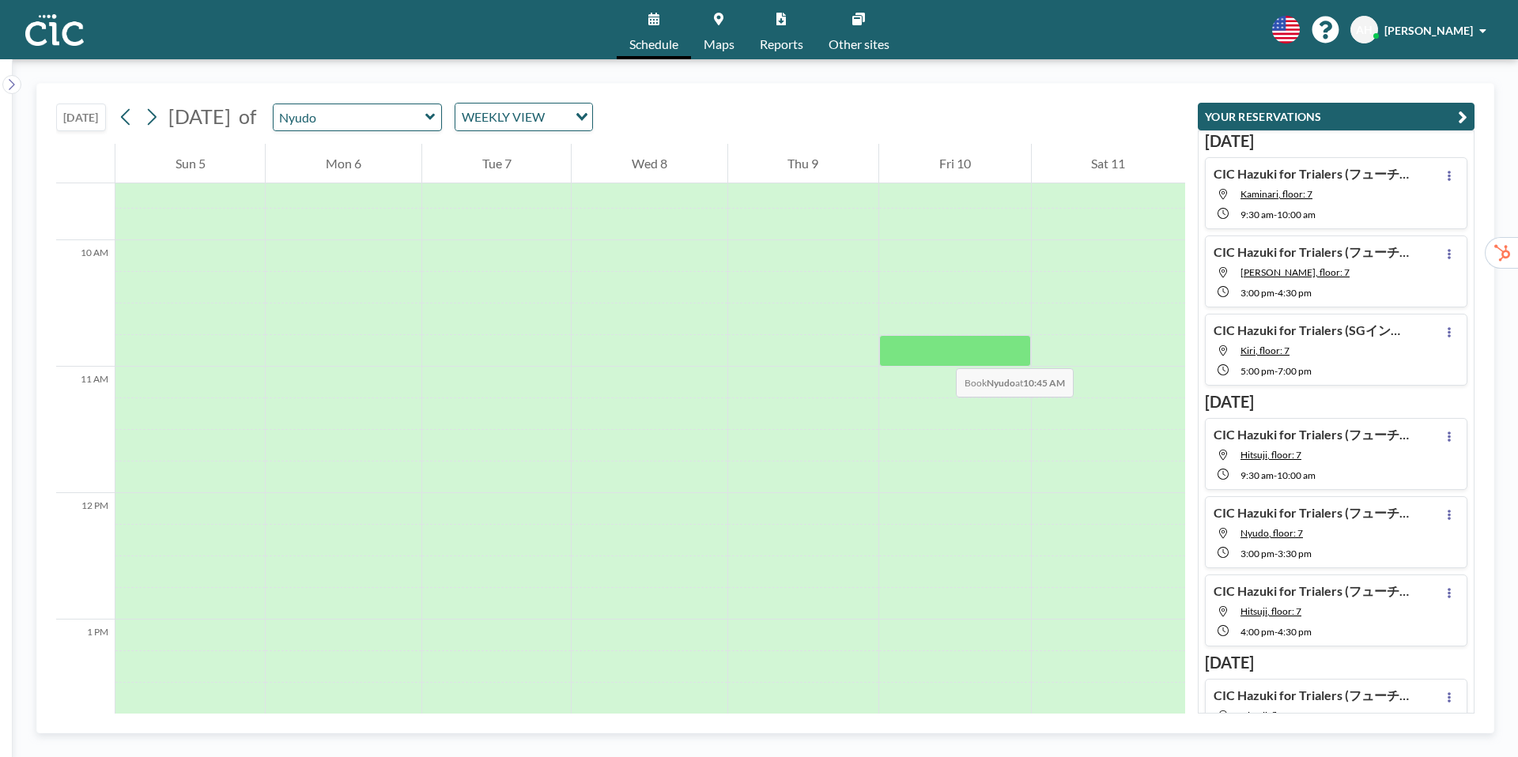
scroll to position [1209, 0]
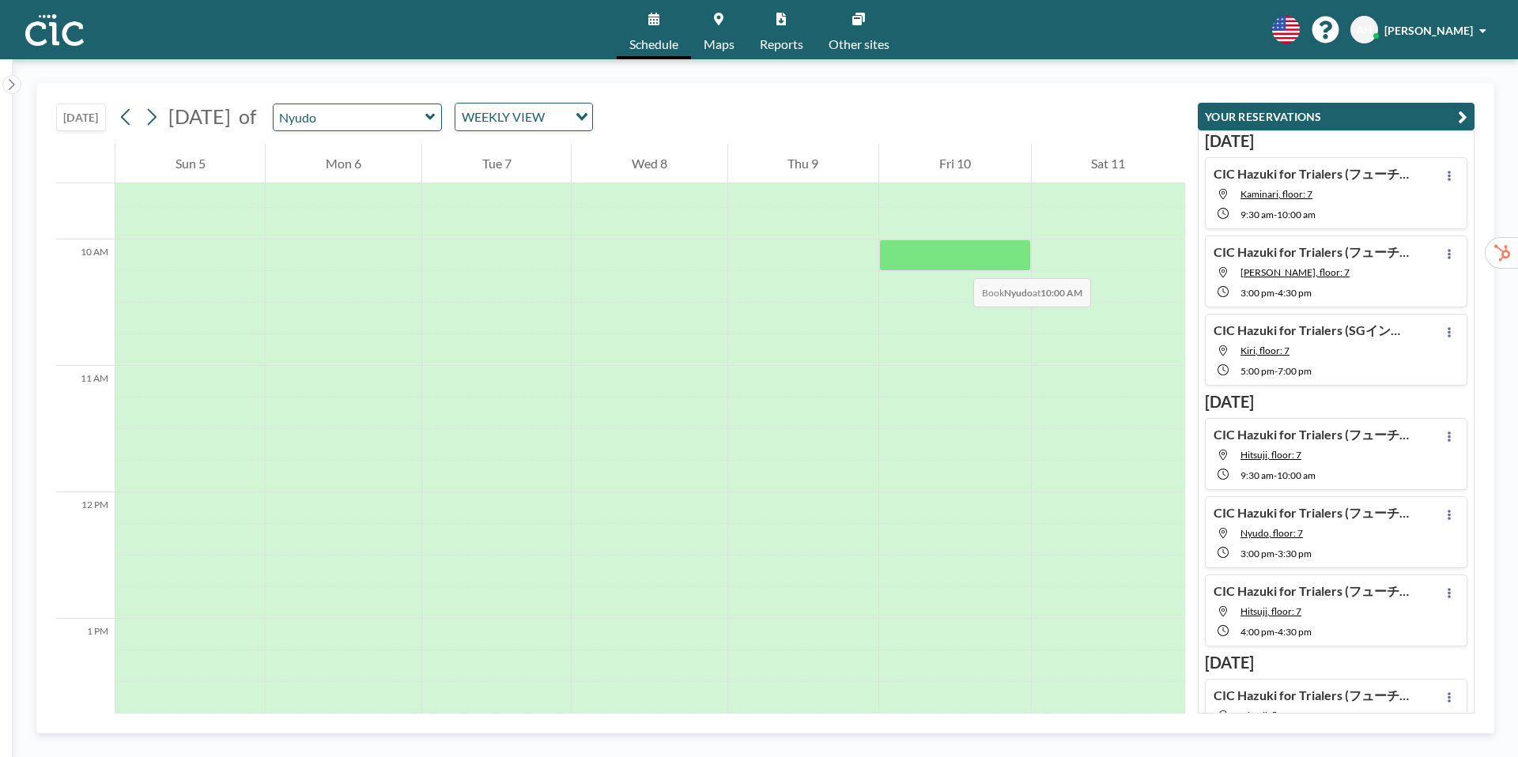
click at [958, 261] on div at bounding box center [954, 256] width 151 height 32
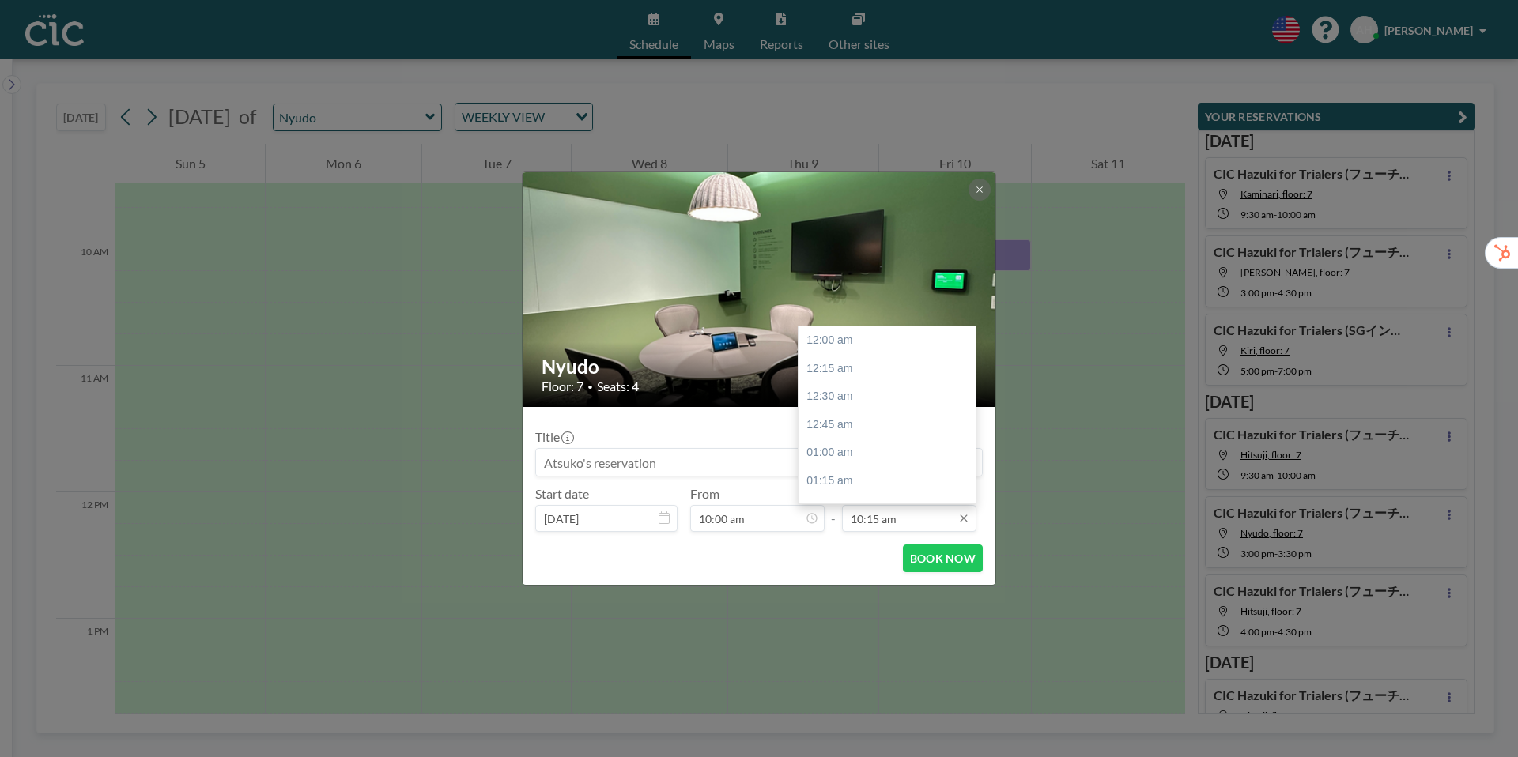
scroll to position [1154, 0]
click at [852, 372] on div "10:30 am" at bounding box center [887, 369] width 177 height 28
type input "10:30 am"
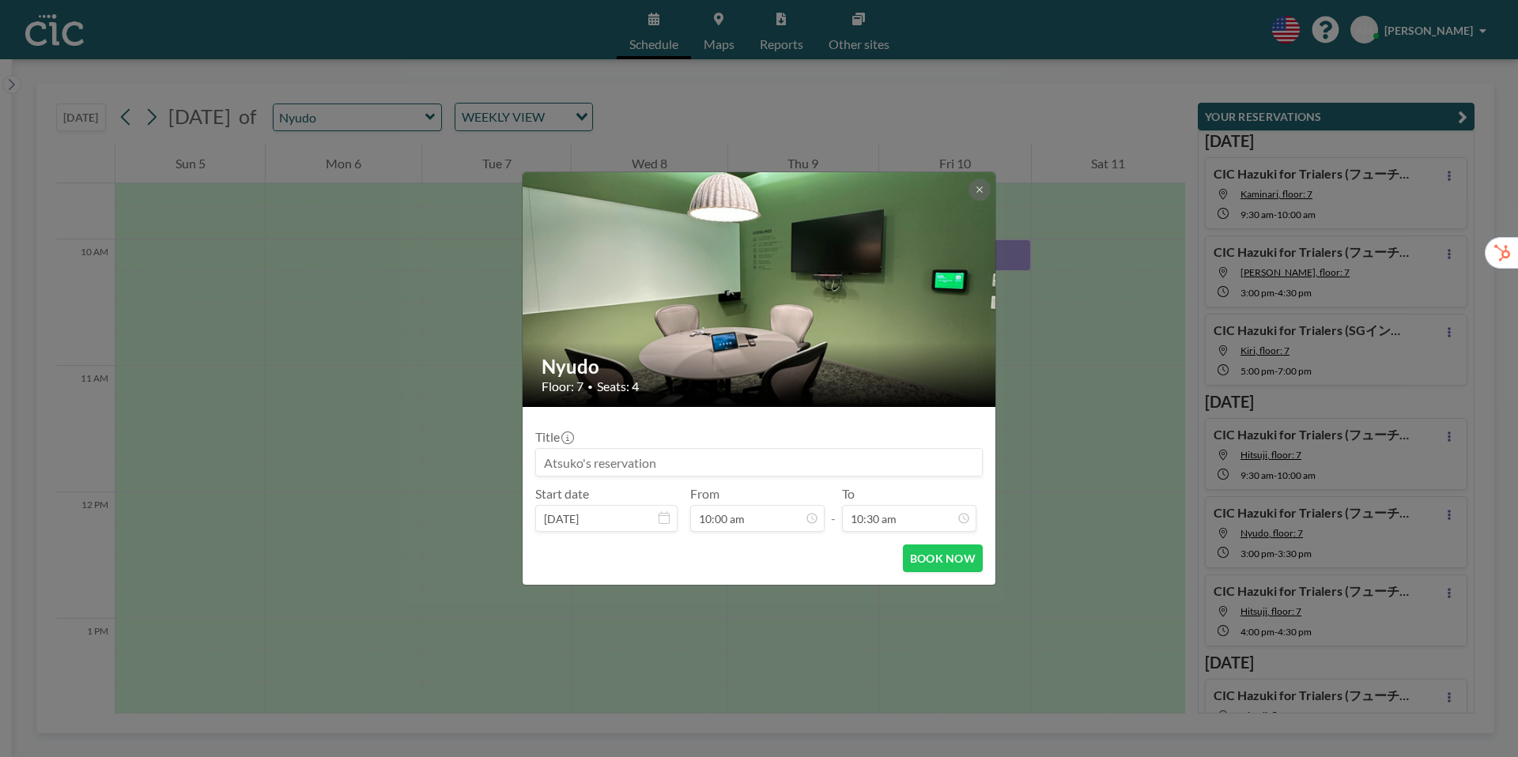
scroll to position [1182, 0]
click at [546, 465] on input at bounding box center [759, 462] width 446 height 27
paste input "CIC Hazuki for Trialers (フューチャー様)"
type input "CIC Hazuki for Trialers (フューチャー様)"
click at [939, 558] on button "BOOK NOW" at bounding box center [943, 559] width 80 height 28
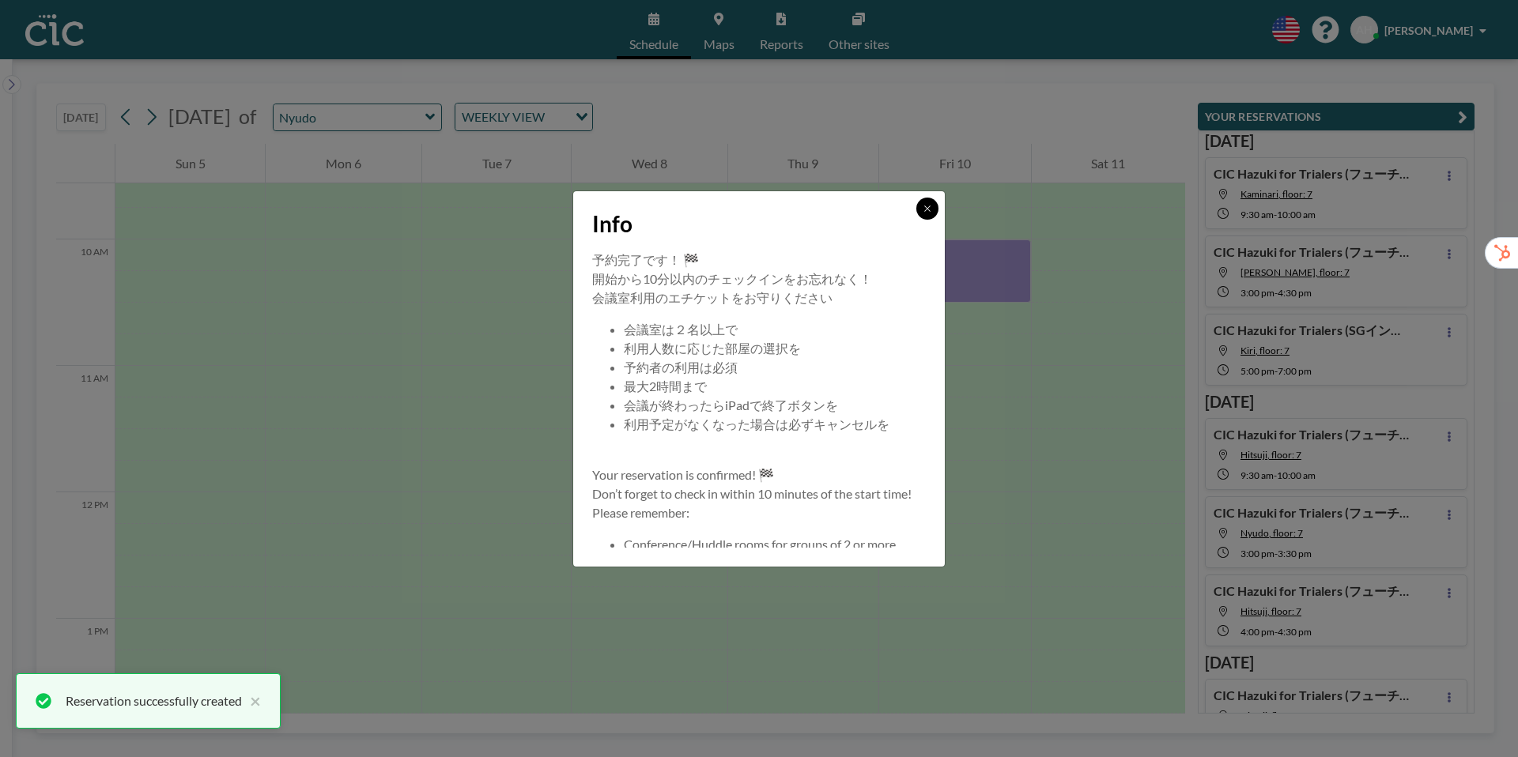
click at [928, 212] on icon at bounding box center [927, 208] width 9 height 9
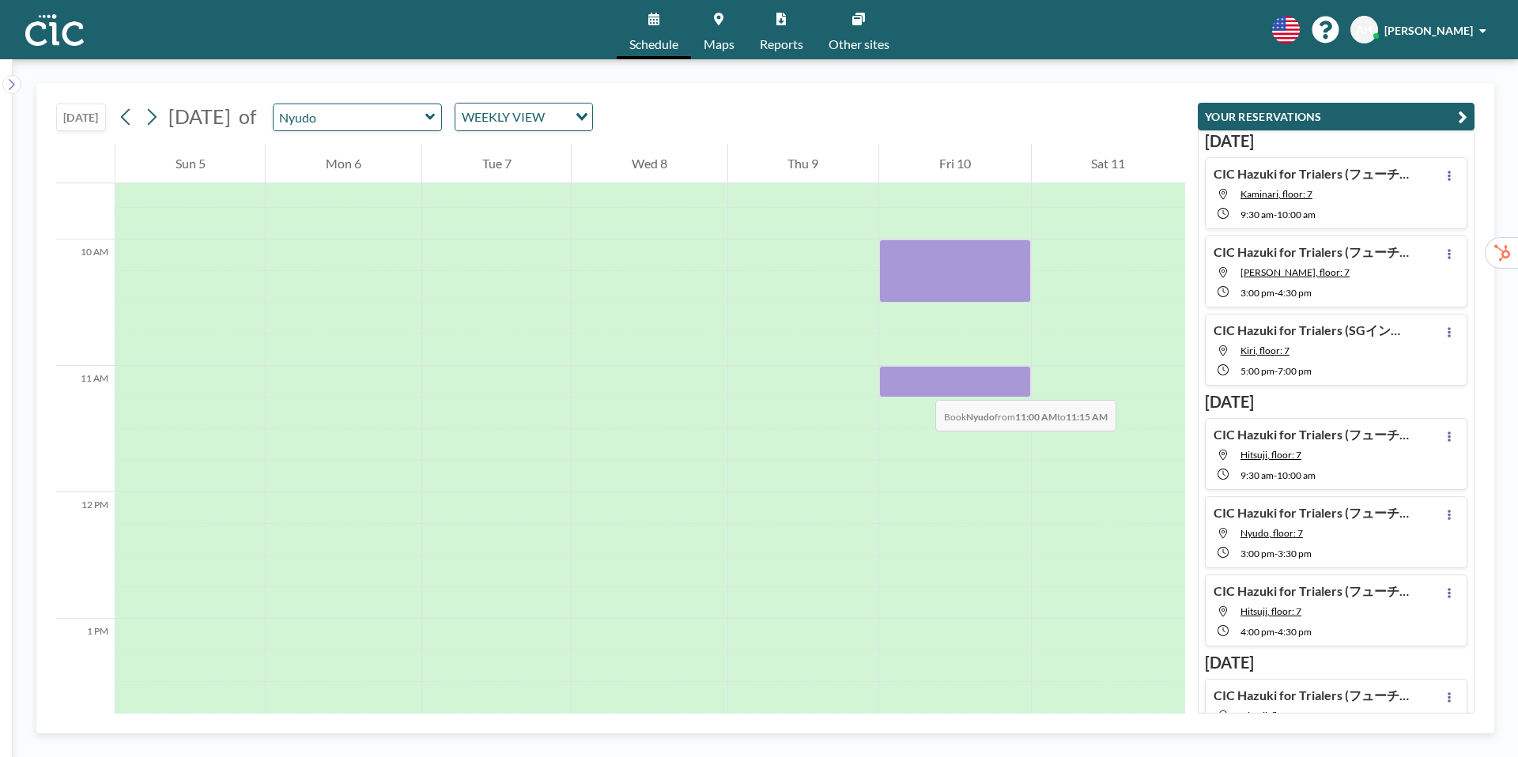
click at [920, 384] on div at bounding box center [954, 382] width 151 height 32
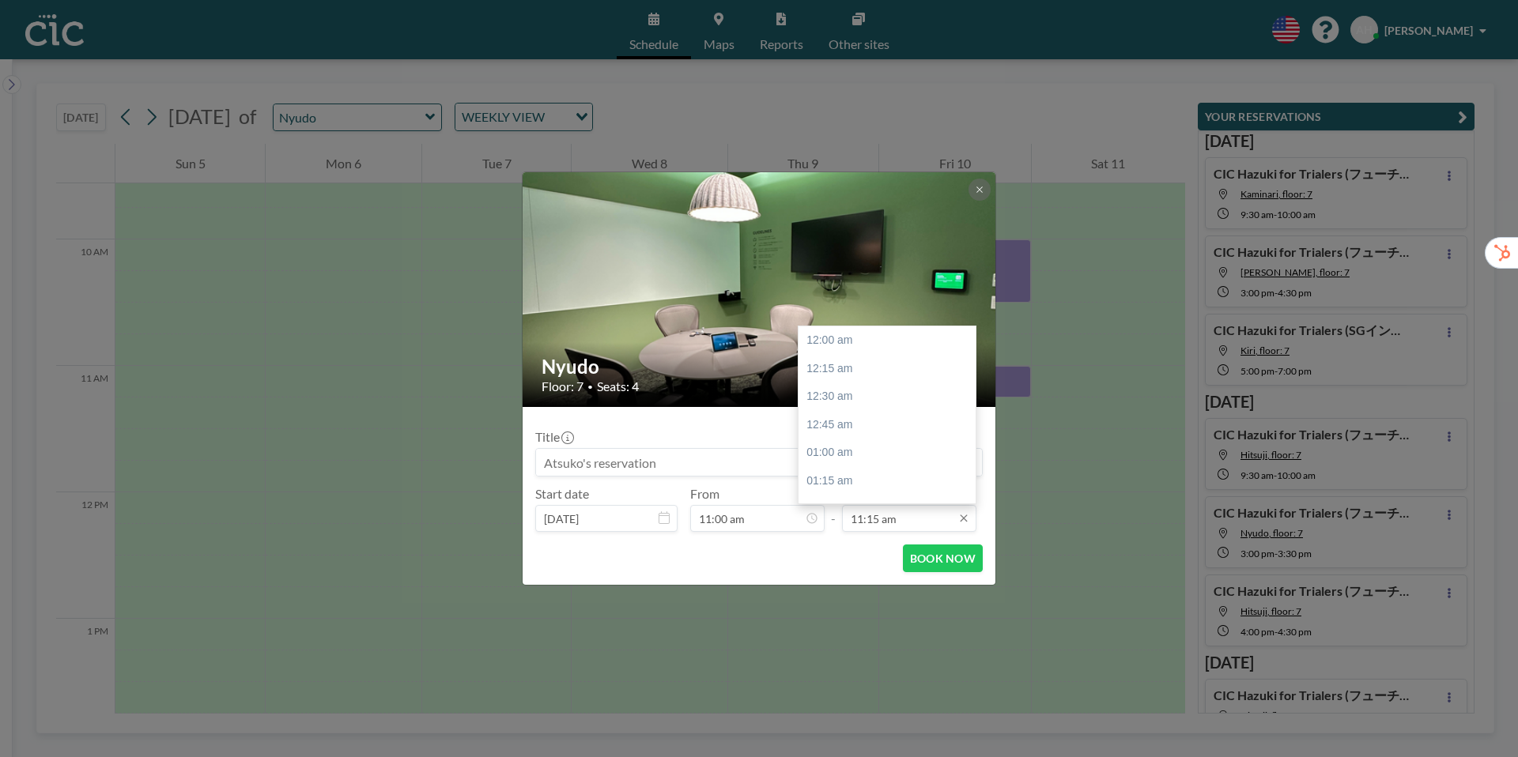
scroll to position [1267, 0]
click at [934, 523] on input "11:15 am" at bounding box center [909, 518] width 134 height 27
click at [863, 370] on div "11:30 am" at bounding box center [887, 368] width 177 height 28
type input "11:30 am"
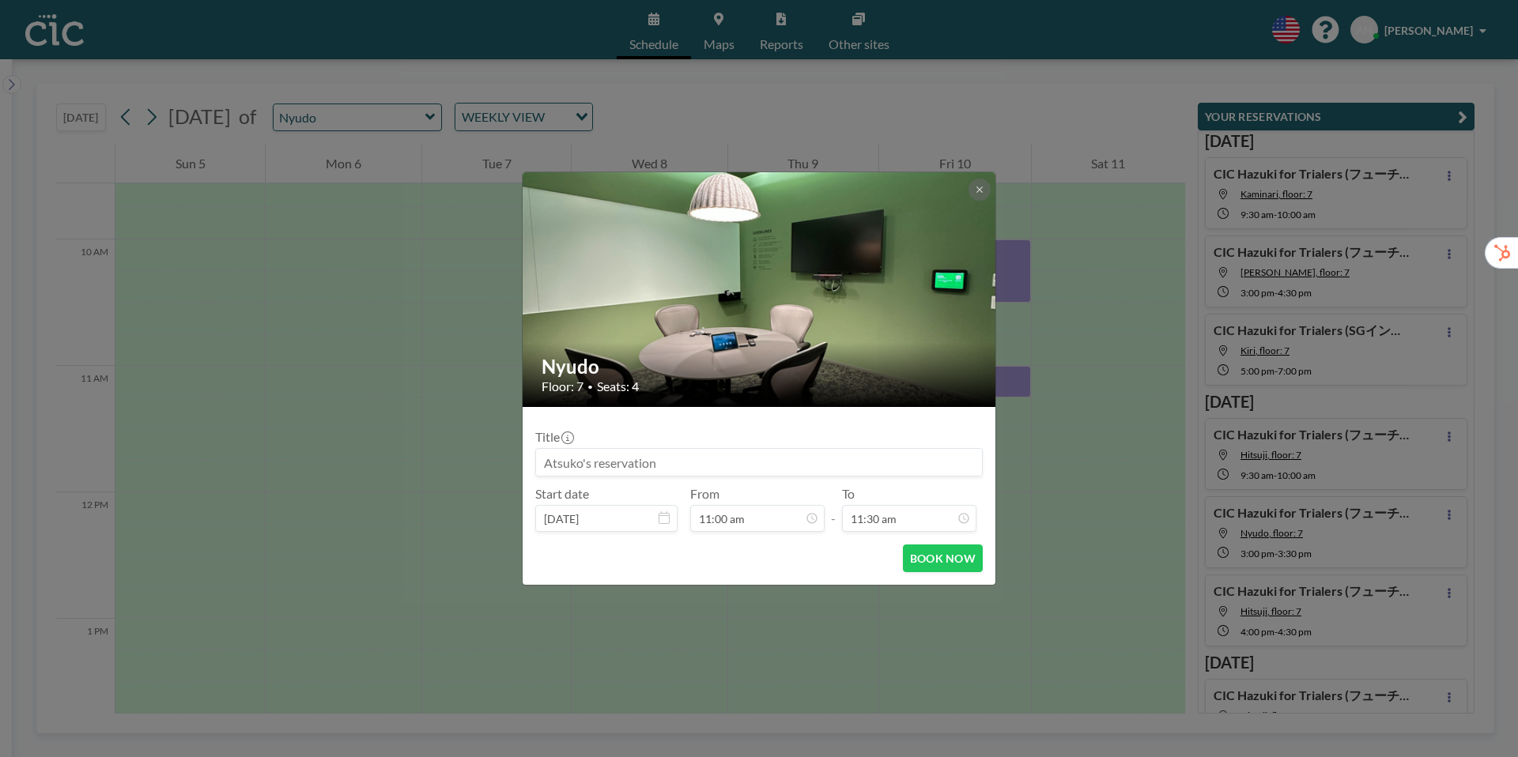
click at [557, 460] on input at bounding box center [759, 462] width 446 height 27
paste input "CIC Hazuki for Trialers (フューチャー様)"
type input "CIC Hazuki for Trialers (フューチャー様)"
click at [935, 557] on button "BOOK NOW" at bounding box center [943, 559] width 80 height 28
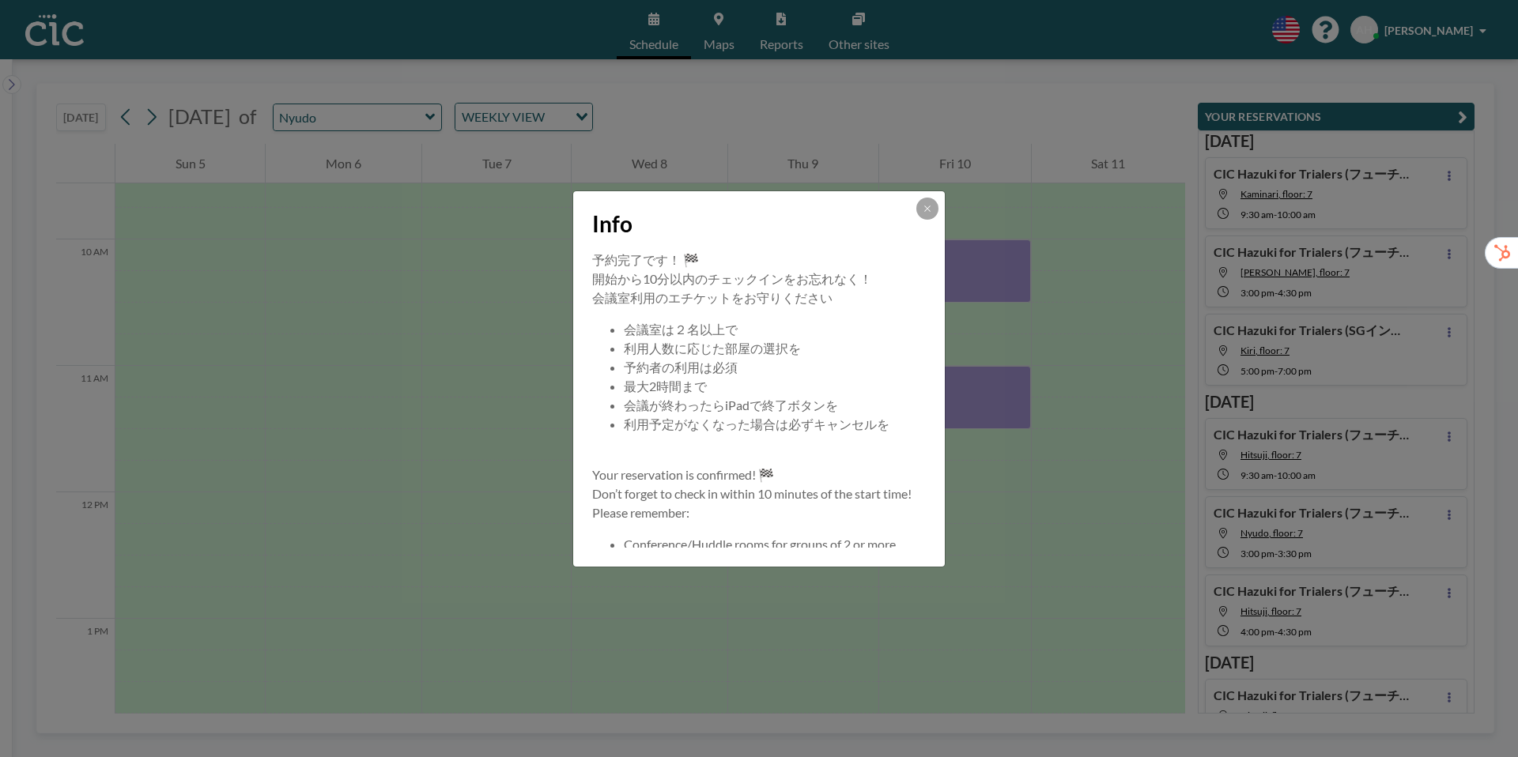
click at [1457, 117] on div "Info 予約完了です！ 🏁 開始から10分以内のチェックインをお忘れなく！ 会議室利用のエチケットをお守りください 会議室は２名以上で 利用人数に応じた部屋…" at bounding box center [759, 378] width 1518 height 757
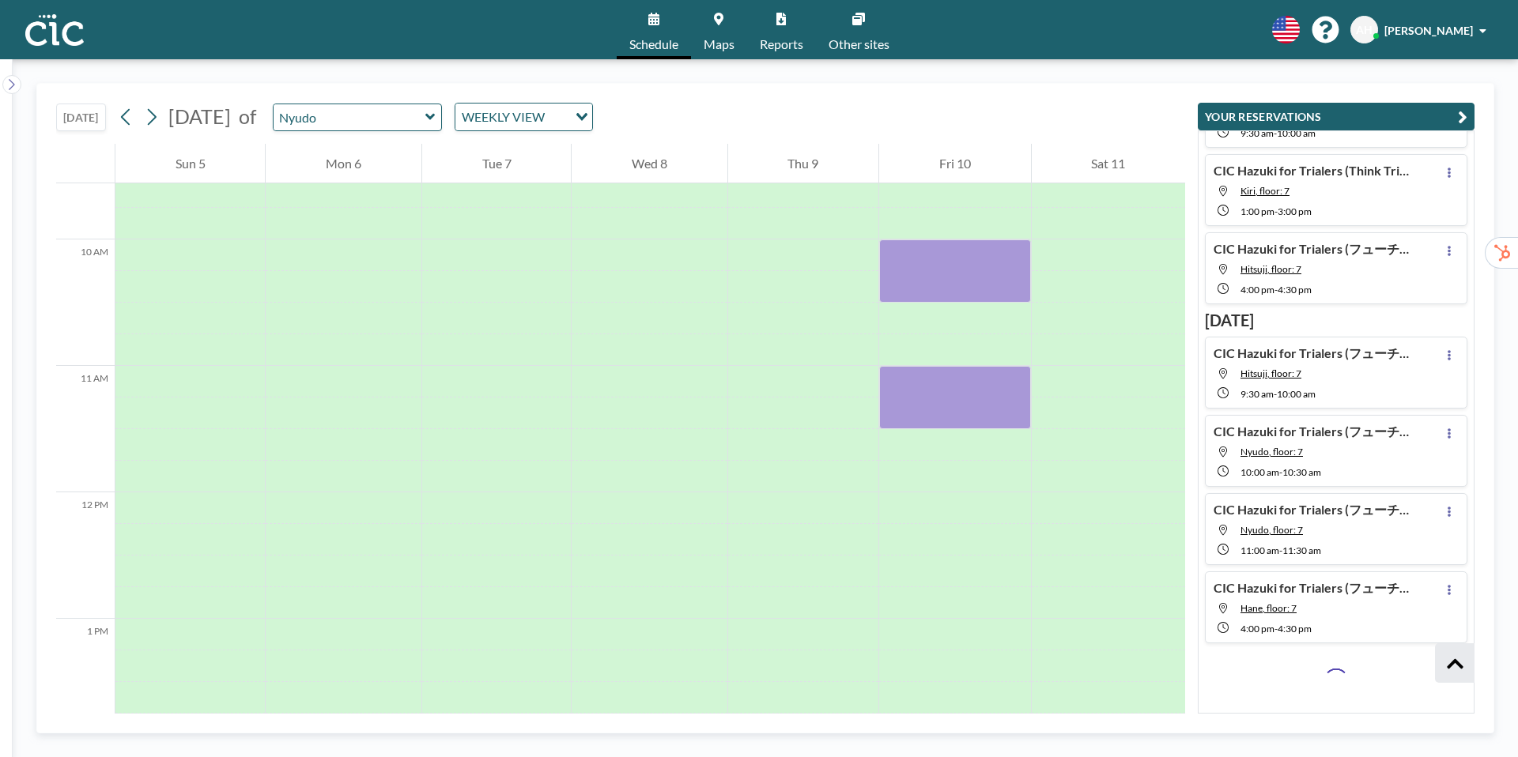
scroll to position [603, 0]
